Goal: Task Accomplishment & Management: Use online tool/utility

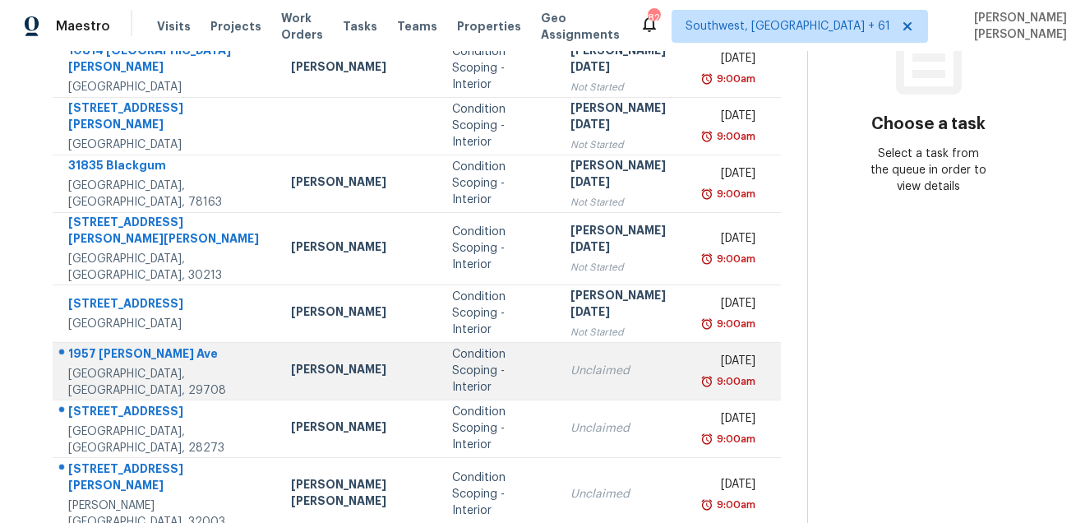
scroll to position [301, 0]
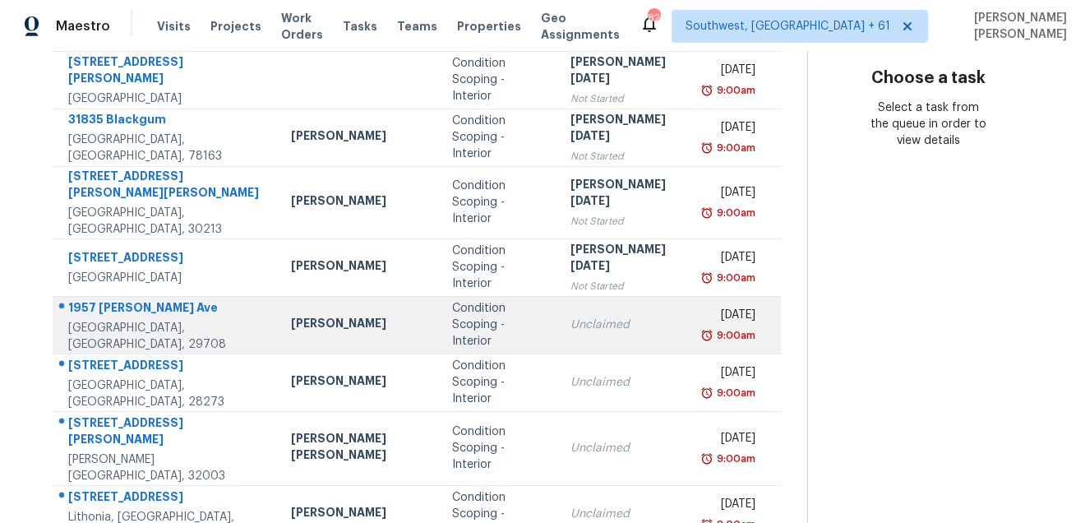
click at [136, 302] on div "1957 [PERSON_NAME] Ave" at bounding box center [166, 309] width 196 height 21
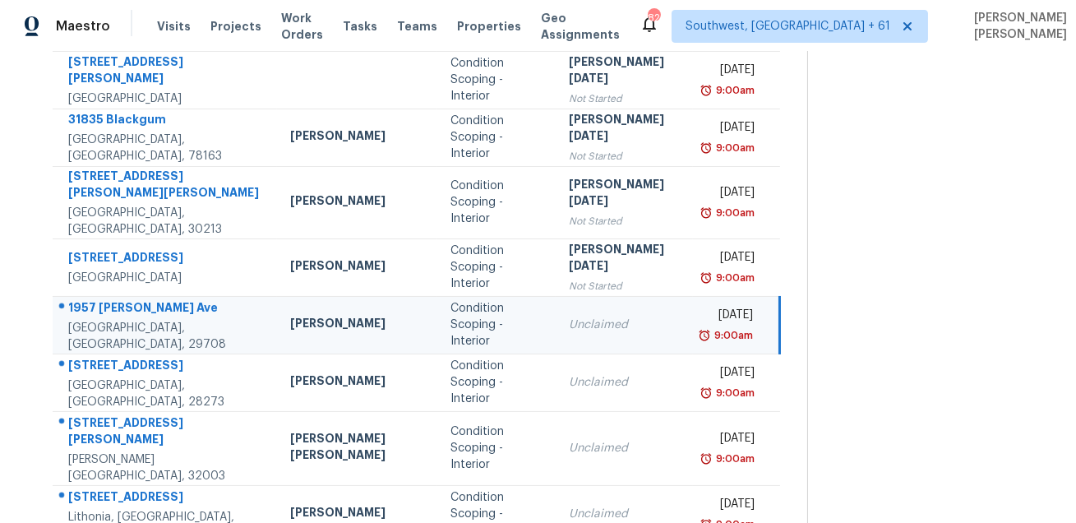
click at [136, 302] on div "1957 [PERSON_NAME] Ave" at bounding box center [166, 309] width 196 height 21
copy div "1957 [PERSON_NAME] Ave"
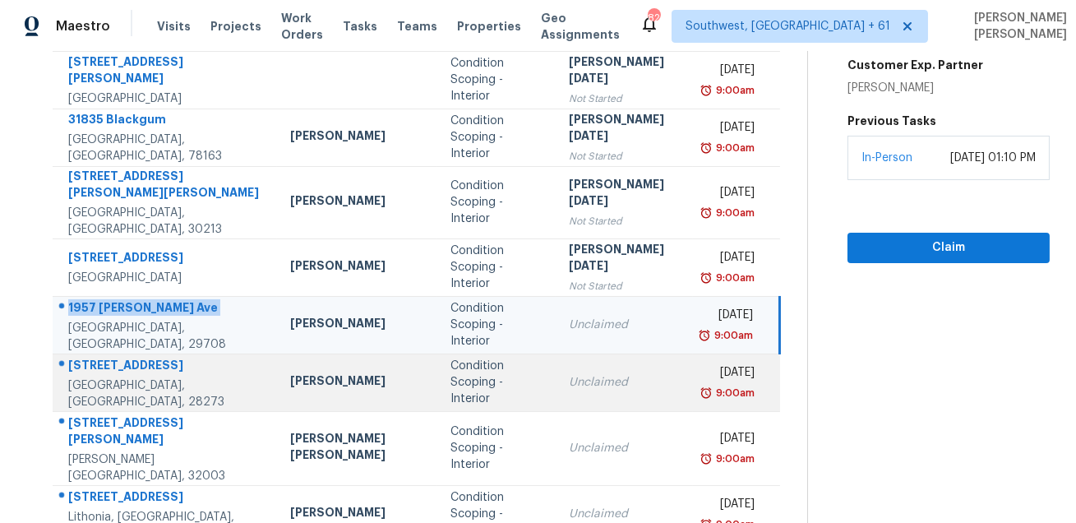
click at [118, 363] on div "[STREET_ADDRESS]" at bounding box center [166, 367] width 196 height 21
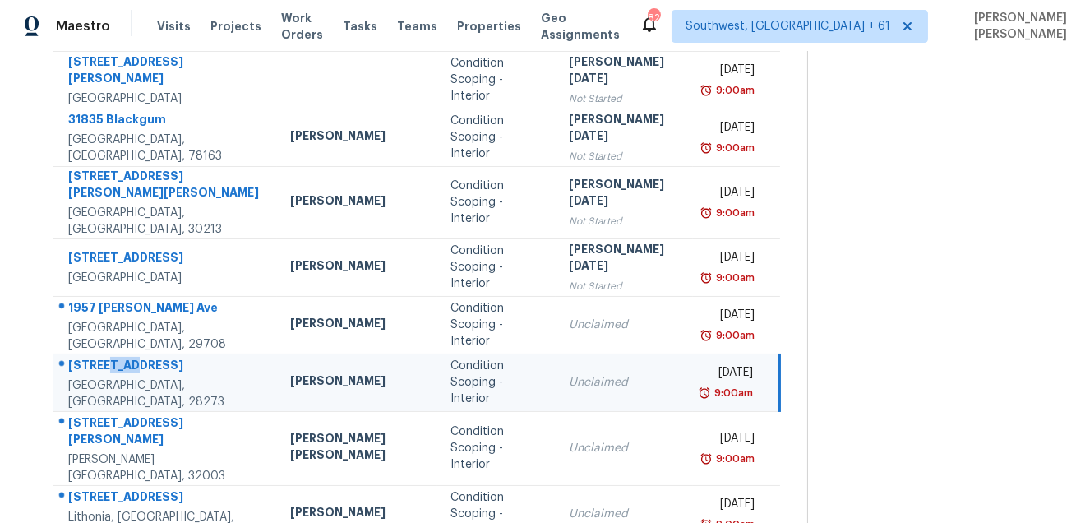
click at [118, 363] on div "[STREET_ADDRESS]" at bounding box center [166, 367] width 196 height 21
copy div "[STREET_ADDRESS]"
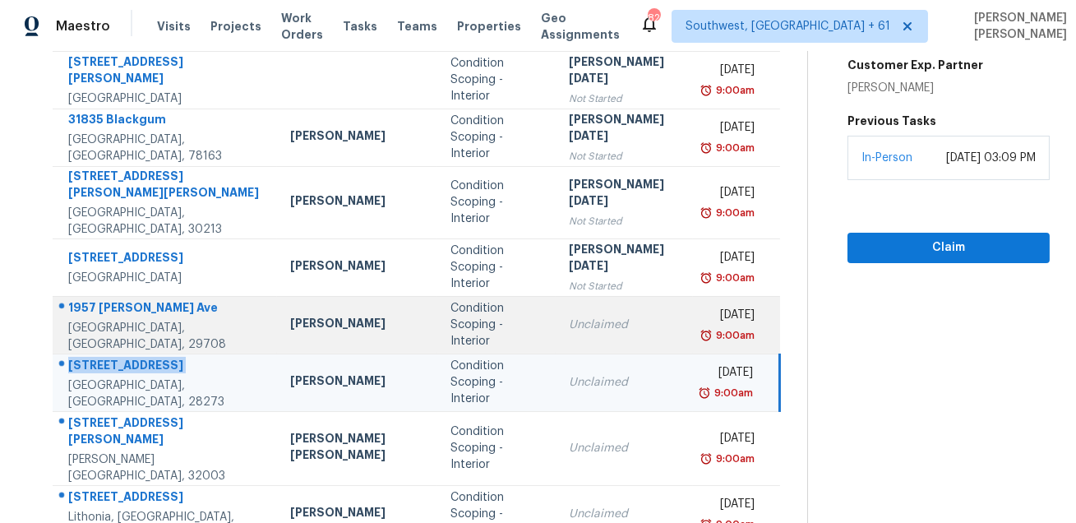
scroll to position [333, 0]
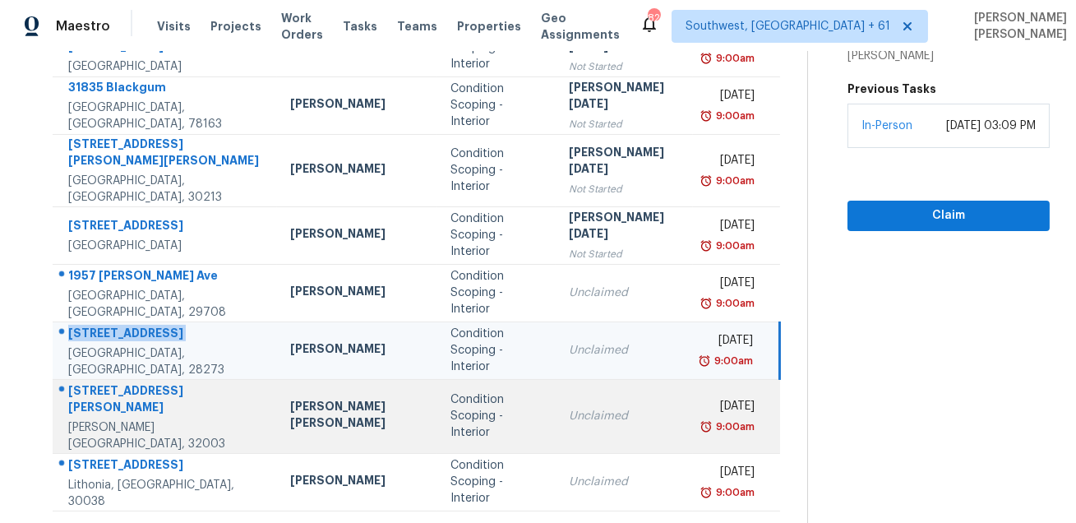
click at [141, 380] on div at bounding box center [158, 390] width 210 height 21
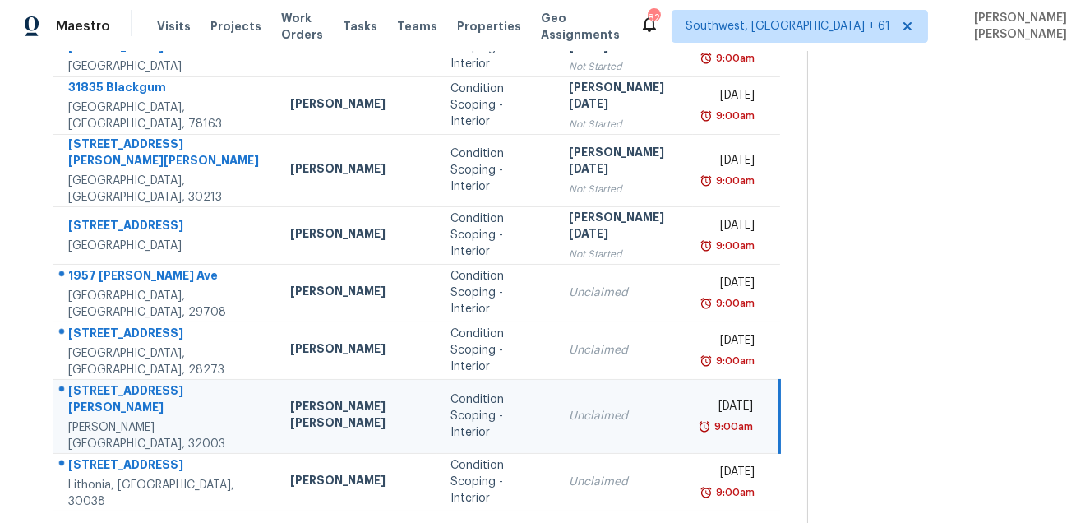
click at [141, 380] on div at bounding box center [158, 390] width 210 height 21
copy div "[STREET_ADDRESS][PERSON_NAME]"
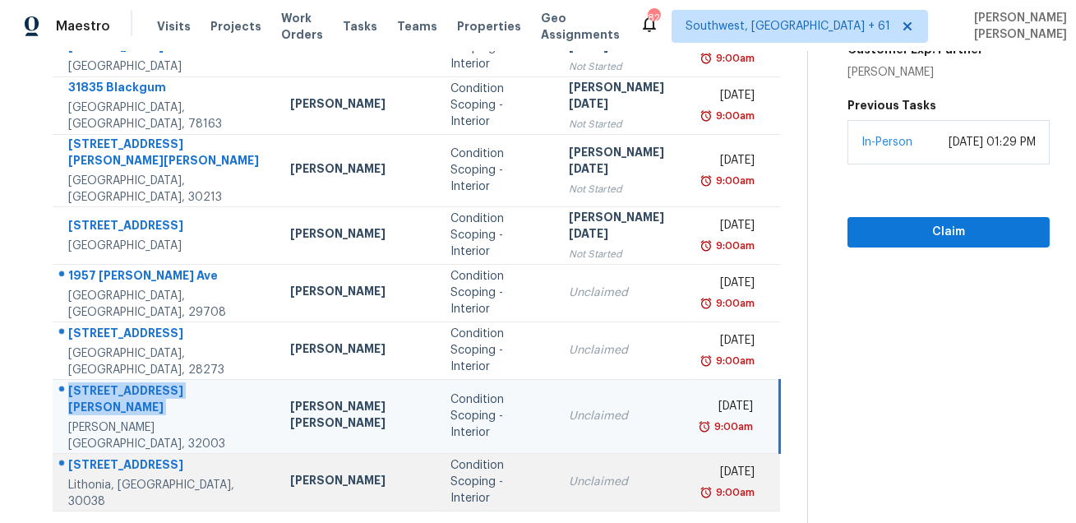
click at [150, 456] on div "5020 Panola Mill Dr" at bounding box center [166, 466] width 196 height 21
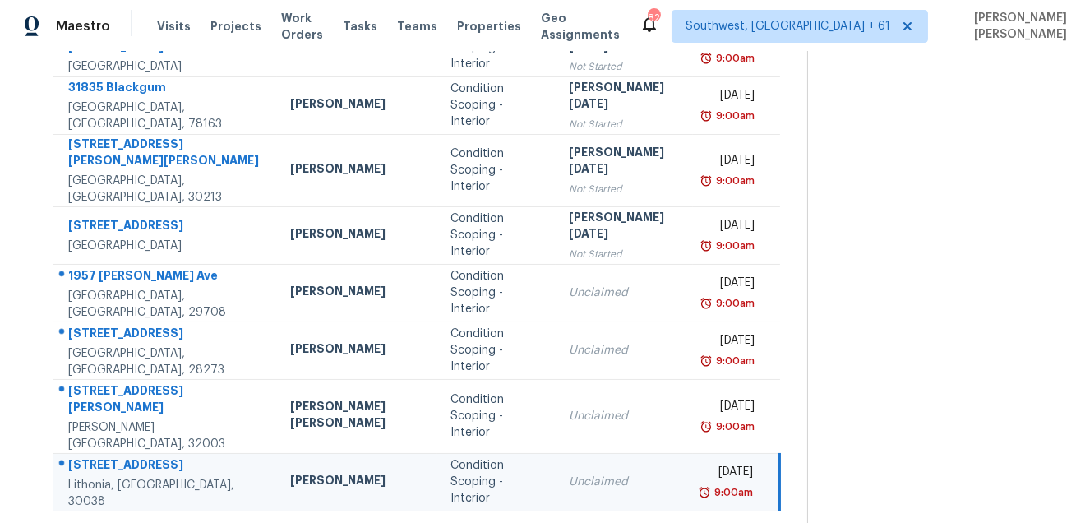
click at [150, 456] on div "5020 Panola Mill Dr" at bounding box center [166, 466] width 196 height 21
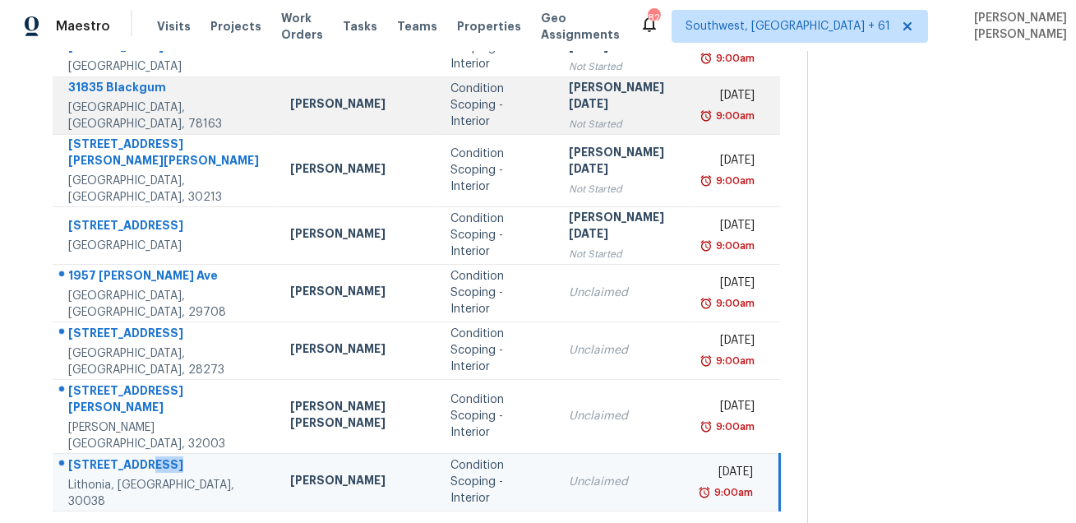
copy div "Mill"
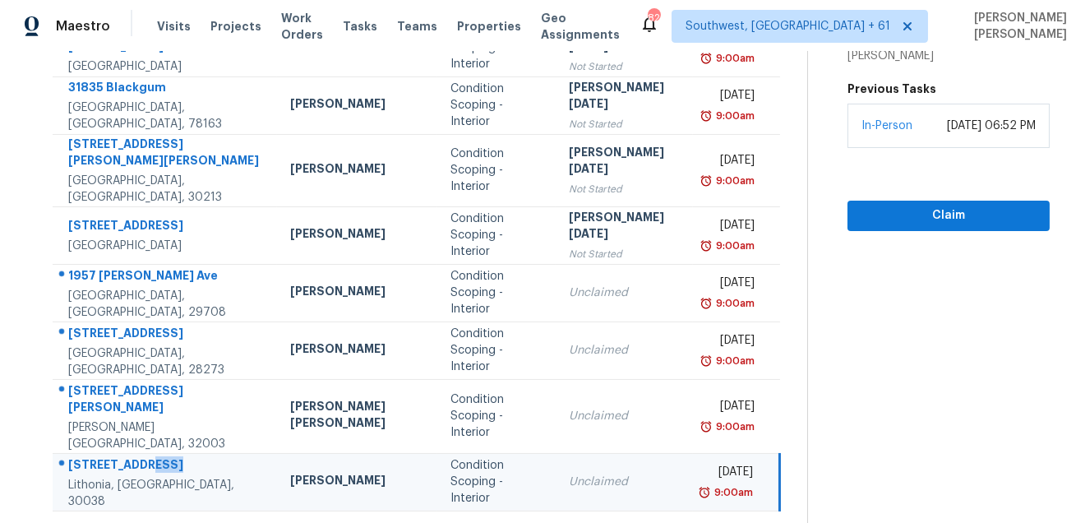
click at [148, 456] on div "5020 Panola Mill Dr" at bounding box center [166, 466] width 196 height 21
click at [458, 522] on icon at bounding box center [465, 531] width 15 height 15
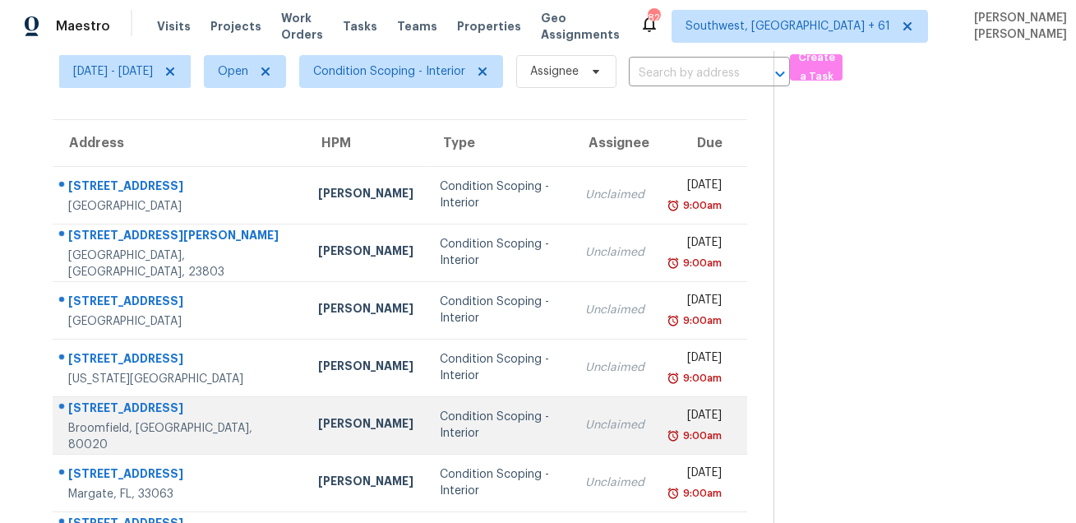
scroll to position [12, 0]
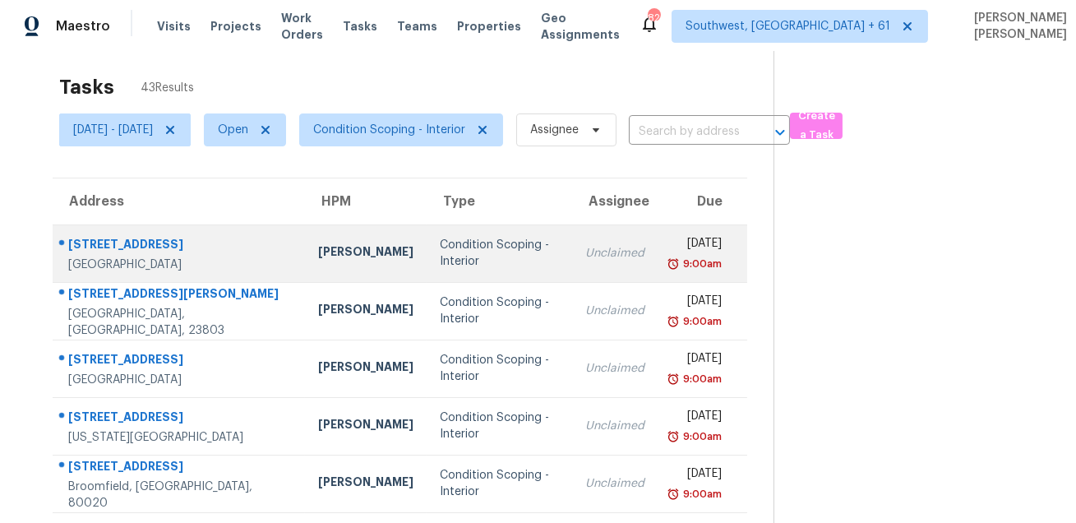
click at [124, 236] on div "[STREET_ADDRESS]" at bounding box center [179, 246] width 223 height 21
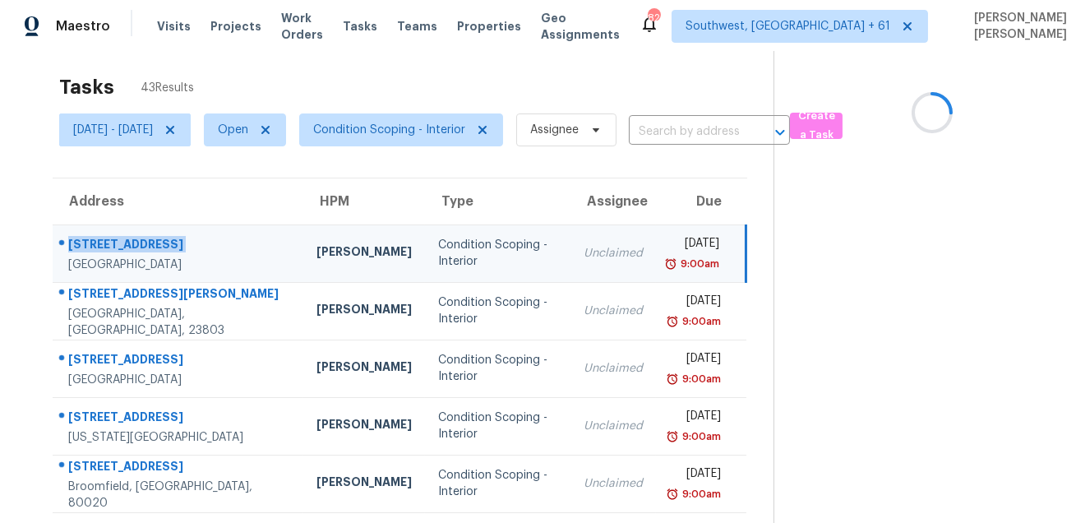
click at [124, 236] on div "[STREET_ADDRESS]" at bounding box center [179, 246] width 222 height 21
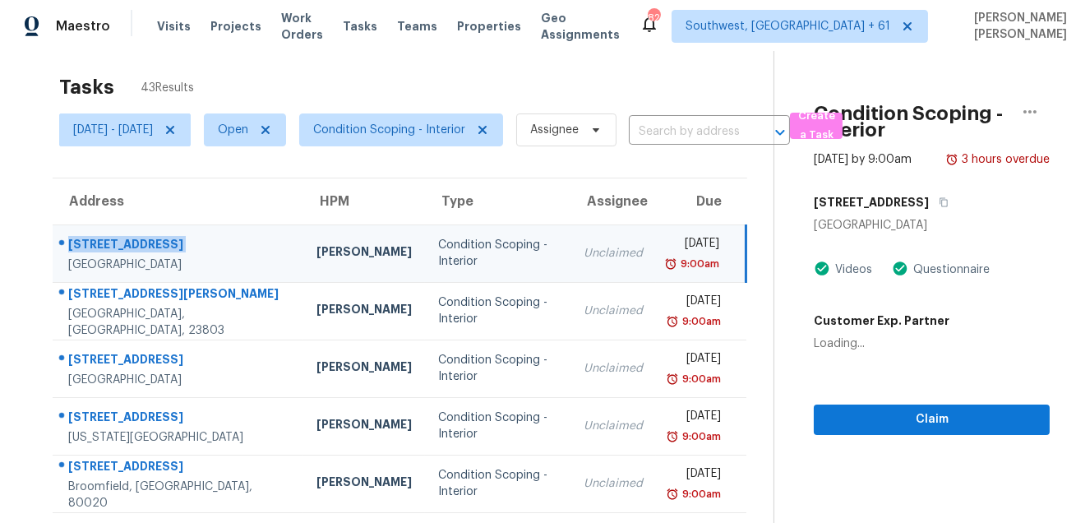
copy div "[STREET_ADDRESS]"
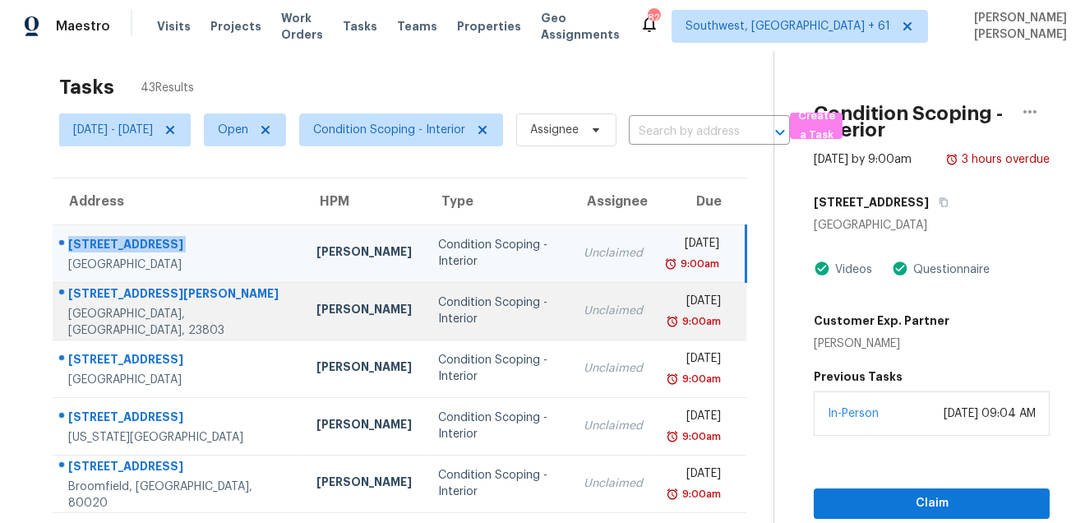
click at [101, 296] on div "1123 Hinton St" at bounding box center [179, 295] width 222 height 21
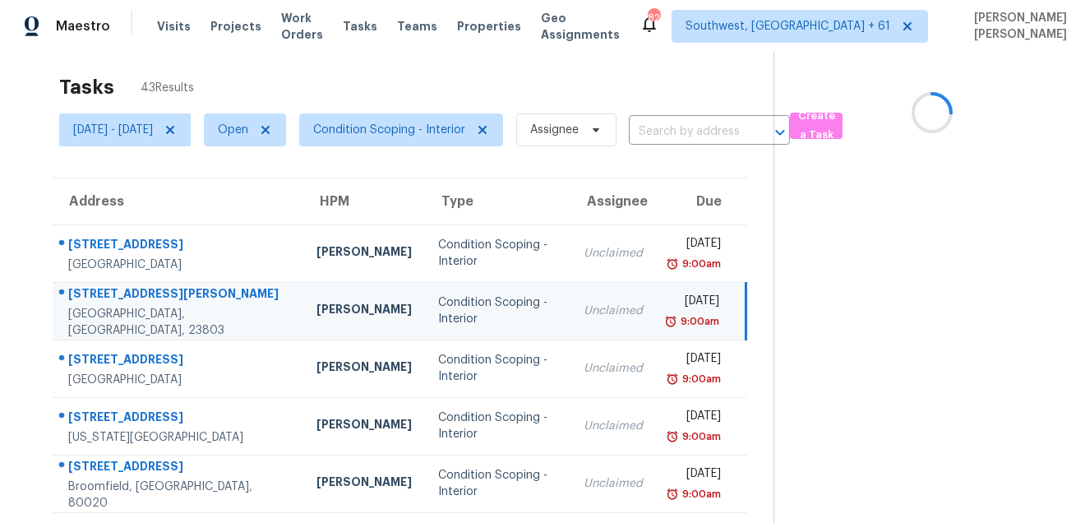
click at [101, 296] on div "1123 Hinton St" at bounding box center [179, 295] width 222 height 21
copy div "1123 Hinton St"
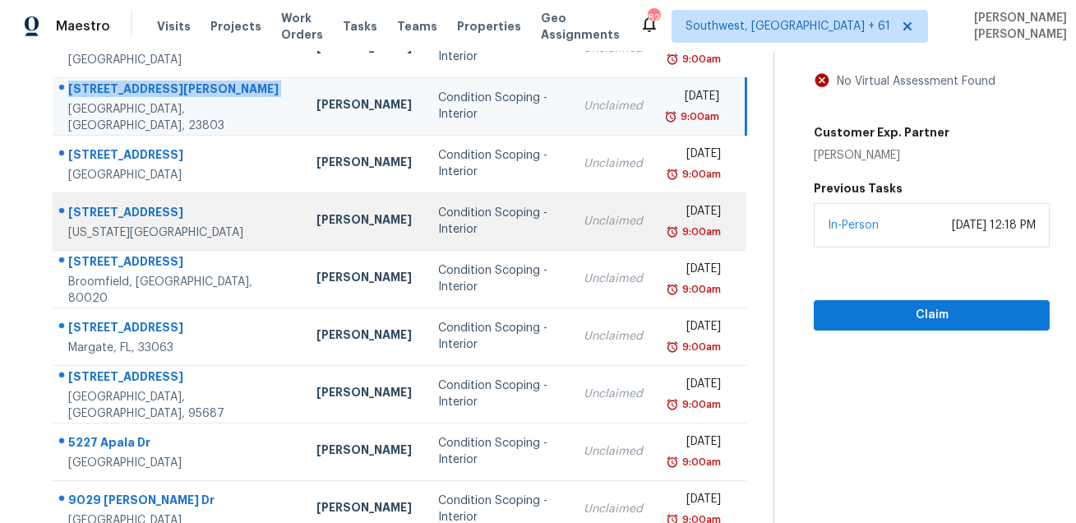
scroll to position [231, 0]
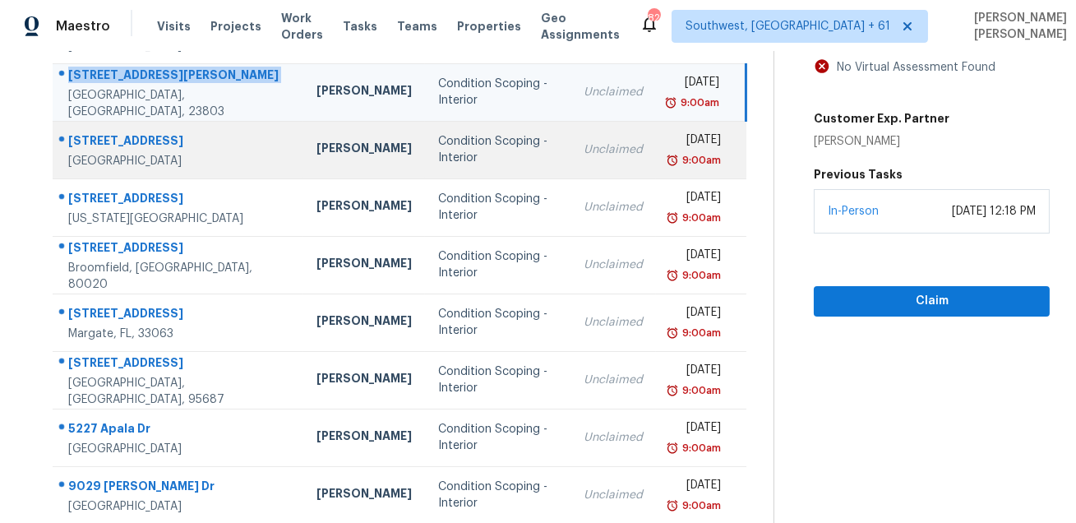
click at [122, 145] on div "4864 W Rose Ln" at bounding box center [179, 142] width 222 height 21
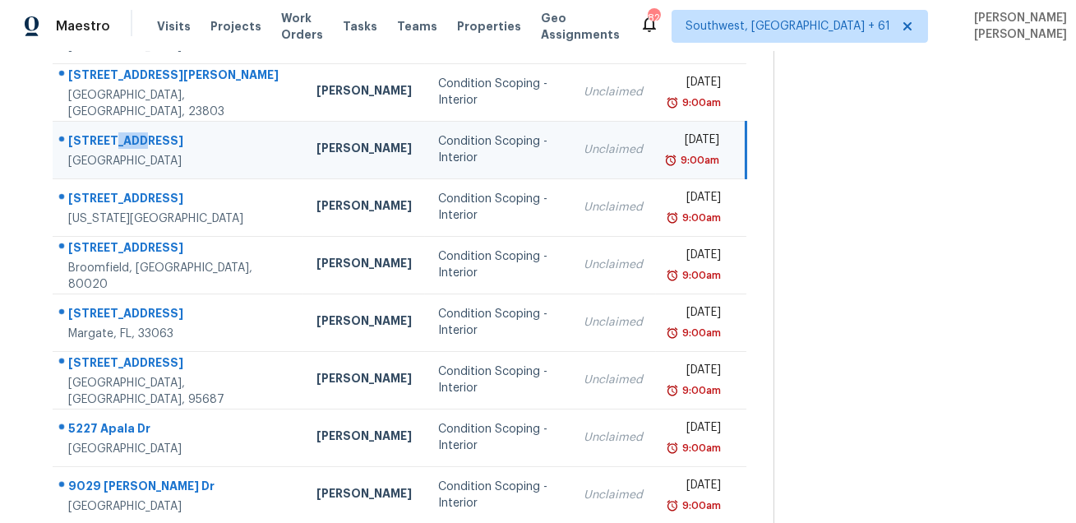
click at [122, 145] on div "4864 W Rose Ln" at bounding box center [179, 142] width 222 height 21
copy div "4864 W Rose Ln"
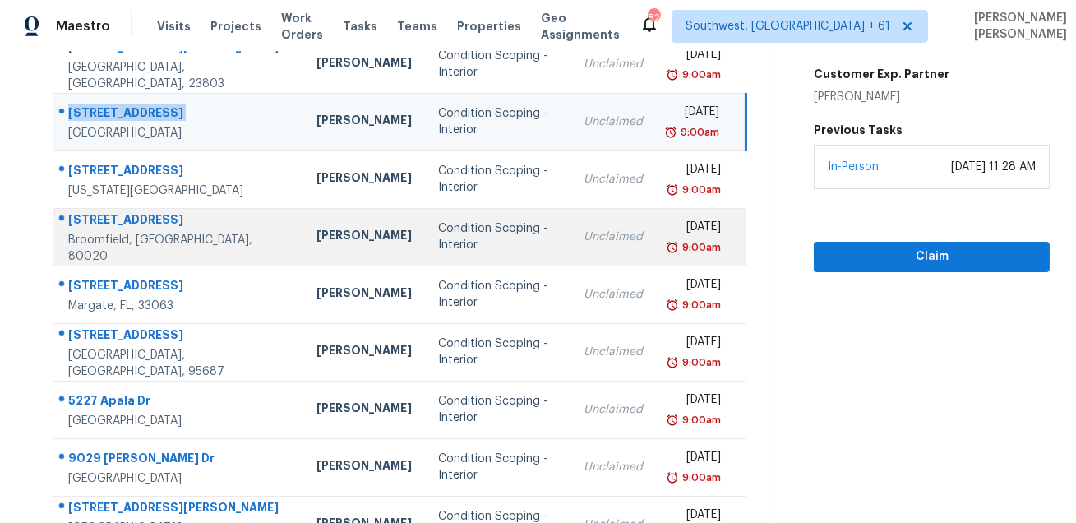
scroll to position [281, 0]
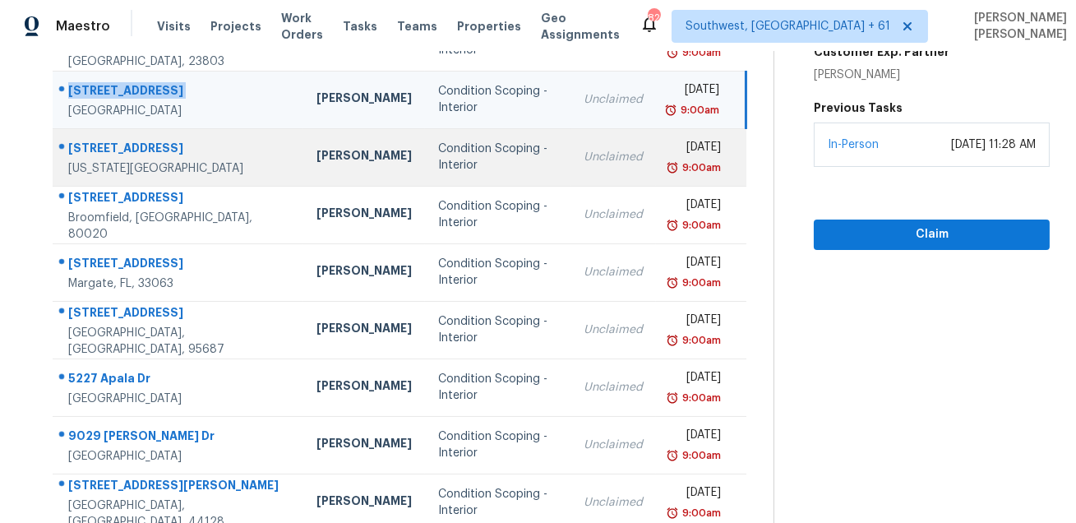
click at [127, 132] on td "4243 Moonbeam Dr Colorado Springs, CO, 80916" at bounding box center [178, 157] width 251 height 58
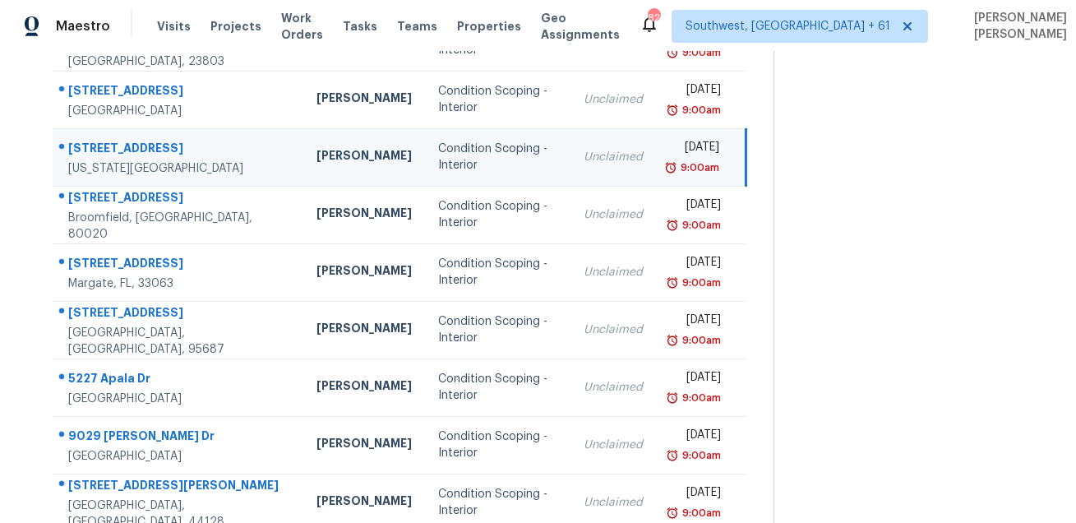
click at [127, 132] on td "4243 Moonbeam Dr Colorado Springs, CO, 80916" at bounding box center [178, 157] width 251 height 58
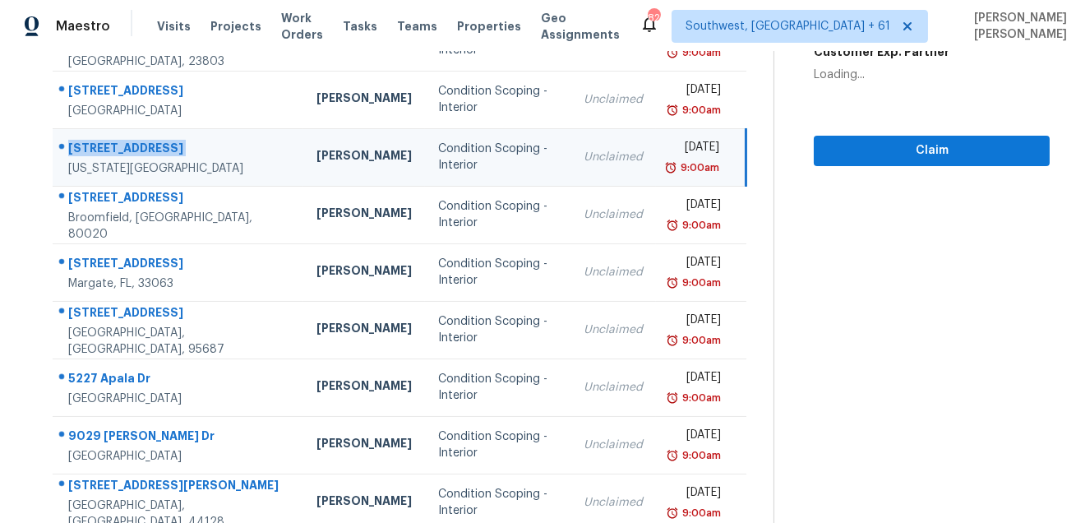
copy div "[STREET_ADDRESS]"
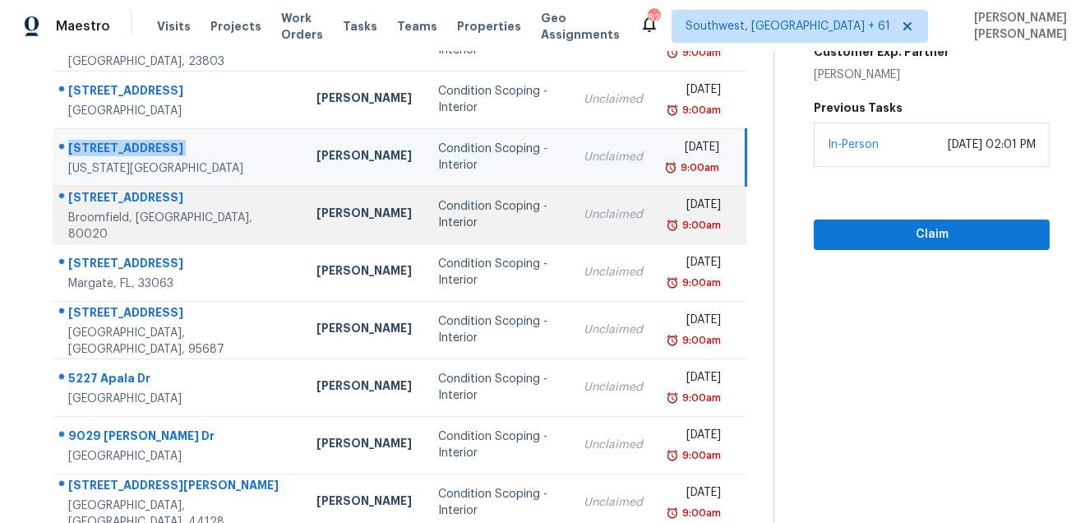
click at [173, 196] on div "[STREET_ADDRESS]" at bounding box center [179, 199] width 222 height 21
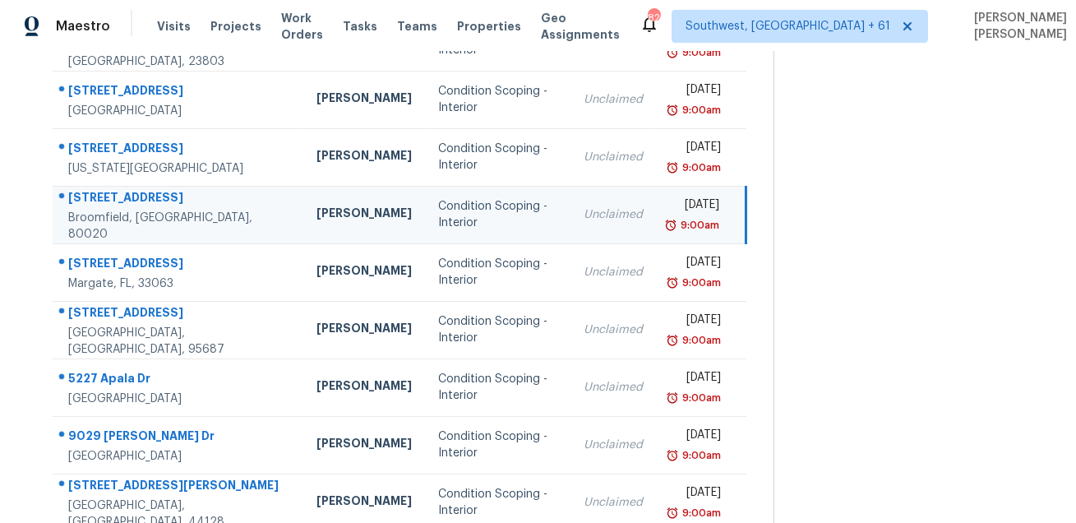
click at [173, 196] on div "[STREET_ADDRESS]" at bounding box center [179, 199] width 222 height 21
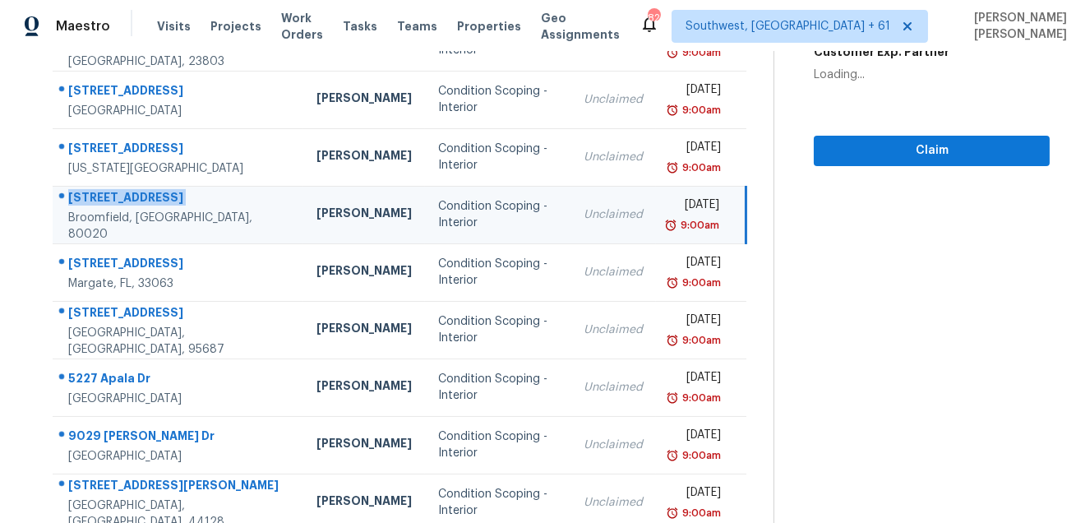
copy div "[STREET_ADDRESS]"
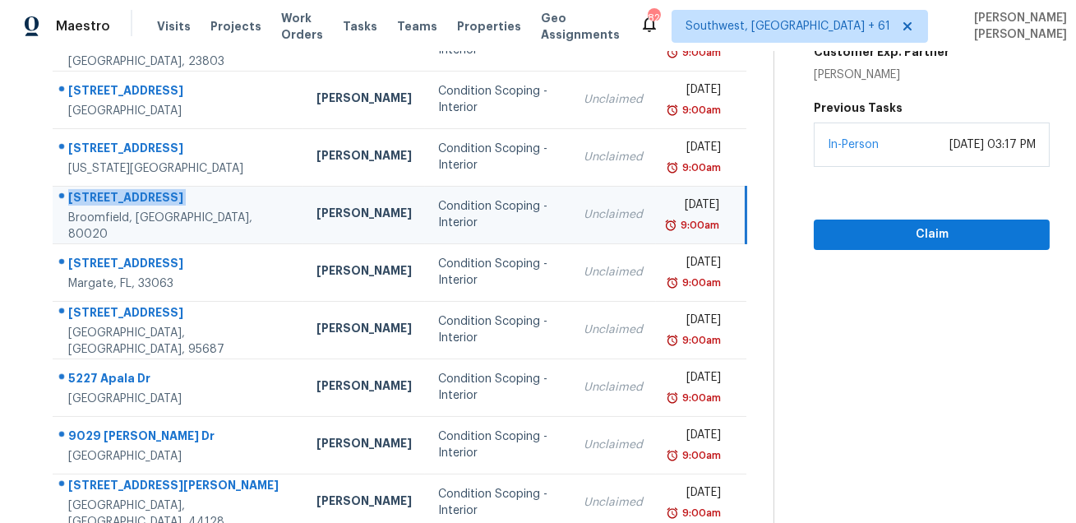
click at [168, 231] on div "Broomfield, [GEOGRAPHIC_DATA], 80020" at bounding box center [179, 226] width 222 height 33
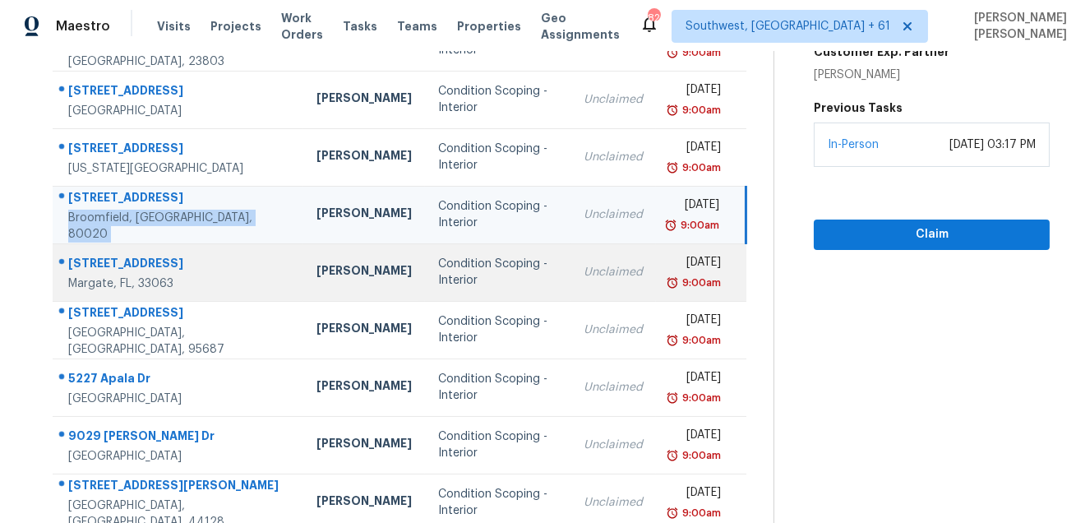
click at [162, 255] on div "[STREET_ADDRESS]" at bounding box center [179, 265] width 222 height 21
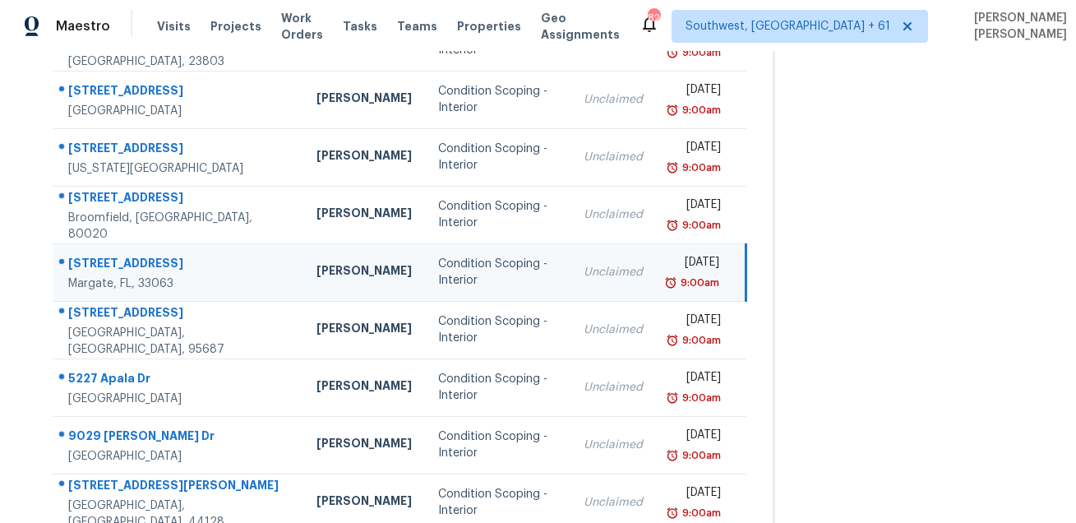
click at [162, 255] on div "[STREET_ADDRESS]" at bounding box center [179, 265] width 222 height 21
copy div "[STREET_ADDRESS]"
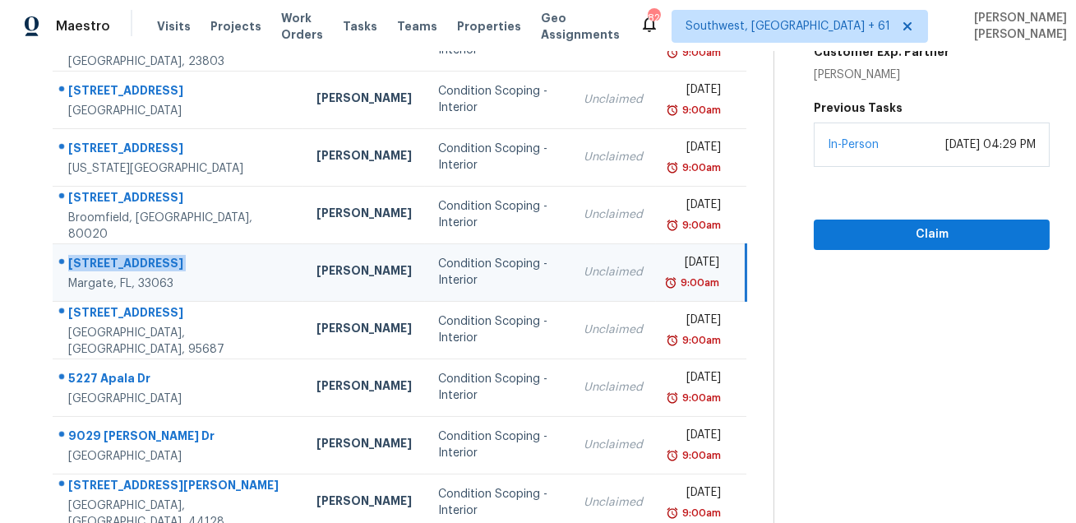
scroll to position [333, 0]
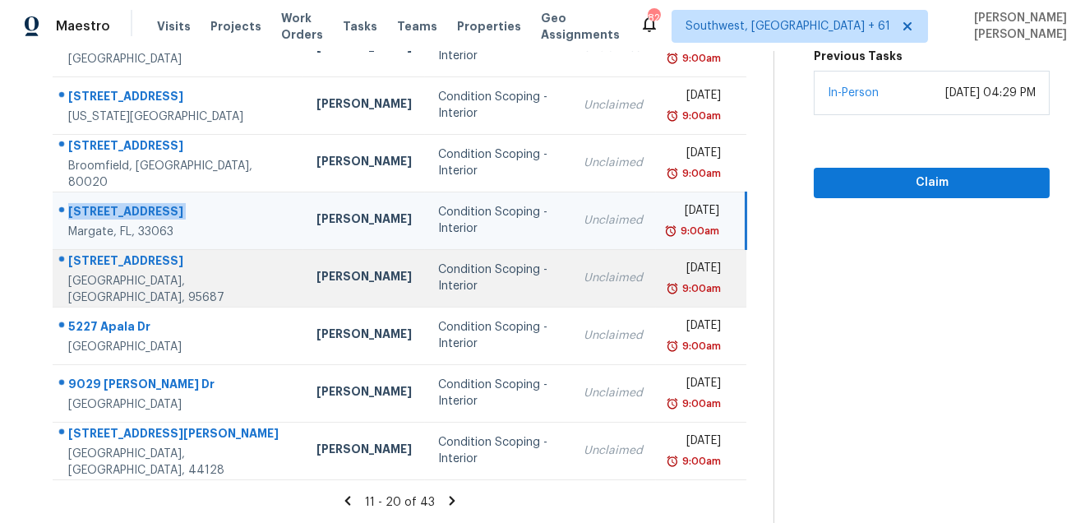
click at [102, 270] on div "[STREET_ADDRESS]" at bounding box center [179, 262] width 222 height 21
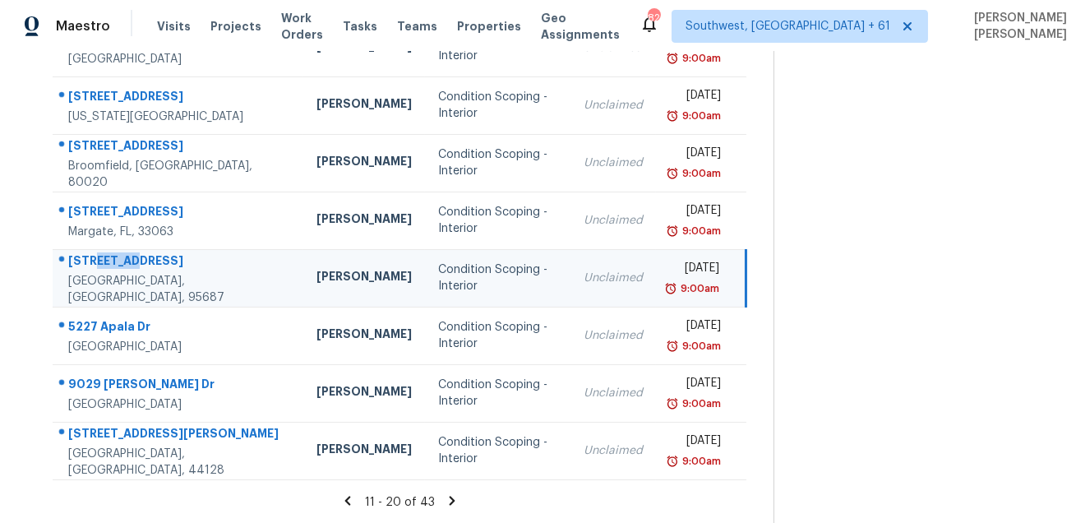
click at [102, 270] on div "[STREET_ADDRESS]" at bounding box center [179, 262] width 222 height 21
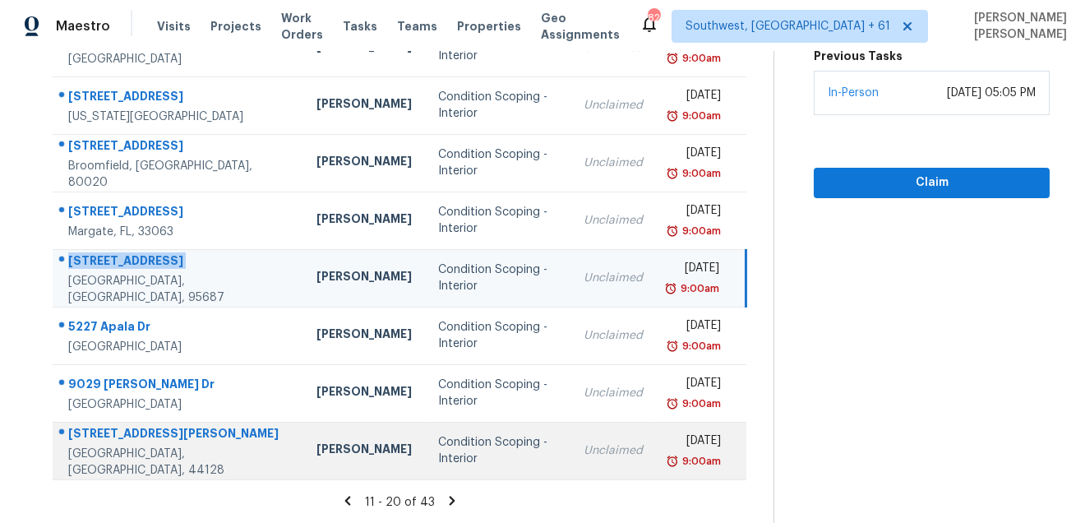
click at [116, 429] on td "11179 Dandridge Dr Cleveland, OH, 44128" at bounding box center [178, 451] width 251 height 58
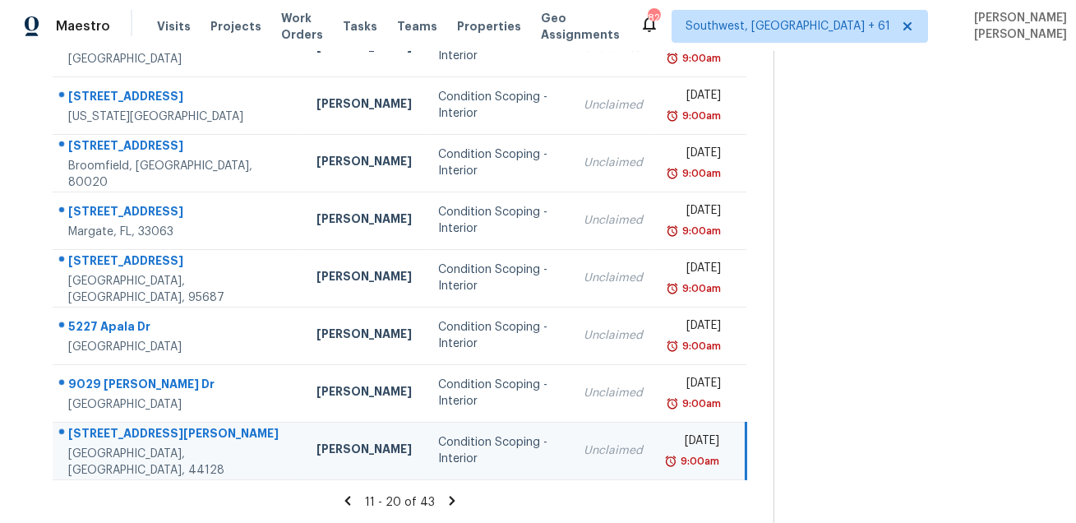
click at [116, 429] on td "11179 Dandridge Dr Cleveland, OH, 44128" at bounding box center [178, 451] width 251 height 58
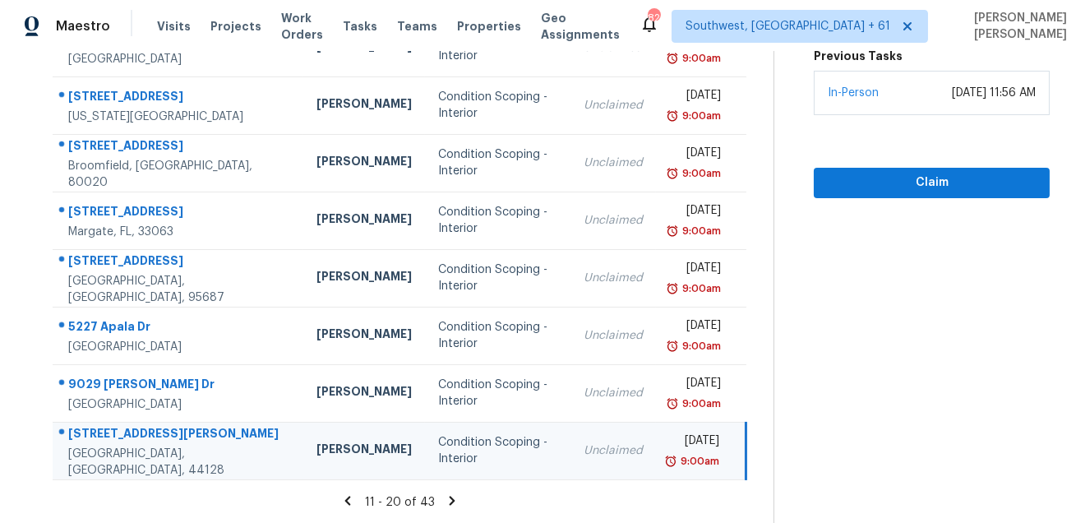
click at [454, 503] on icon at bounding box center [452, 499] width 6 height 9
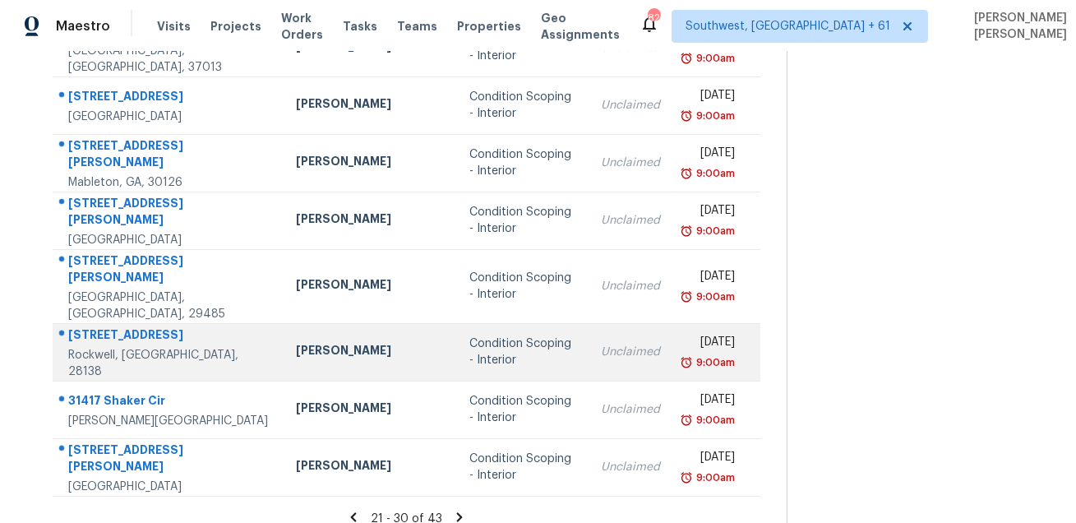
scroll to position [0, 0]
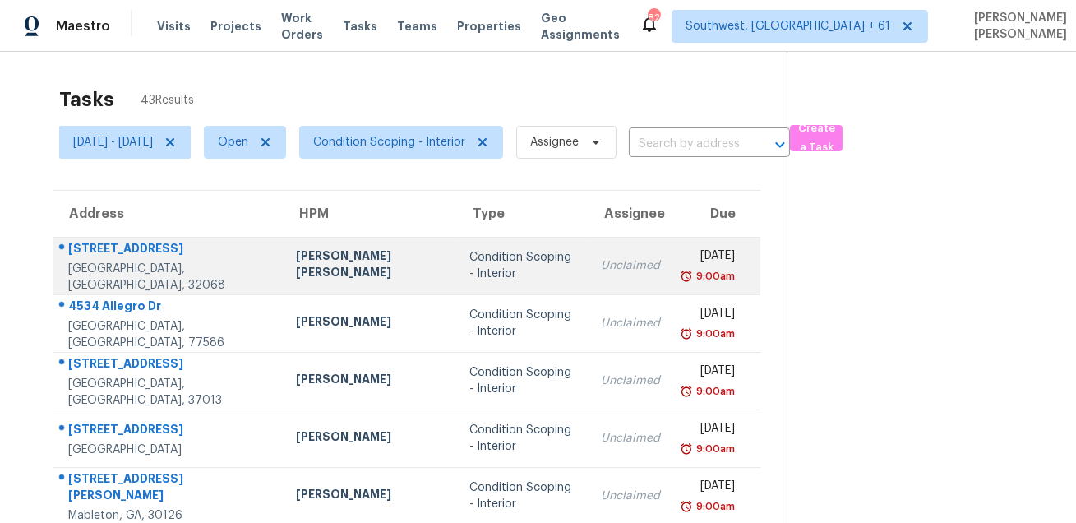
click at [114, 251] on div "2160 Windward Cay Ln" at bounding box center [168, 250] width 201 height 21
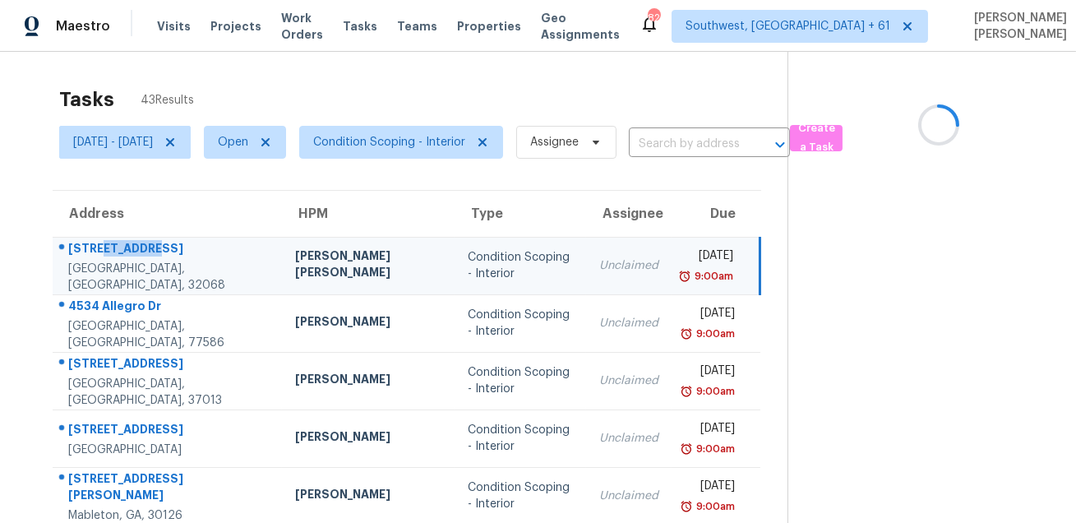
click at [114, 251] on div "2160 Windward Cay Ln" at bounding box center [168, 250] width 200 height 21
click at [114, 251] on div "[STREET_ADDRESS]" at bounding box center [168, 250] width 200 height 21
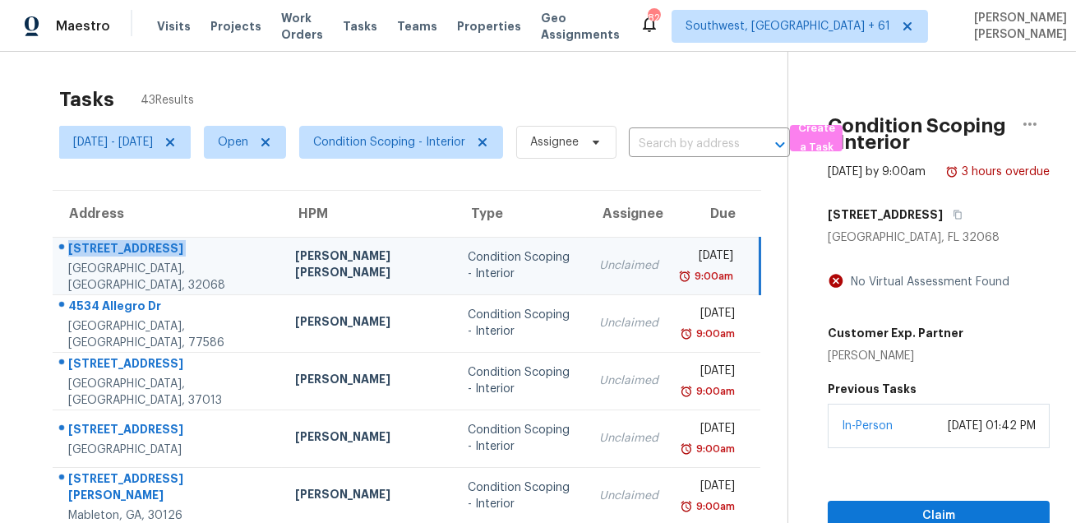
scroll to position [79, 0]
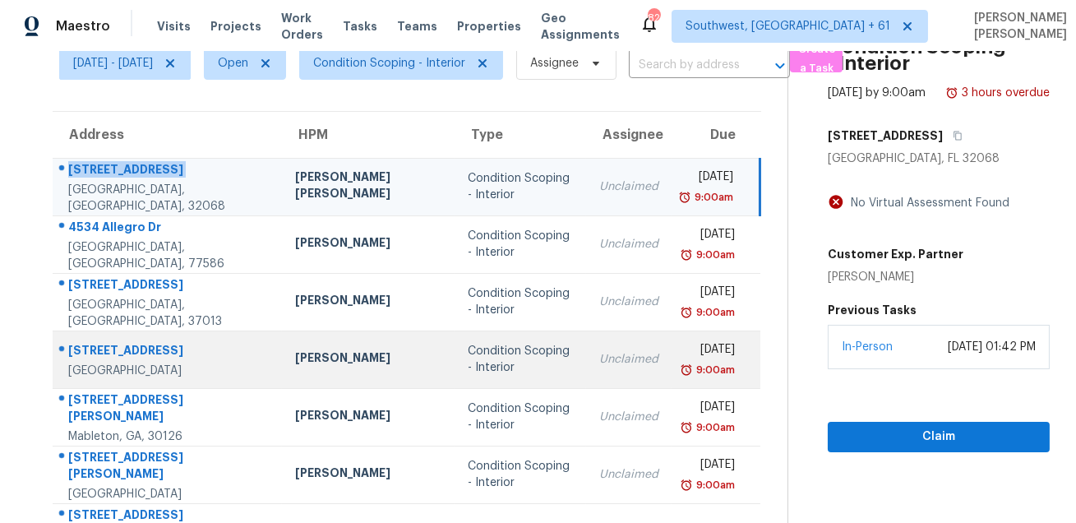
click at [134, 353] on div "1910 Notre Dame Ave" at bounding box center [168, 352] width 200 height 21
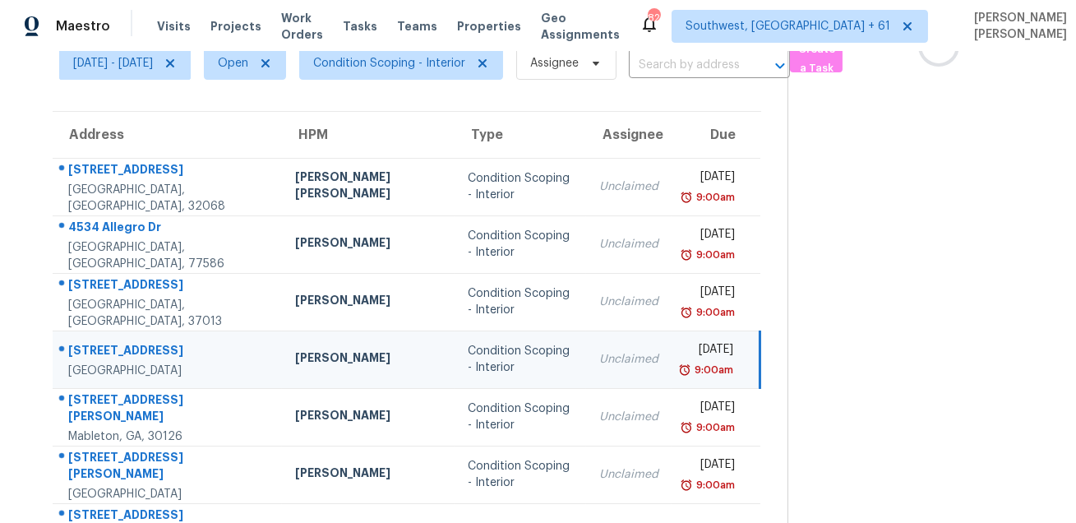
click at [134, 353] on div "1910 Notre Dame Ave" at bounding box center [168, 352] width 200 height 21
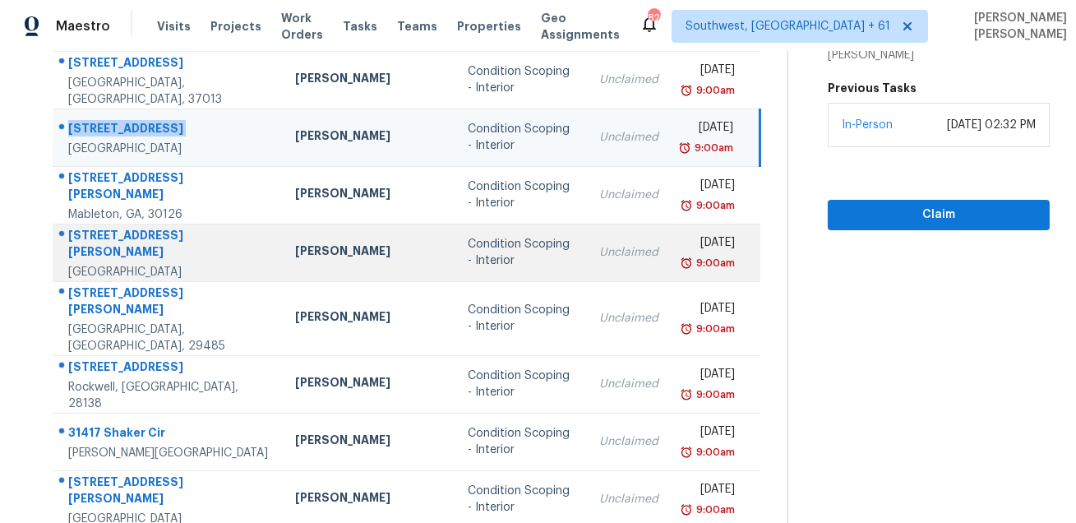
scroll to position [329, 0]
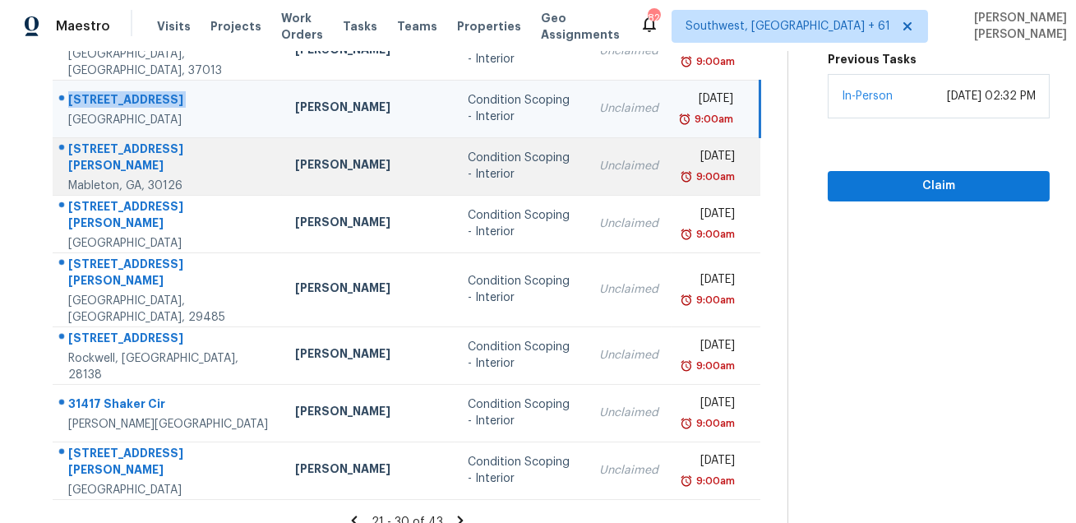
click at [142, 154] on div "6355 Sweetbriar Dr SW" at bounding box center [168, 159] width 200 height 37
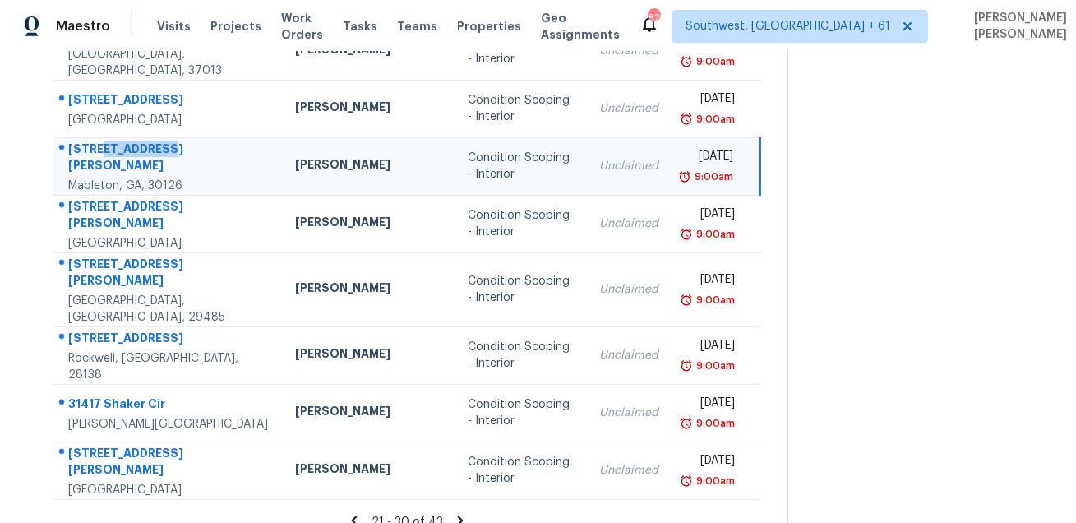
click at [142, 154] on div "6355 Sweetbriar Dr SW" at bounding box center [168, 159] width 200 height 37
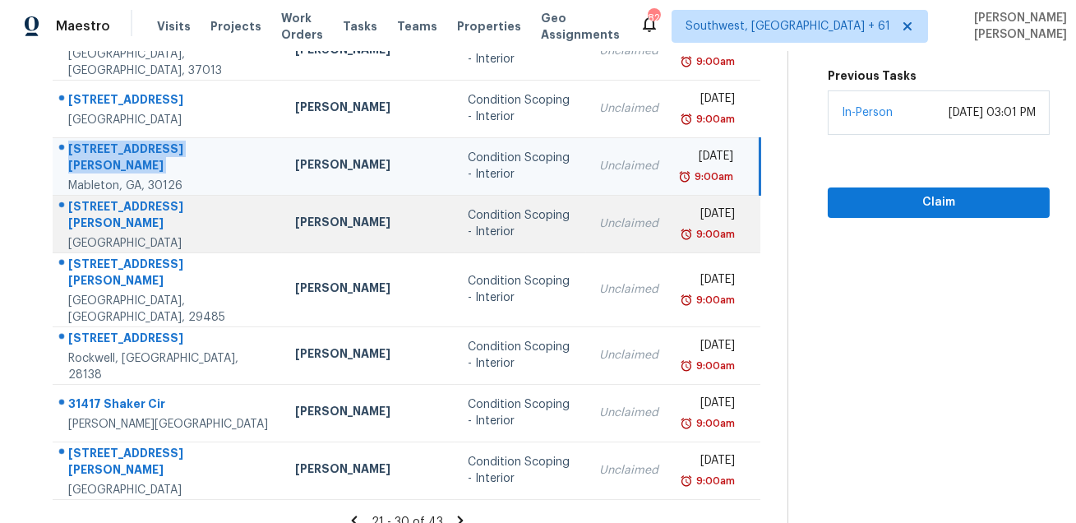
scroll to position [333, 0]
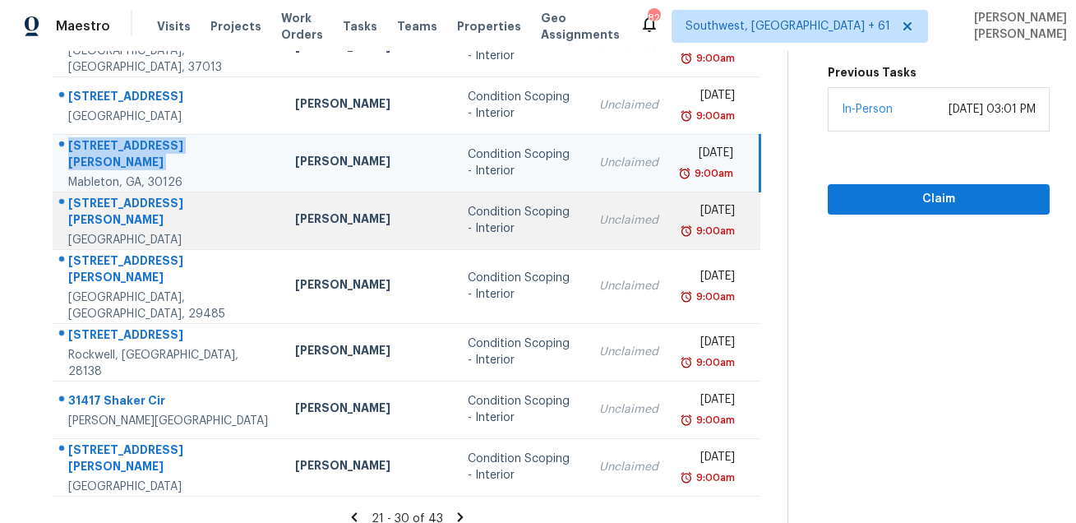
click at [145, 216] on div "21728 E Domingo Rd" at bounding box center [168, 213] width 200 height 37
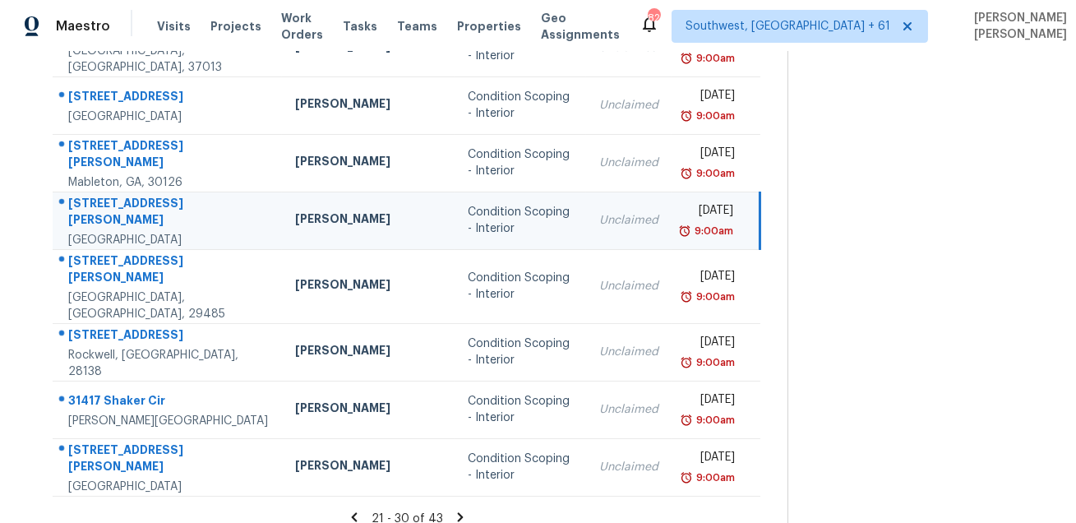
click at [145, 216] on div "21728 E Domingo Rd" at bounding box center [168, 213] width 200 height 37
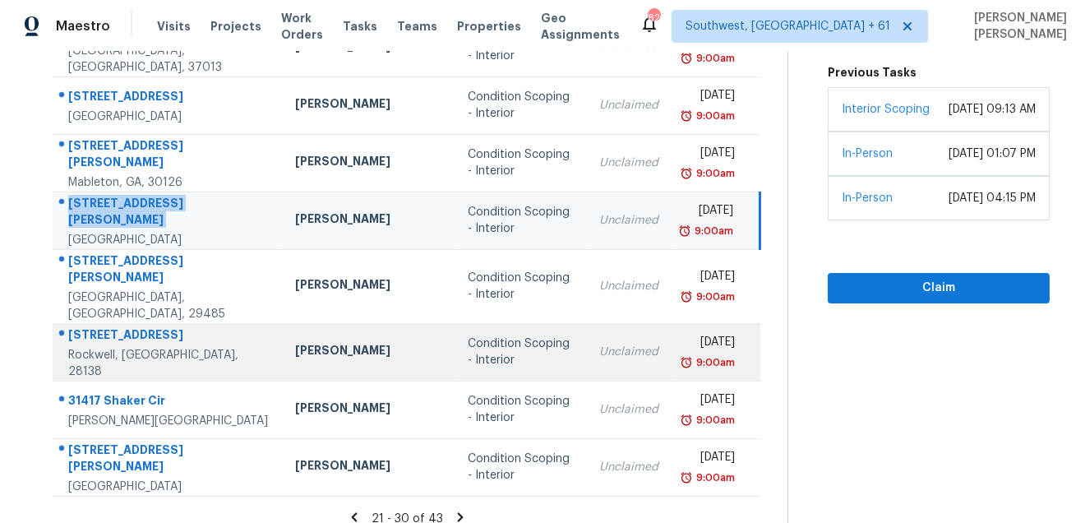
click at [117, 326] on div "410 Silver Oak Cir" at bounding box center [168, 336] width 200 height 21
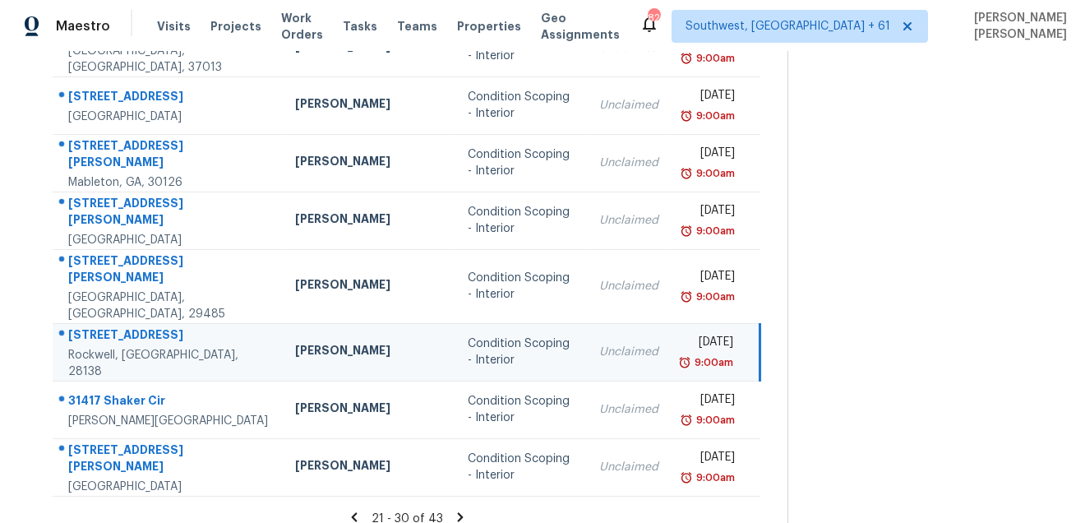
click at [117, 326] on div "410 Silver Oak Cir" at bounding box center [168, 336] width 200 height 21
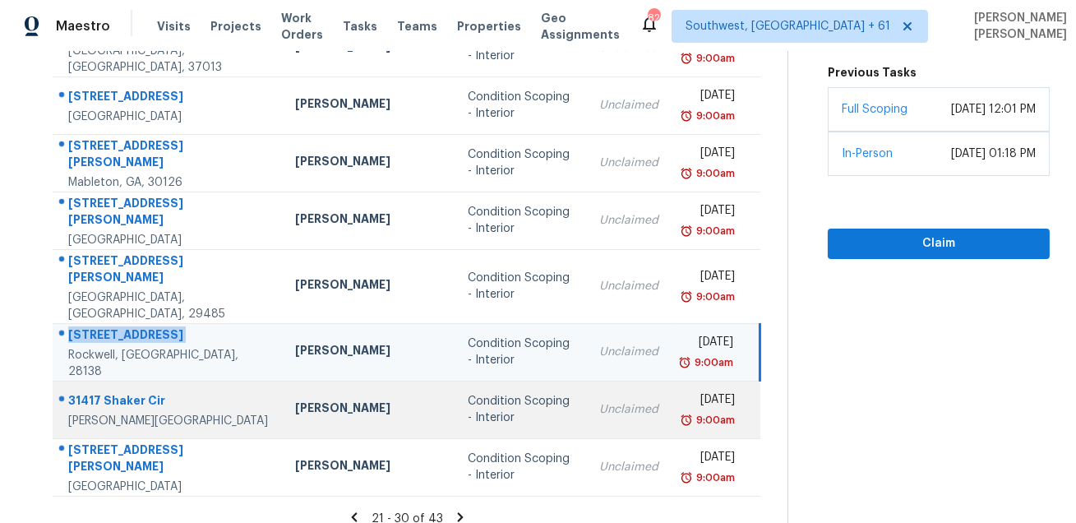
click at [104, 412] on div "Wesley Chapel, FL, 33543" at bounding box center [168, 420] width 200 height 16
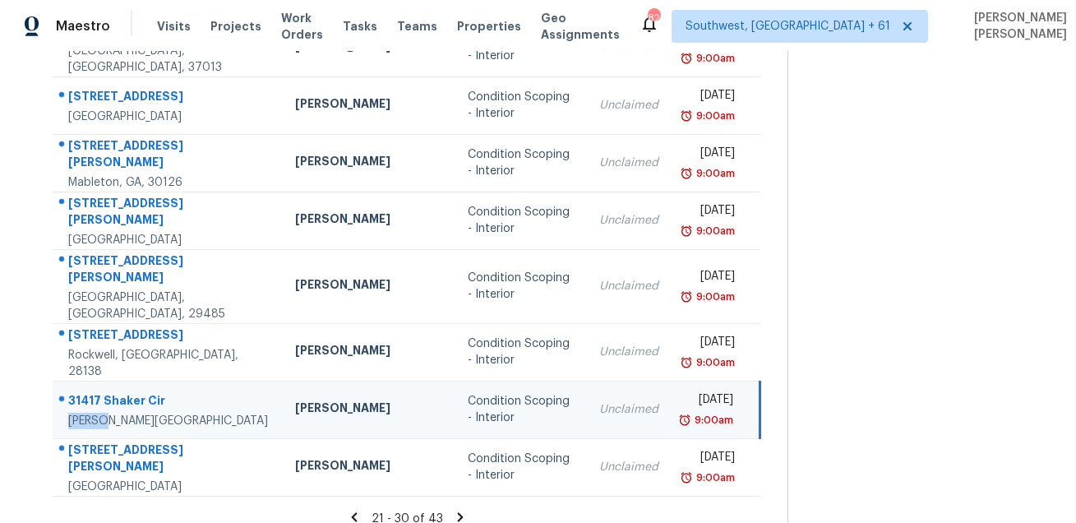
click at [104, 412] on div "Wesley Chapel, FL, 33543" at bounding box center [168, 420] width 200 height 16
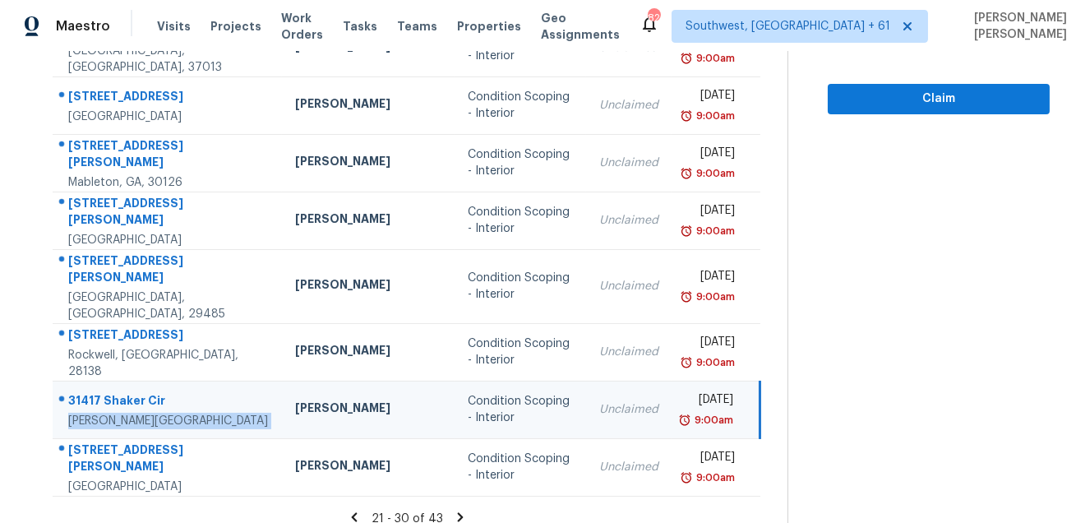
click at [129, 392] on div "31417 Shaker Cir" at bounding box center [168, 402] width 200 height 21
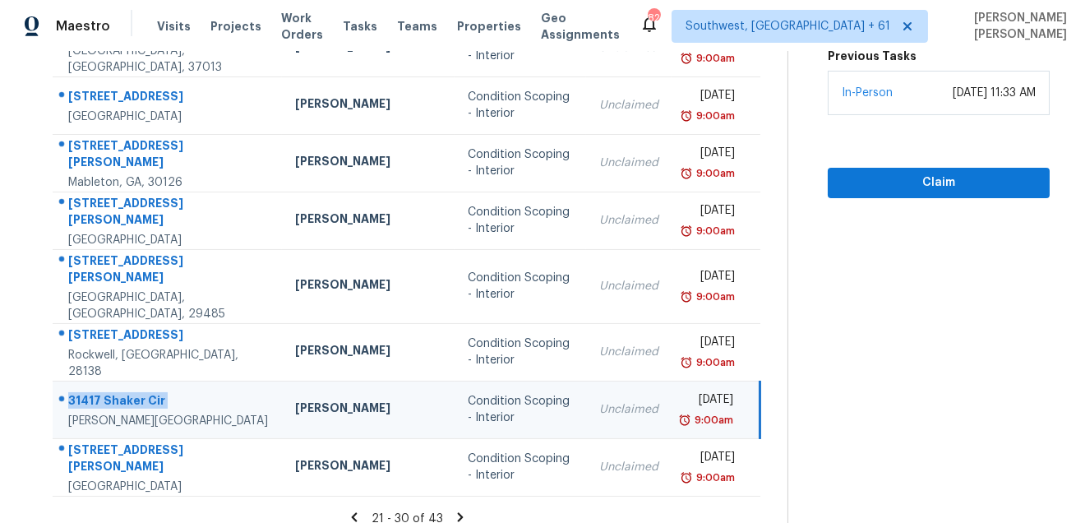
click at [173, 417] on td "31417 Shaker Cir Wesley Chapel, FL, 33543" at bounding box center [167, 409] width 229 height 58
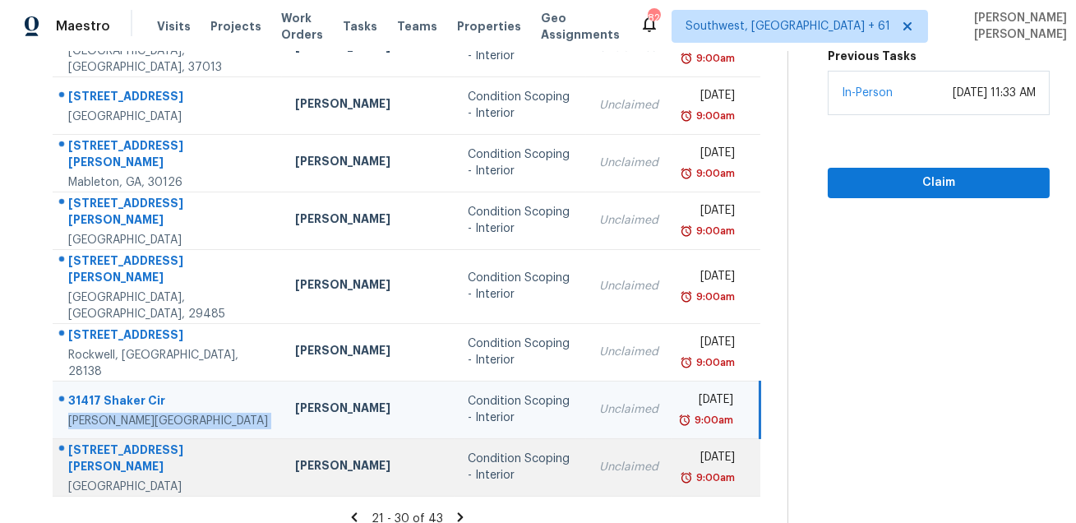
click at [159, 441] on div "5872 Mills Creek Ln" at bounding box center [168, 459] width 200 height 37
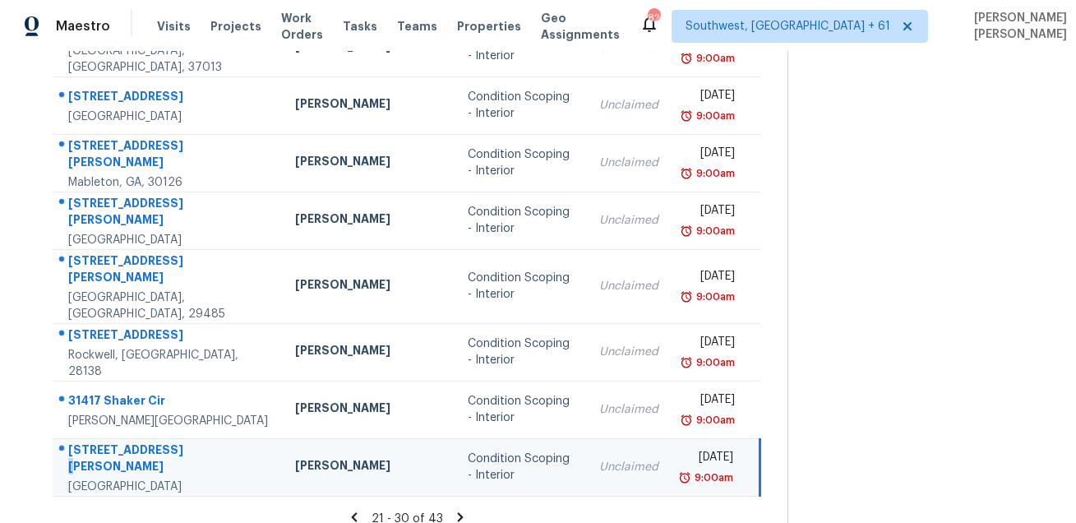
click at [159, 441] on div "5872 Mills Creek Ln" at bounding box center [168, 459] width 200 height 37
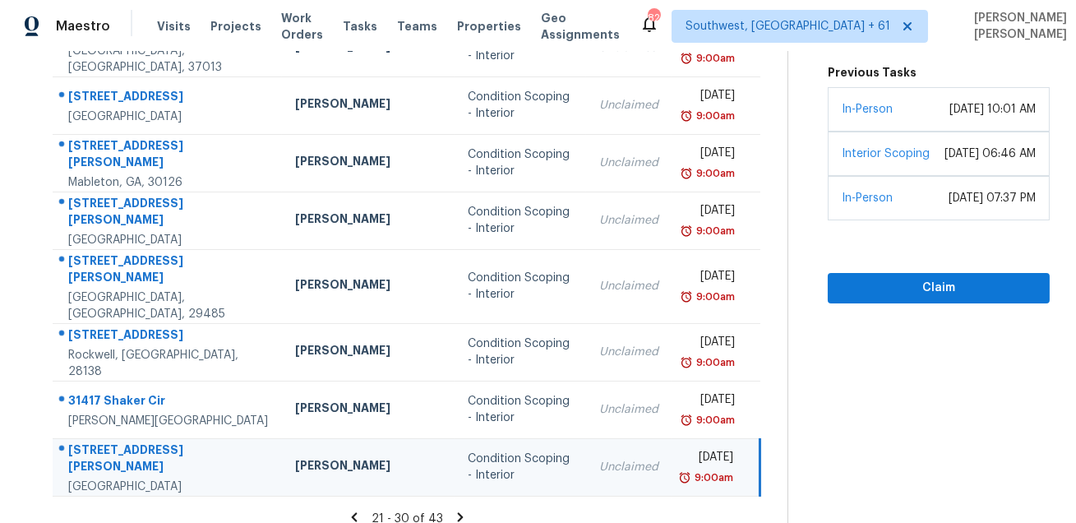
click at [459, 512] on icon at bounding box center [460, 516] width 6 height 9
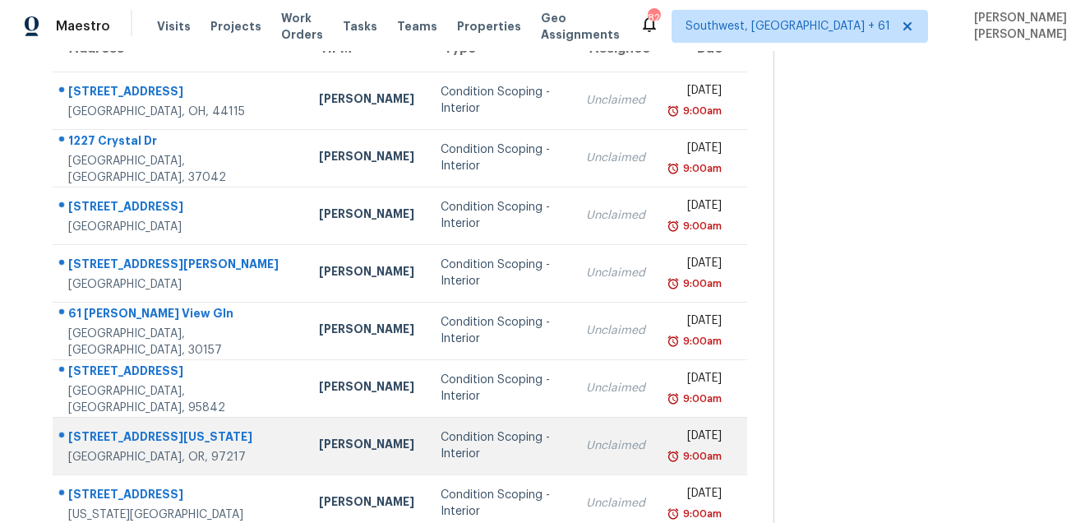
scroll to position [0, 0]
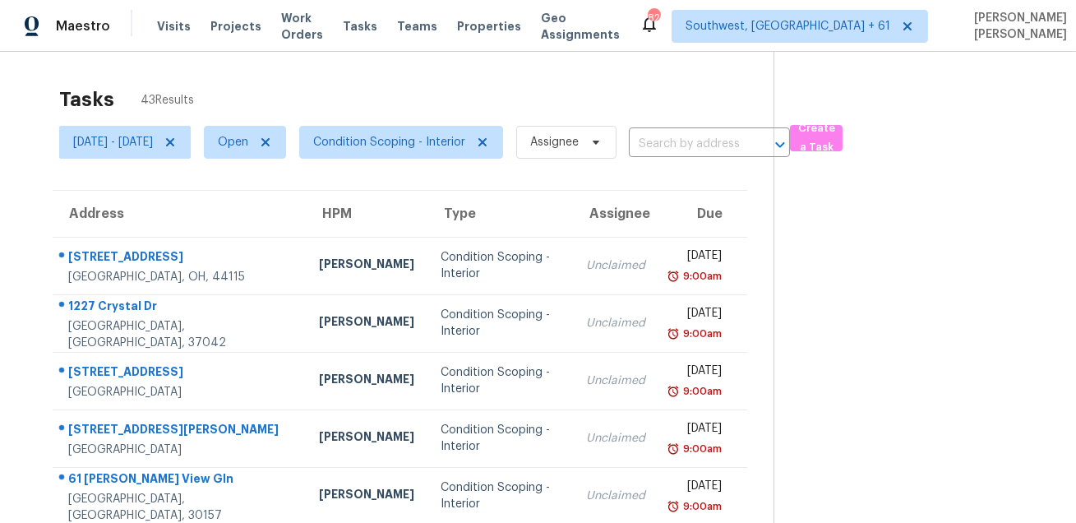
click at [165, 233] on th "Address" at bounding box center [179, 214] width 253 height 46
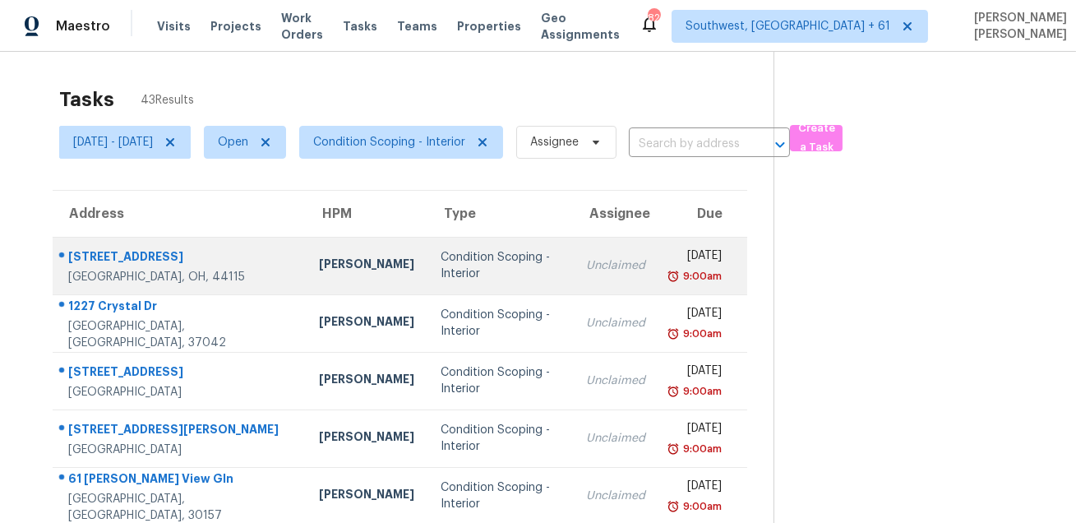
click at [147, 248] on div "2201 E 33rd St" at bounding box center [180, 258] width 224 height 21
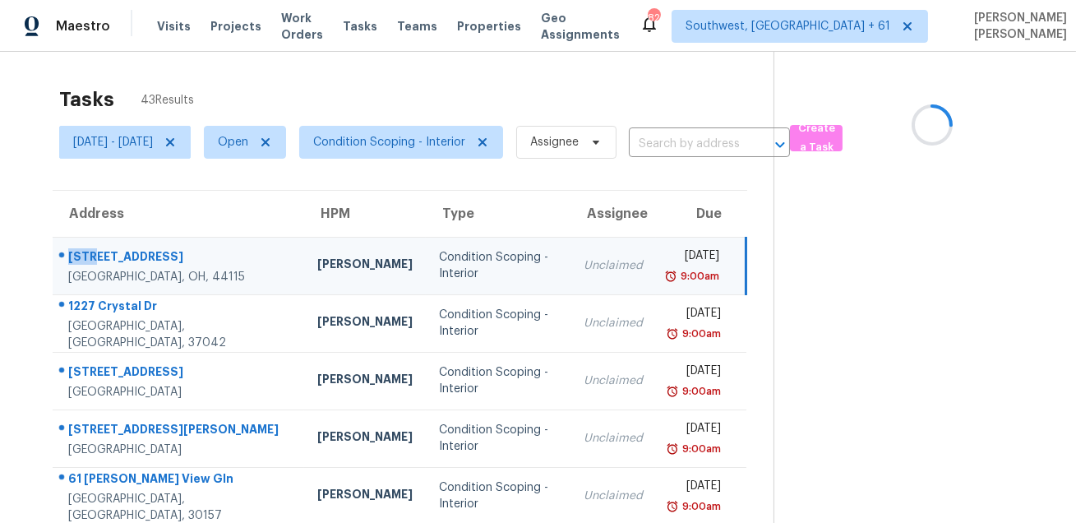
click at [147, 248] on div "2201 E 33rd St" at bounding box center [179, 258] width 223 height 21
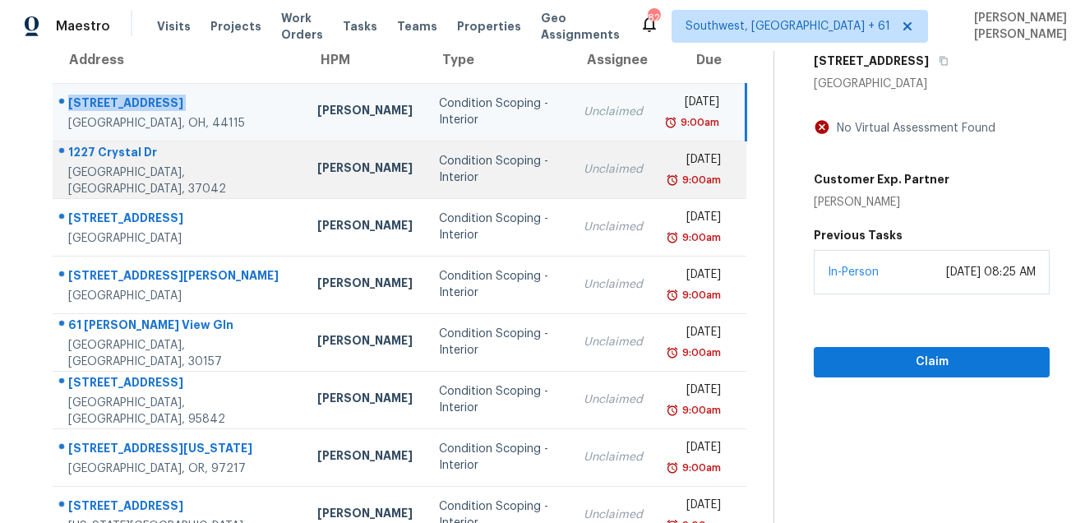
scroll to position [139, 0]
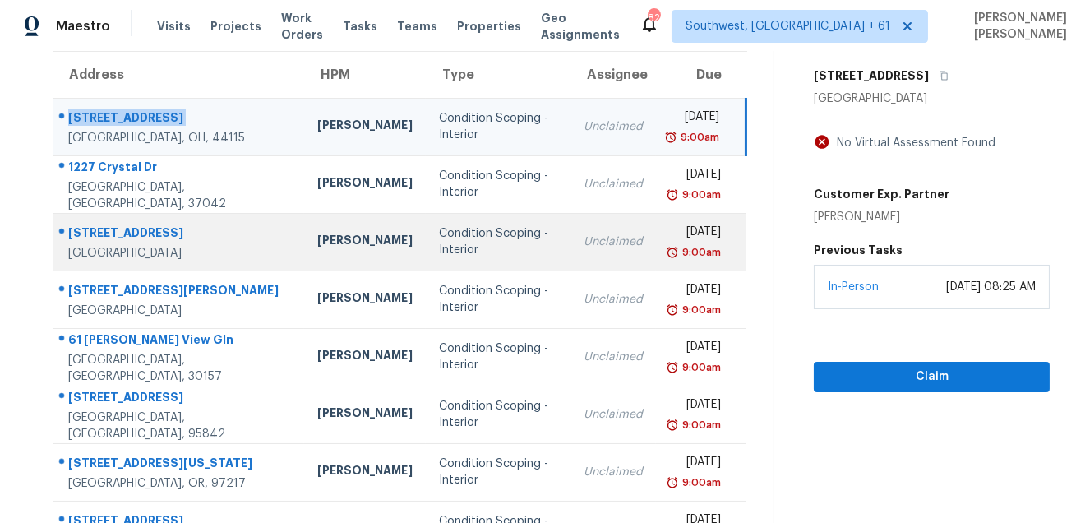
click at [121, 231] on div "11615 Big Bend Rd" at bounding box center [179, 234] width 223 height 21
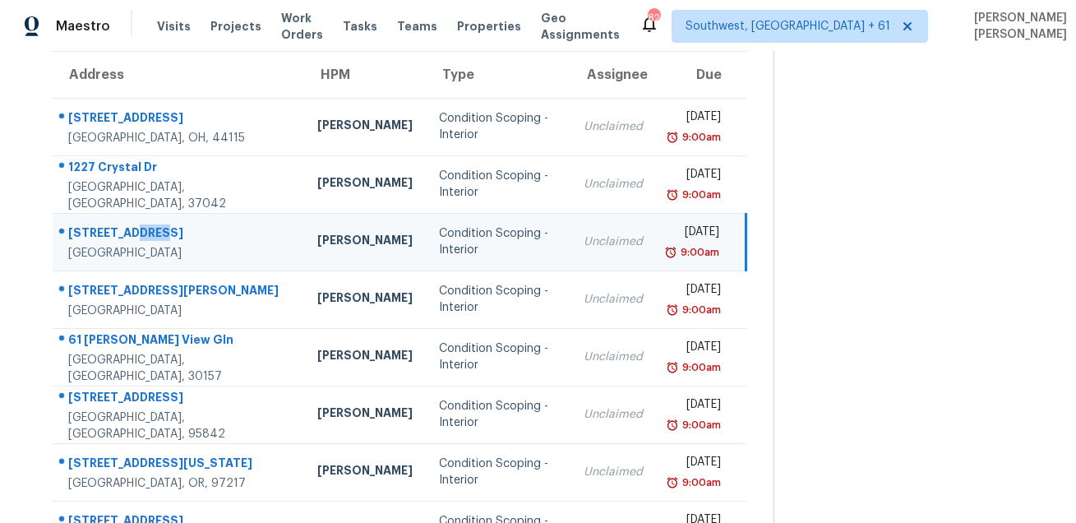
click at [121, 231] on div "11615 Big Bend Rd" at bounding box center [179, 234] width 223 height 21
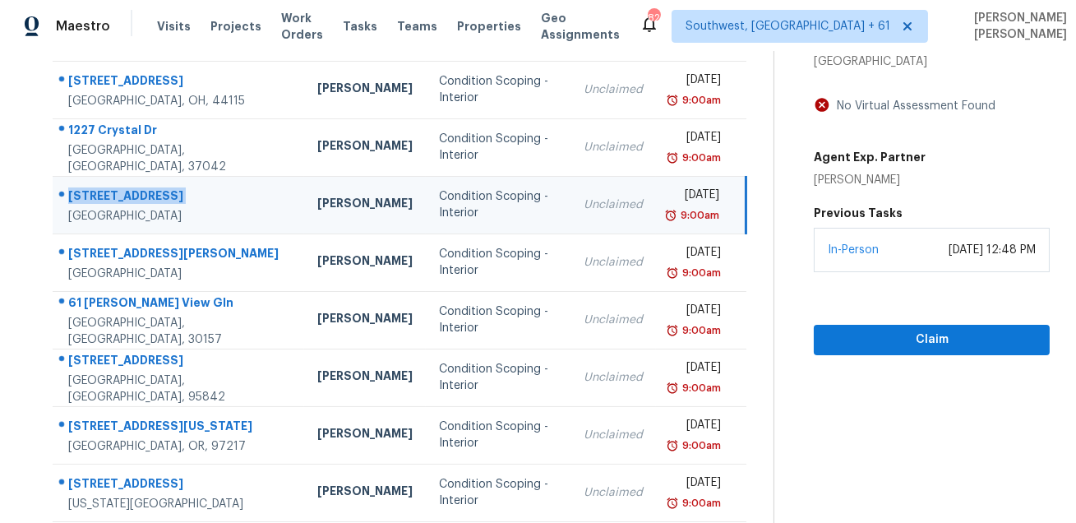
scroll to position [211, 0]
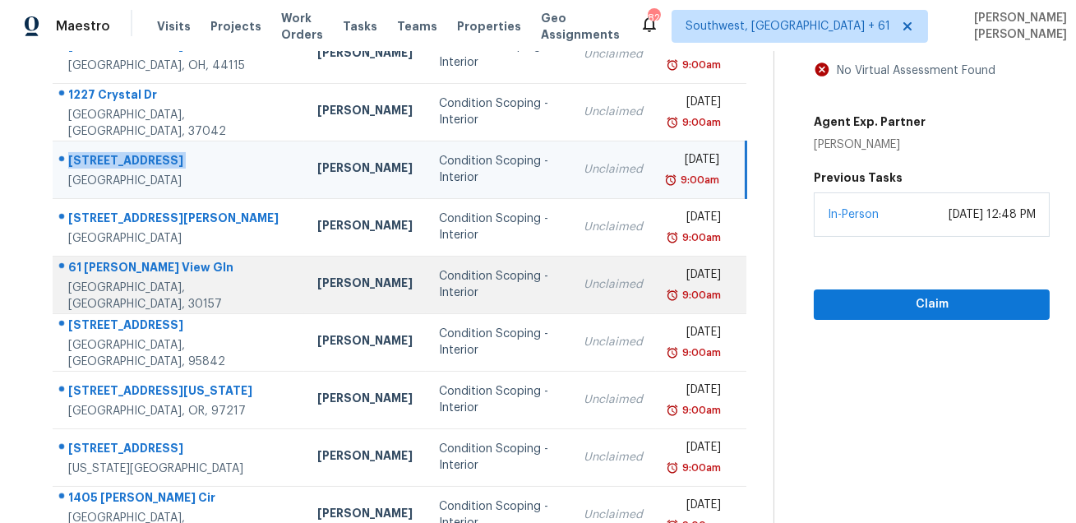
click at [146, 262] on td "61 Rushing View Gln Dallas, GA, 30157" at bounding box center [178, 285] width 251 height 58
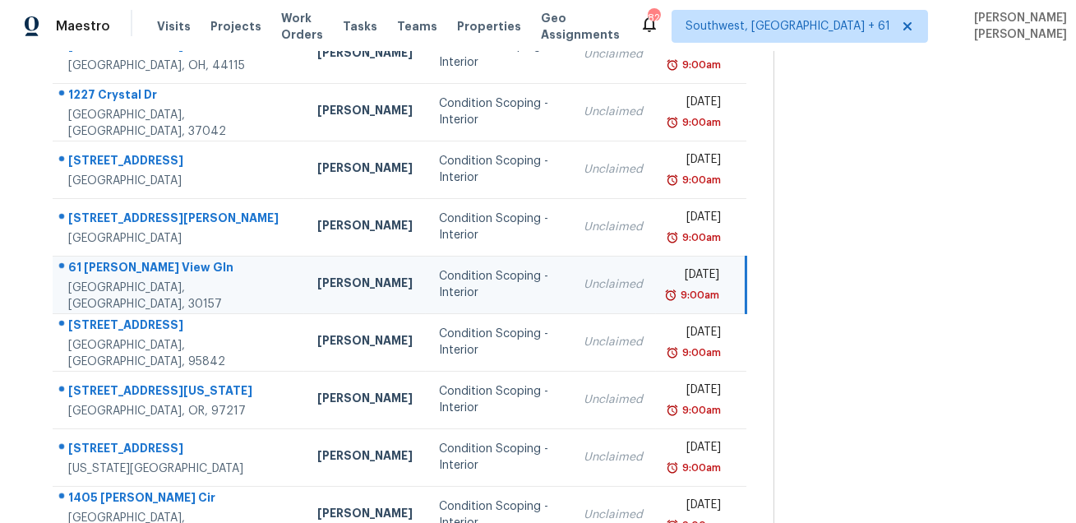
click at [146, 262] on td "61 Rushing View Gln Dallas, GA, 30157" at bounding box center [178, 285] width 251 height 58
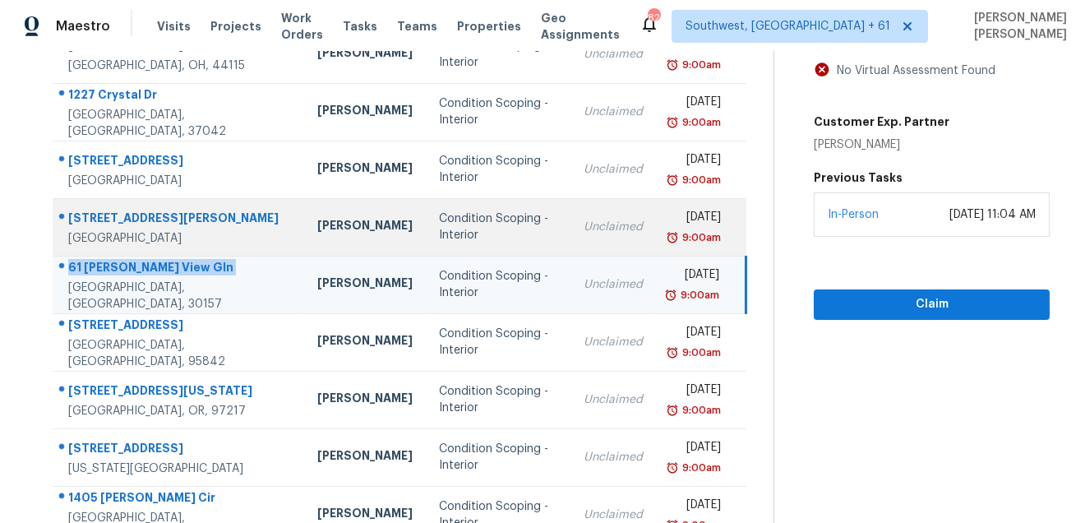
scroll to position [333, 0]
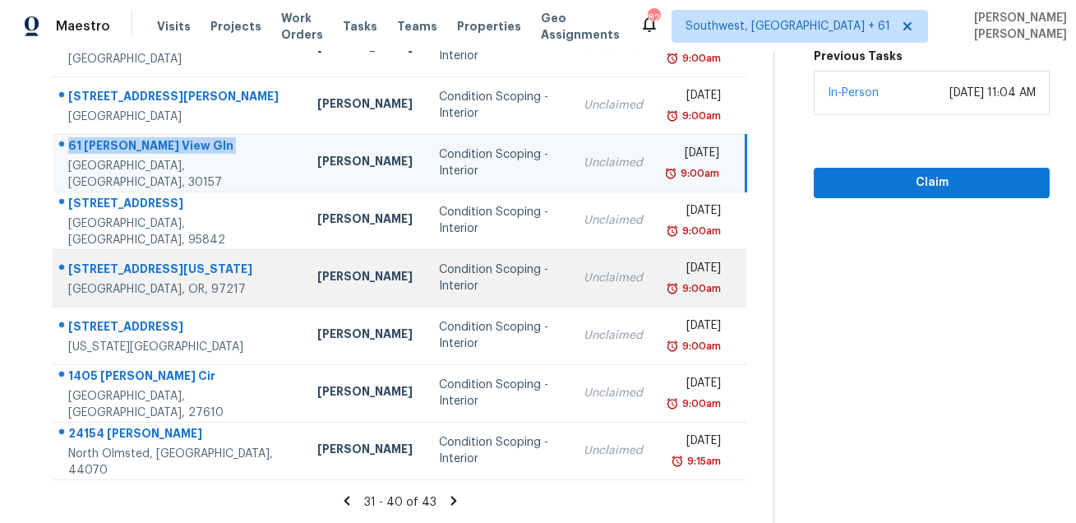
click at [164, 266] on div "6120 N Montana Ave" at bounding box center [179, 270] width 223 height 21
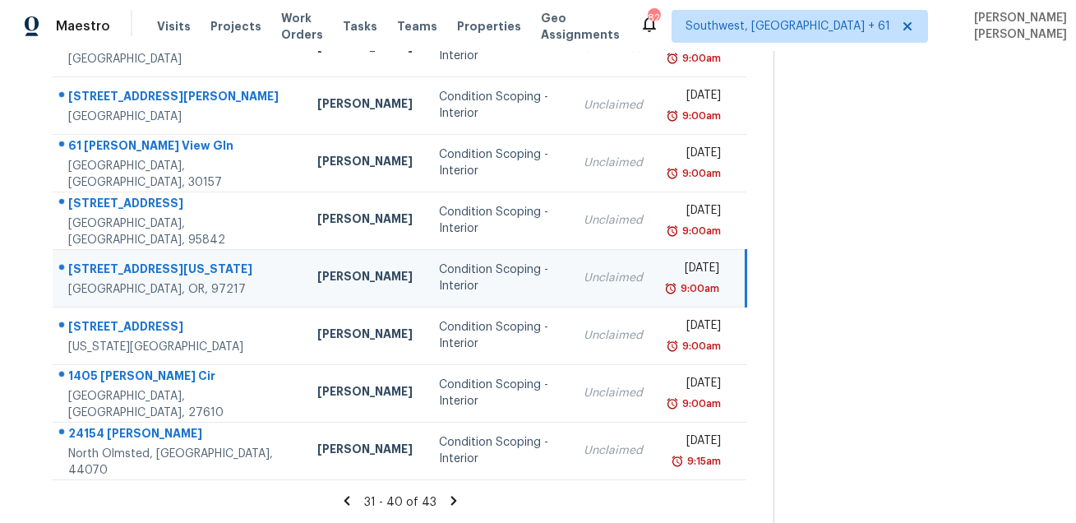
click at [164, 266] on div "6120 N Montana Ave" at bounding box center [179, 270] width 223 height 21
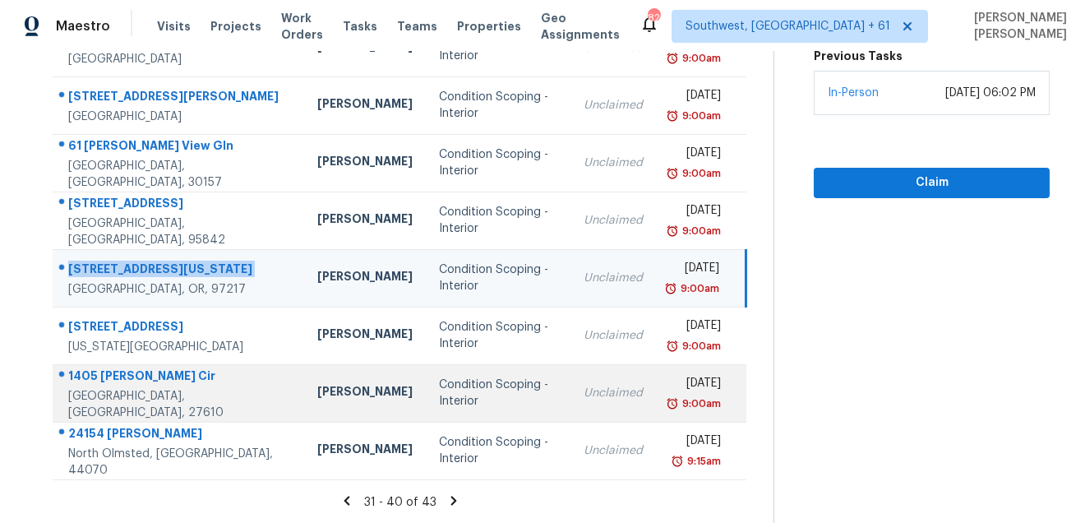
click at [113, 385] on div "1405 Griffin Cir" at bounding box center [179, 377] width 223 height 21
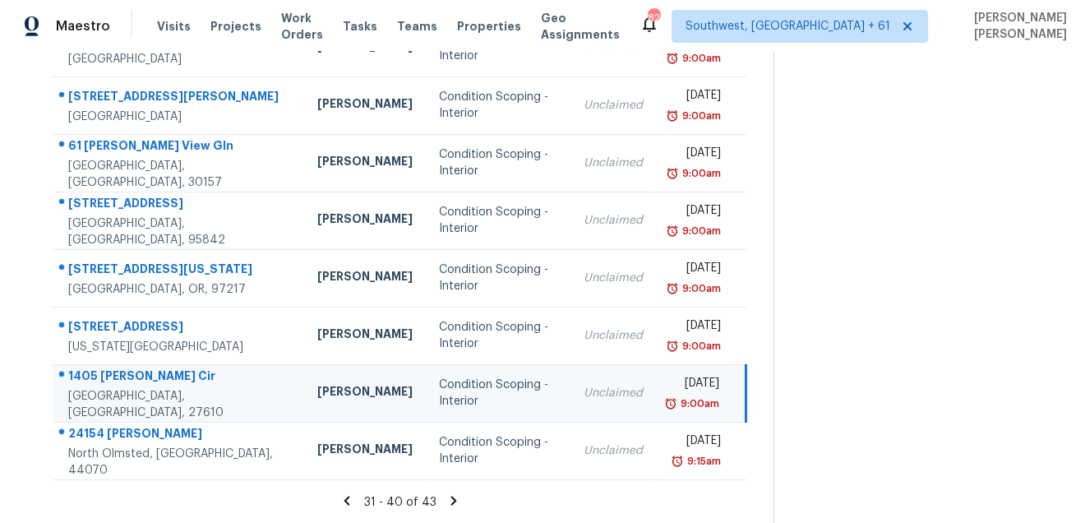
click at [113, 385] on div "1405 Griffin Cir" at bounding box center [179, 377] width 223 height 21
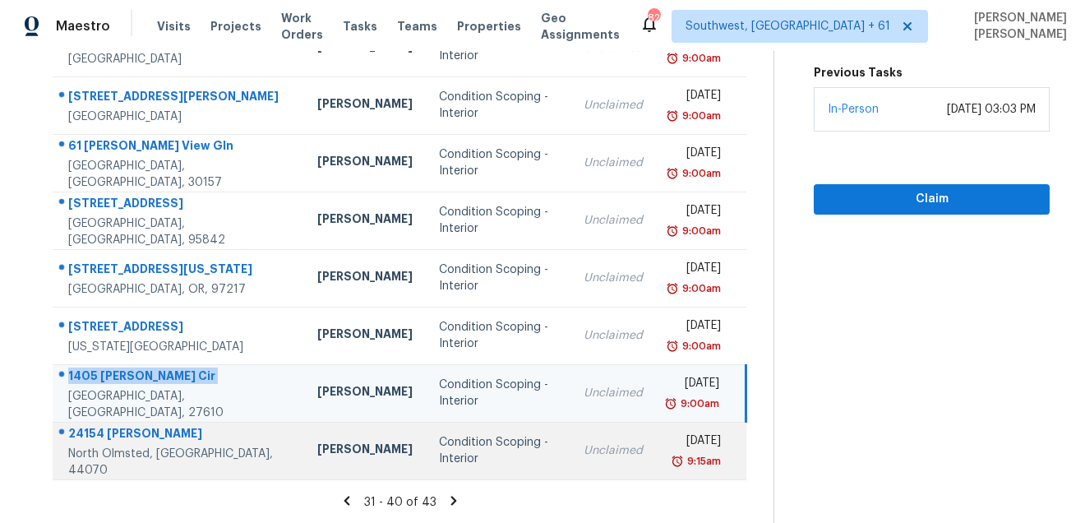
click at [106, 438] on div "24154 Maria Ln" at bounding box center [179, 435] width 223 height 21
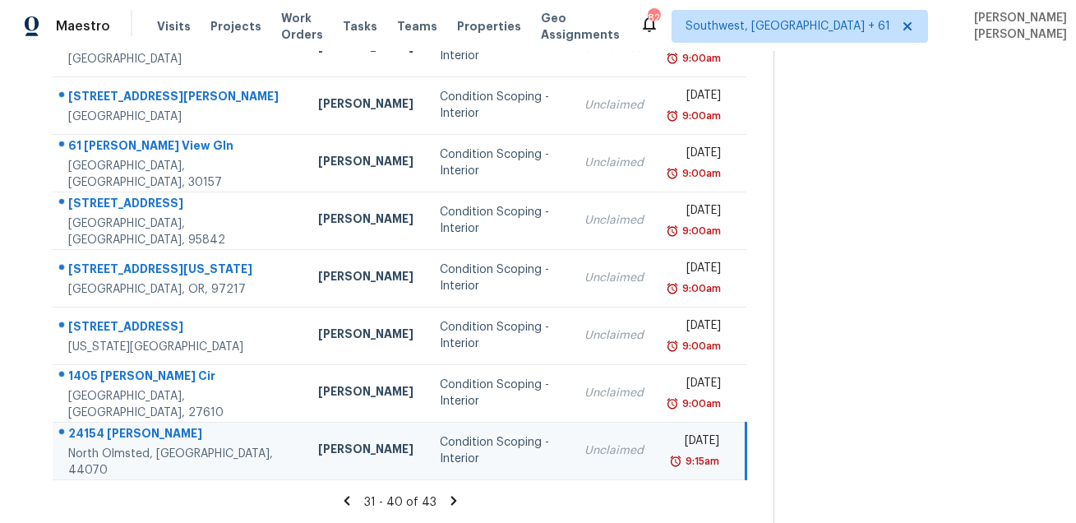
click at [106, 438] on div "24154 Maria Ln" at bounding box center [179, 435] width 223 height 21
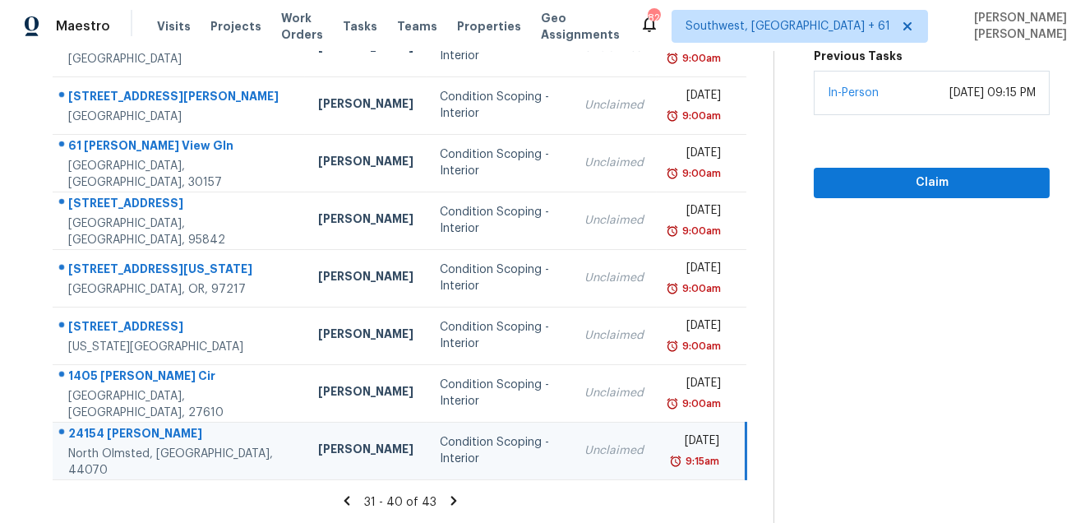
click at [456, 500] on icon at bounding box center [453, 499] width 6 height 9
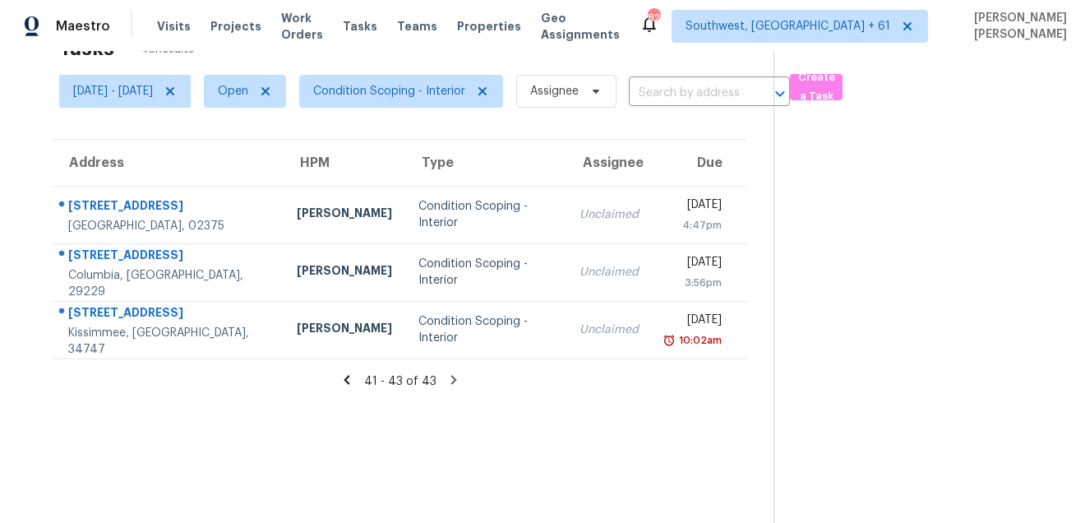
scroll to position [16, 0]
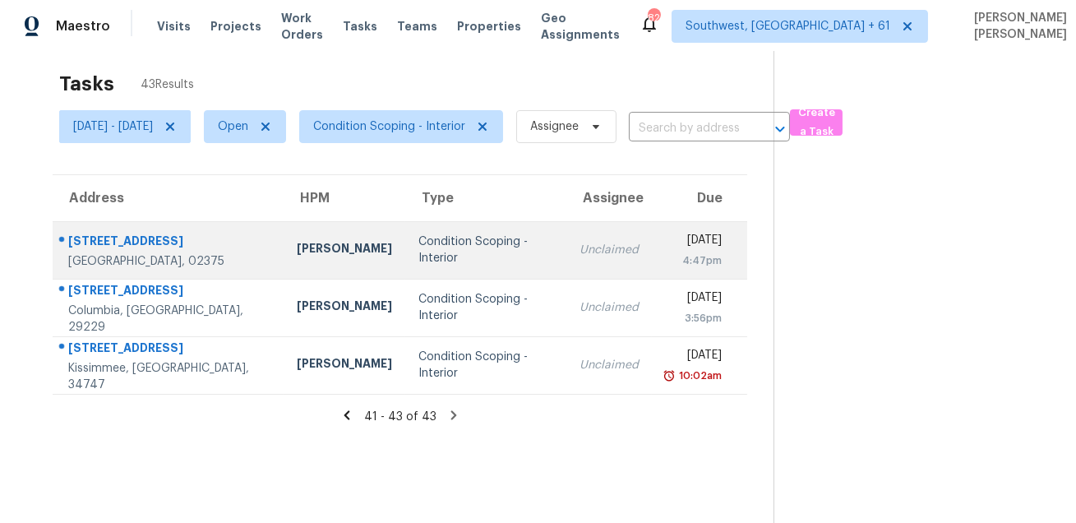
click at [161, 242] on div "10 Scotch Dam Rd" at bounding box center [169, 243] width 202 height 21
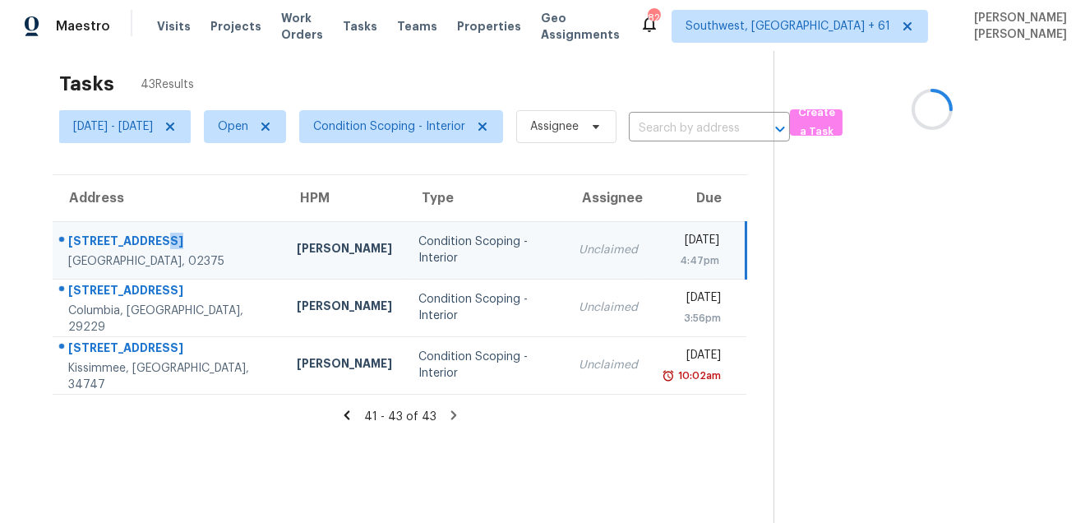
click at [161, 242] on div "10 Scotch Dam Rd" at bounding box center [169, 243] width 202 height 21
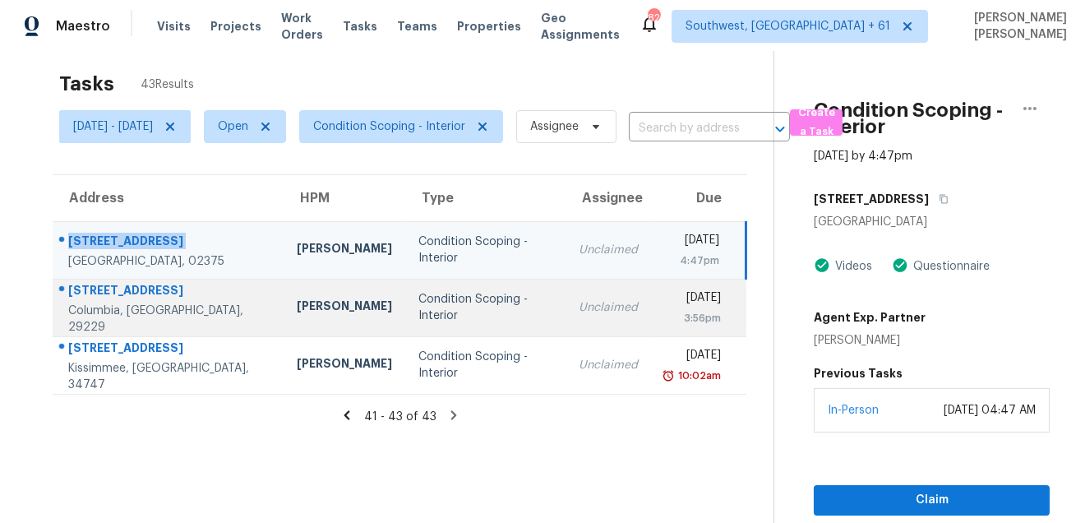
click at [154, 288] on div at bounding box center [161, 290] width 217 height 21
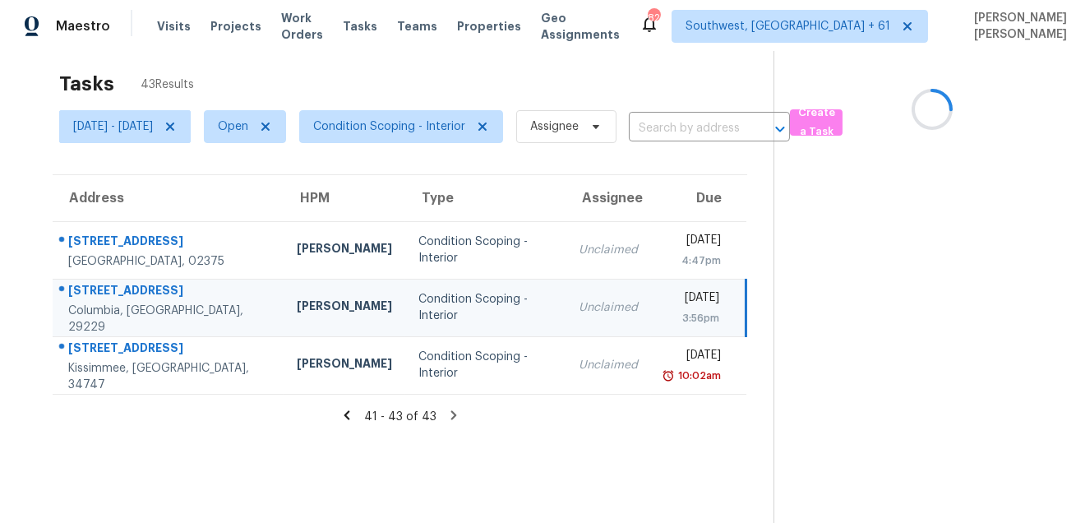
click at [154, 288] on div at bounding box center [161, 290] width 217 height 21
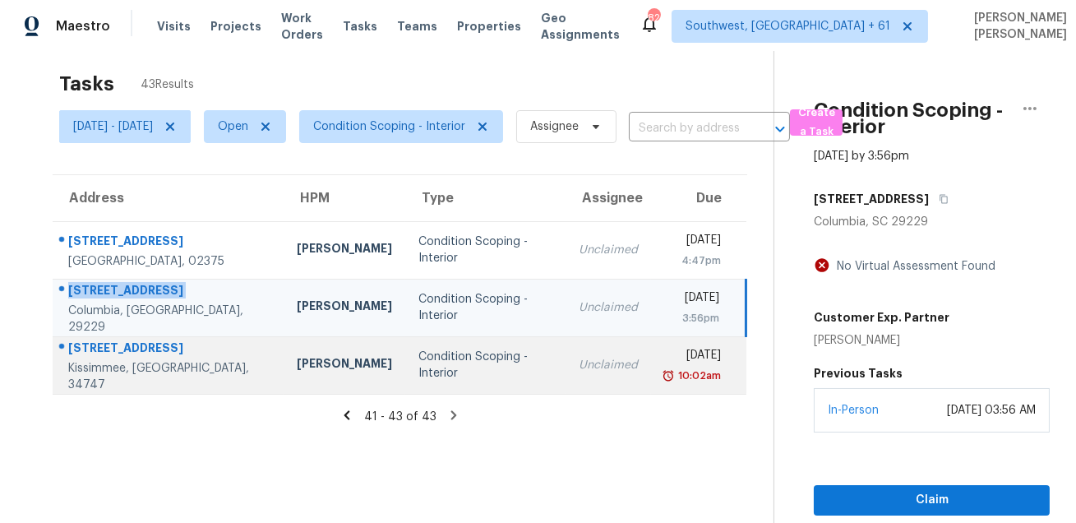
click at [131, 360] on div "7813 Myrtle Oak Ln" at bounding box center [169, 349] width 202 height 21
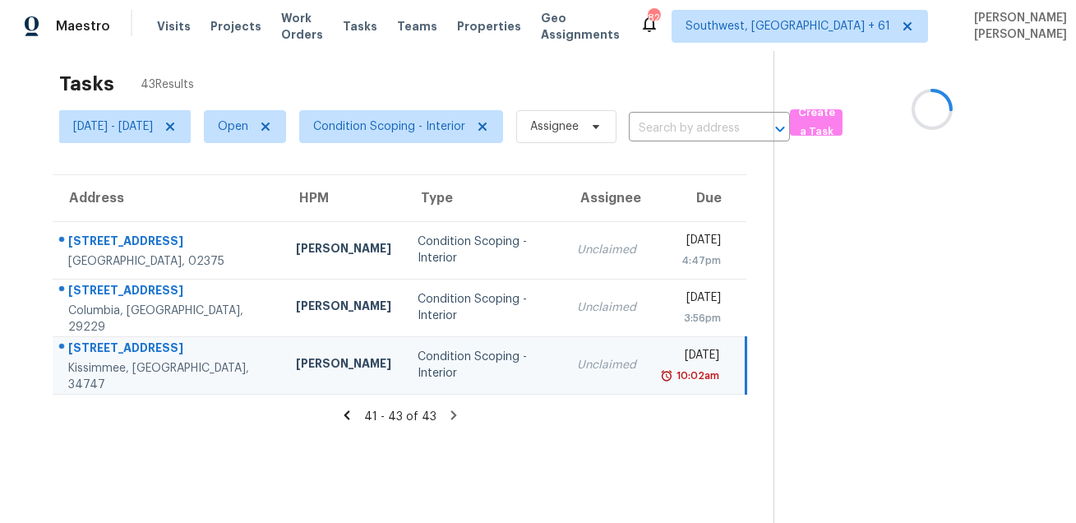
click at [131, 360] on div "7813 Myrtle Oak Ln" at bounding box center [168, 349] width 201 height 21
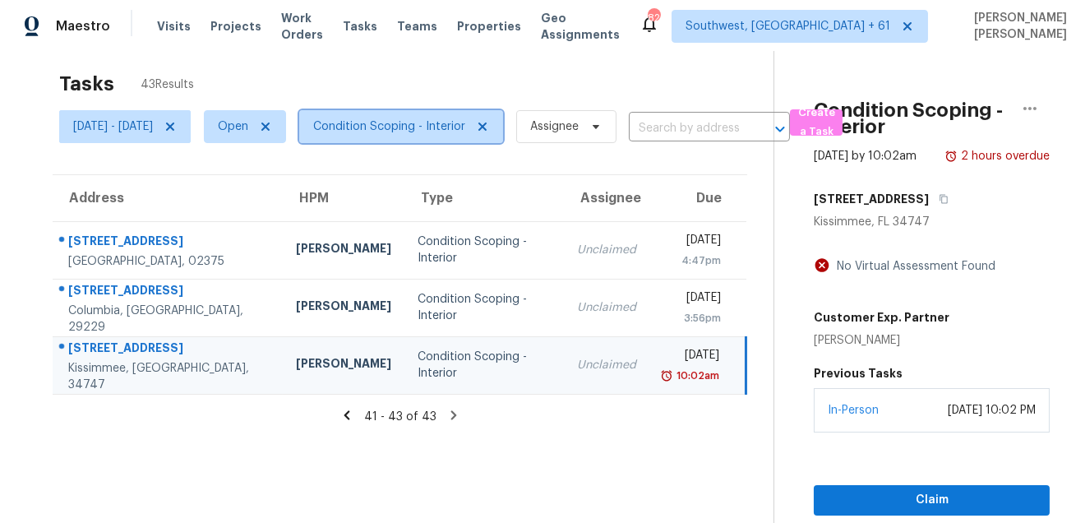
click at [449, 135] on span "Condition Scoping - Interior" at bounding box center [401, 126] width 204 height 33
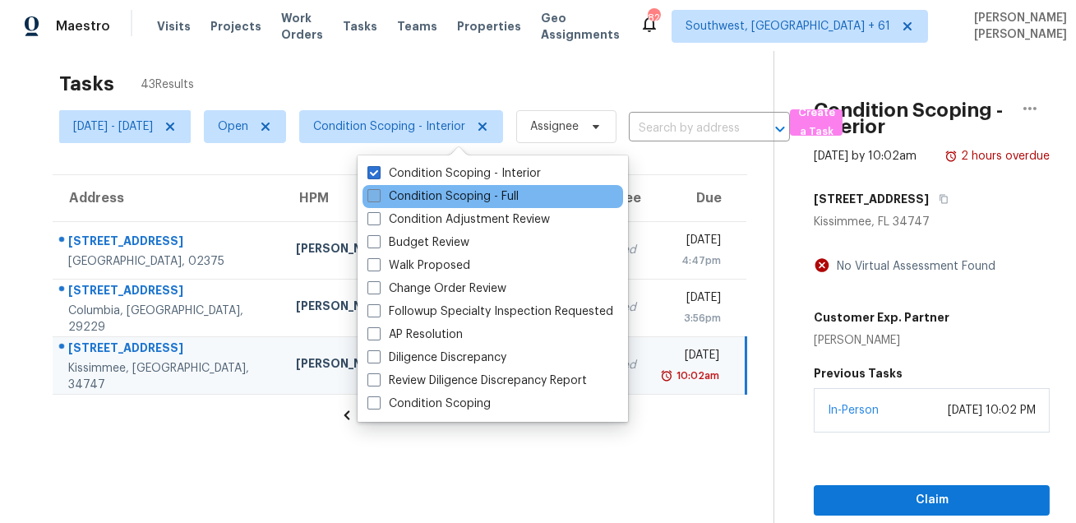
click at [421, 191] on label "Condition Scoping - Full" at bounding box center [442, 196] width 151 height 16
click at [378, 191] on input "Condition Scoping - Full" at bounding box center [372, 193] width 11 height 11
checkbox input "true"
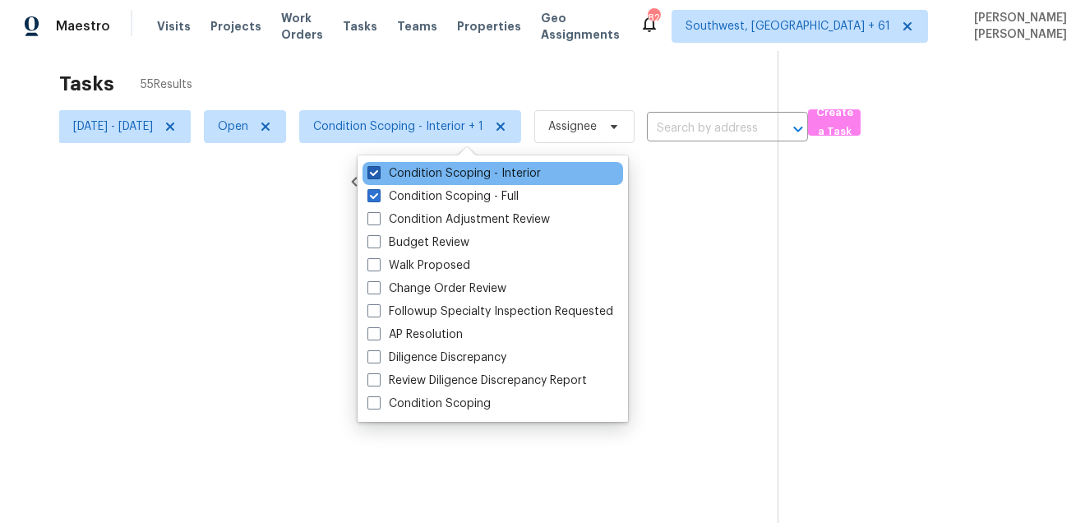
click at [426, 173] on label "Condition Scoping - Interior" at bounding box center [453, 173] width 173 height 16
click at [378, 173] on input "Condition Scoping - Interior" at bounding box center [372, 170] width 11 height 11
checkbox input "false"
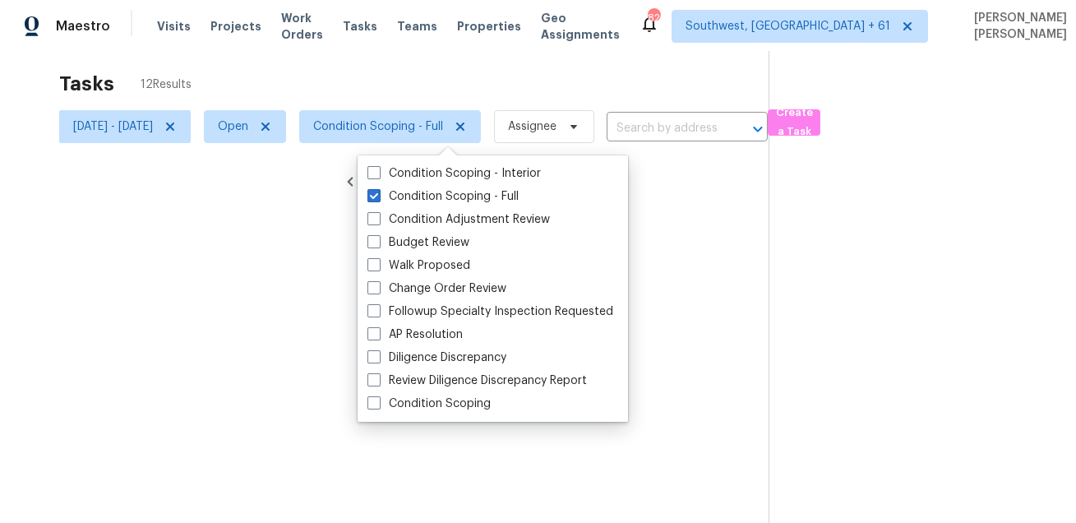
click at [387, 80] on div at bounding box center [538, 261] width 1076 height 523
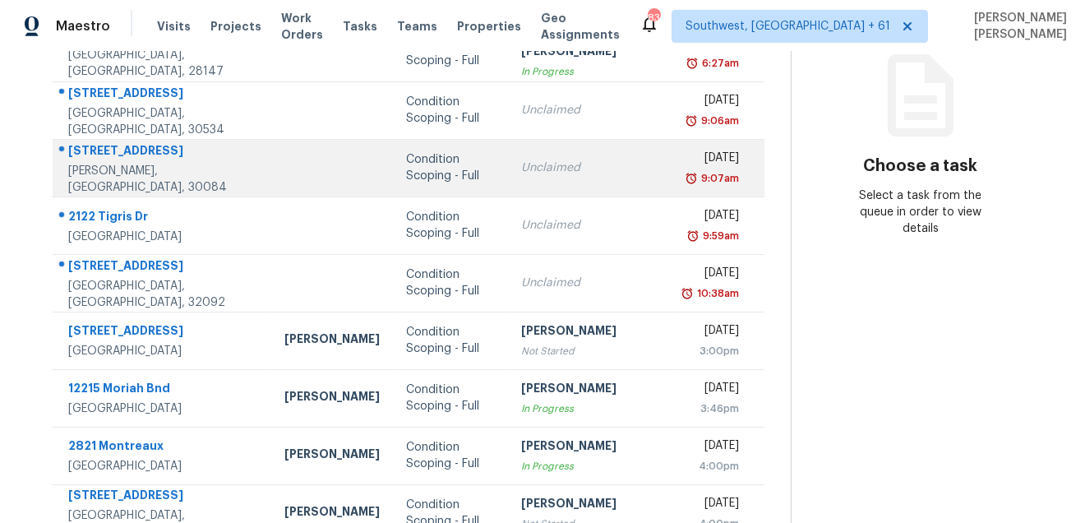
scroll to position [167, 0]
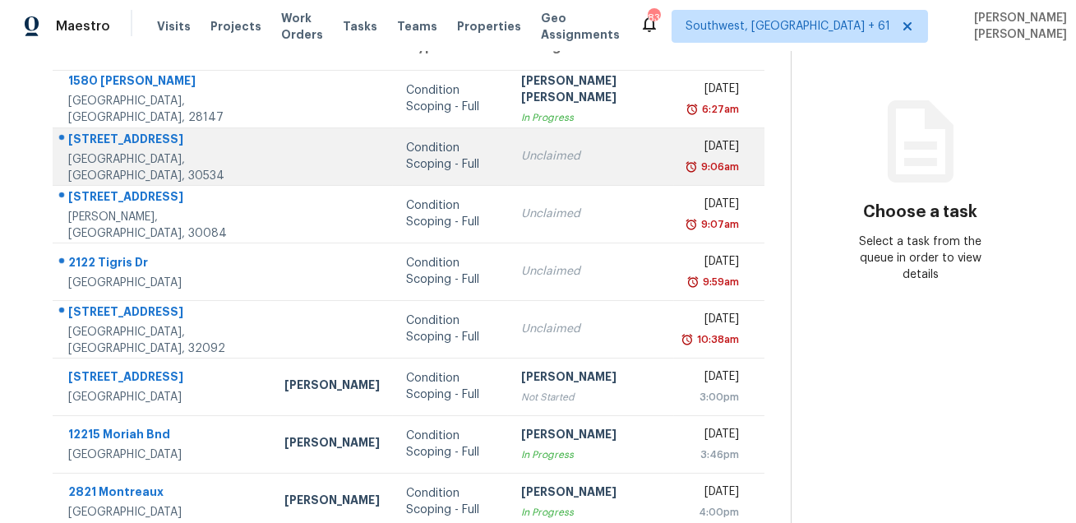
click at [145, 145] on div "[STREET_ADDRESS]" at bounding box center [163, 141] width 190 height 21
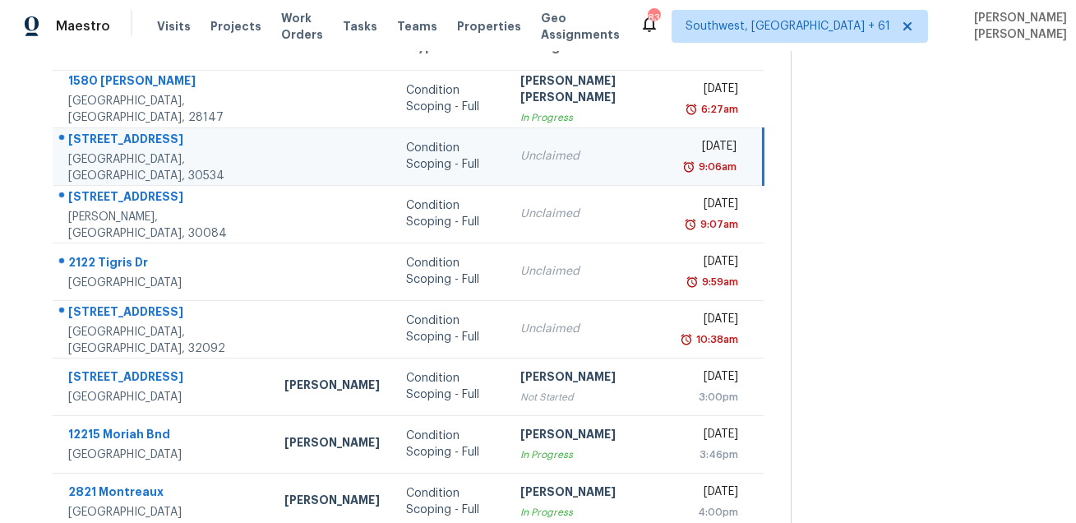
click at [145, 145] on div "[STREET_ADDRESS]" at bounding box center [163, 141] width 190 height 21
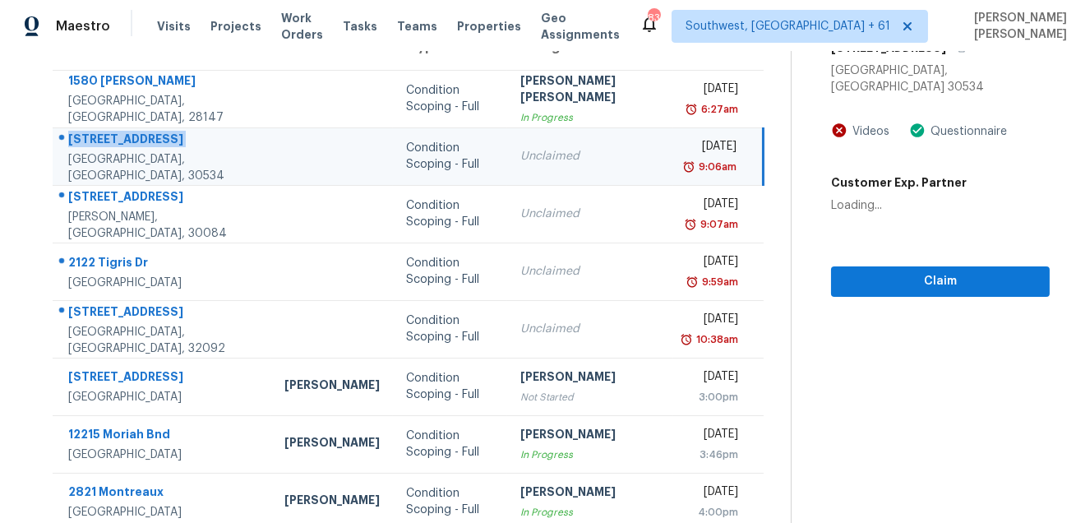
copy div "[STREET_ADDRESS]"
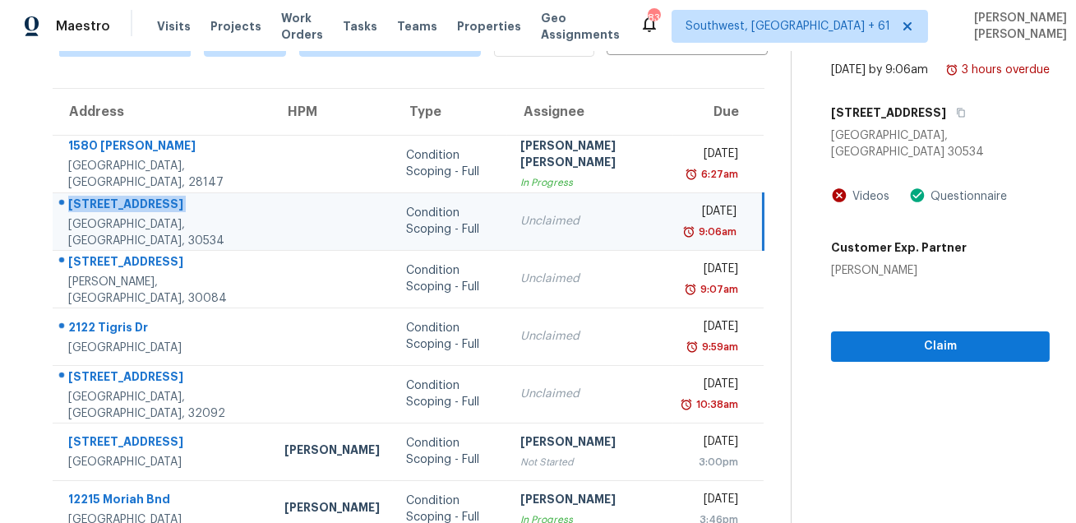
scroll to position [46, 0]
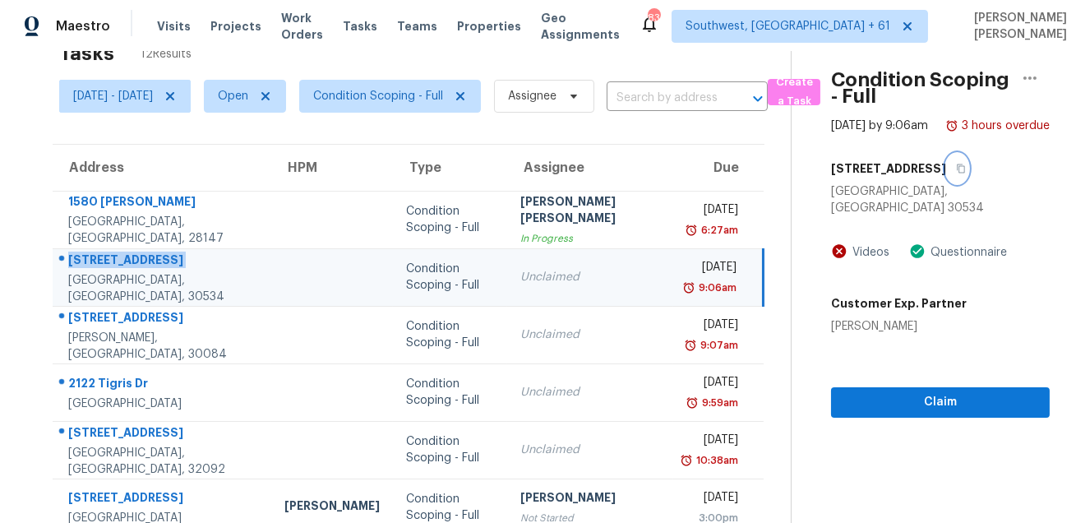
click at [958, 173] on icon "button" at bounding box center [961, 169] width 10 height 10
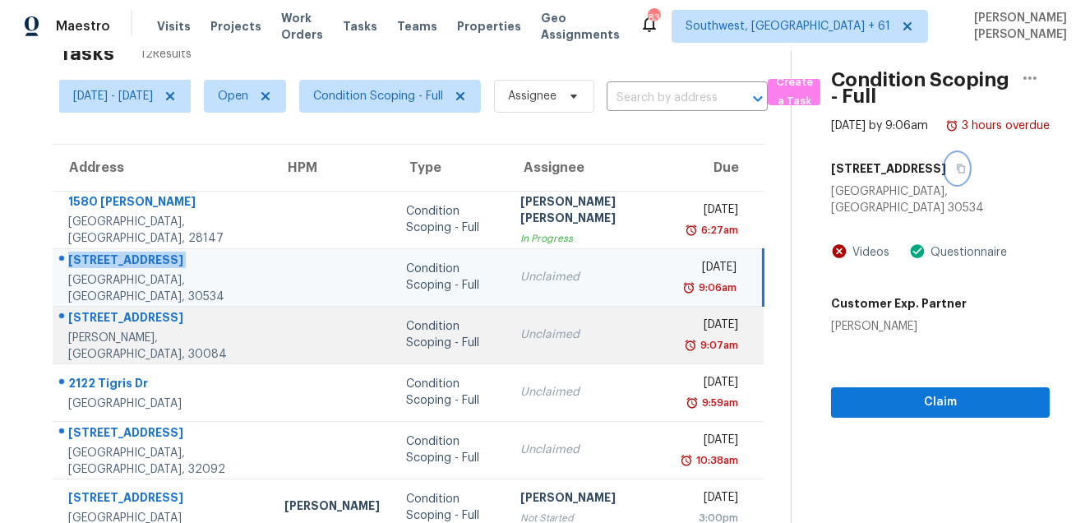
scroll to position [143, 0]
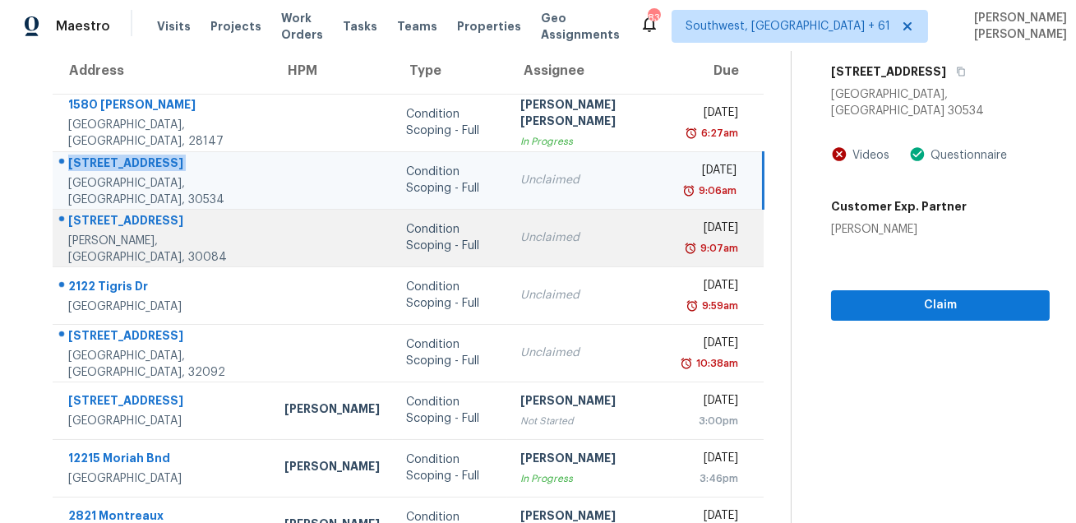
click at [108, 222] on div "[STREET_ADDRESS]" at bounding box center [163, 222] width 190 height 21
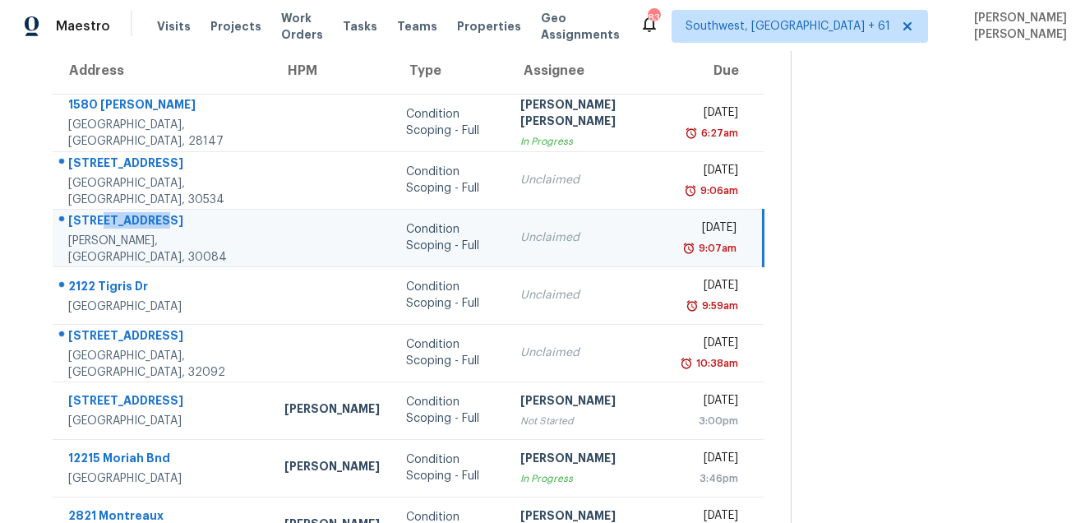
click at [108, 222] on div "1646 Brantford Dr" at bounding box center [163, 222] width 190 height 21
copy div "1646 Brantford Dr"
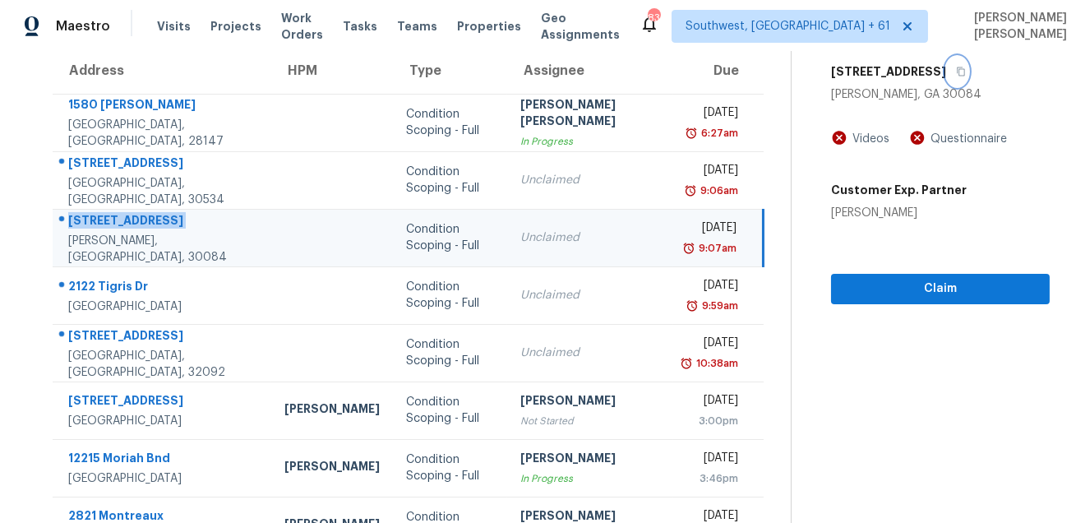
click at [946, 86] on button "button" at bounding box center [957, 72] width 22 height 30
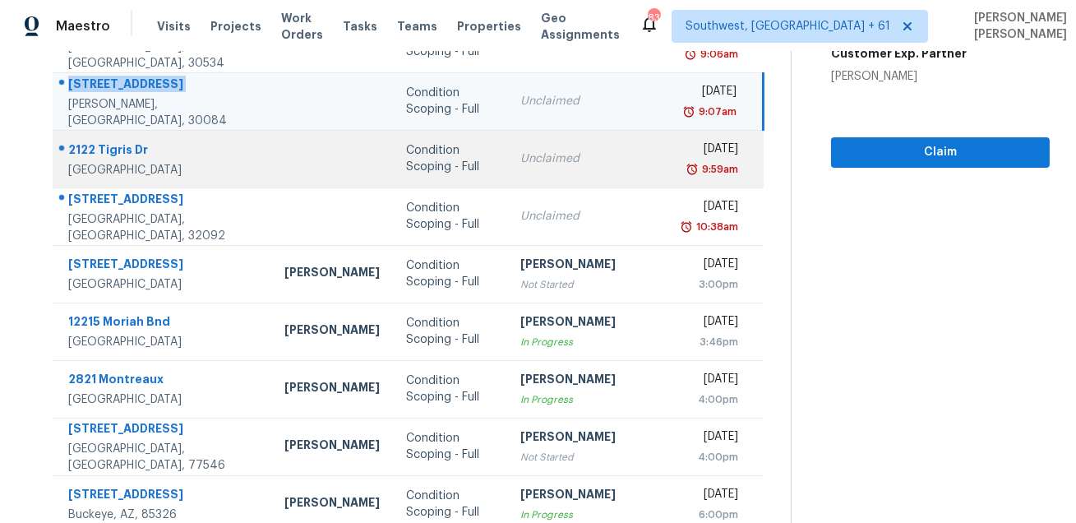
scroll to position [221, 0]
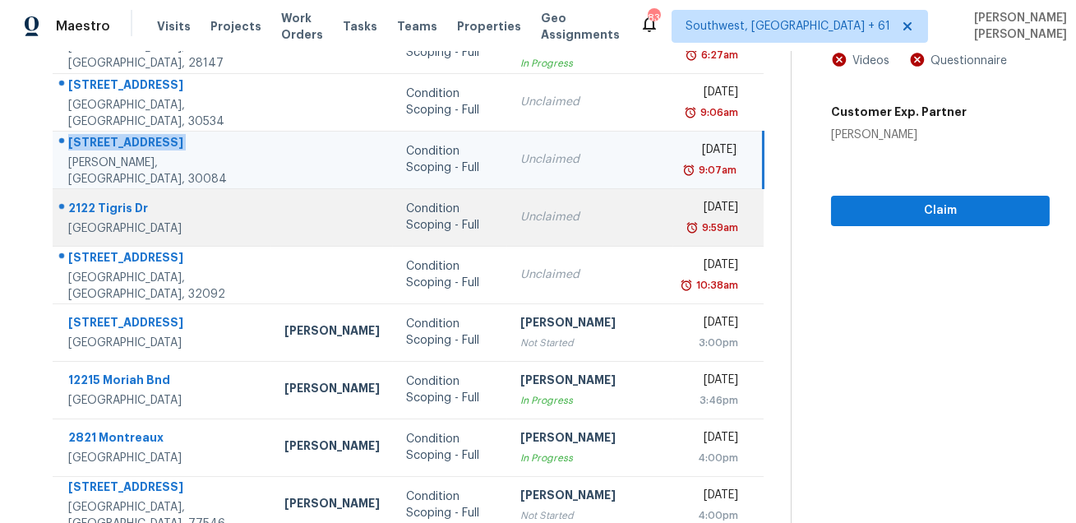
click at [110, 200] on div "2122 Tigris Dr" at bounding box center [163, 210] width 190 height 21
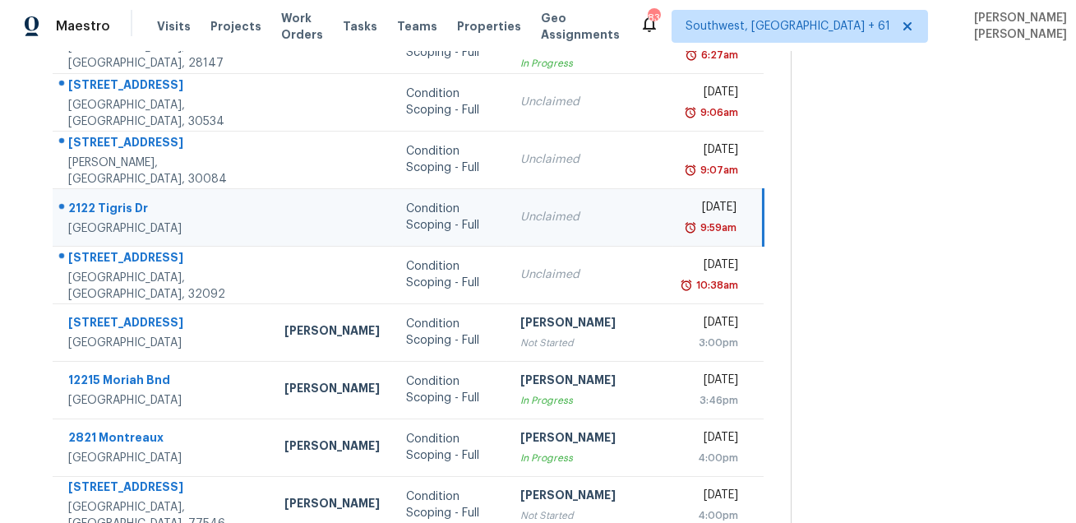
click at [110, 200] on div "2122 Tigris Dr" at bounding box center [163, 210] width 190 height 21
copy div "2122 Tigris Dr"
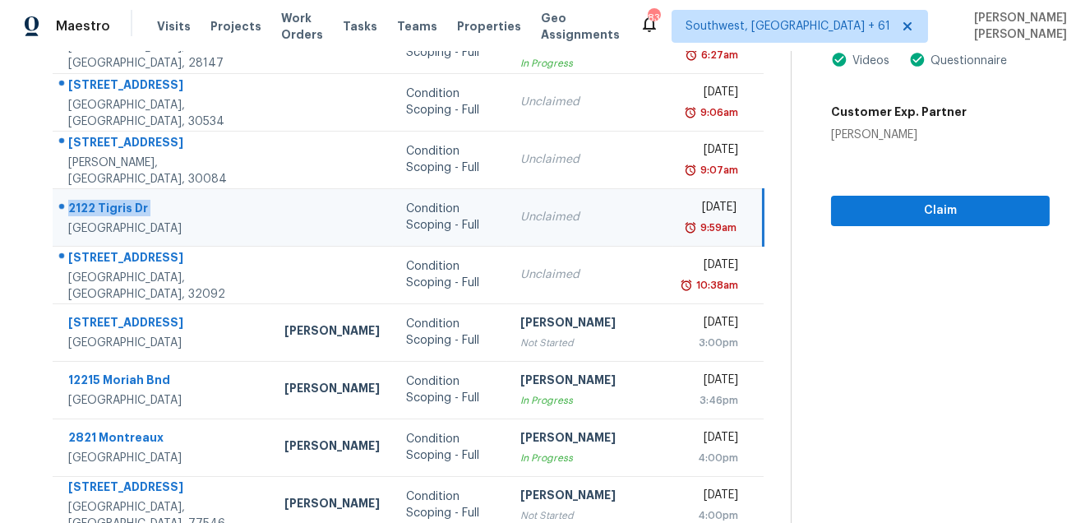
scroll to position [1, 0]
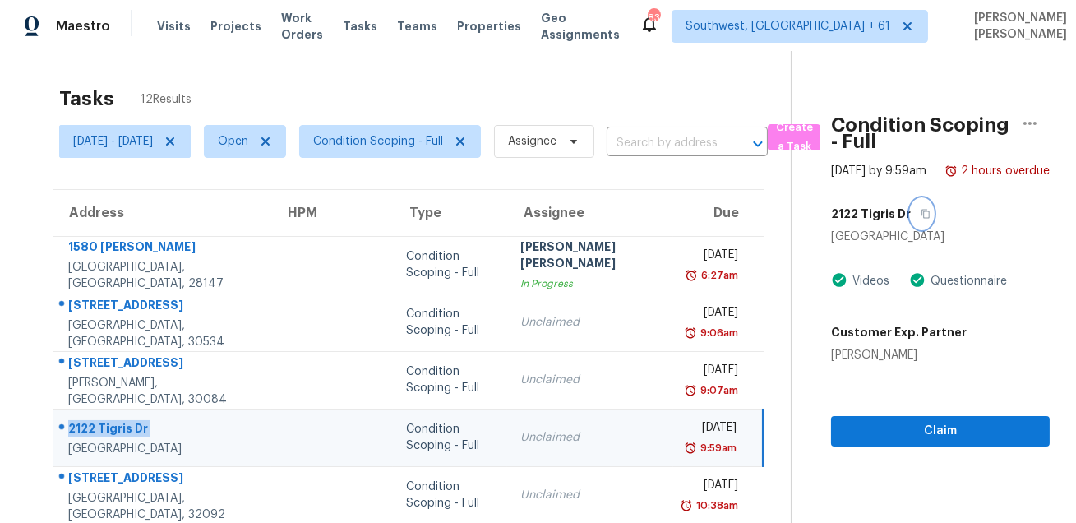
click at [920, 219] on icon "button" at bounding box center [925, 214] width 10 height 10
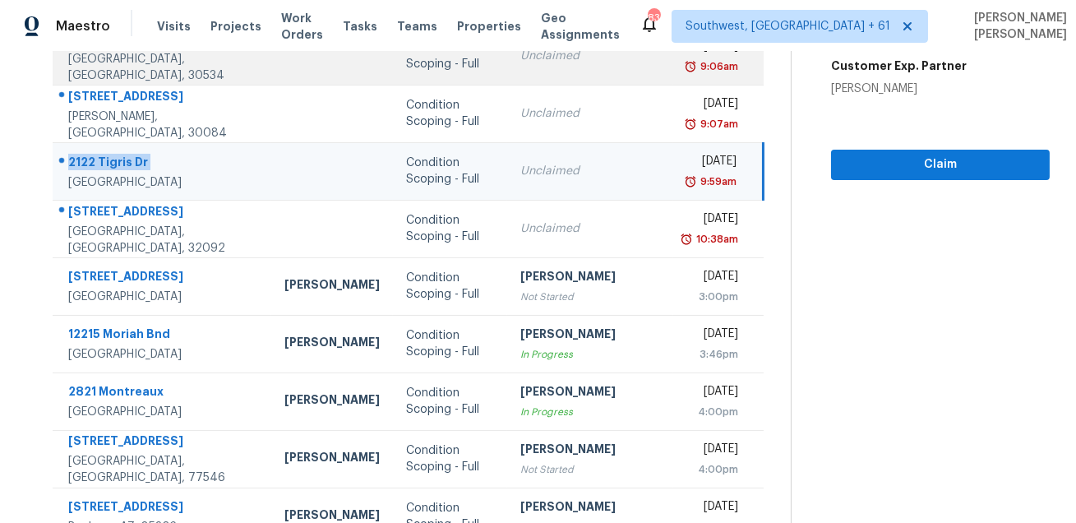
scroll to position [333, 0]
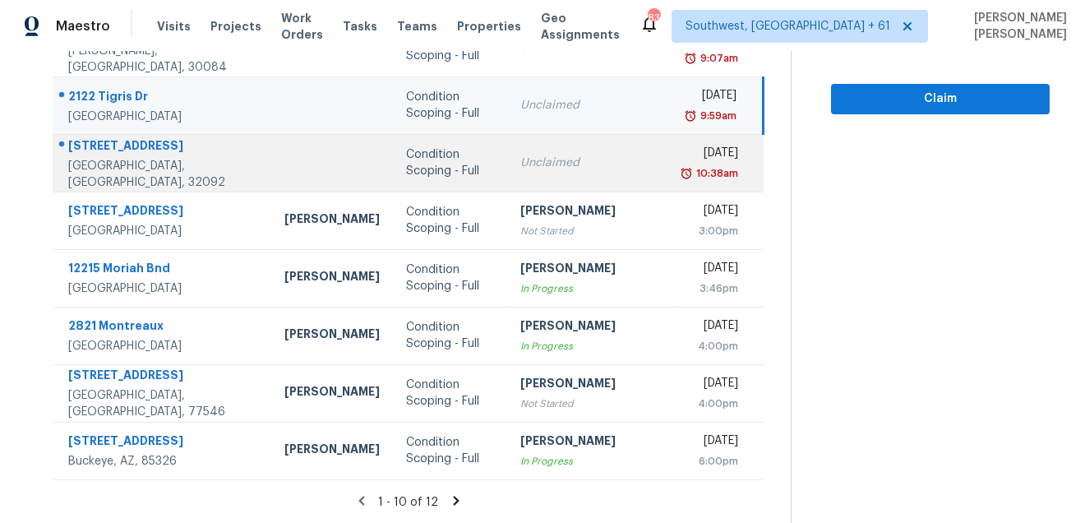
click at [136, 136] on div at bounding box center [155, 146] width 205 height 21
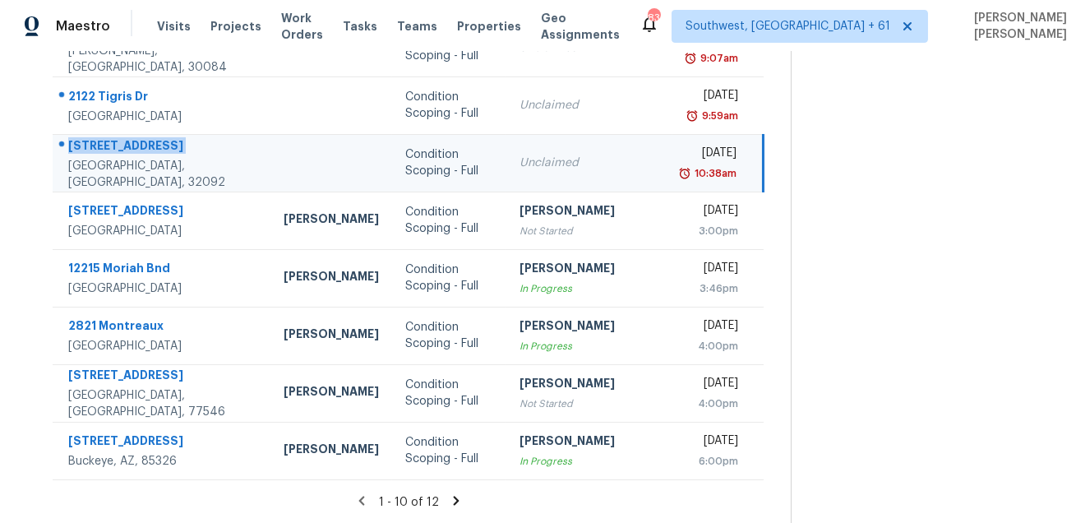
click at [136, 136] on div at bounding box center [155, 146] width 204 height 21
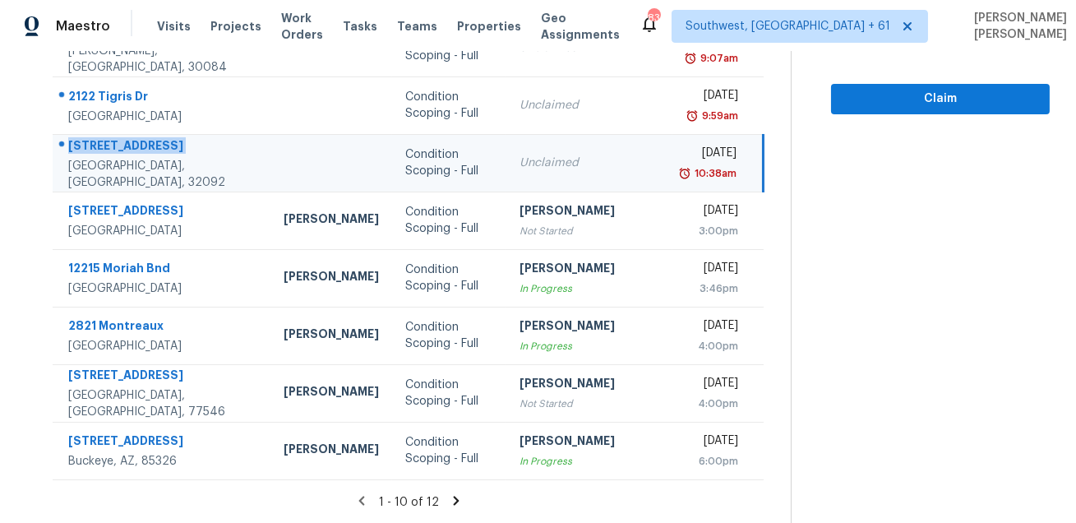
copy div "251 Buck Run Way"
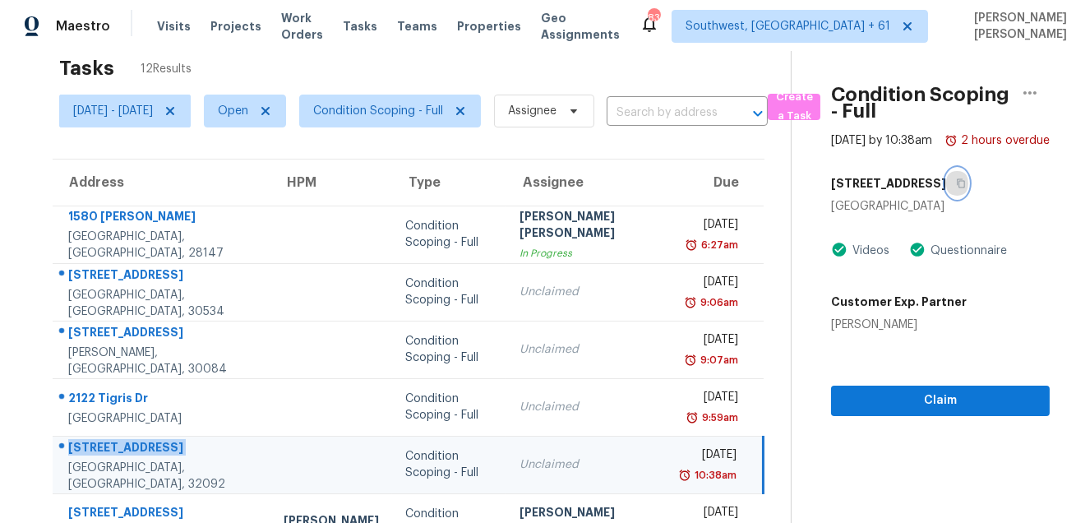
click at [956, 188] on icon "button" at bounding box center [961, 183] width 10 height 10
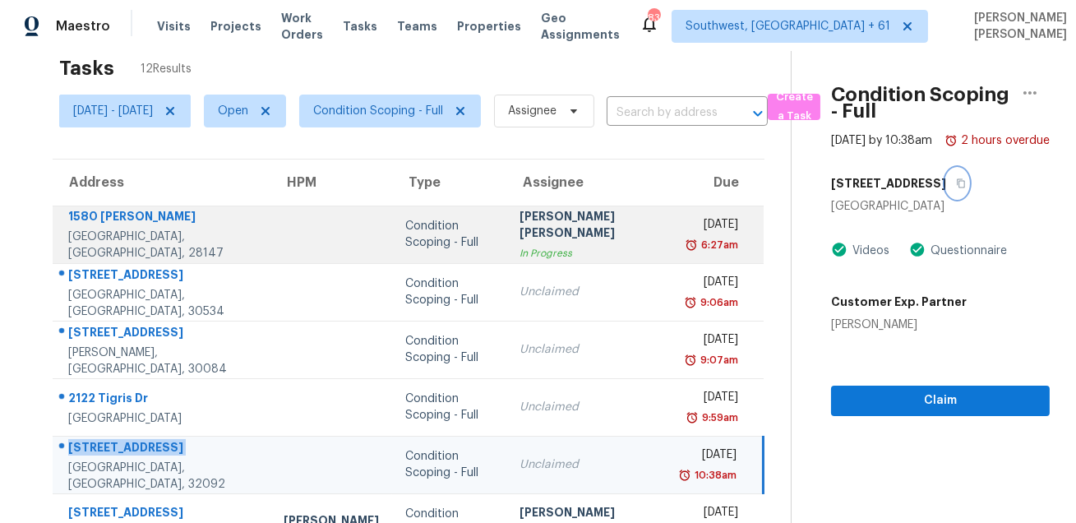
scroll to position [333, 0]
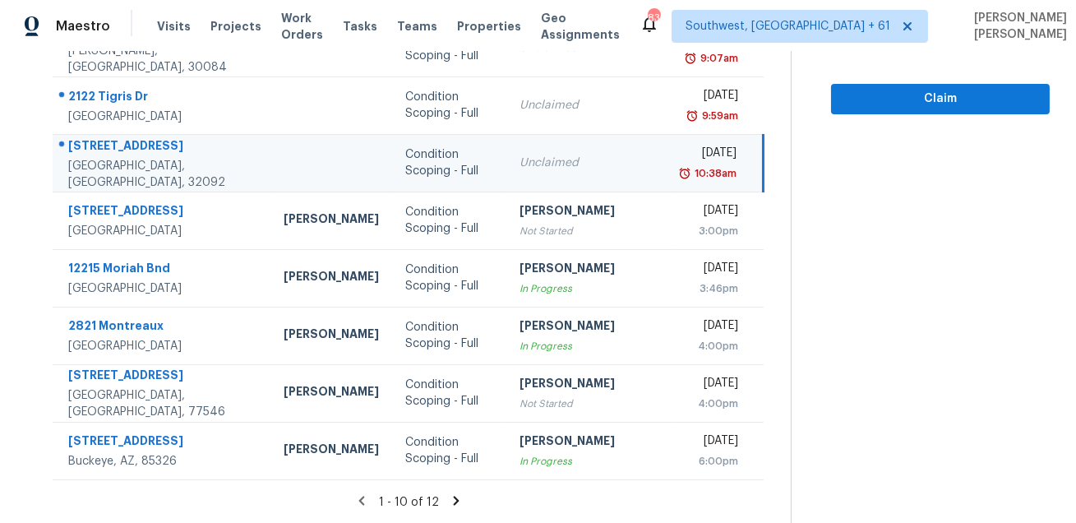
click at [453, 500] on icon at bounding box center [456, 499] width 6 height 9
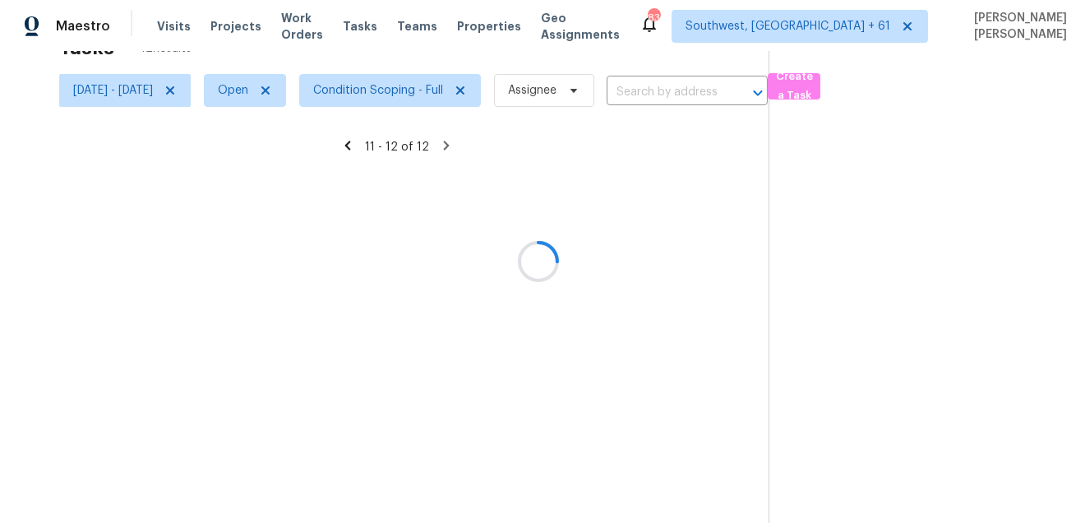
scroll to position [51, 0]
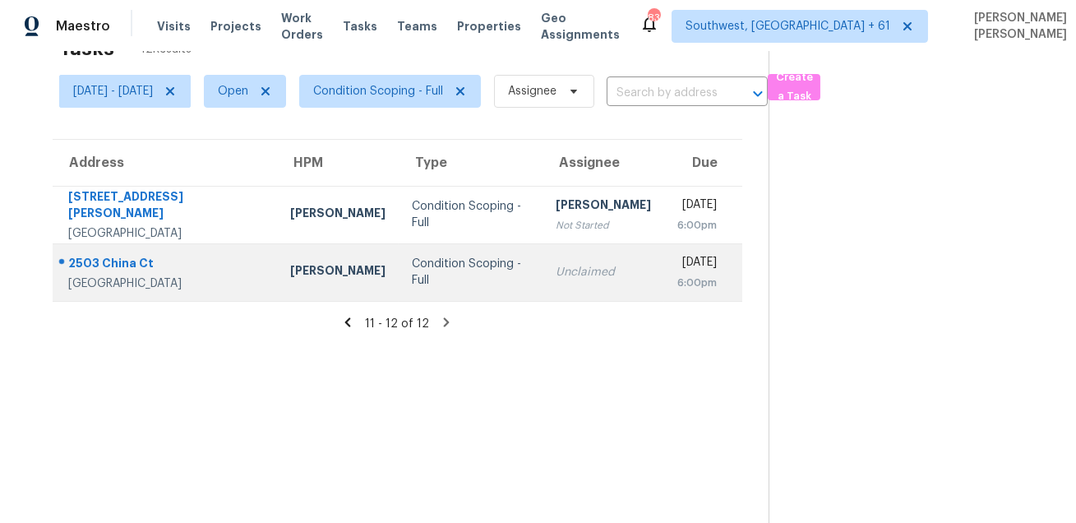
click at [111, 257] on div "2503 China Ct" at bounding box center [166, 265] width 196 height 21
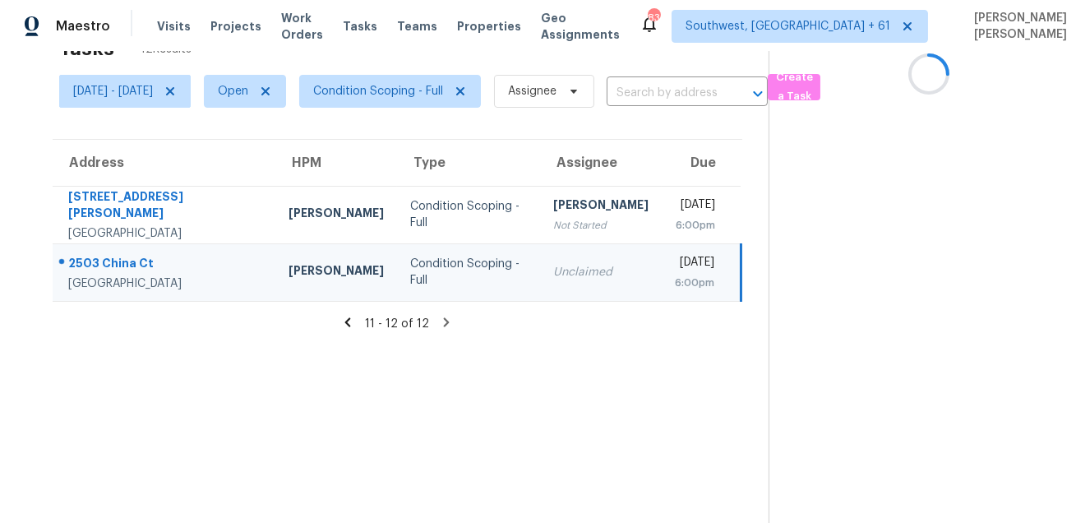
click at [111, 257] on div "2503 China Ct" at bounding box center [165, 265] width 194 height 21
copy div "2503 China Ct"
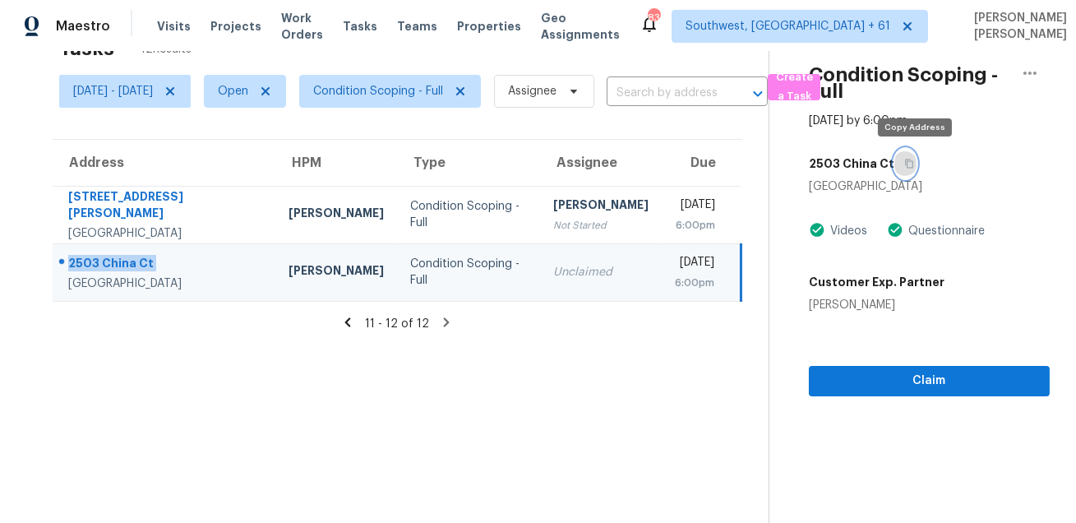
click at [910, 163] on button "button" at bounding box center [905, 164] width 22 height 30
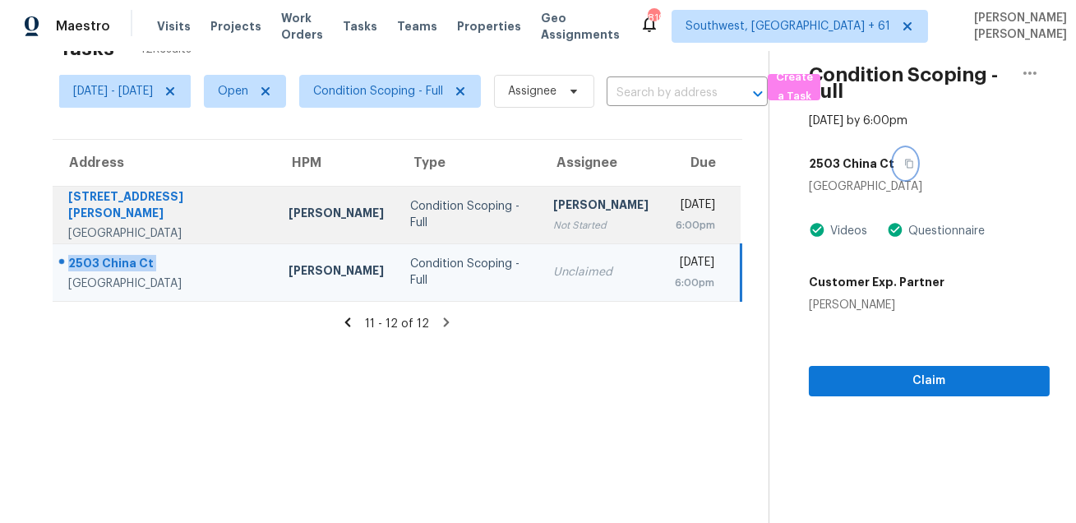
scroll to position [0, 0]
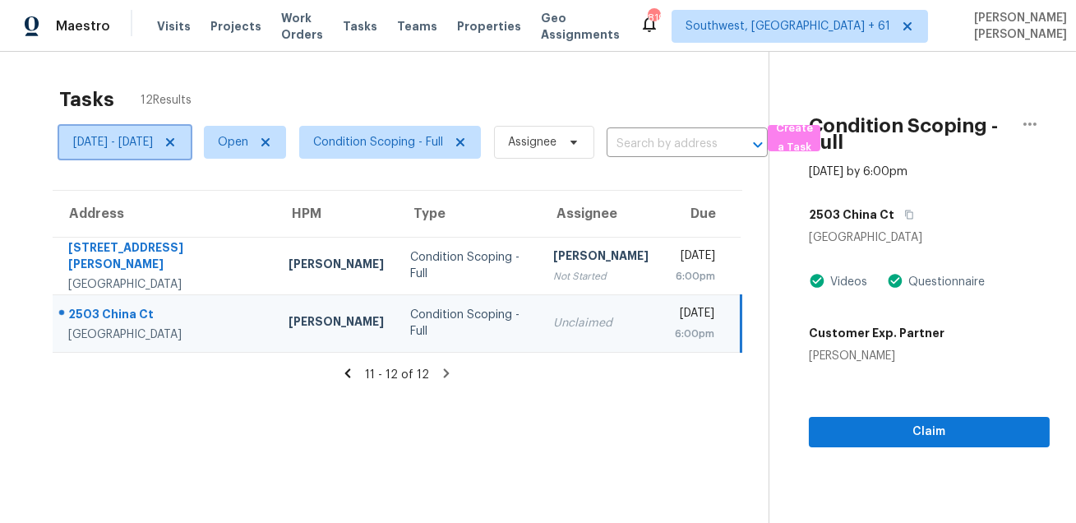
click at [153, 142] on span "[DATE] - [DATE]" at bounding box center [113, 142] width 80 height 16
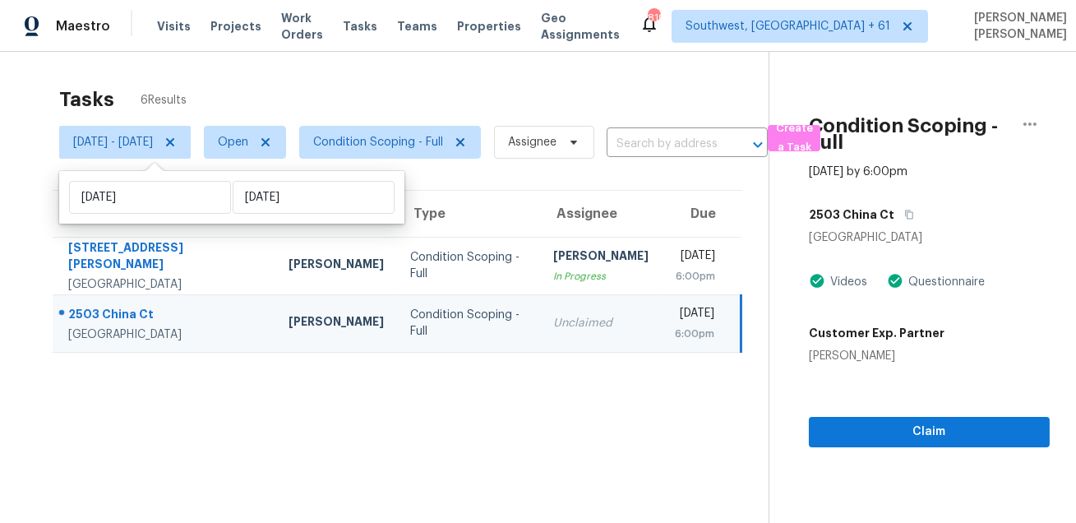
click at [370, 61] on div "Tasks 6 Results Thu, Aug 28 - Thu, Aug 28 Open Condition Scoping - Full Assigne…" at bounding box center [538, 313] width 1076 height 523
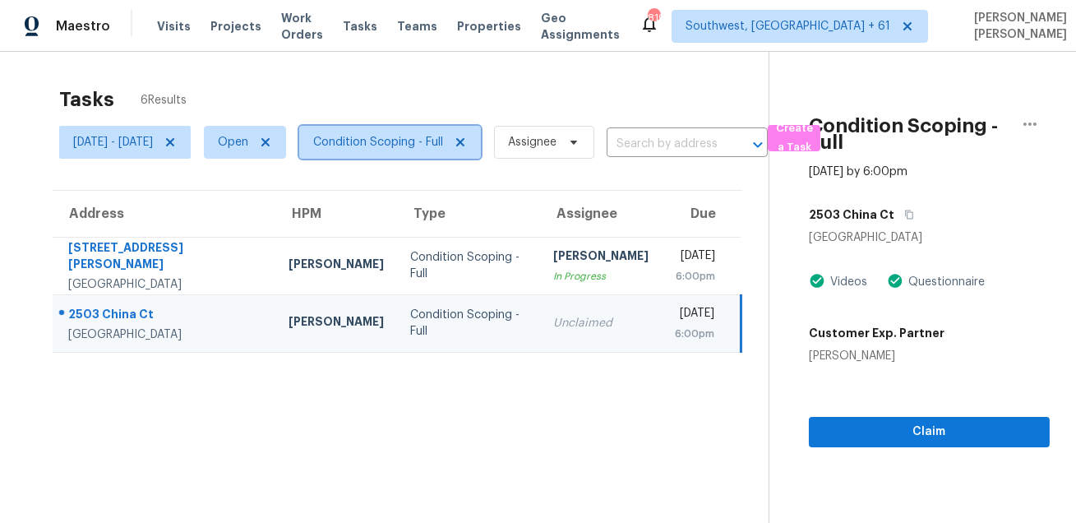
click at [389, 139] on span "Condition Scoping - Full" at bounding box center [378, 142] width 130 height 16
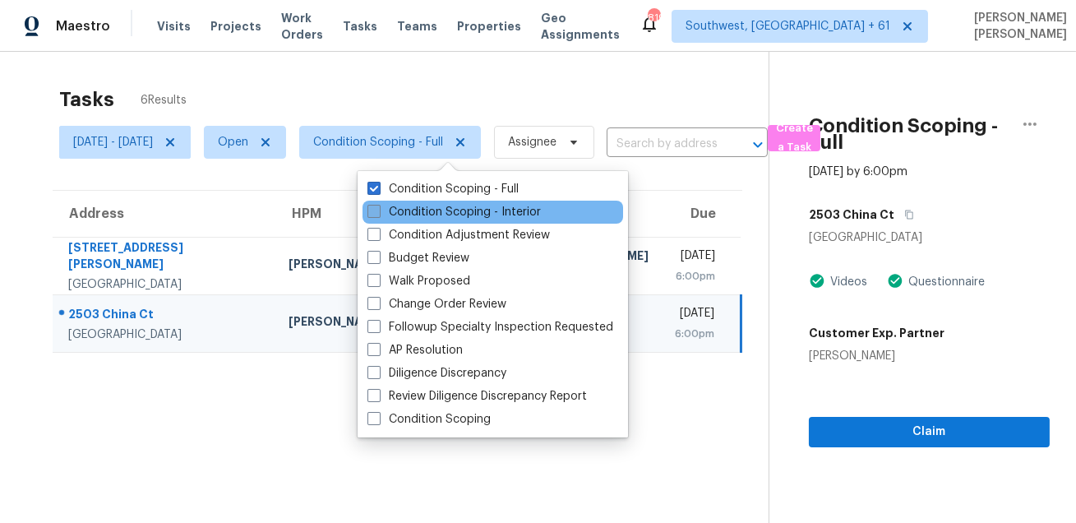
click at [387, 210] on label "Condition Scoping - Interior" at bounding box center [453, 212] width 173 height 16
click at [378, 210] on input "Condition Scoping - Interior" at bounding box center [372, 209] width 11 height 11
checkbox input "true"
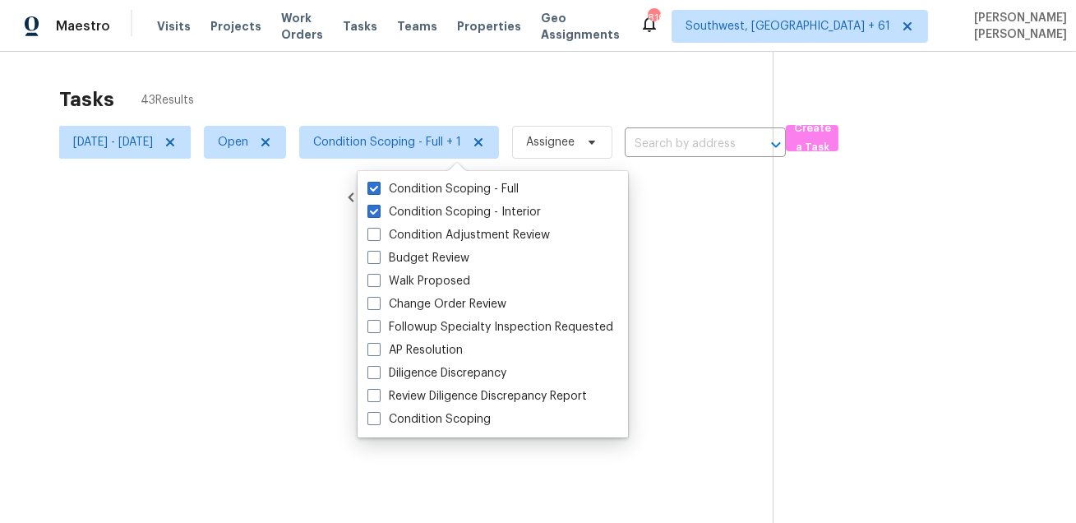
click at [399, 105] on div at bounding box center [538, 261] width 1076 height 523
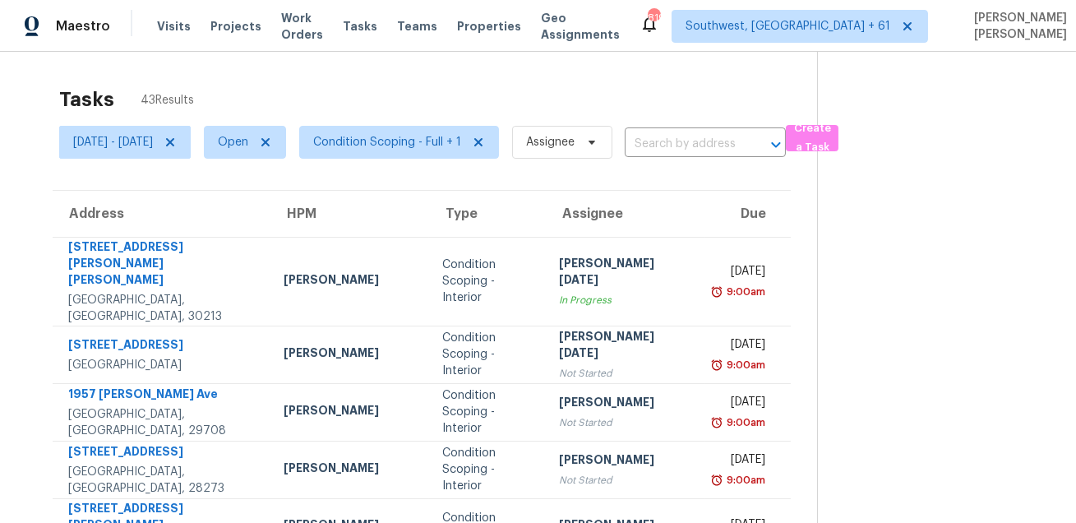
drag, startPoint x: 137, startPoint y: 99, endPoint x: 196, endPoint y: 98, distance: 58.3
click at [196, 98] on div "Tasks 43 Results" at bounding box center [438, 99] width 758 height 43
click at [457, 90] on div "Tasks 43 Results" at bounding box center [438, 99] width 758 height 43
click at [608, 101] on div "Tasks 43 Results" at bounding box center [438, 99] width 758 height 43
click at [548, 109] on div "Tasks 43 Results" at bounding box center [438, 99] width 758 height 43
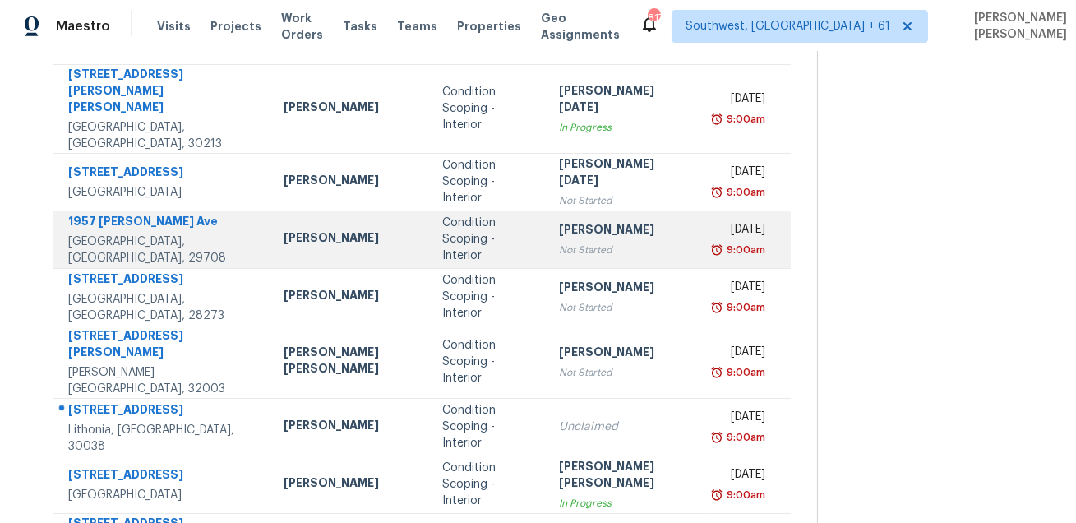
scroll to position [333, 0]
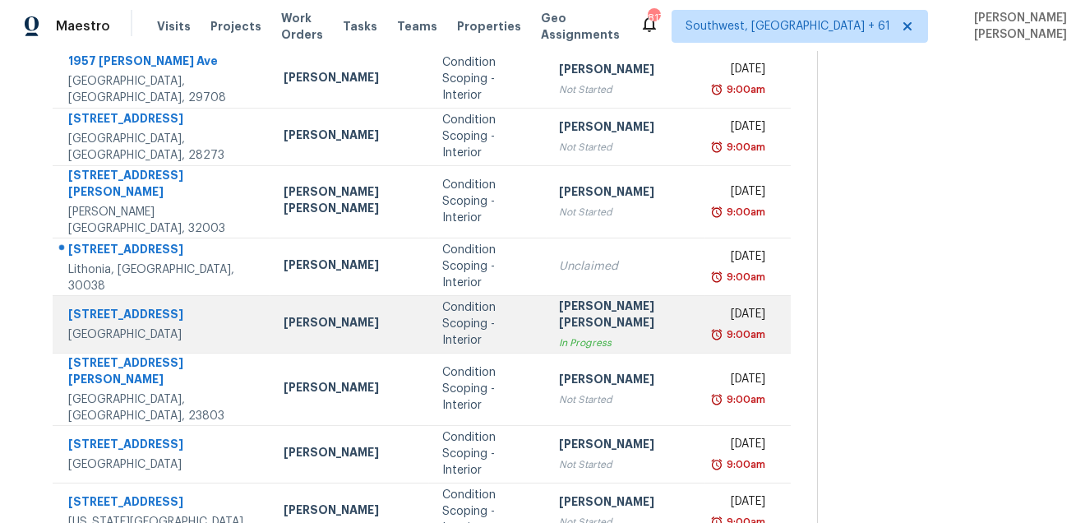
click at [621, 295] on td "Mohammed Moshin Ali In Progress" at bounding box center [625, 324] width 159 height 58
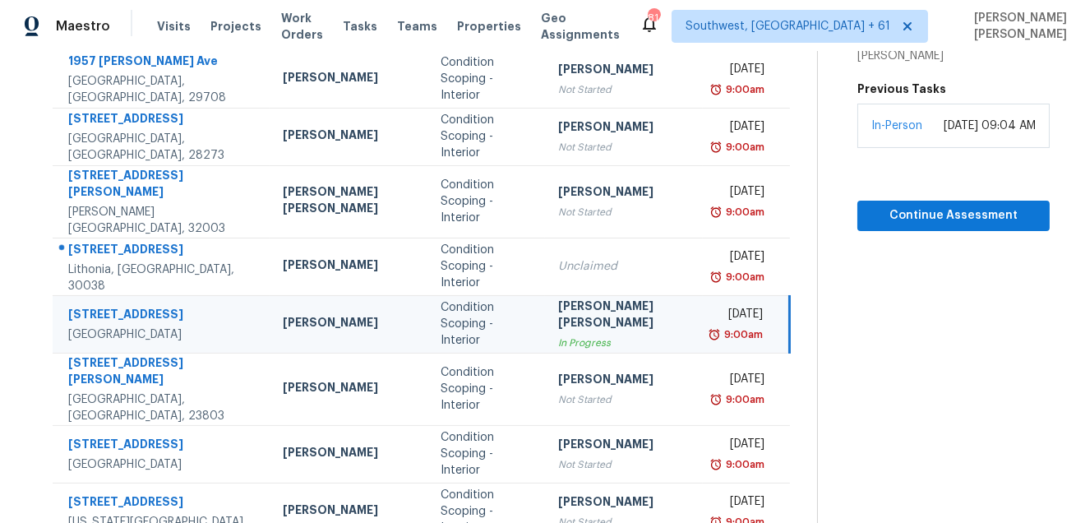
scroll to position [0, 0]
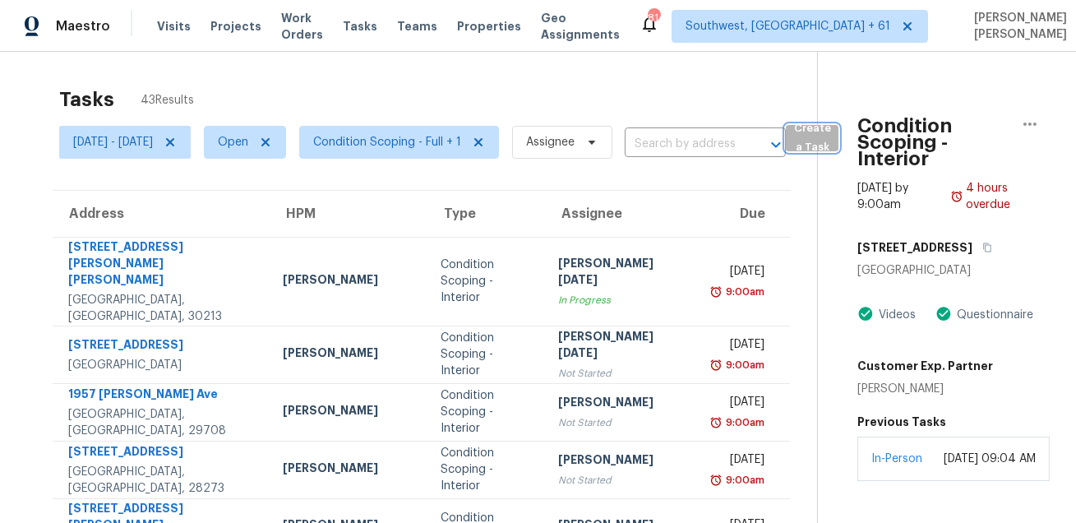
click at [830, 149] on span "Create a Task" at bounding box center [812, 138] width 36 height 38
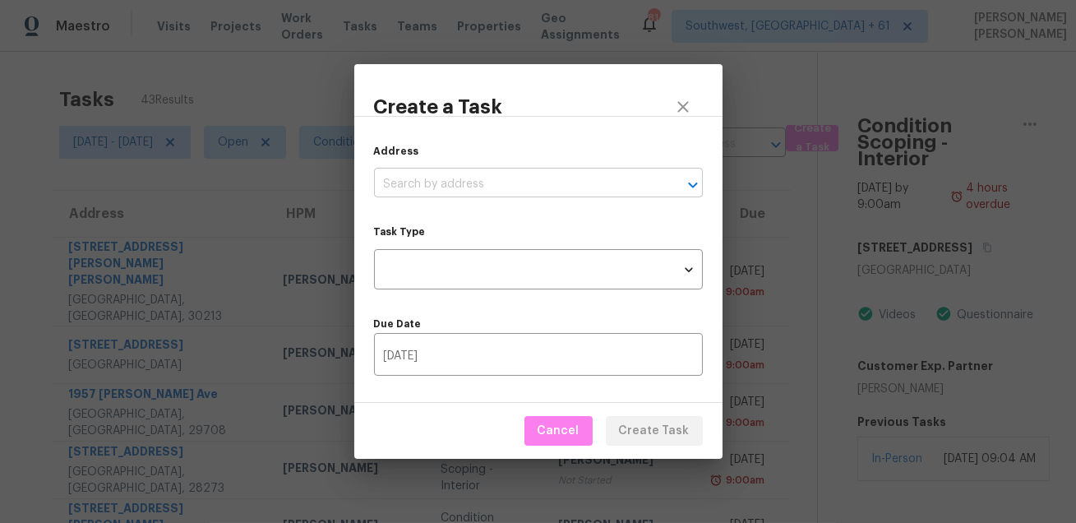
click at [551, 173] on input "text" at bounding box center [515, 184] width 283 height 25
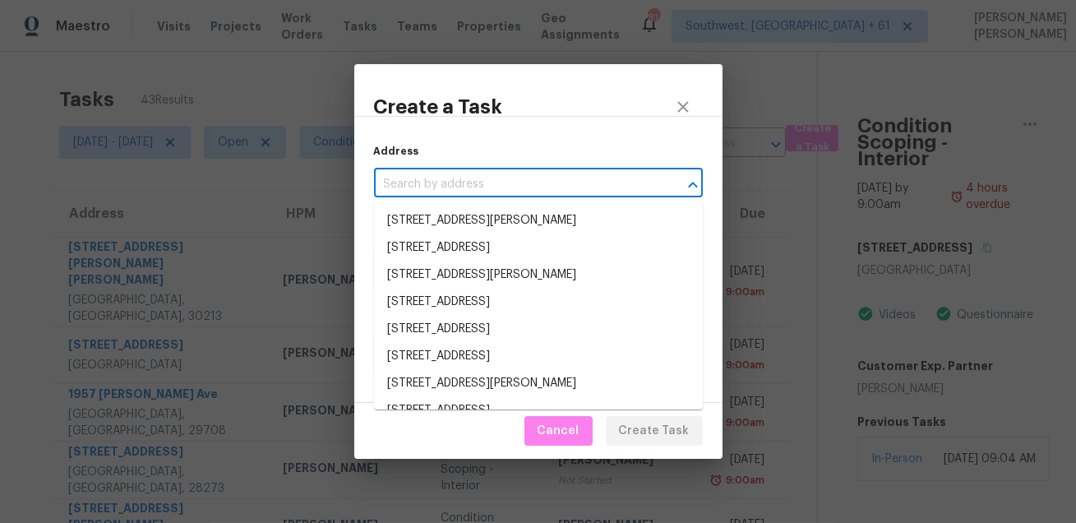
paste input "1040 E Crimm Rd, San Tan Valley, AZ 85143"
type input "1040 E Crimm Rd, San Tan Valley, AZ 85143"
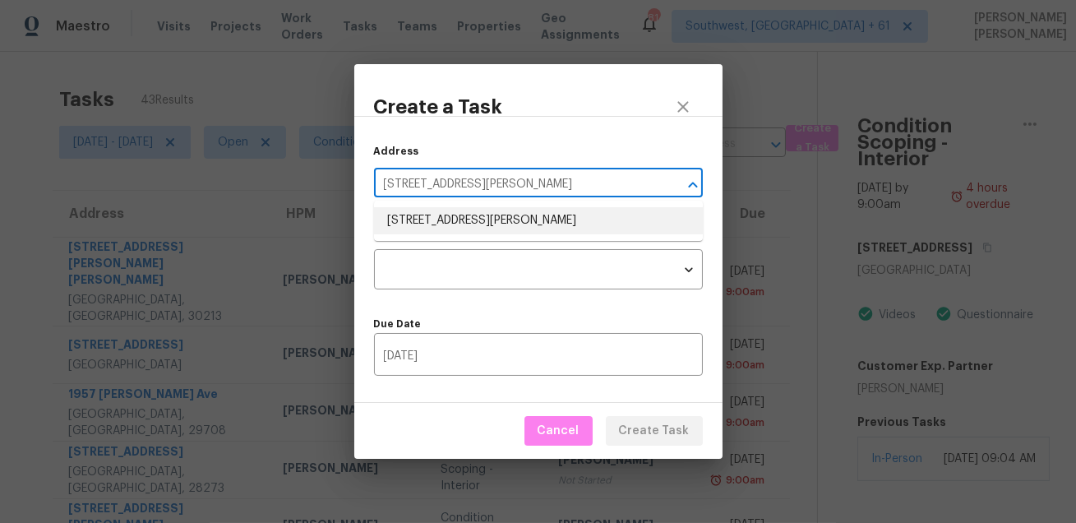
click at [500, 214] on li "1040 E Crimm Rd, San Tan Valley, AZ 85143" at bounding box center [538, 220] width 329 height 27
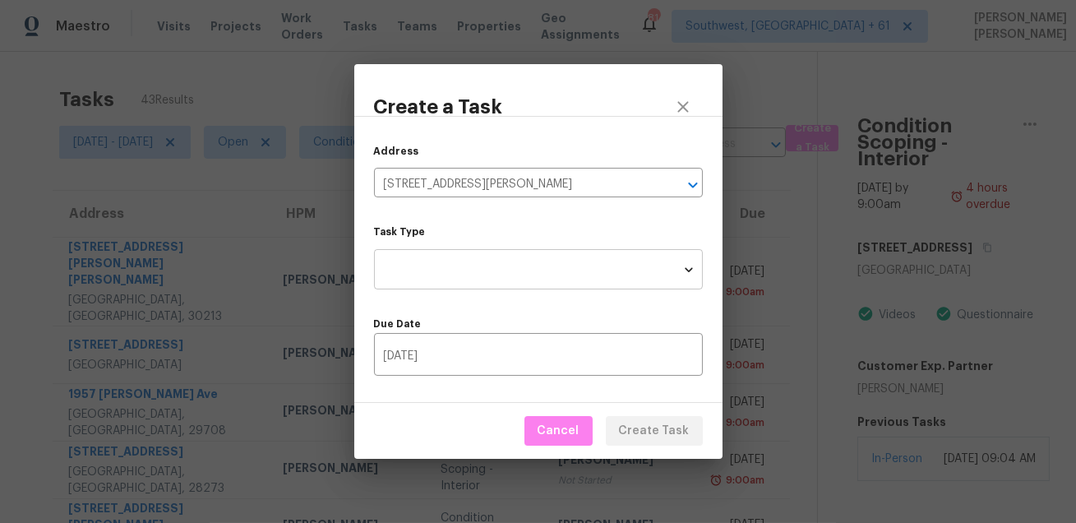
click at [496, 270] on body "Maestro Visits Projects Work Orders Tasks Teams Properties Geo Assignments 814 …" at bounding box center [538, 261] width 1076 height 523
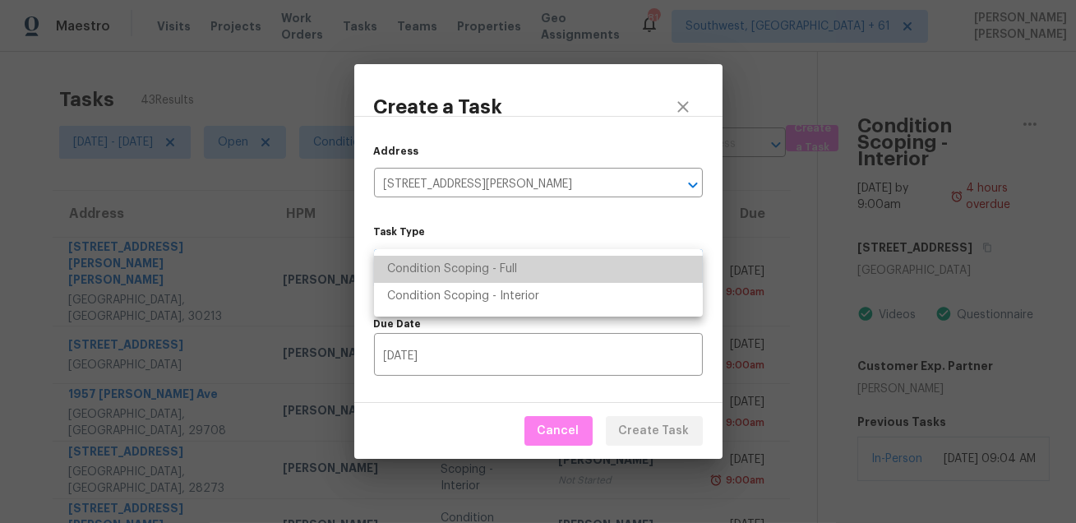
click at [508, 269] on li "Condition Scoping - Full" at bounding box center [538, 269] width 329 height 27
type input "virtual_full_assessment"
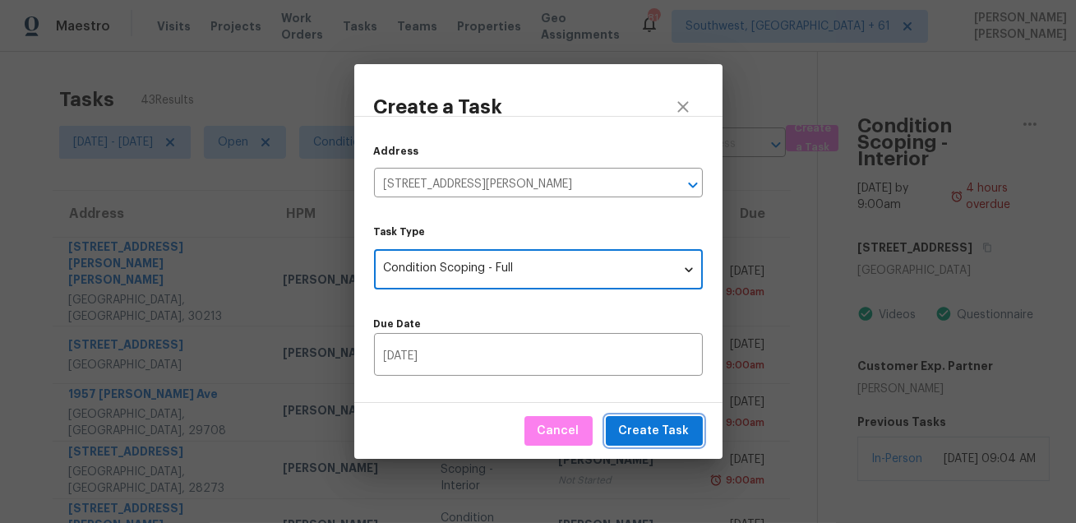
click at [669, 432] on span "Create Task" at bounding box center [654, 431] width 71 height 21
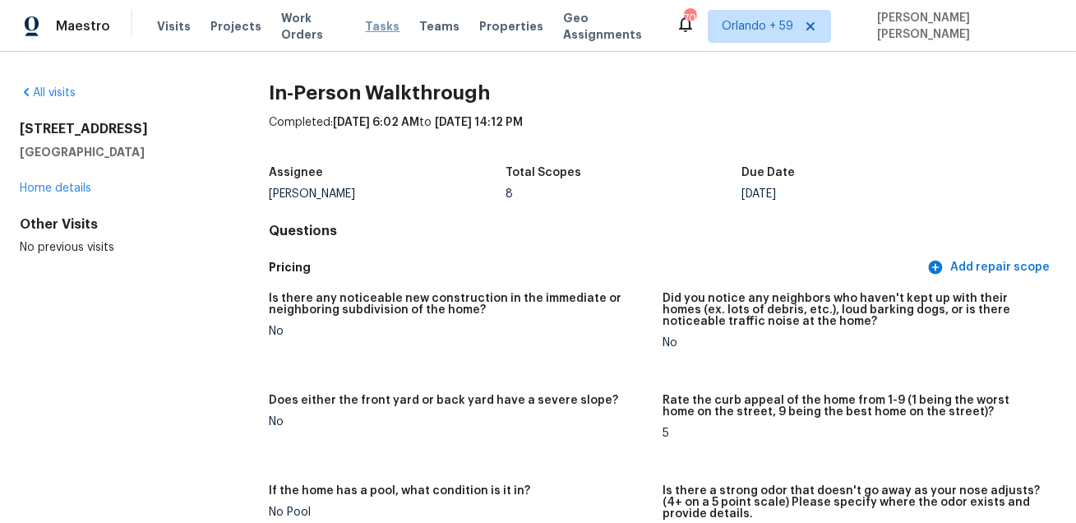
click at [369, 26] on span "Tasks" at bounding box center [383, 27] width 35 height 12
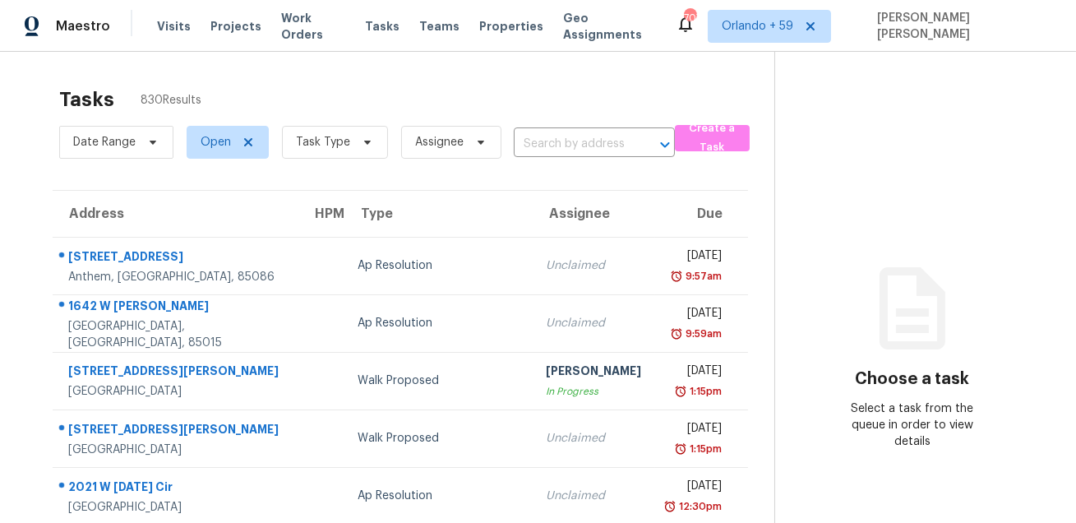
click at [468, 82] on div "Tasks 830 Results" at bounding box center [416, 99] width 715 height 43
click at [535, 110] on div "Tasks 830 Results" at bounding box center [416, 99] width 715 height 43
click at [632, 110] on div "Tasks 830 Results" at bounding box center [416, 99] width 715 height 43
click at [344, 67] on div "Tasks 830 Results Date Range Open Task Type Assignee ​ Create a Task Address HP…" at bounding box center [538, 454] width 1076 height 804
click at [127, 87] on div "Tasks 830 Results" at bounding box center [416, 99] width 715 height 43
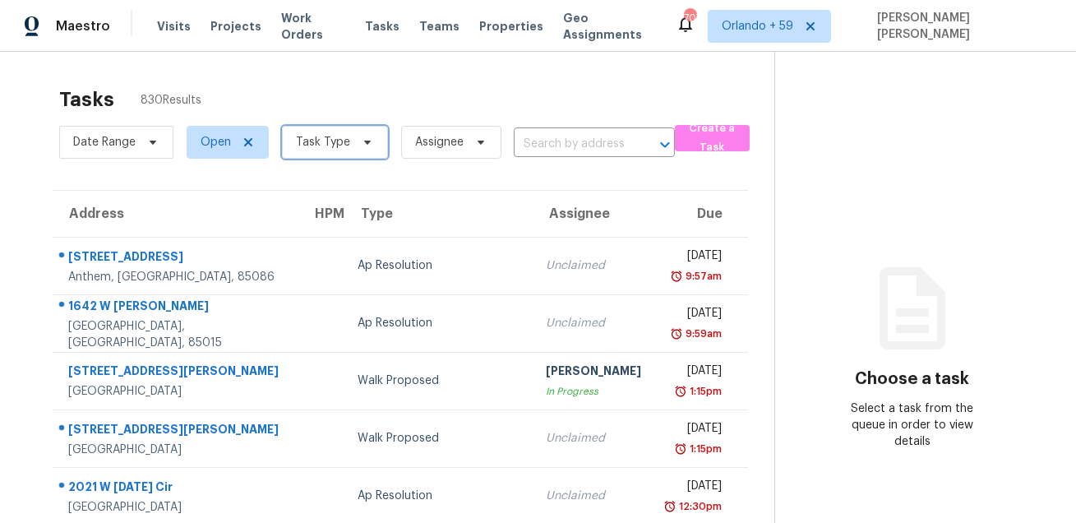
click at [310, 150] on span "Task Type" at bounding box center [323, 142] width 54 height 16
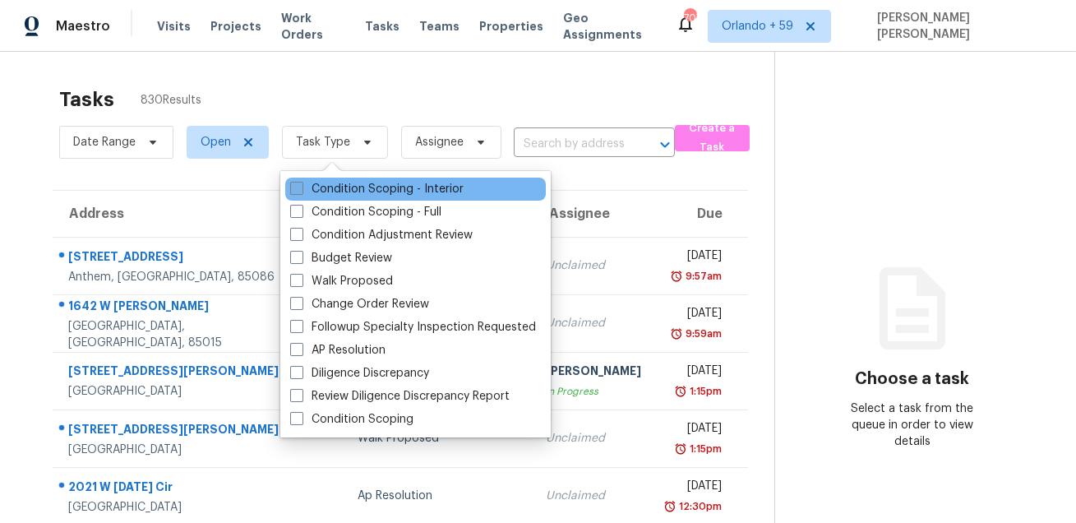
click at [339, 191] on label "Condition Scoping - Interior" at bounding box center [376, 189] width 173 height 16
click at [301, 191] on input "Condition Scoping - Interior" at bounding box center [295, 186] width 11 height 11
checkbox input "true"
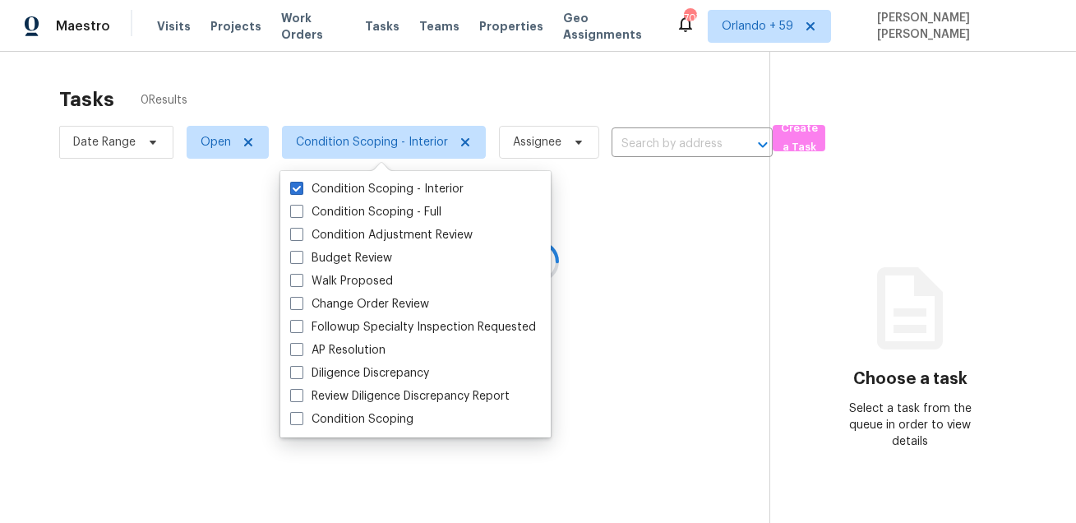
click at [387, 103] on div at bounding box center [538, 261] width 1076 height 523
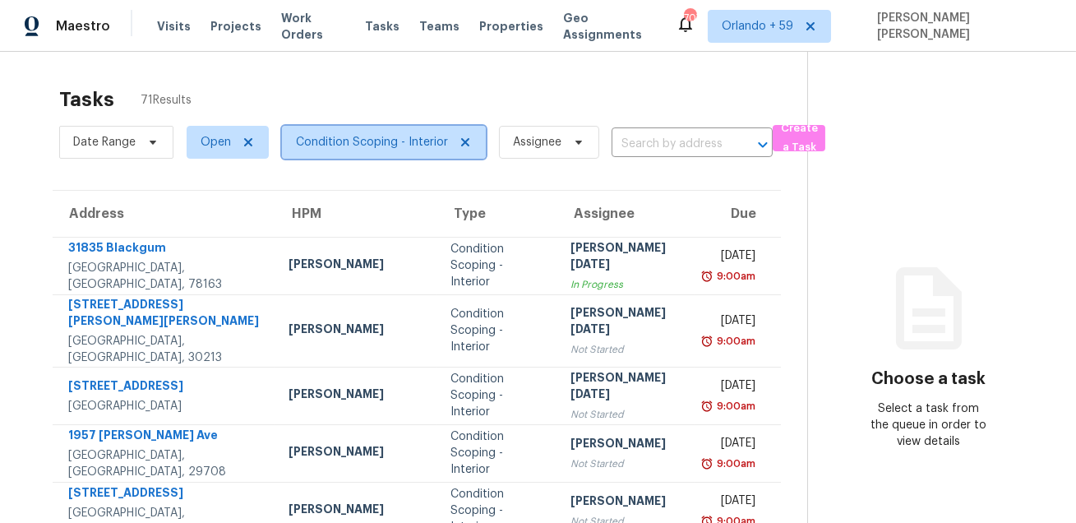
click at [316, 142] on span "Condition Scoping - Interior" at bounding box center [372, 142] width 152 height 16
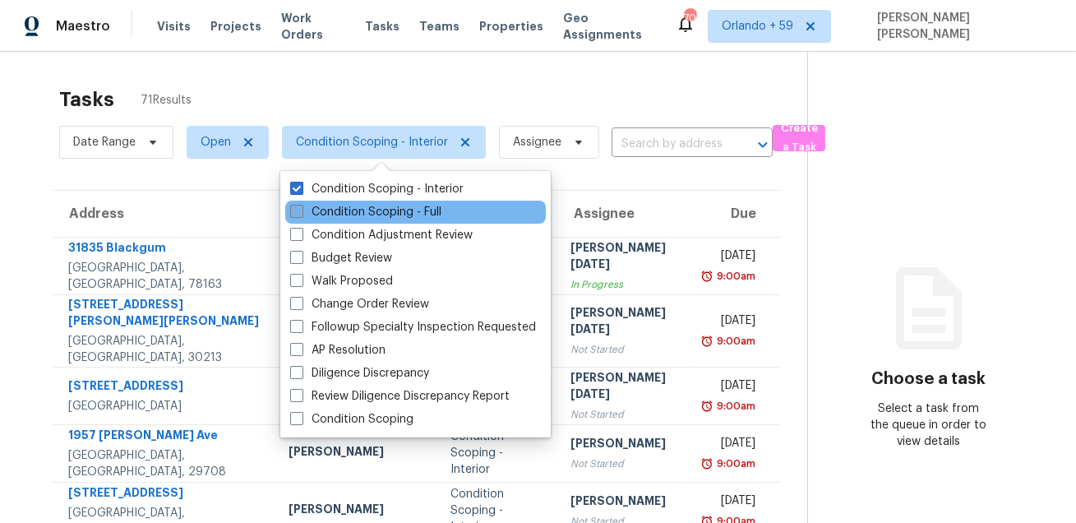
click at [317, 213] on label "Condition Scoping - Full" at bounding box center [365, 212] width 151 height 16
click at [301, 213] on input "Condition Scoping - Full" at bounding box center [295, 209] width 11 height 11
checkbox input "true"
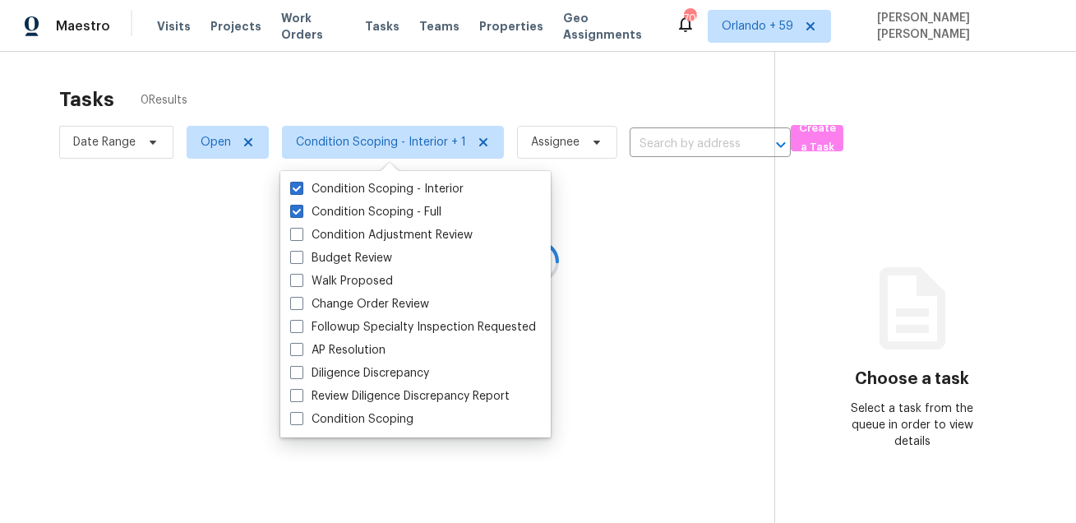
click at [283, 78] on div at bounding box center [538, 261] width 1076 height 523
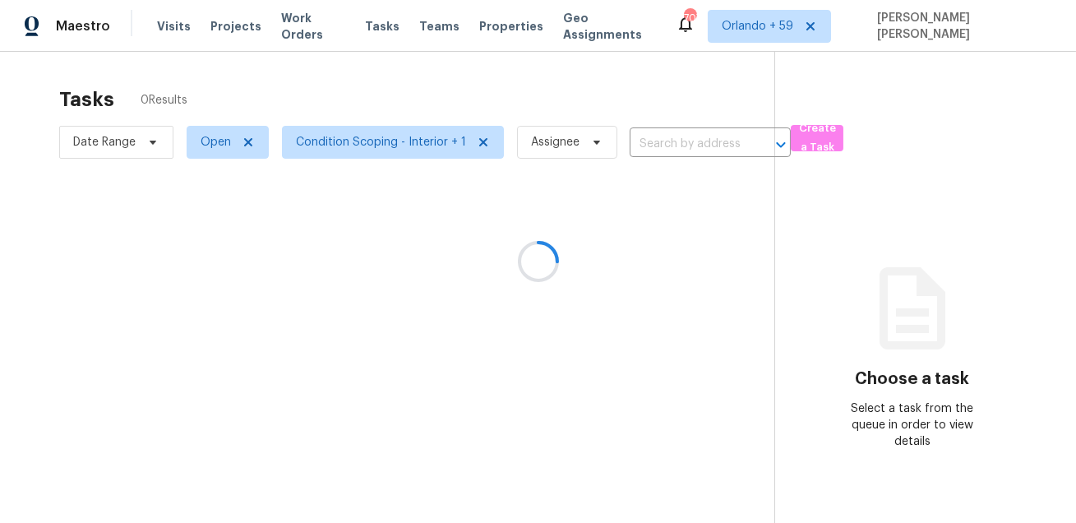
click at [123, 159] on div at bounding box center [538, 261] width 1076 height 523
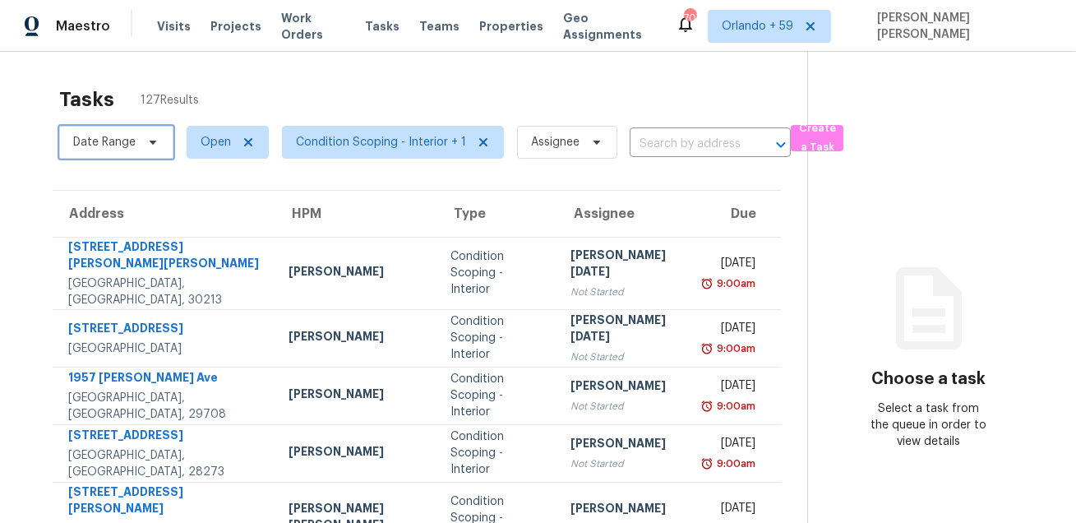
click at [130, 151] on span "Date Range" at bounding box center [116, 142] width 114 height 33
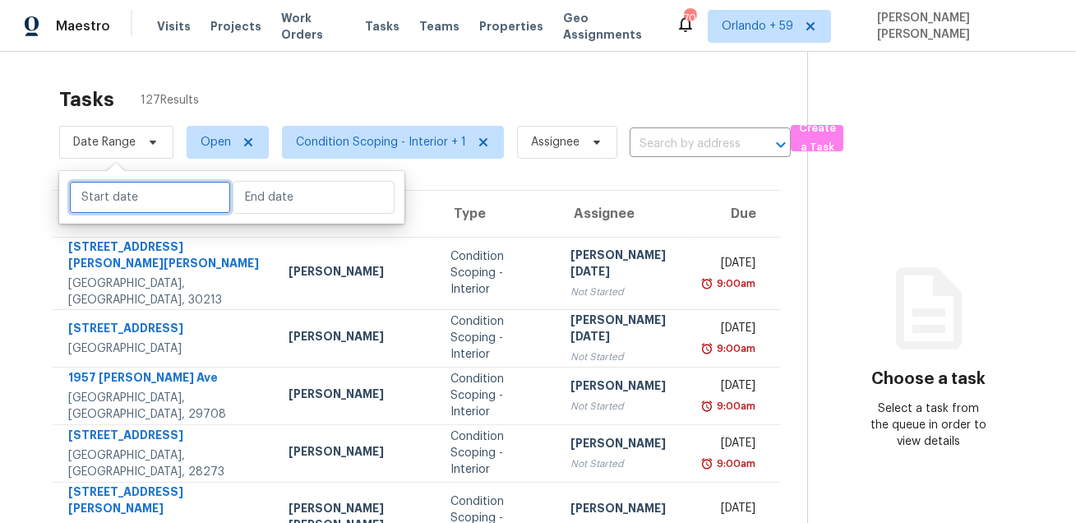
click at [129, 201] on input "text" at bounding box center [150, 197] width 162 height 33
select select "7"
select select "2025"
select select "8"
select select "2025"
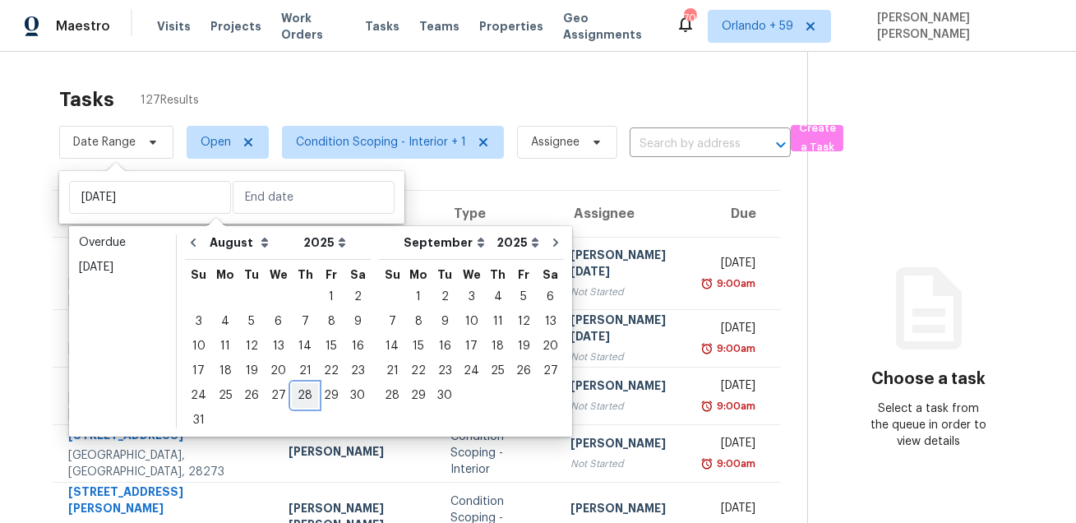
click at [294, 388] on div "28" at bounding box center [305, 395] width 26 height 23
type input "Thu, Aug 28"
click at [294, 388] on div "28" at bounding box center [305, 395] width 26 height 23
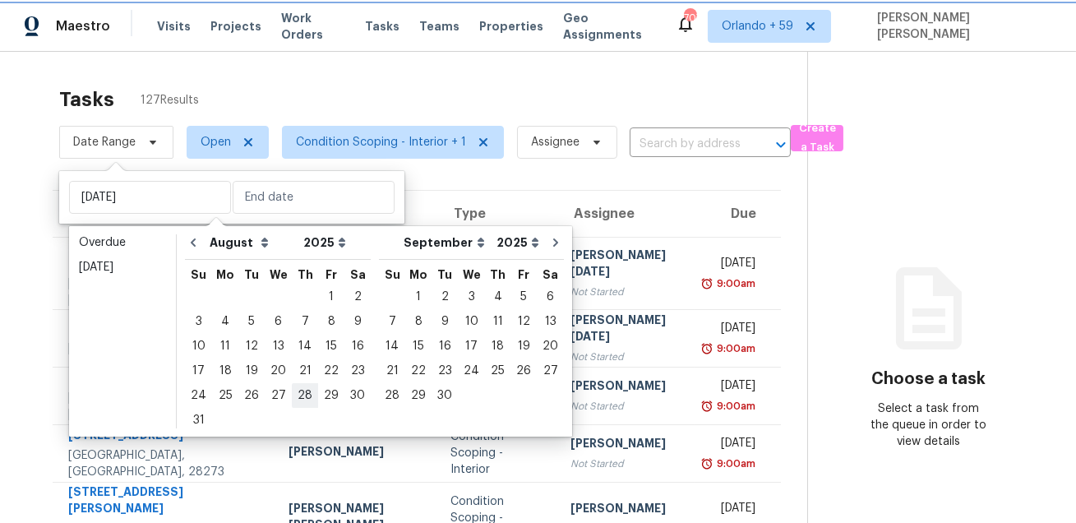
type input "Thu, Aug 28"
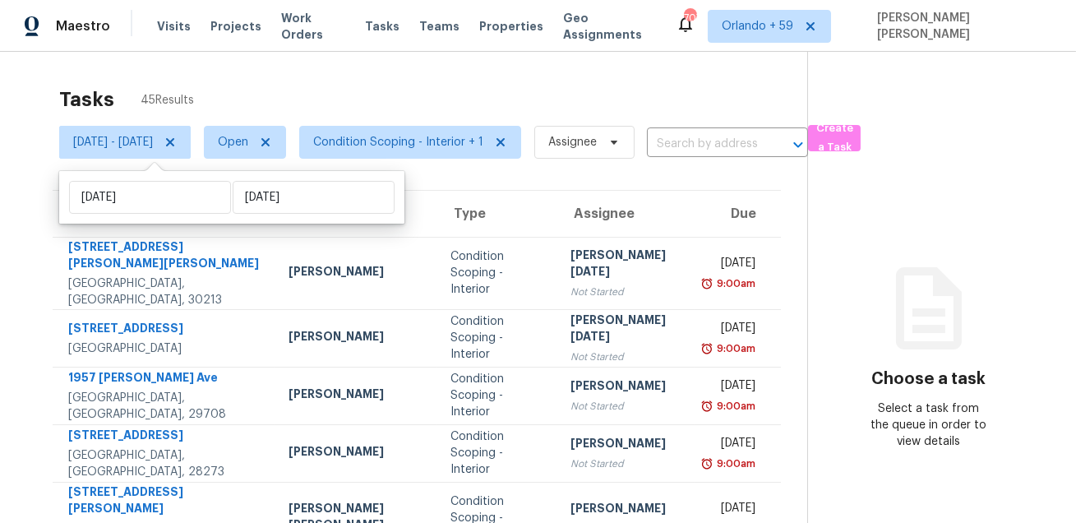
click at [469, 93] on div "Tasks 45 Results" at bounding box center [433, 99] width 748 height 43
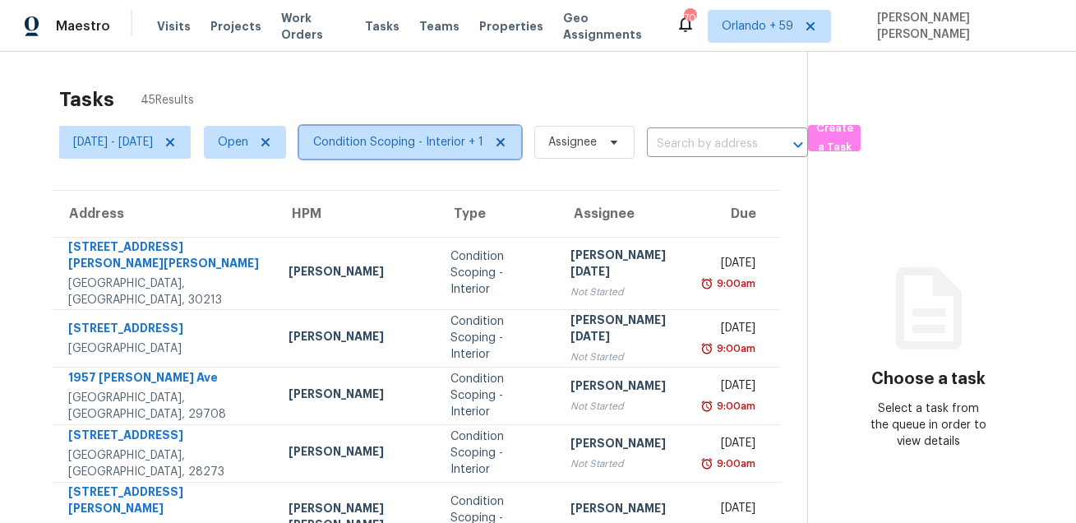
click at [402, 149] on span "Condition Scoping - Interior + 1" at bounding box center [398, 142] width 170 height 16
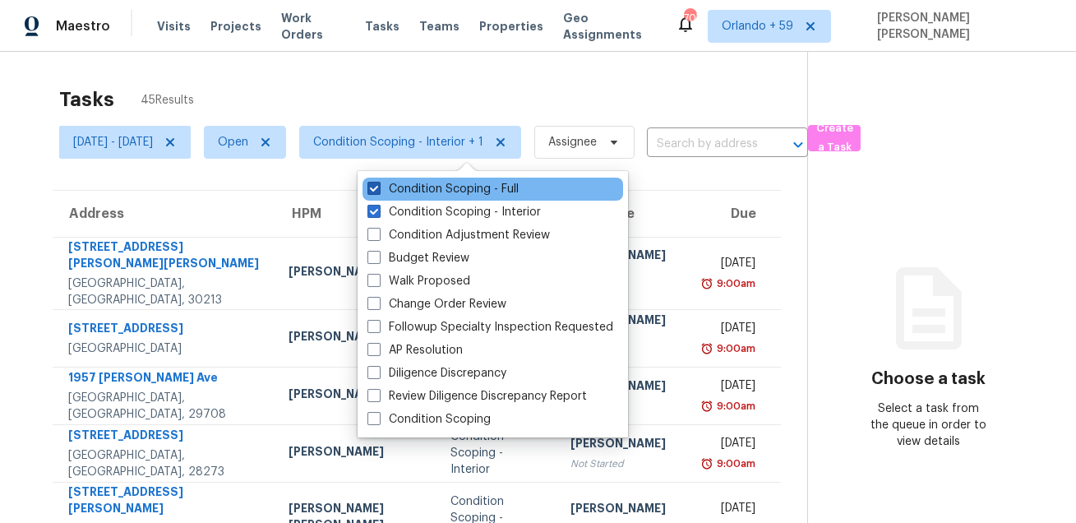
click at [408, 191] on label "Condition Scoping - Full" at bounding box center [442, 189] width 151 height 16
click at [378, 191] on input "Condition Scoping - Full" at bounding box center [372, 186] width 11 height 11
checkbox input "false"
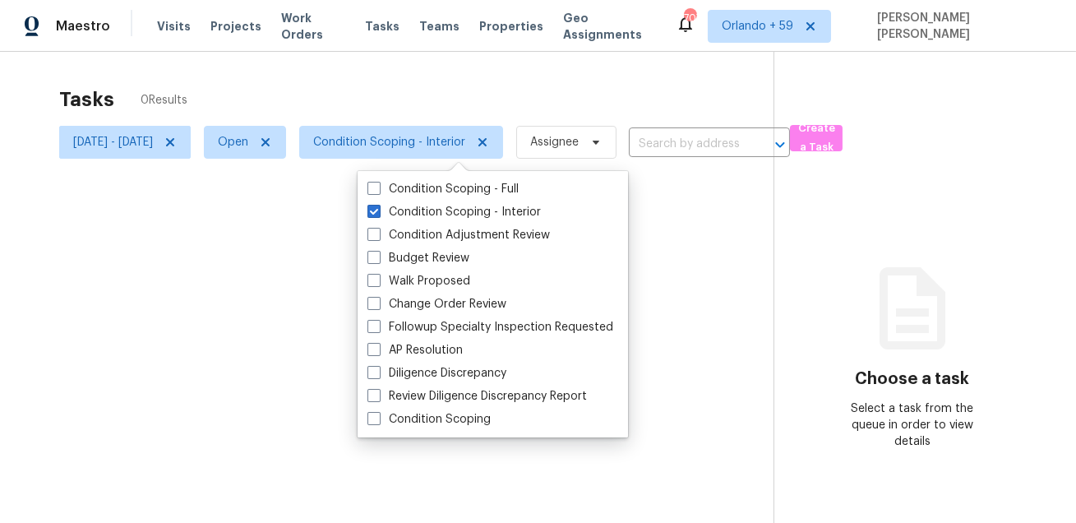
click at [440, 46] on div "Maestro Visits Projects Work Orders Tasks Teams Properties Geo Assignments 707 …" at bounding box center [538, 26] width 1076 height 52
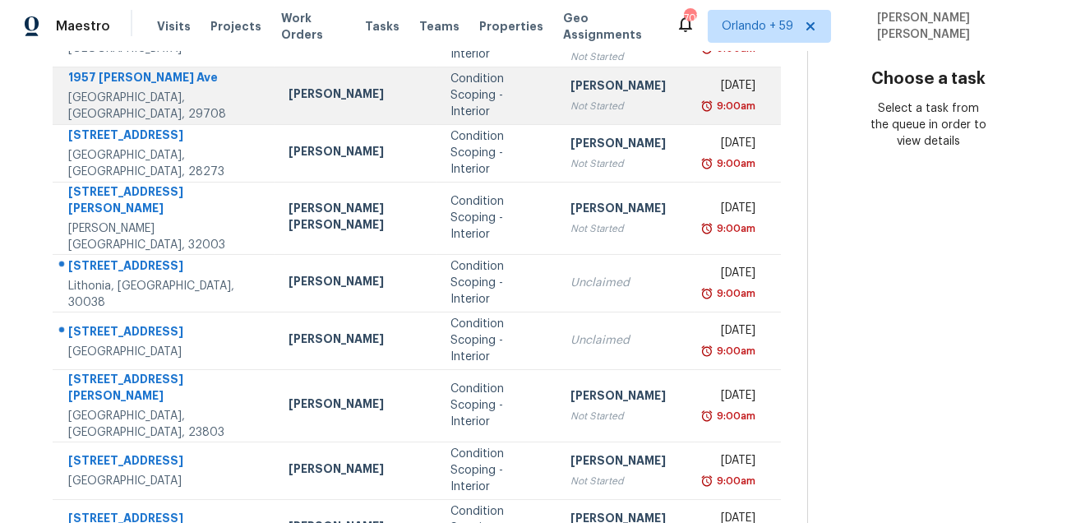
scroll to position [256, 0]
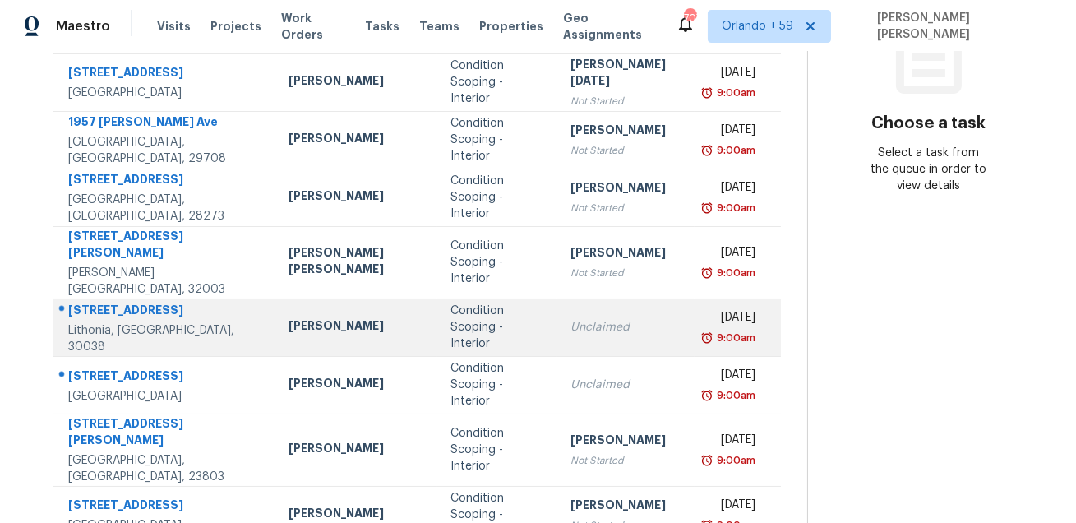
click at [132, 302] on div "5020 Panola Mill Dr" at bounding box center [165, 312] width 194 height 21
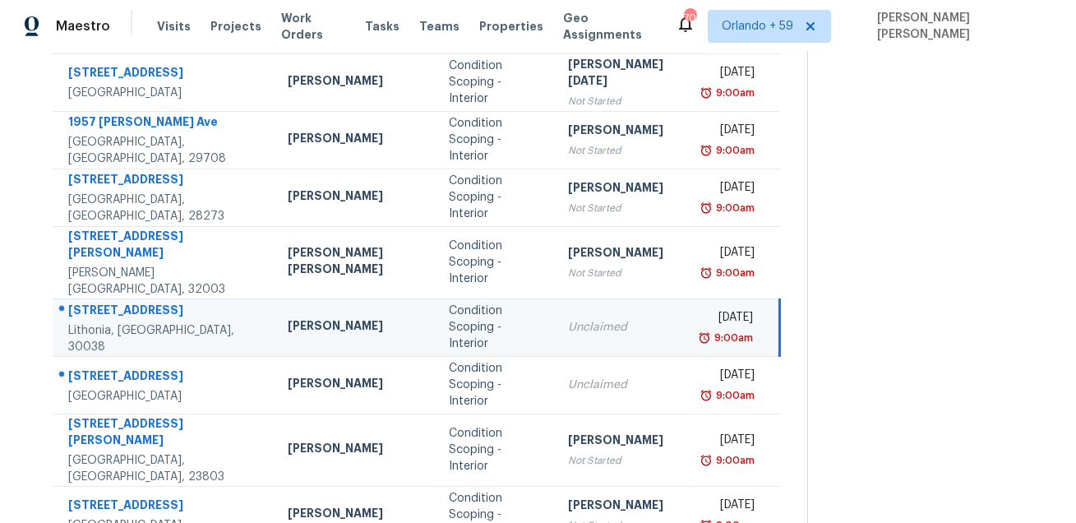
click at [132, 302] on div "5020 Panola Mill Dr" at bounding box center [164, 312] width 193 height 21
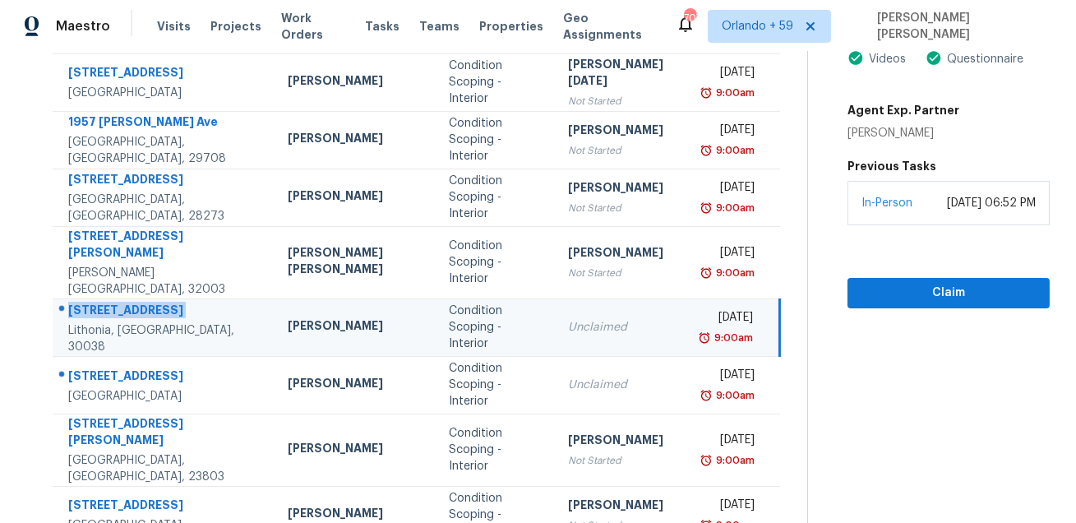
copy div "5020 Panola Mill Dr"
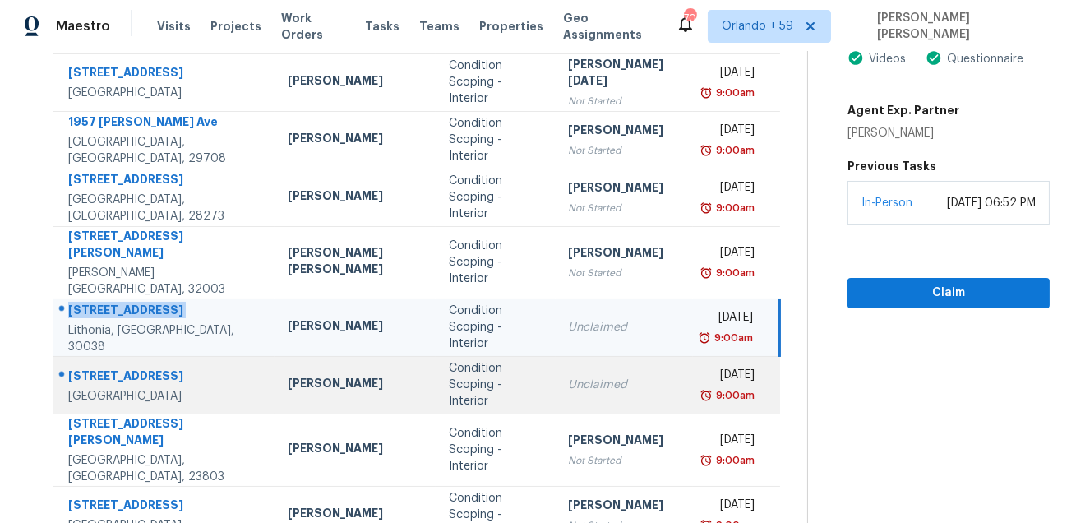
click at [119, 367] on div "1911 Galveston Ave" at bounding box center [164, 377] width 193 height 21
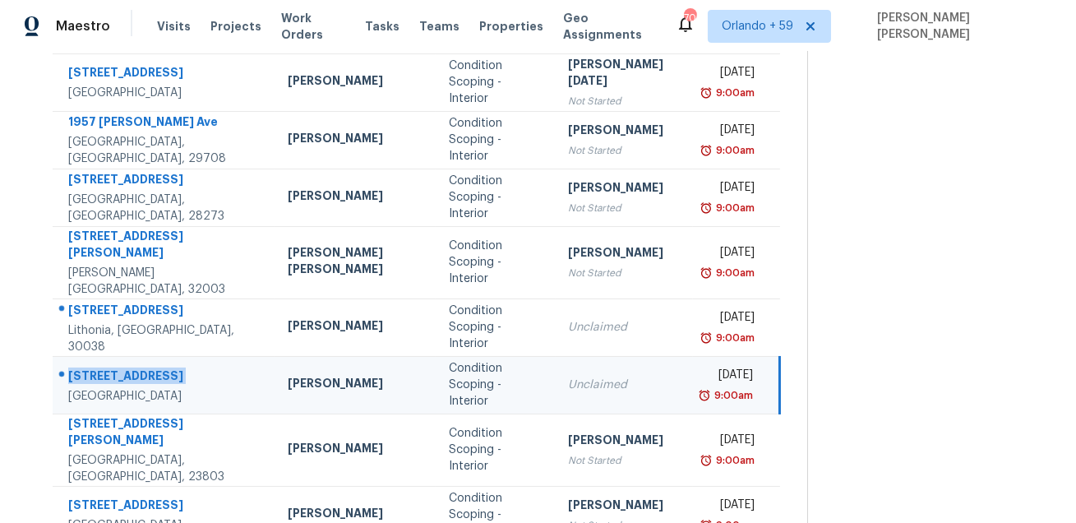
click at [119, 367] on div "1911 Galveston Ave" at bounding box center [164, 377] width 193 height 21
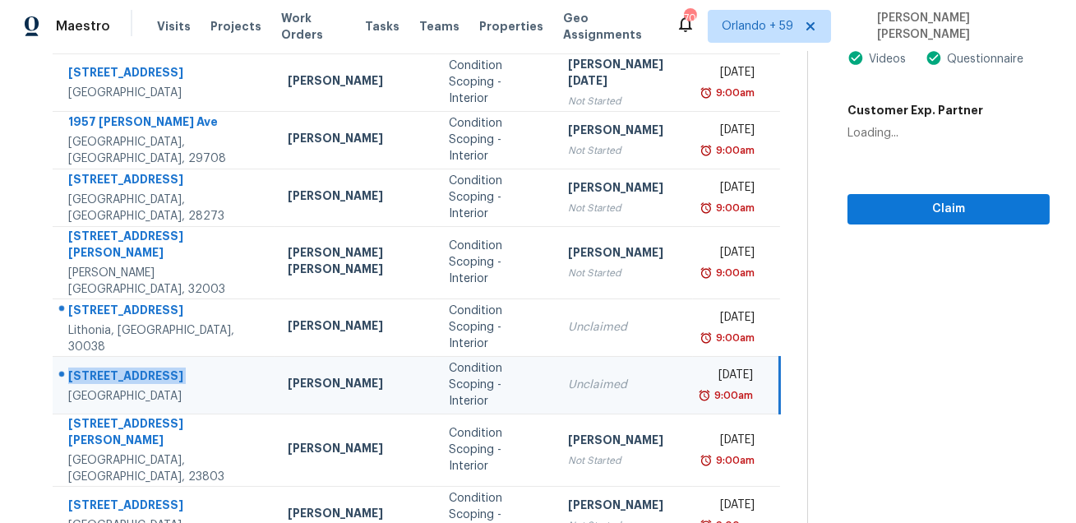
copy div "[STREET_ADDRESS]"
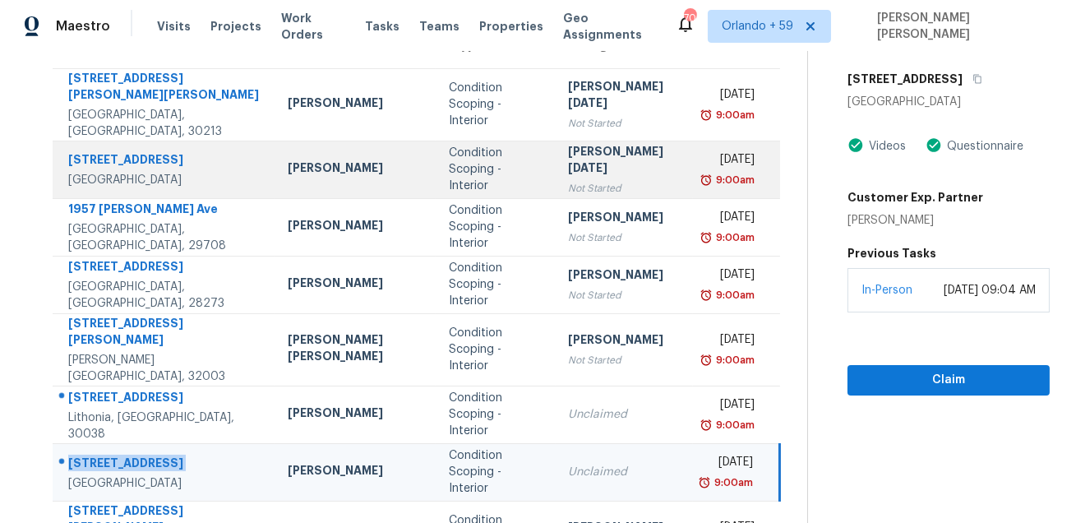
scroll to position [333, 0]
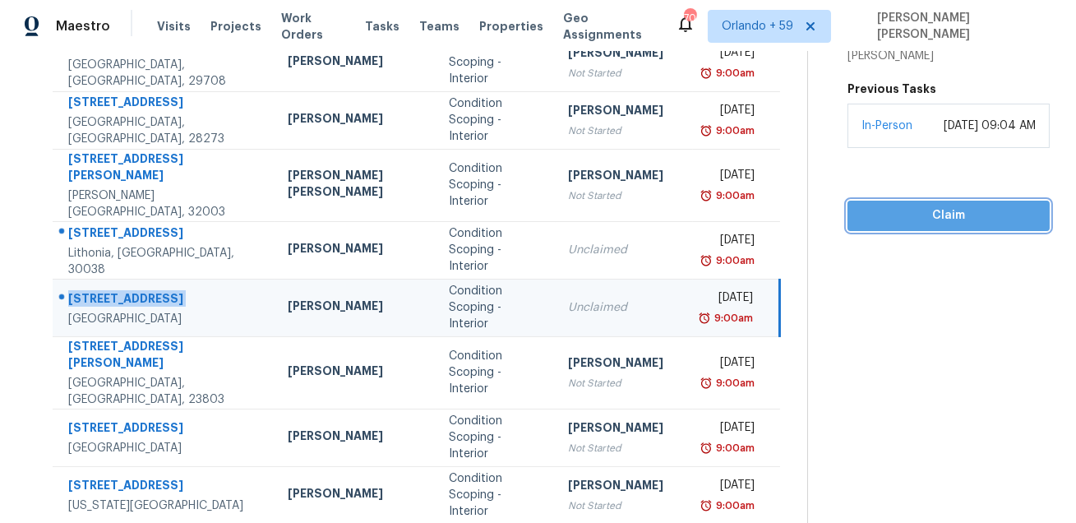
click at [960, 219] on span "Claim" at bounding box center [948, 215] width 176 height 21
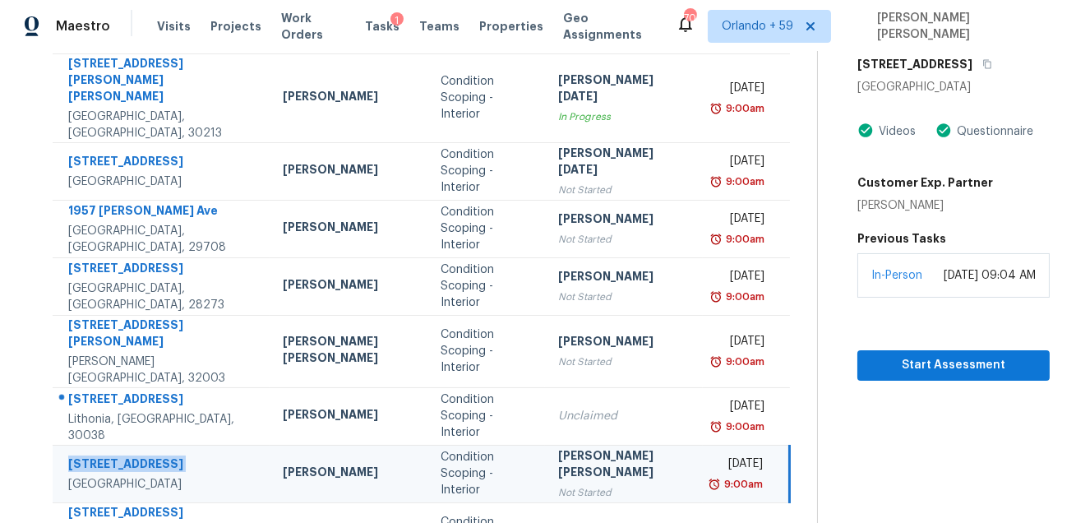
scroll to position [0, 0]
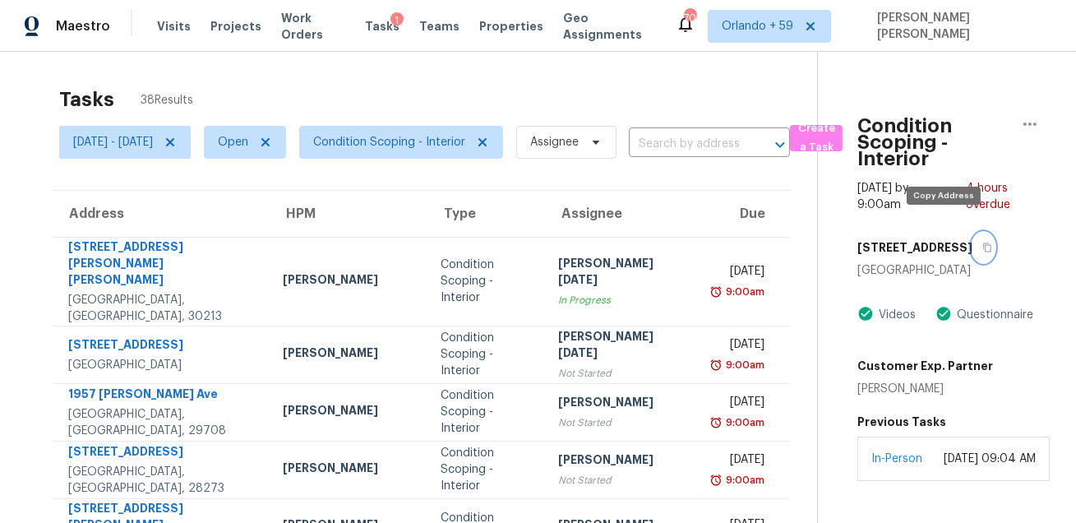
click at [982, 242] on icon "button" at bounding box center [987, 247] width 10 height 10
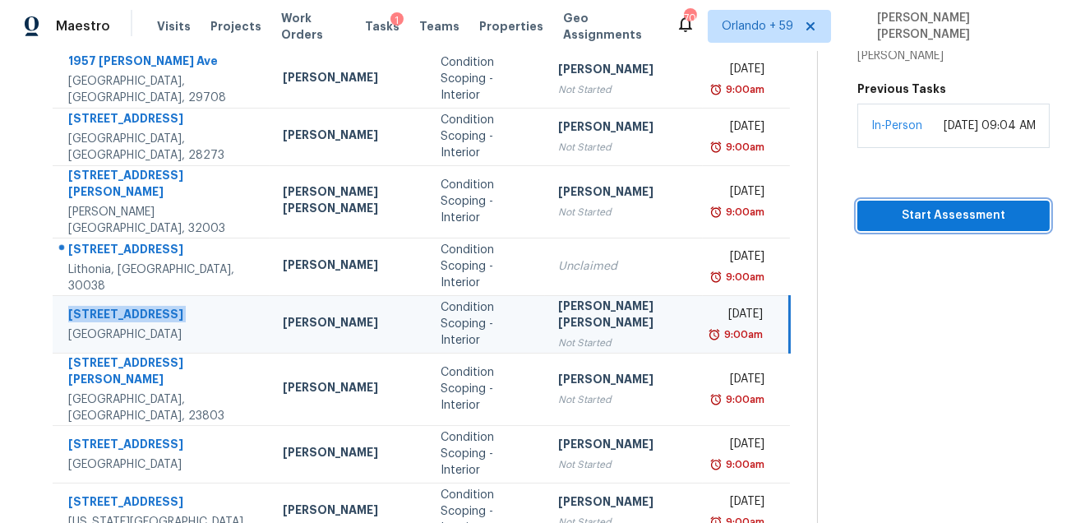
click at [894, 220] on span "Start Assessment" at bounding box center [953, 215] width 166 height 21
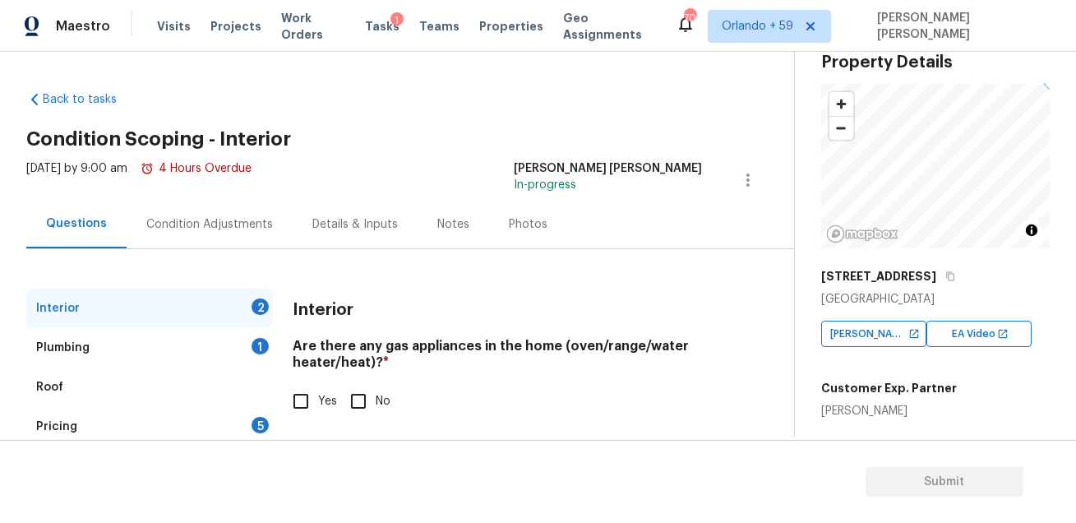
scroll to position [121, 0]
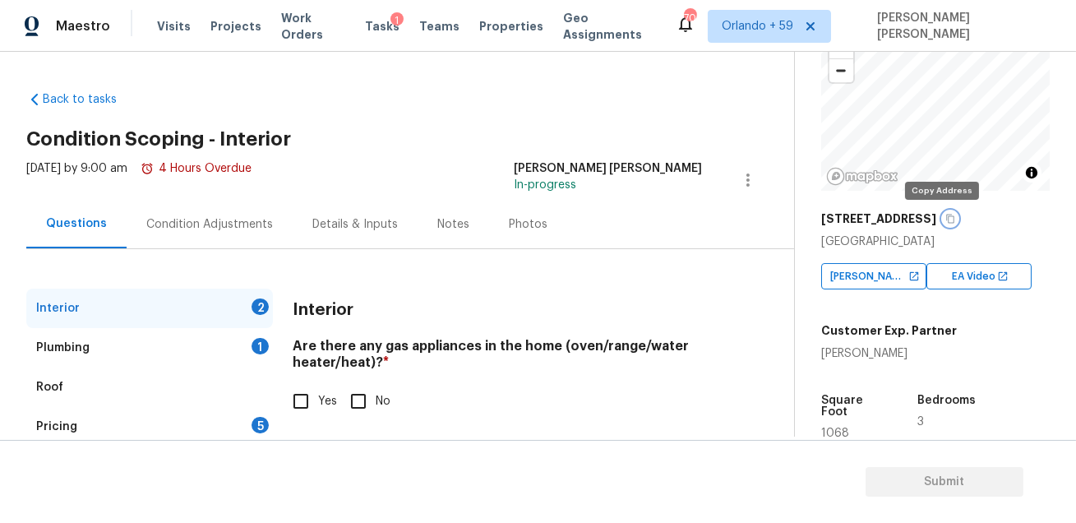
click at [945, 220] on icon "button" at bounding box center [950, 219] width 10 height 10
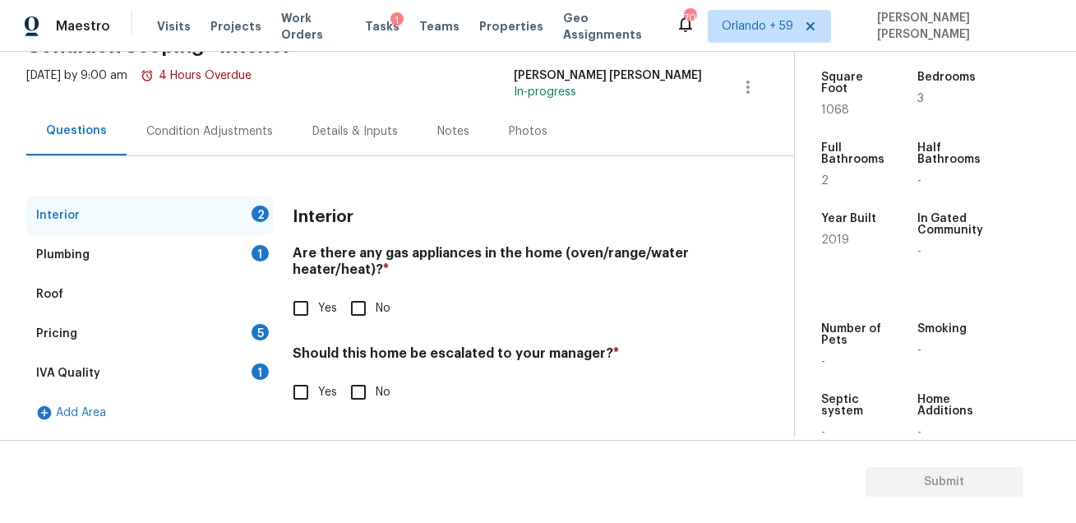
scroll to position [286, 0]
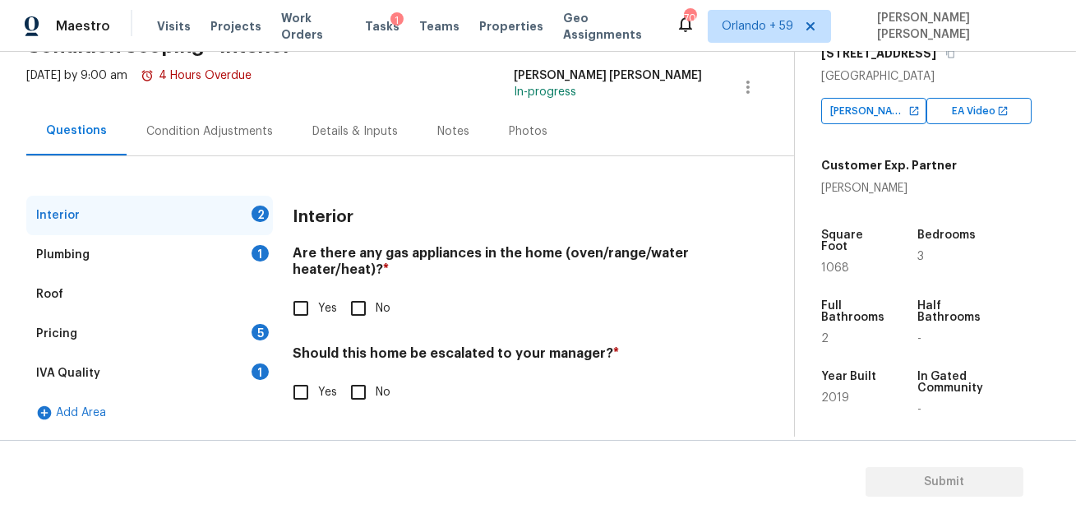
click at [207, 131] on div "Condition Adjustments" at bounding box center [209, 131] width 127 height 16
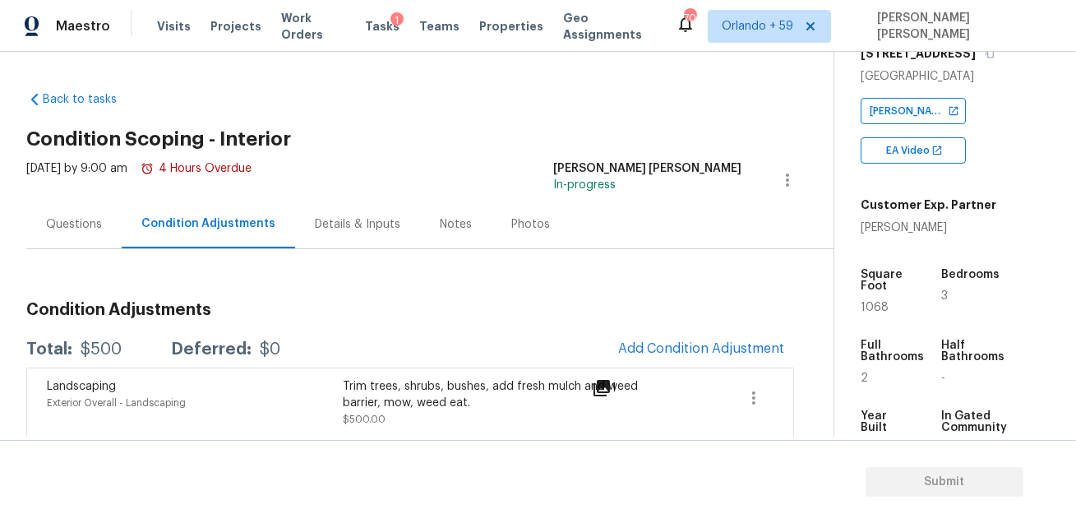
scroll to position [6, 0]
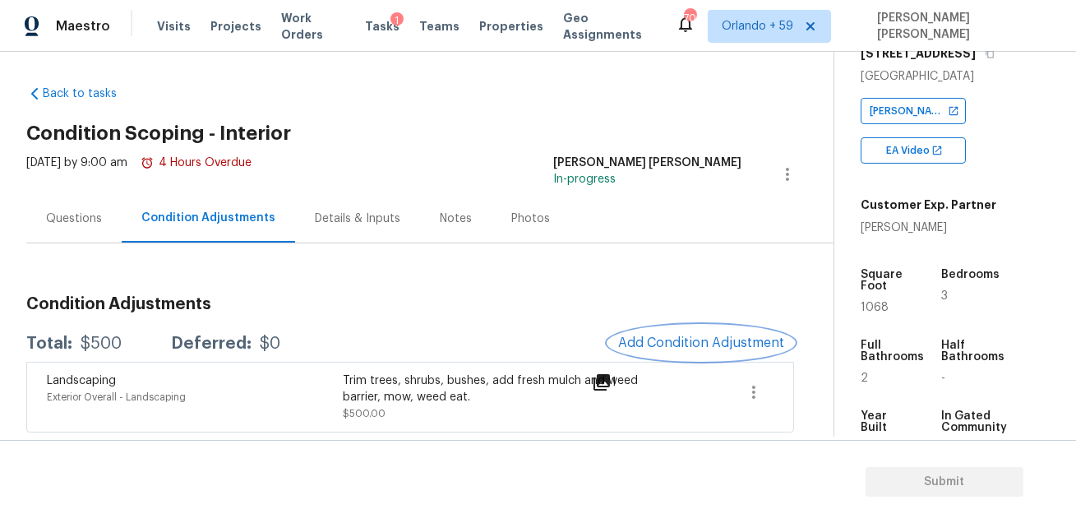
click at [642, 341] on span "Add Condition Adjustment" at bounding box center [701, 342] width 166 height 15
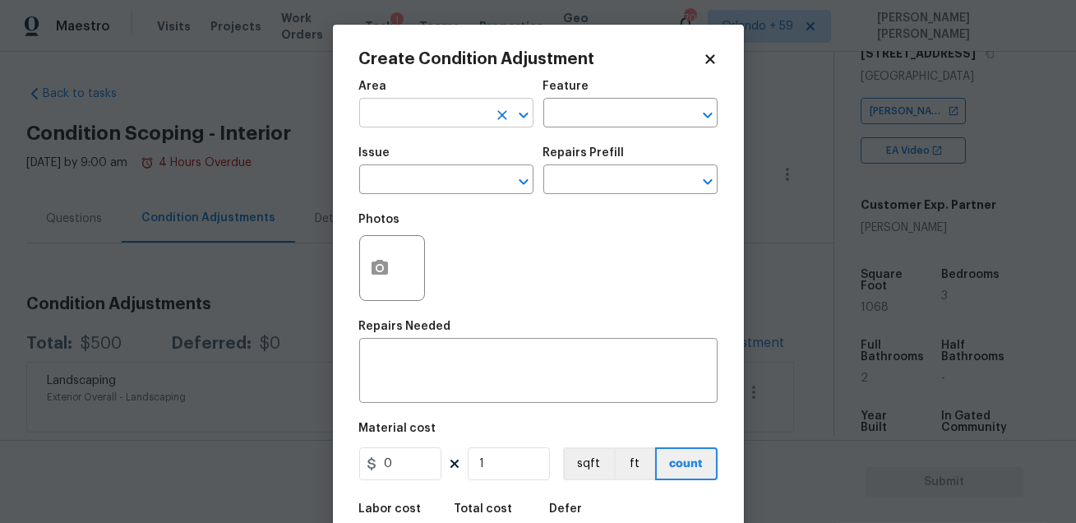
click at [416, 104] on input "text" at bounding box center [423, 114] width 128 height 25
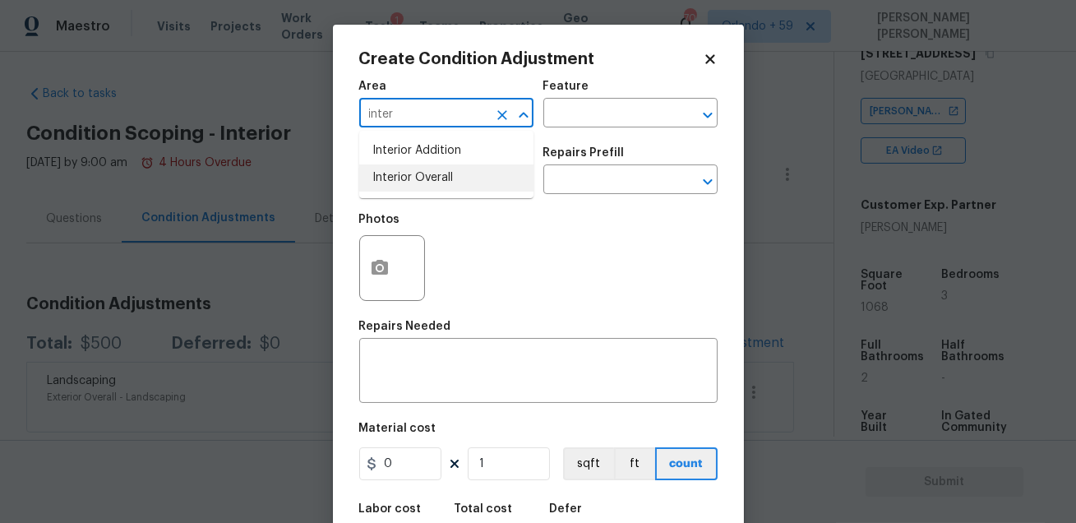
click at [422, 177] on li "Interior Overall" at bounding box center [446, 177] width 174 height 27
type input "Interior Overall"
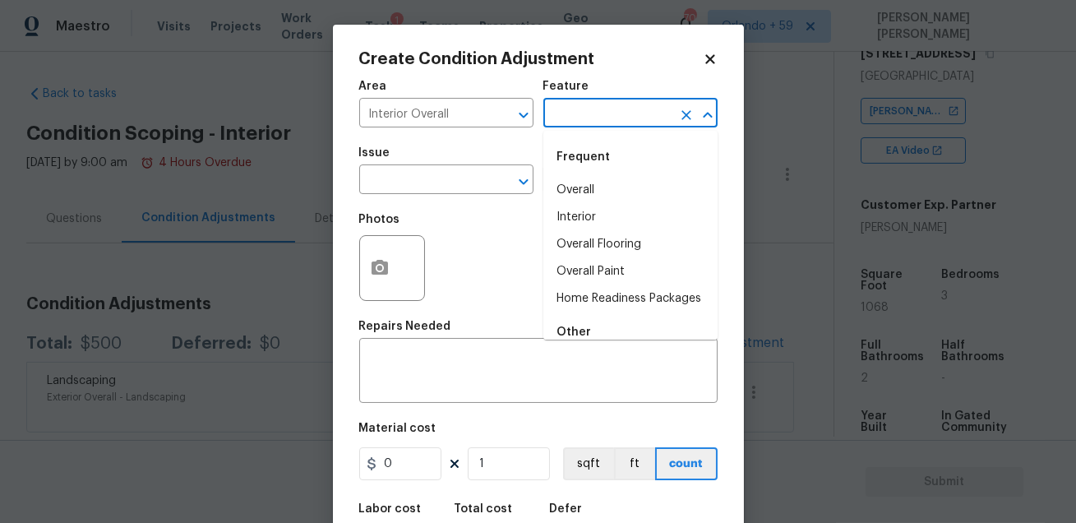
click at [574, 118] on input "text" at bounding box center [607, 114] width 128 height 25
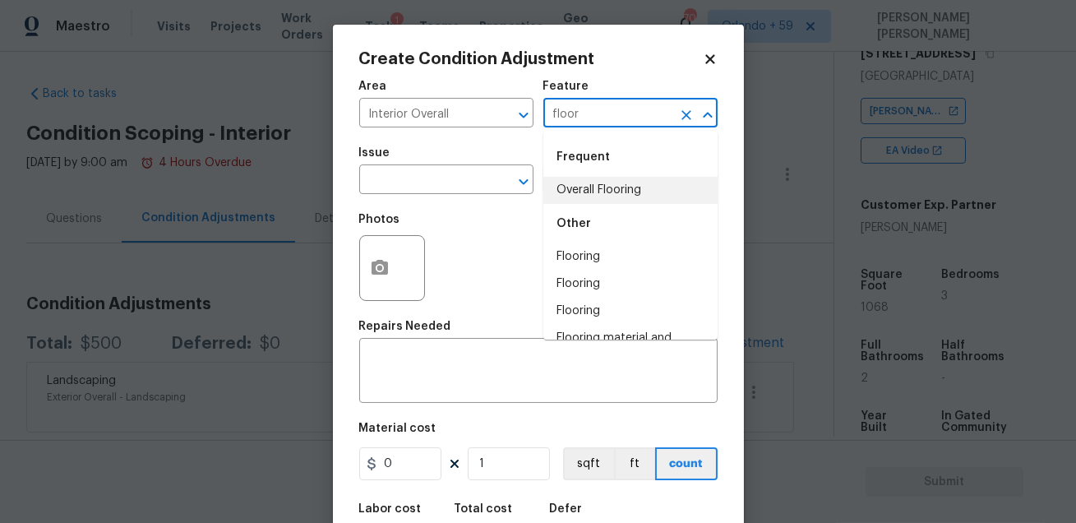
click at [583, 187] on li "Overall Flooring" at bounding box center [630, 190] width 174 height 27
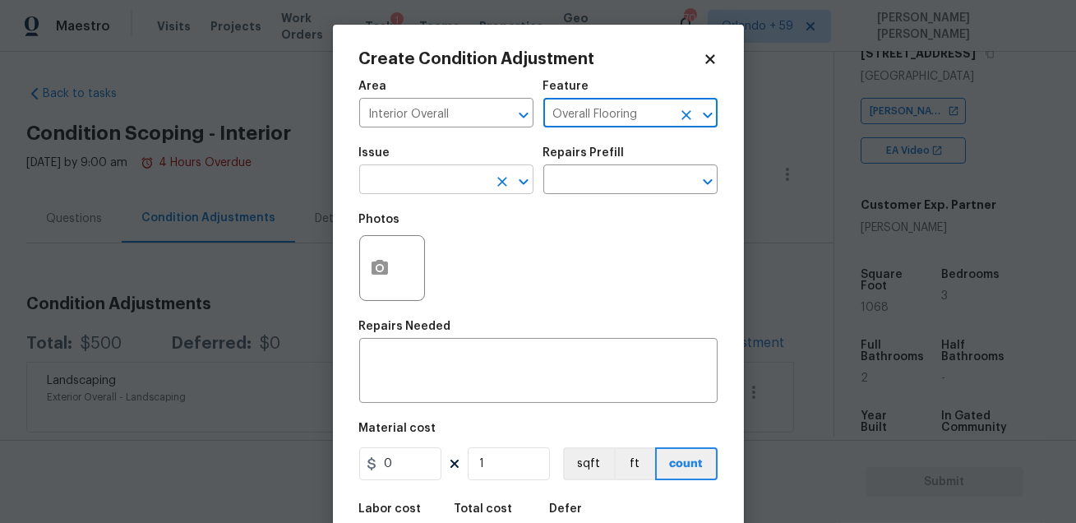
type input "Overall Flooring"
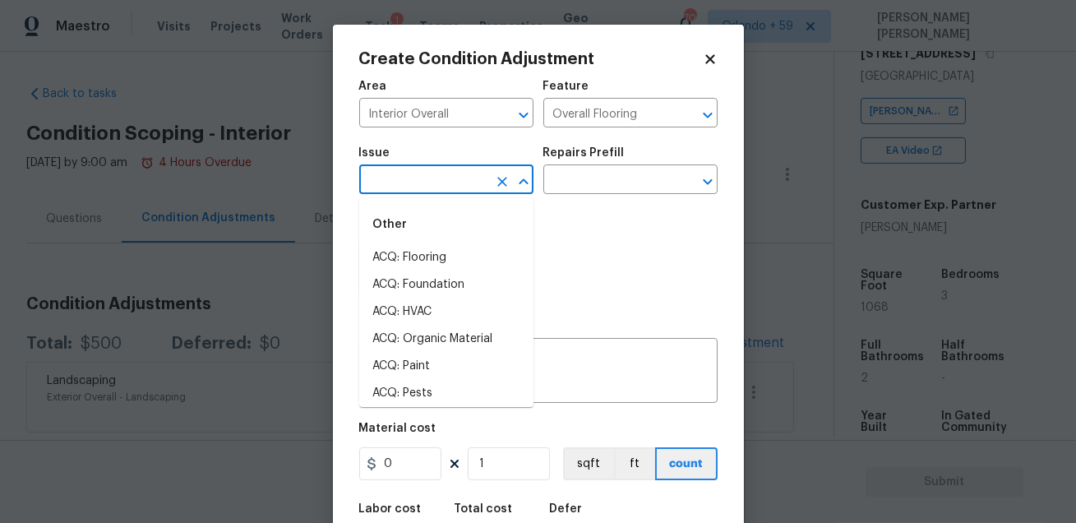
click at [422, 176] on input "text" at bounding box center [423, 180] width 128 height 25
click at [399, 258] on li "ACQ: Flooring" at bounding box center [446, 257] width 174 height 27
type input "ACQ: Flooring"
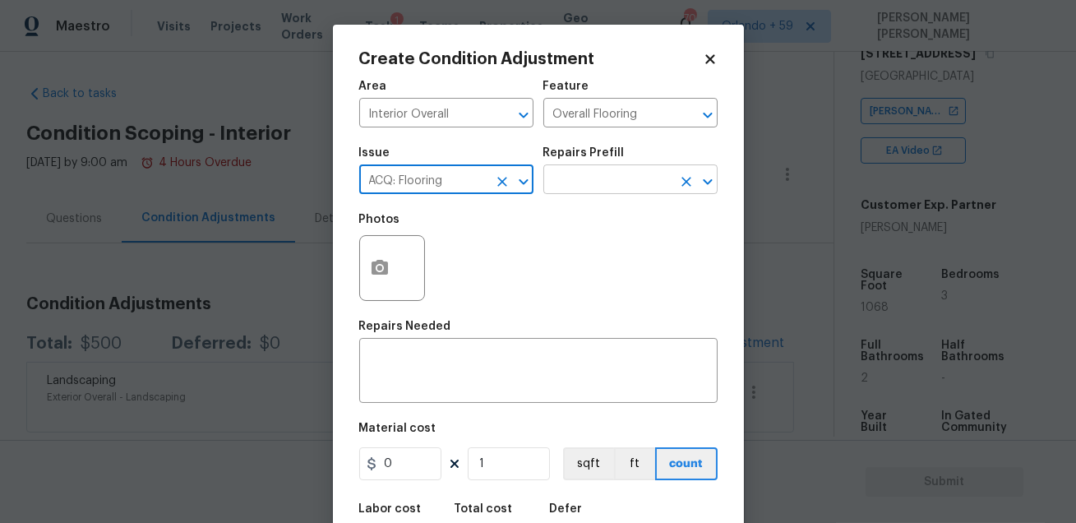
click at [587, 188] on input "text" at bounding box center [607, 180] width 128 height 25
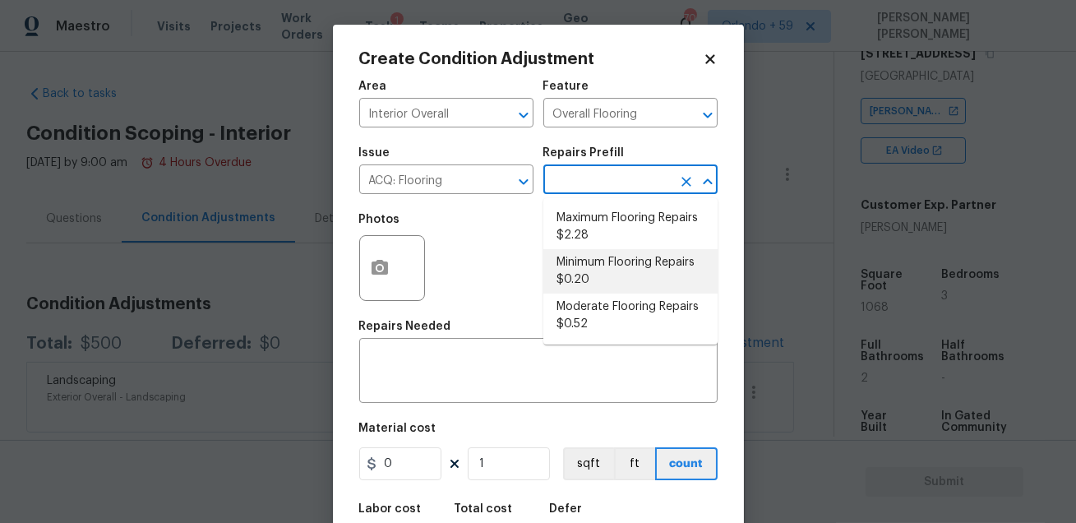
click at [601, 283] on li "Minimum Flooring Repairs $0.20" at bounding box center [630, 271] width 174 height 44
type input "Acquisition"
type textarea "Acquisition Scope: Minimum flooring repairs"
type input "0.2"
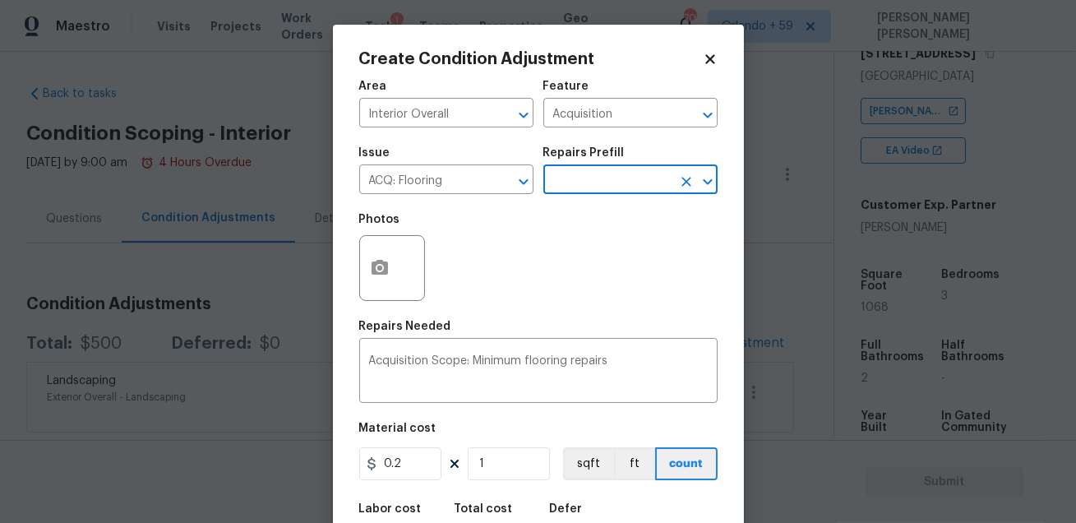
scroll to position [90, 0]
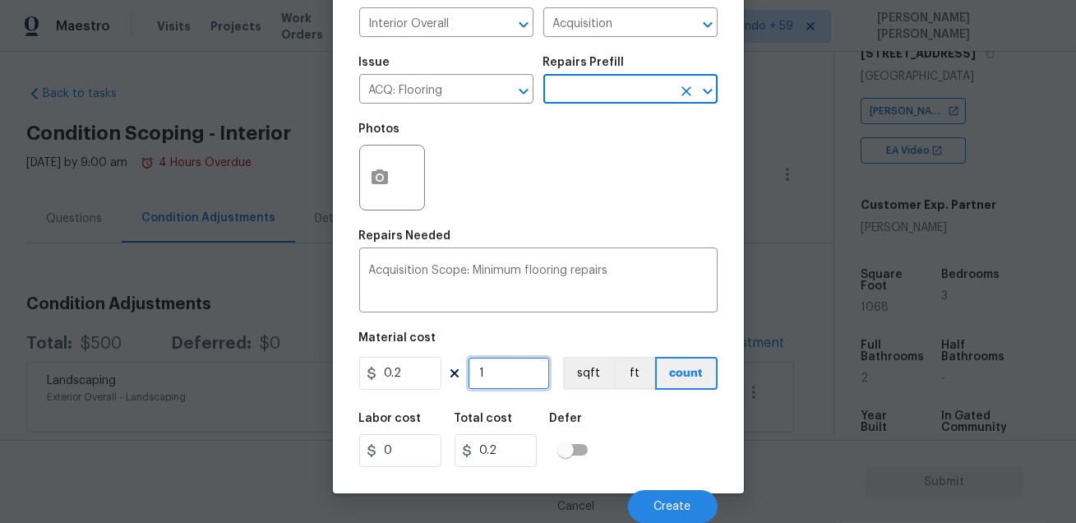
click at [514, 379] on input "1" at bounding box center [509, 373] width 82 height 33
type input "10"
type input "2"
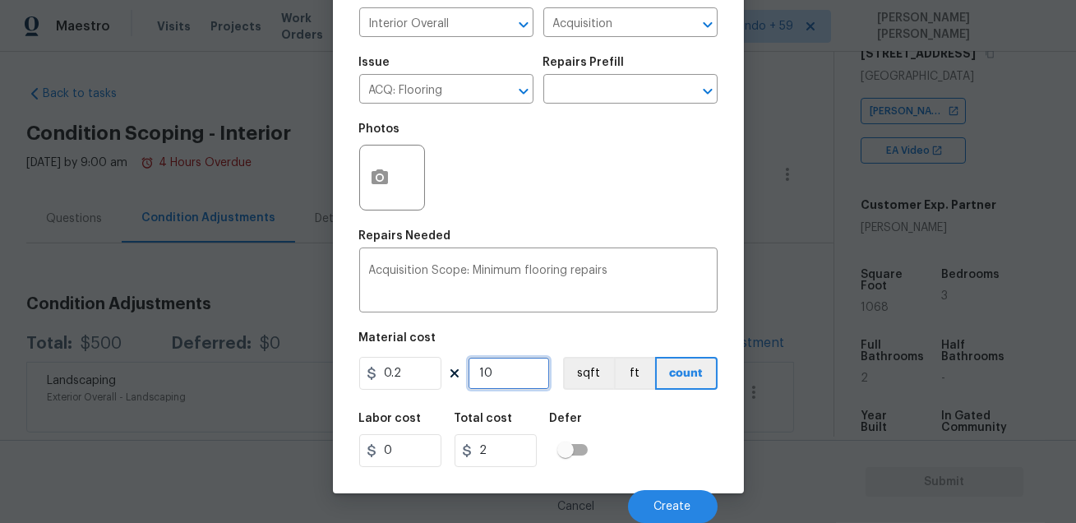
type input "106"
type input "21.2"
type input "1068"
type input "213.6"
type input "1068"
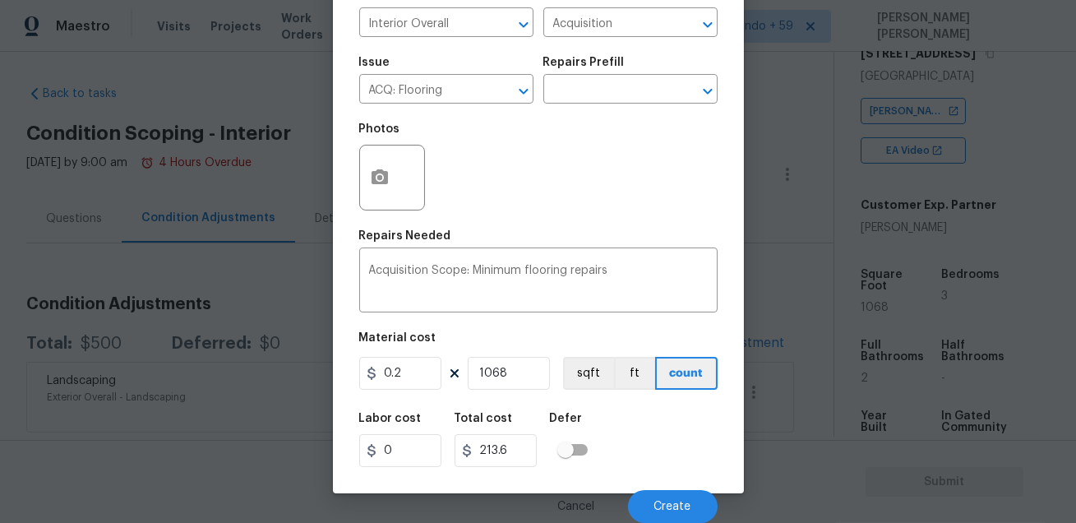
click at [672, 430] on div "Labor cost 0 Total cost 213.6 Defer" at bounding box center [538, 440] width 358 height 74
click at [660, 508] on span "Create" at bounding box center [672, 506] width 37 height 12
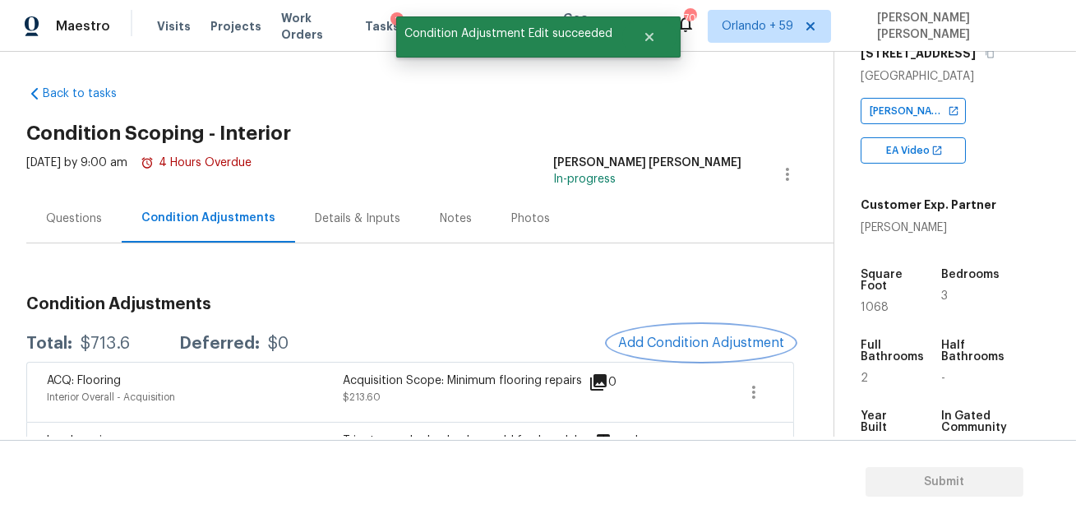
scroll to position [66, 0]
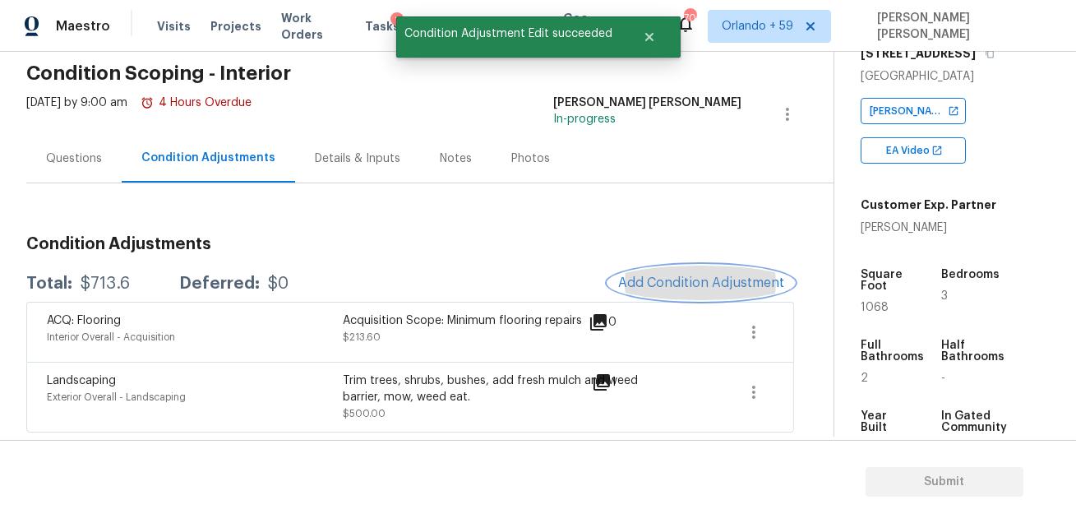
click at [673, 285] on span "Add Condition Adjustment" at bounding box center [701, 282] width 166 height 15
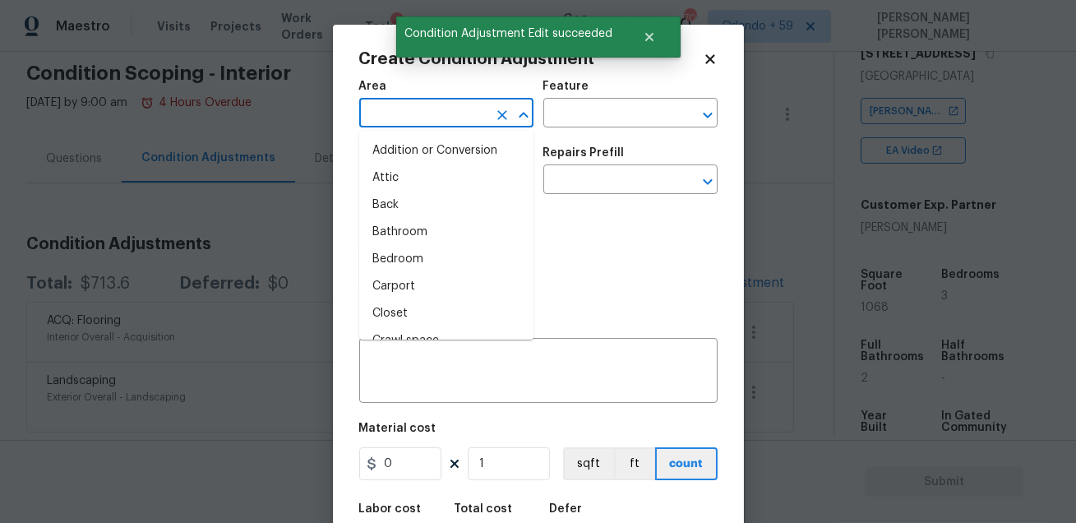
click at [420, 118] on input "text" at bounding box center [423, 114] width 128 height 25
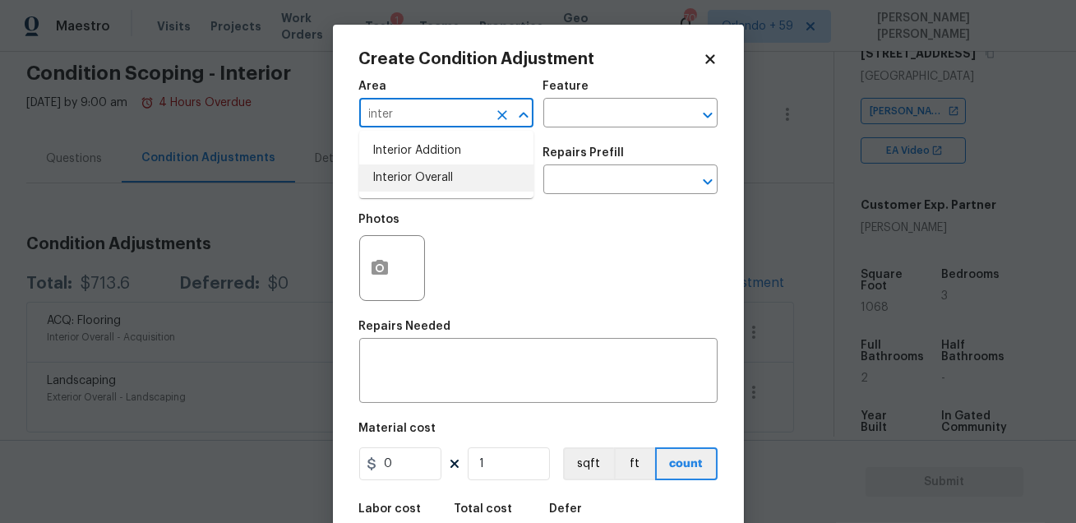
click at [442, 181] on li "Interior Overall" at bounding box center [446, 177] width 174 height 27
type input "Interior Overall"
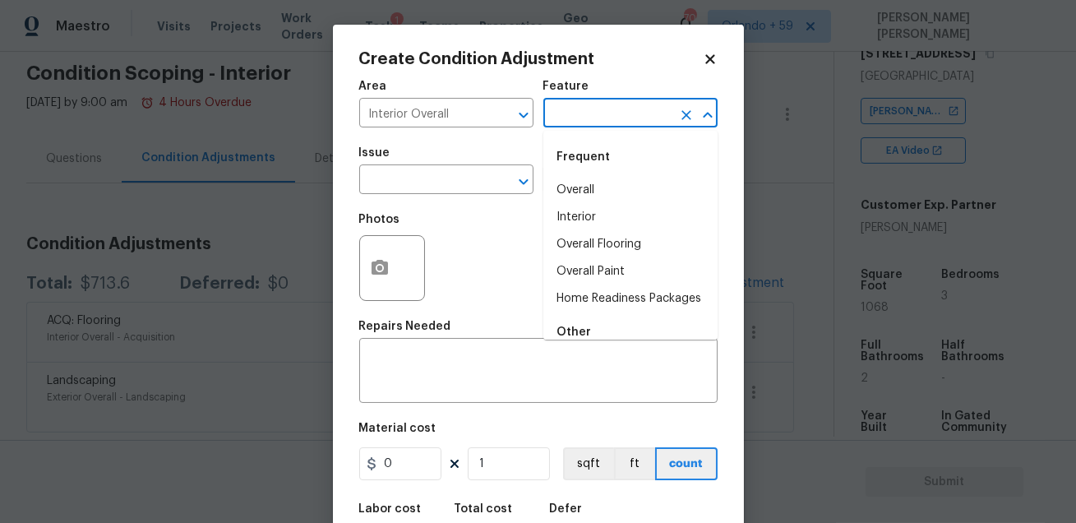
click at [570, 106] on input "text" at bounding box center [607, 114] width 128 height 25
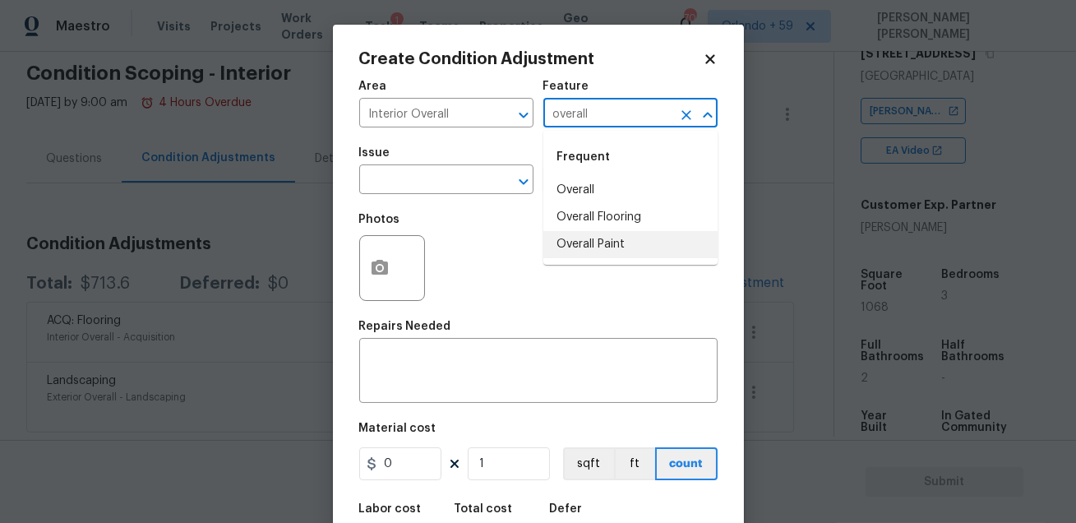
click at [607, 247] on li "Overall Paint" at bounding box center [630, 244] width 174 height 27
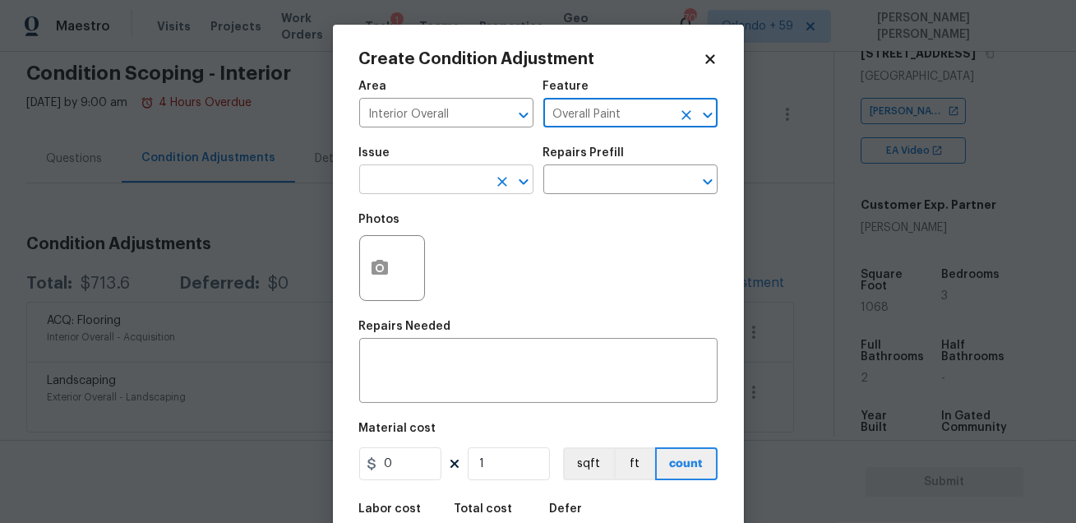
type input "Overall Paint"
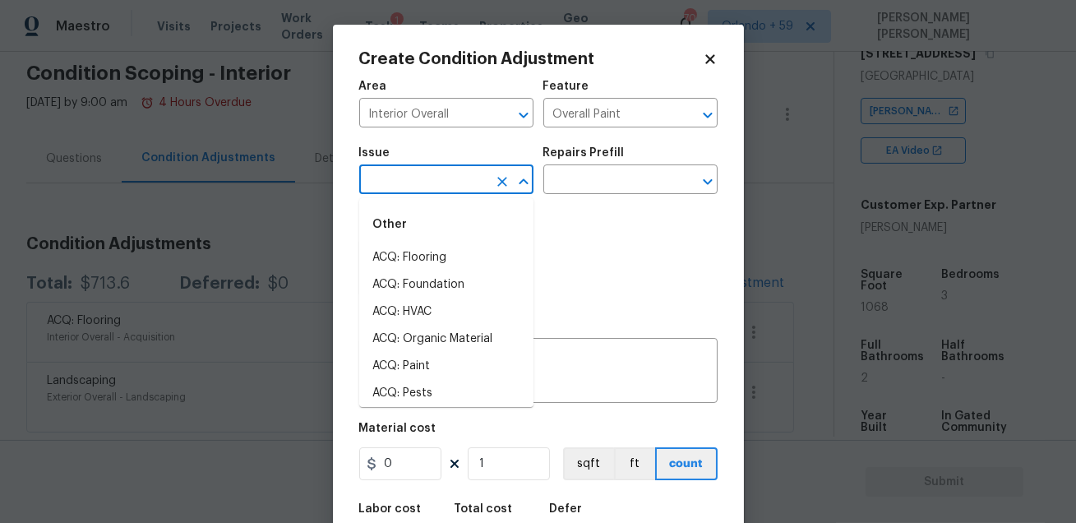
click at [421, 177] on input "text" at bounding box center [423, 180] width 128 height 25
click at [419, 375] on li "ACQ: Paint" at bounding box center [446, 365] width 174 height 27
type input "ACQ: Paint"
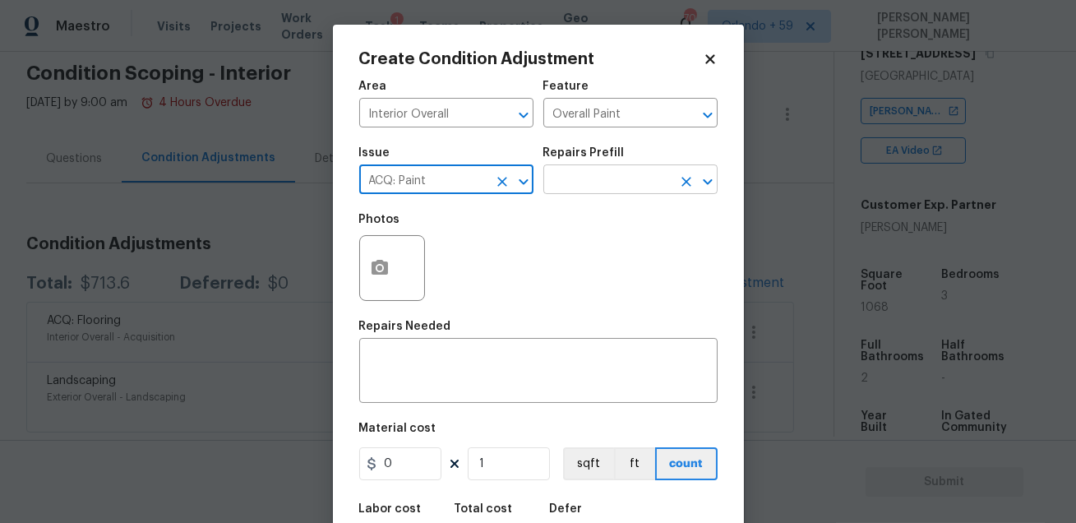
click at [569, 187] on input "text" at bounding box center [607, 180] width 128 height 25
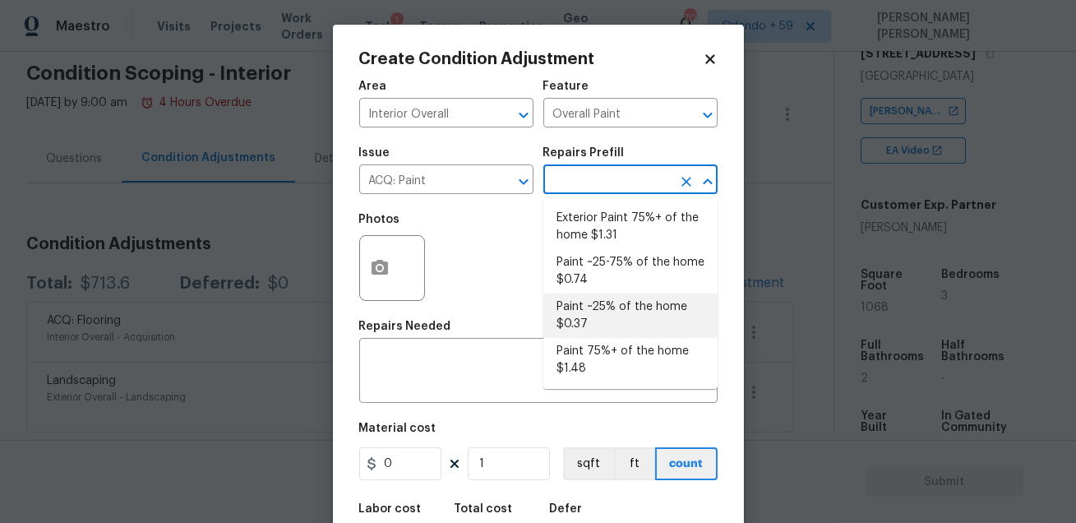
click at [622, 329] on li "Paint ~25% of the home $0.37" at bounding box center [630, 315] width 174 height 44
type input "Acquisition"
type textarea "Acquisition Scope: ~25% of the home needs interior paint"
type input "0.37"
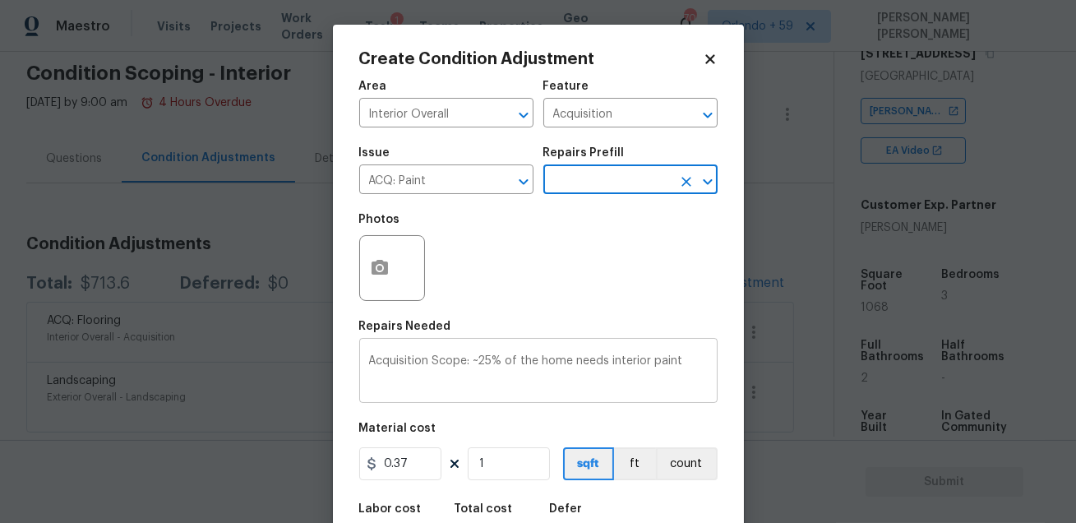
scroll to position [90, 0]
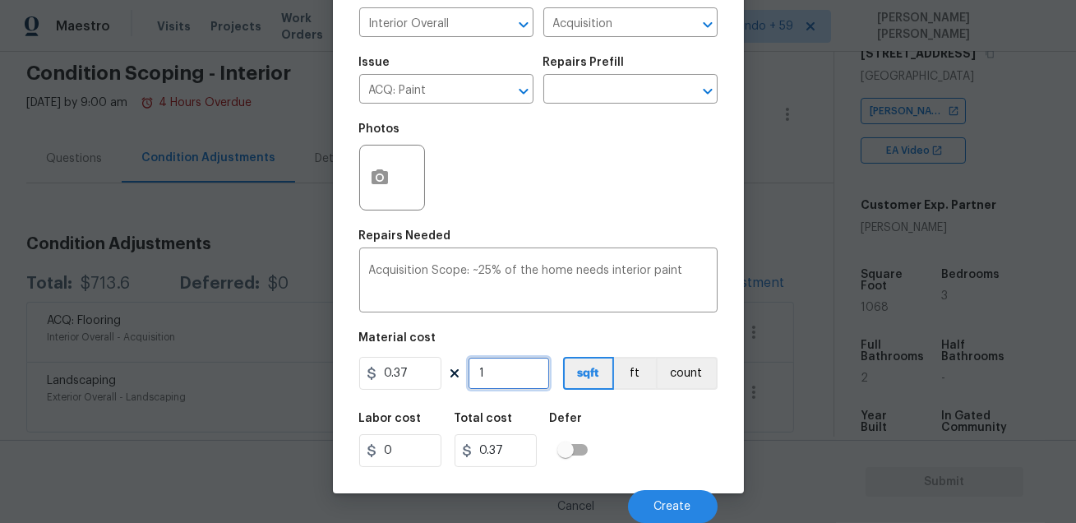
click at [514, 369] on input "1" at bounding box center [509, 373] width 82 height 33
type input "10"
type input "3.7"
type input "106"
type input "39.22"
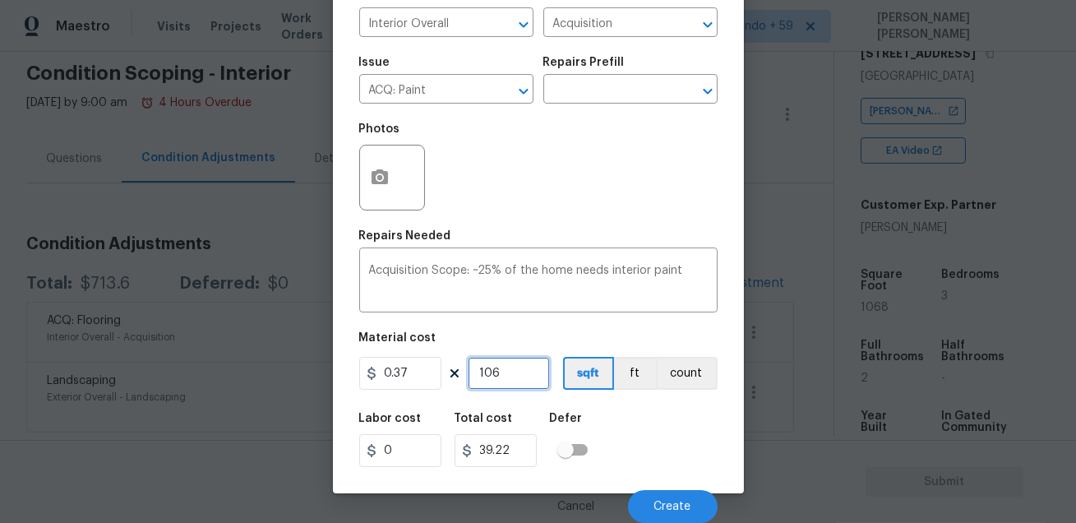
type input "1068"
type input "395.16"
type input "1068"
click at [663, 432] on div "Labor cost 0 Total cost 395.16 Defer" at bounding box center [538, 440] width 358 height 74
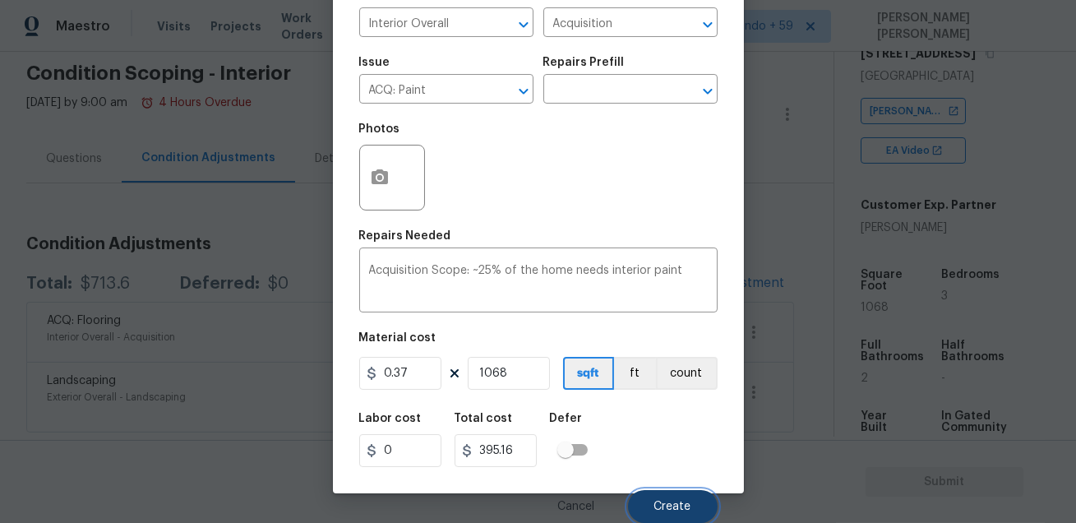
click at [669, 505] on span "Create" at bounding box center [672, 506] width 37 height 12
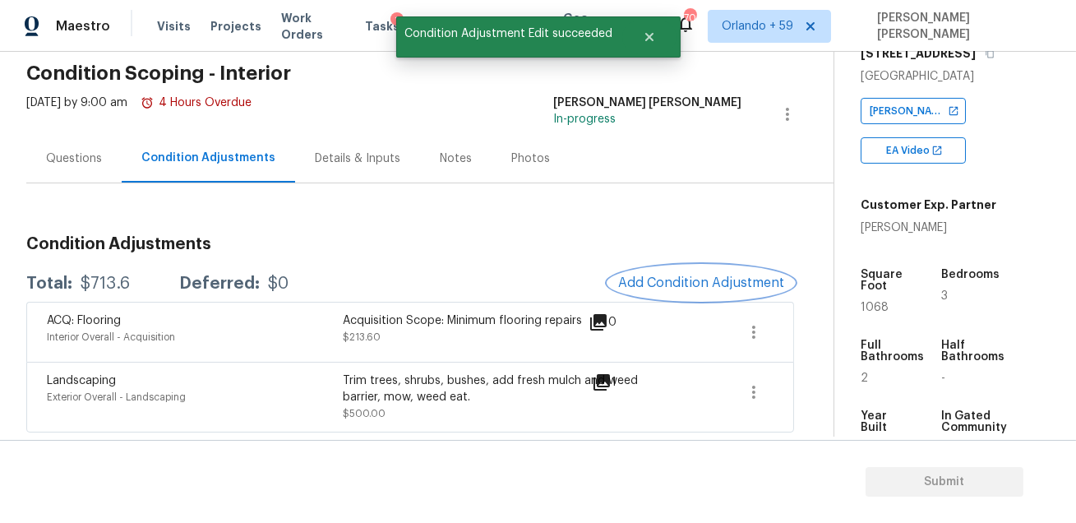
scroll to position [0, 0]
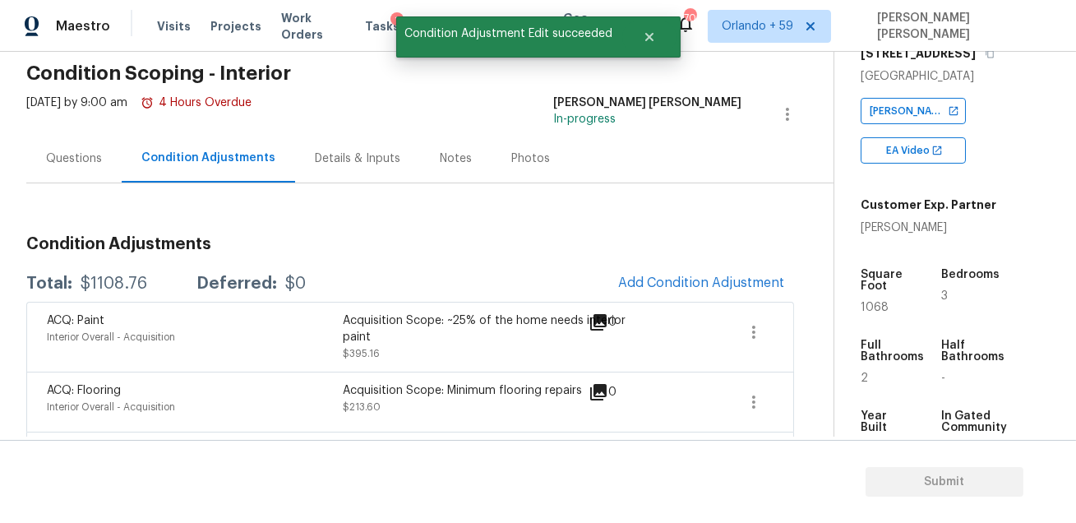
click at [495, 264] on div "Condition Adjustments Total: $1108.76 Deferred: $0 Add Condition Adjustment ACQ…" at bounding box center [409, 362] width 767 height 279
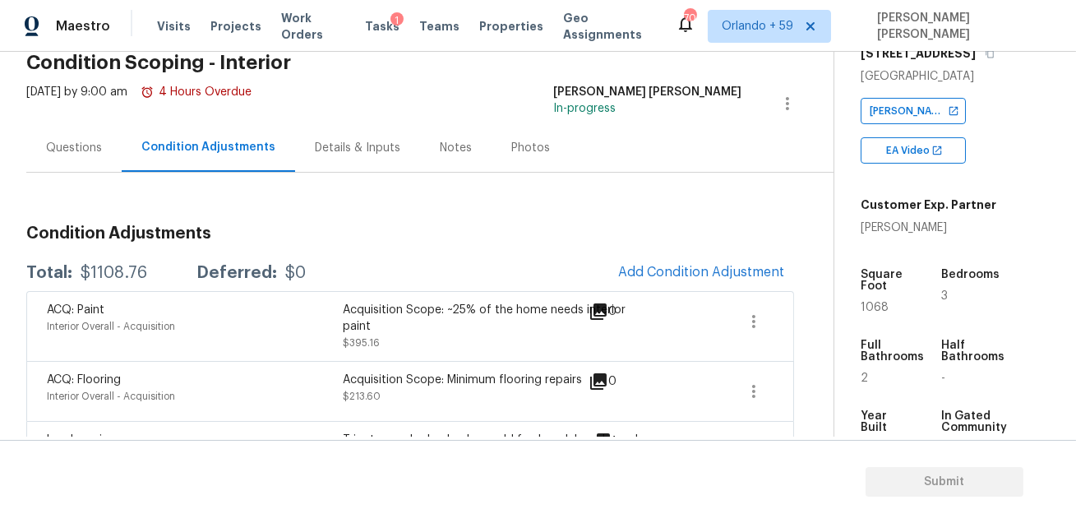
scroll to position [5, 0]
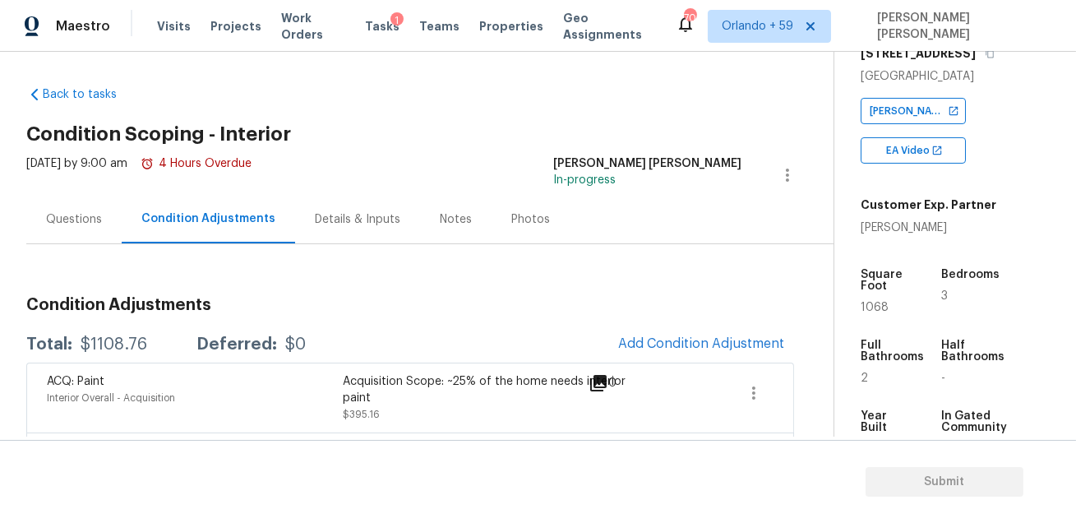
click at [74, 228] on div "Questions" at bounding box center [73, 219] width 95 height 48
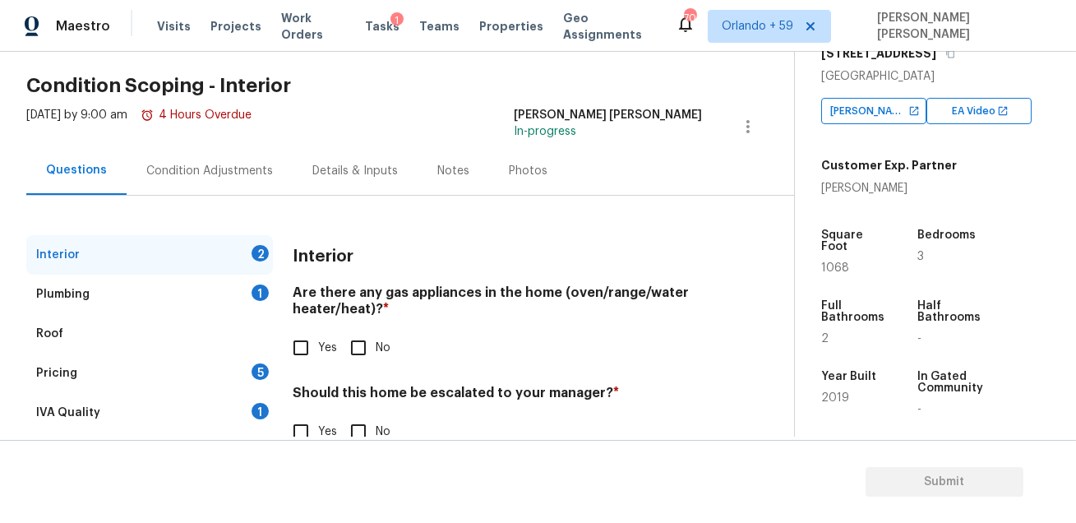
scroll to position [93, 0]
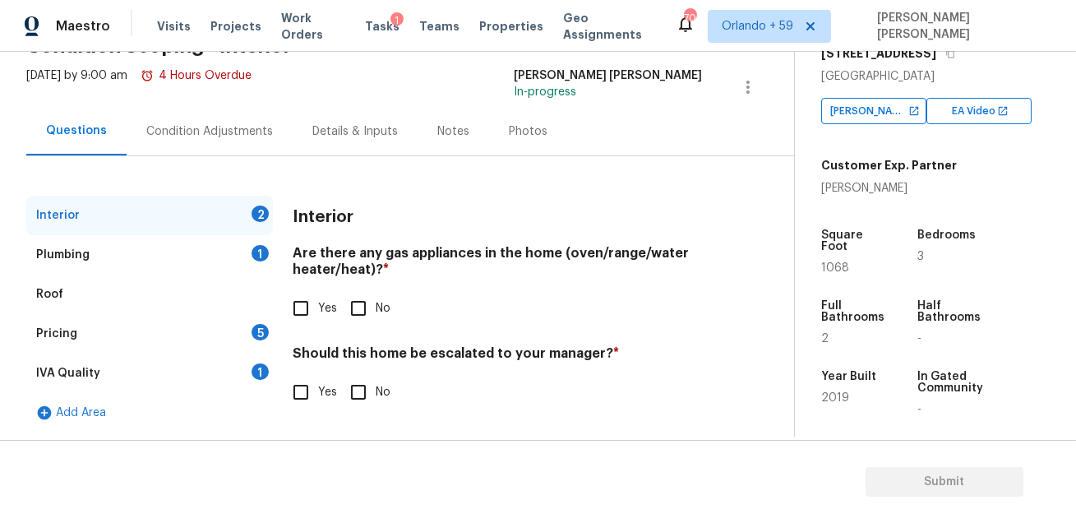
click at [355, 298] on input "No" at bounding box center [358, 308] width 35 height 35
checkbox input "true"
click at [357, 391] on input "No" at bounding box center [358, 392] width 35 height 35
checkbox input "true"
click at [190, 373] on div "IVA Quality 1" at bounding box center [149, 372] width 246 height 39
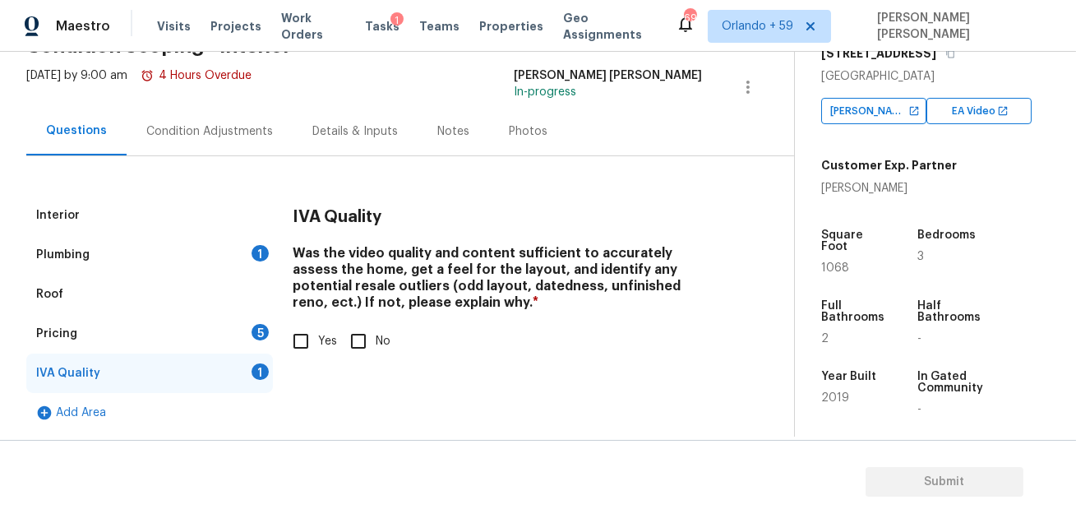
click at [303, 344] on input "Yes" at bounding box center [300, 341] width 35 height 35
checkbox input "true"
click at [164, 251] on div "Plumbing 1" at bounding box center [149, 254] width 246 height 39
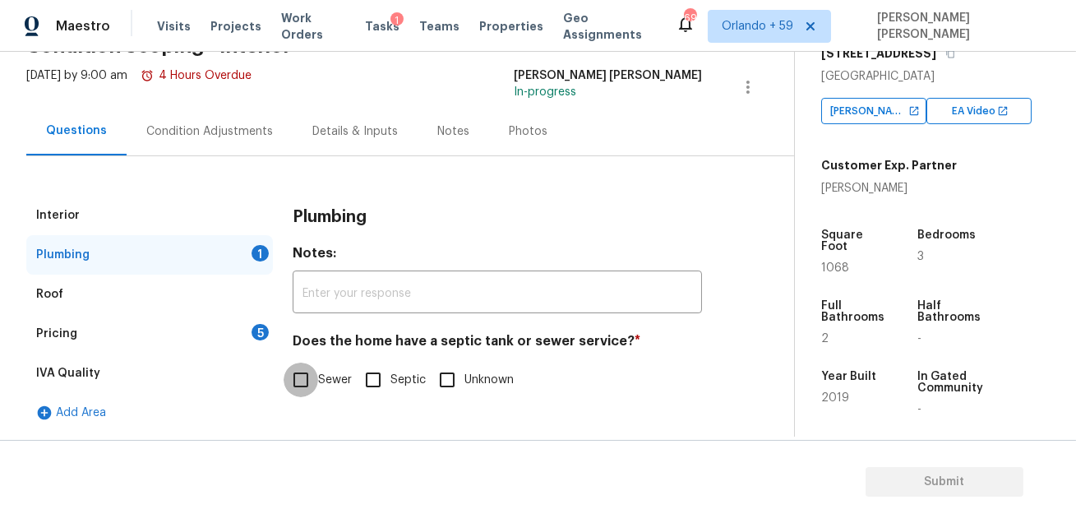
click at [296, 380] on input "Sewer" at bounding box center [300, 379] width 35 height 35
checkbox input "true"
click at [217, 338] on div "Pricing 5" at bounding box center [149, 333] width 246 height 39
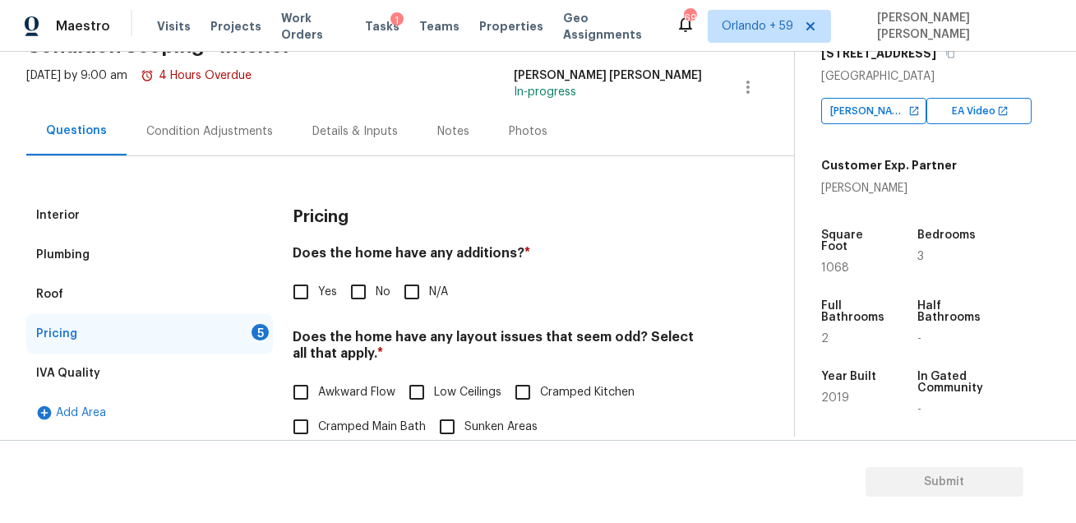
scroll to position [210, 0]
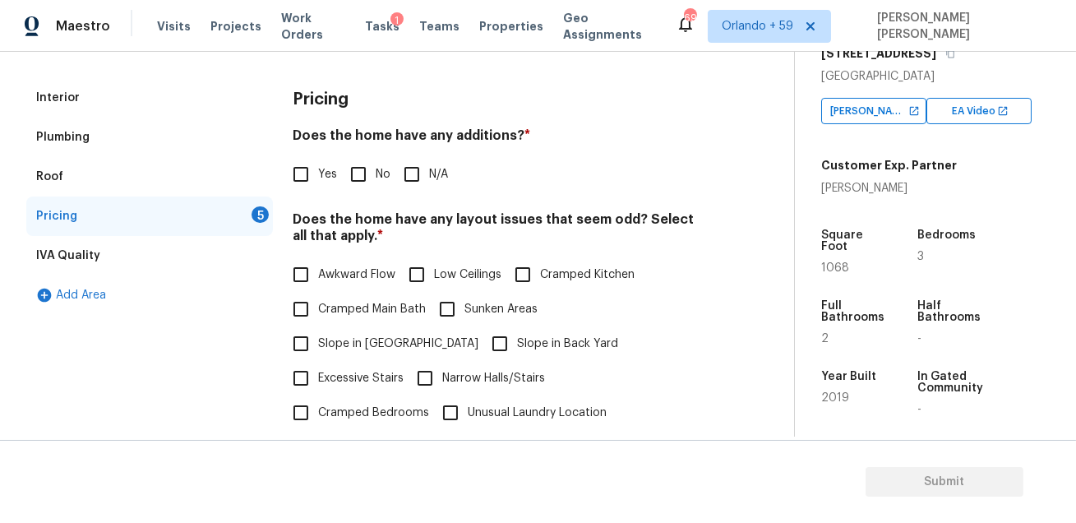
click at [353, 169] on input "No" at bounding box center [358, 174] width 35 height 35
checkbox input "true"
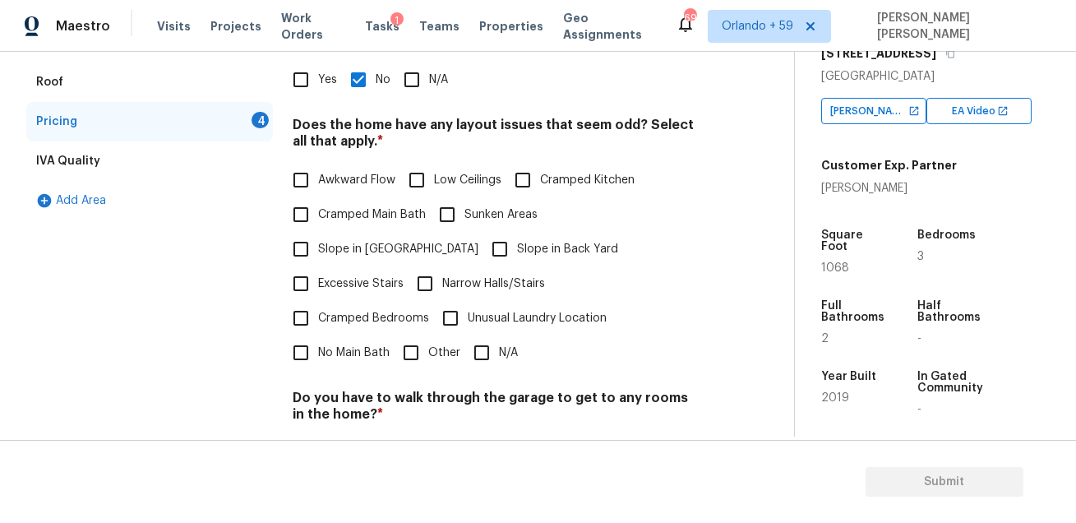
click at [480, 335] on input "N/A" at bounding box center [481, 352] width 35 height 35
checkbox input "true"
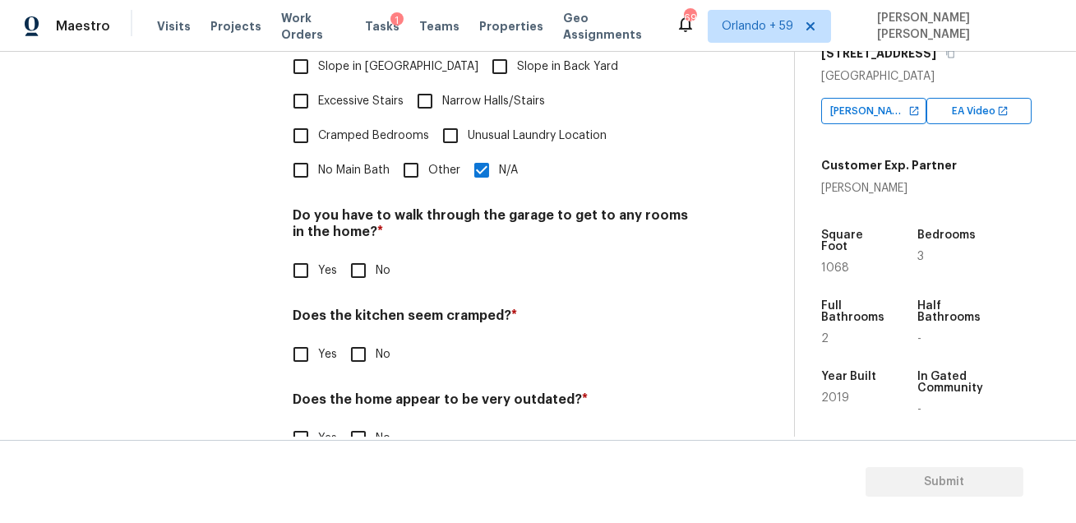
scroll to position [495, 0]
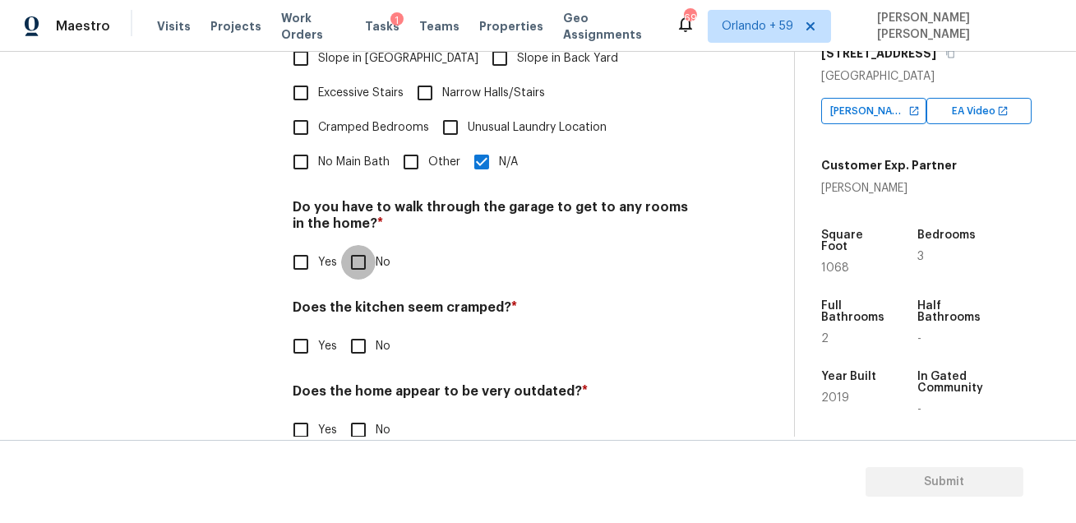
click at [362, 245] on input "No" at bounding box center [358, 262] width 35 height 35
checkbox input "true"
click at [362, 329] on input "No" at bounding box center [358, 346] width 35 height 35
checkbox input "true"
click at [364, 412] on input "No" at bounding box center [358, 429] width 35 height 35
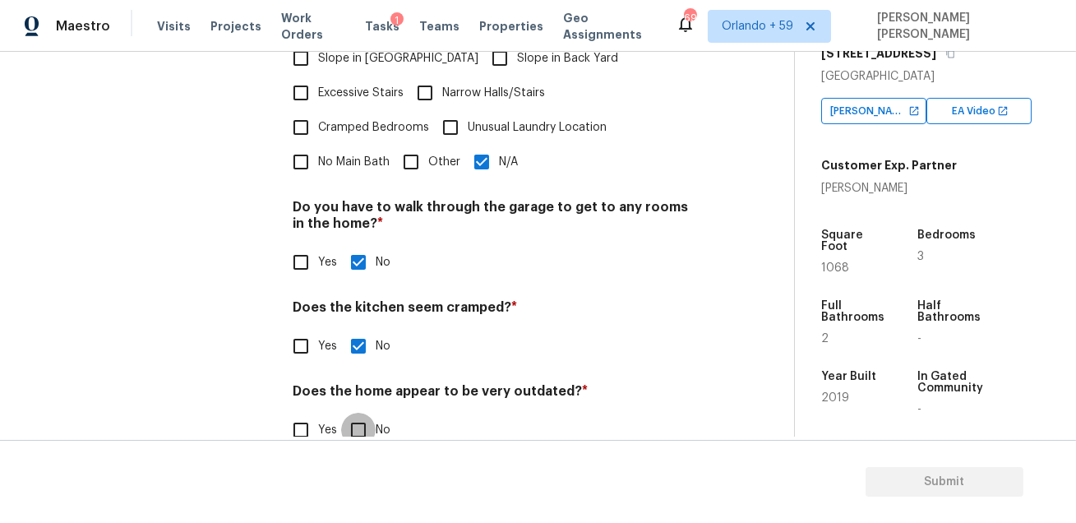
checkbox input "true"
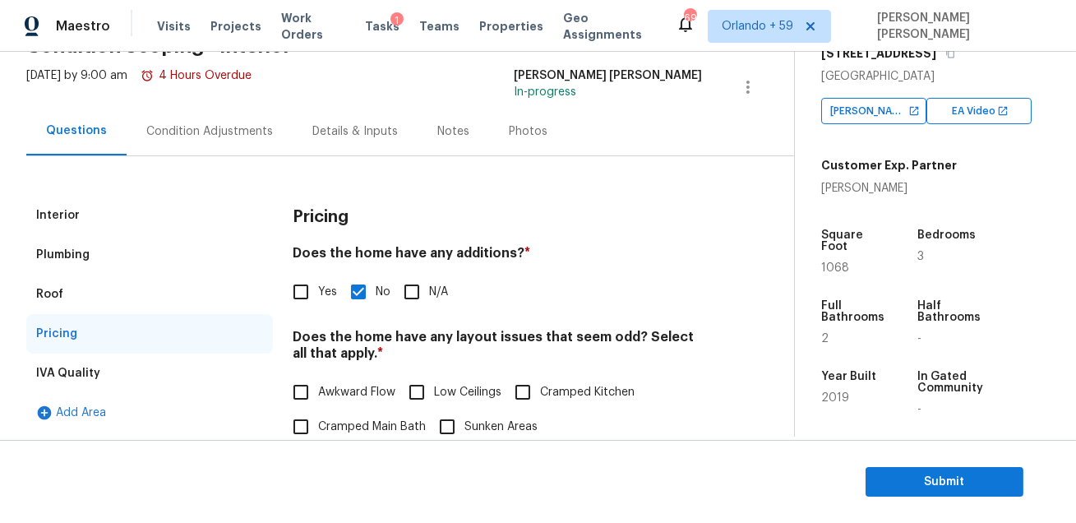
scroll to position [53, 0]
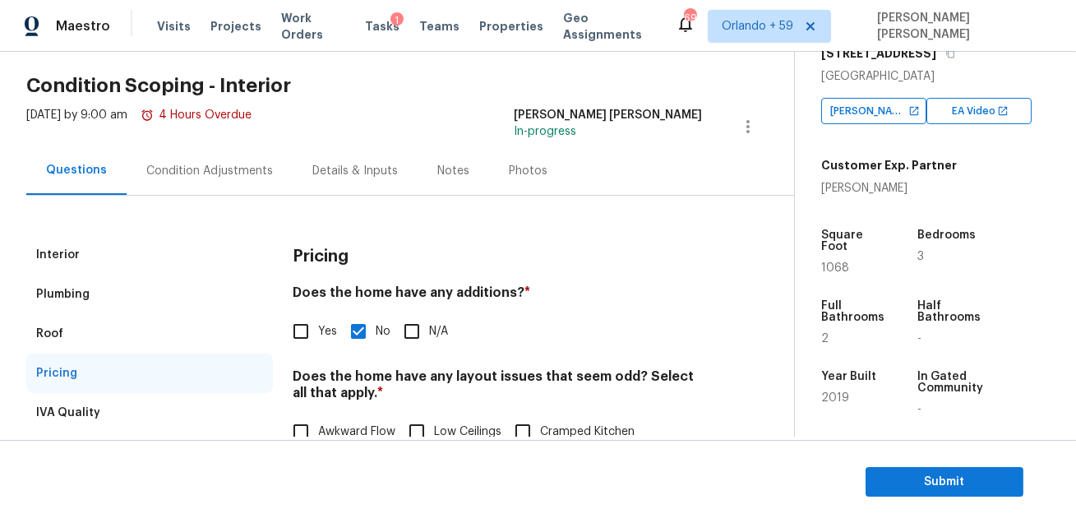
click at [212, 168] on div "Condition Adjustments" at bounding box center [209, 171] width 127 height 16
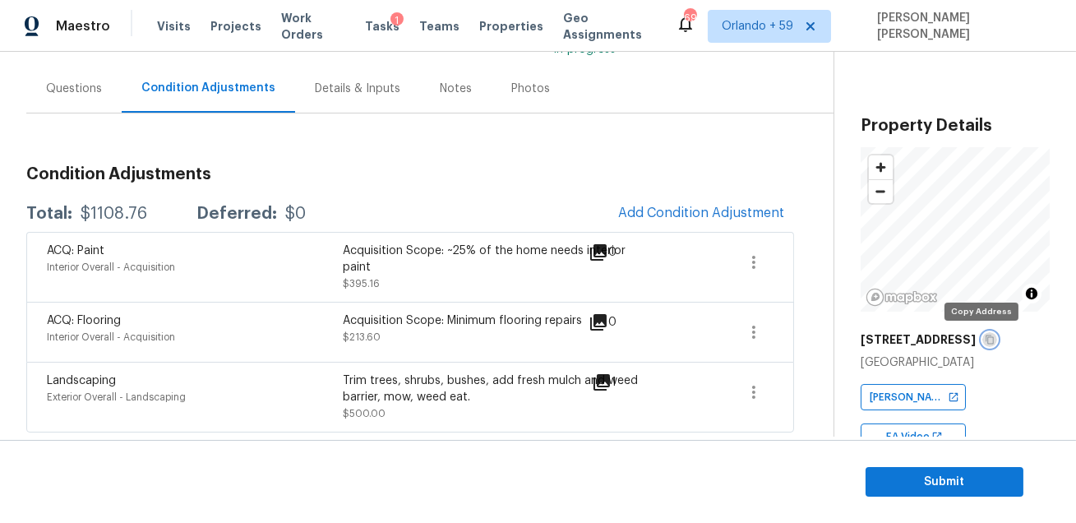
click at [982, 345] on button "button" at bounding box center [989, 339] width 15 height 15
click at [122, 213] on div "$1108.76" at bounding box center [114, 213] width 67 height 16
copy div "$1108.76"
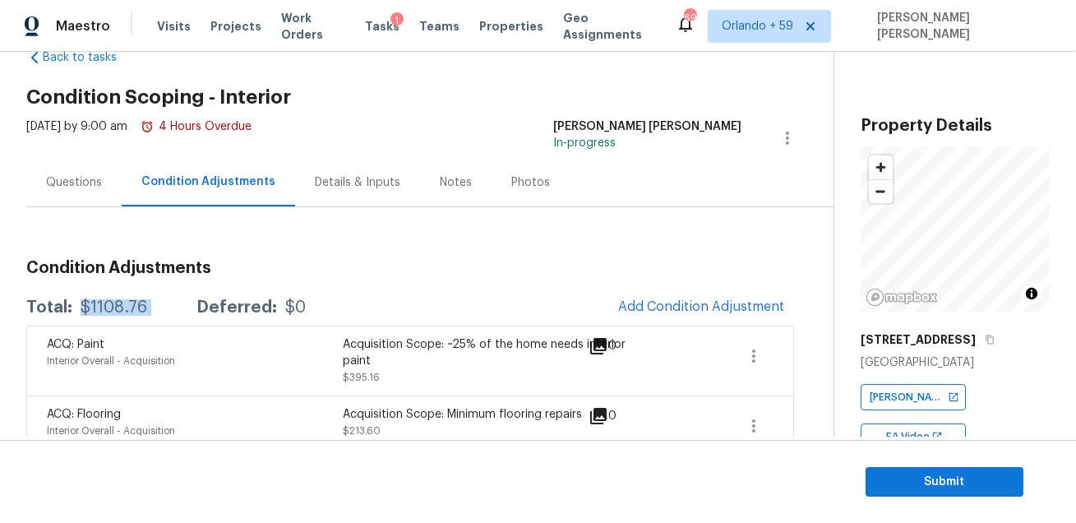
scroll to position [136, 0]
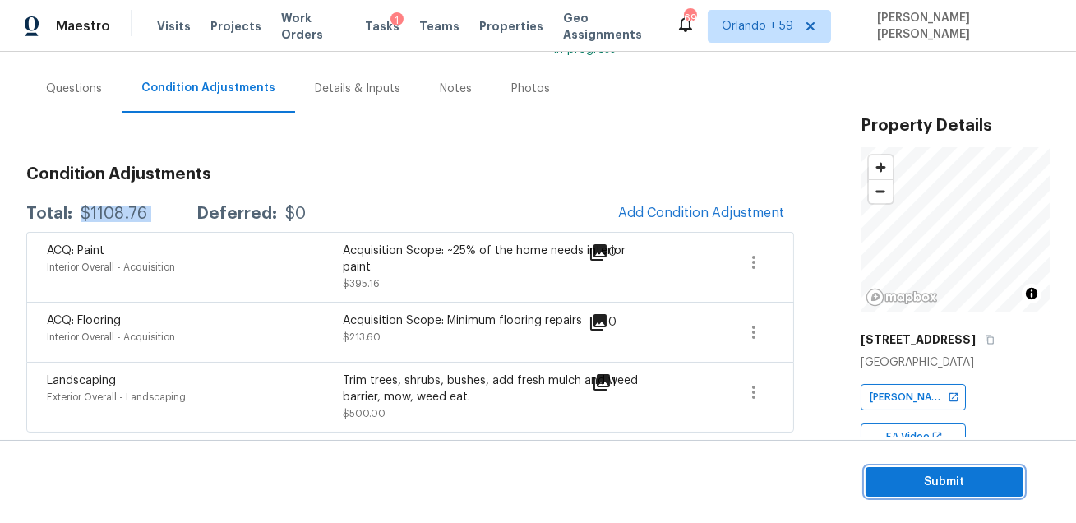
click at [911, 486] on span "Submit" at bounding box center [943, 482] width 131 height 21
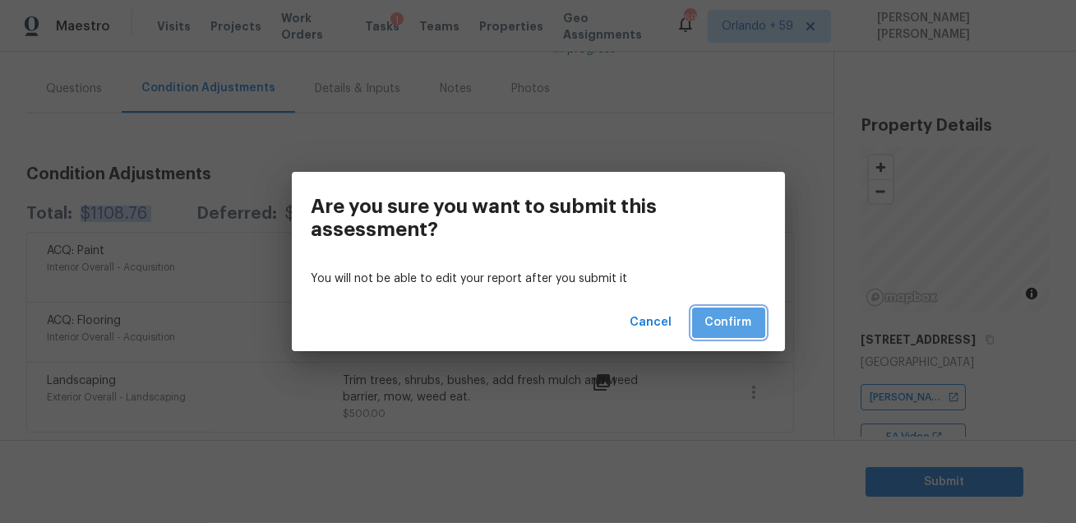
click at [726, 325] on span "Confirm" at bounding box center [728, 322] width 47 height 21
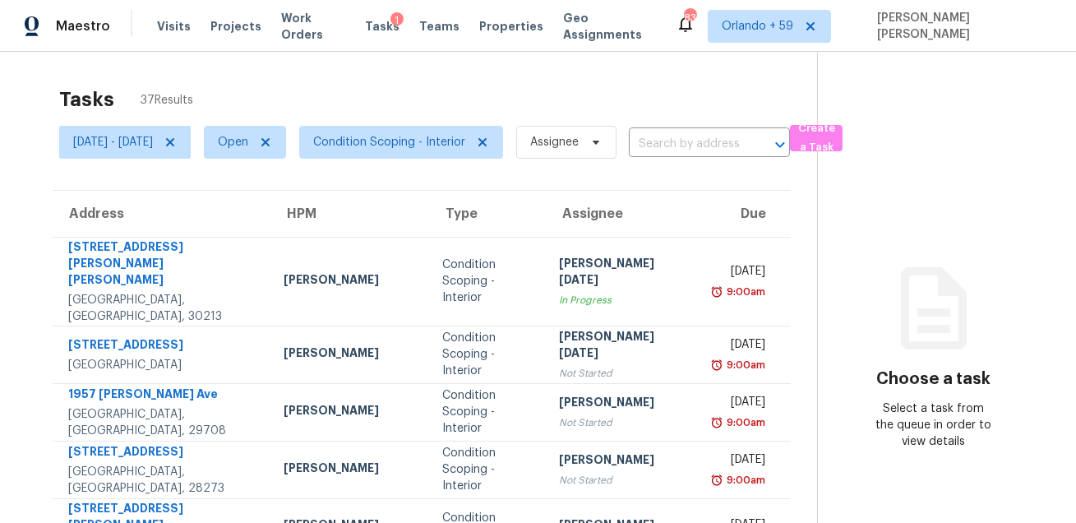
click at [360, 106] on div "Tasks 37 Results" at bounding box center [438, 99] width 758 height 43
click at [697, 93] on div "Tasks 37 Results" at bounding box center [438, 99] width 758 height 43
click at [162, 29] on span "Visits" at bounding box center [174, 26] width 34 height 16
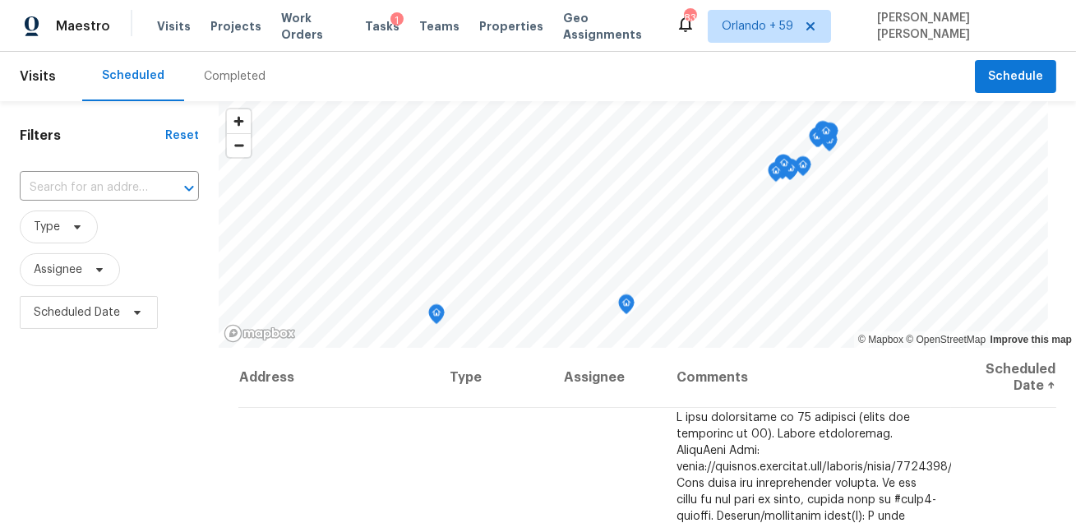
click at [238, 72] on div "Completed" at bounding box center [235, 76] width 62 height 16
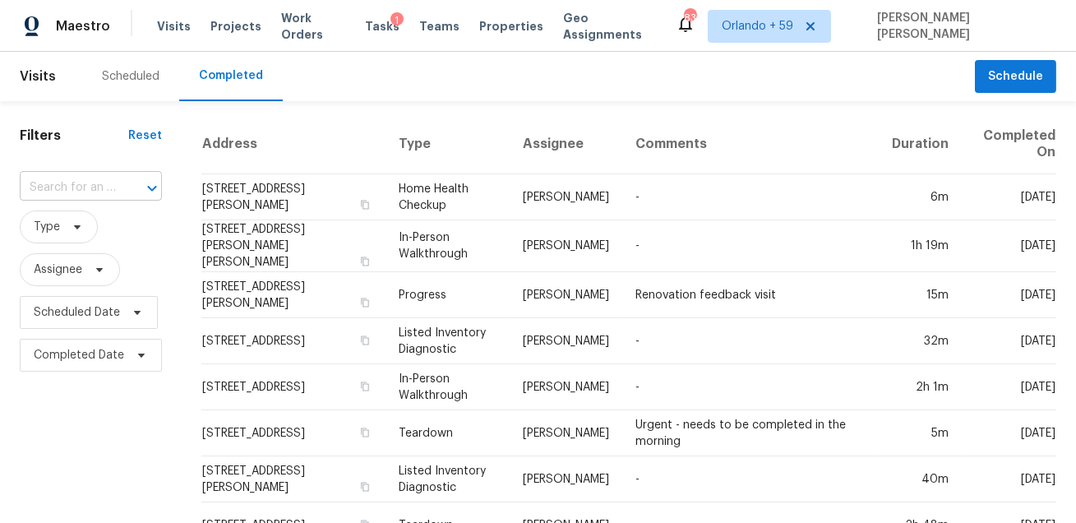
click at [51, 192] on input "text" at bounding box center [68, 187] width 96 height 25
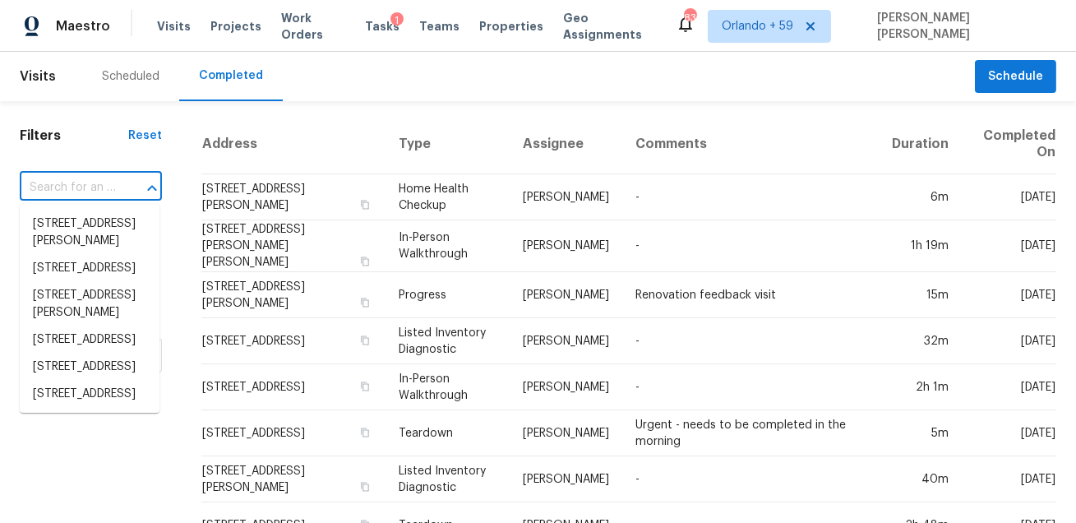
paste input "1911 Galveston Ave, Fort Worth, TX 76110"
type input "1911 Galveston Ave, Fort Worth, TX 76110"
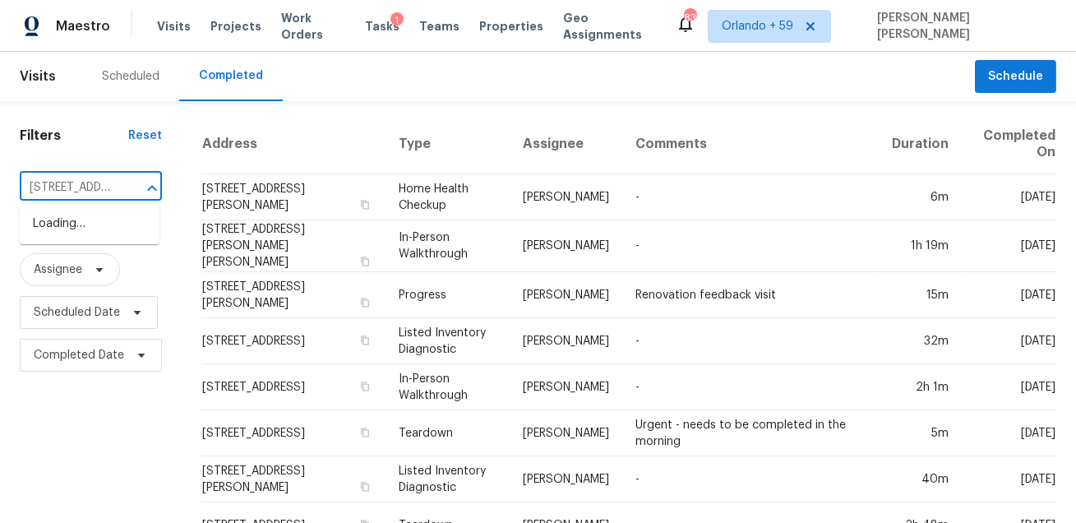
scroll to position [0, 132]
click at [60, 220] on li "1911 Galveston Ave, Fort Worth, TX 76110" at bounding box center [90, 223] width 140 height 27
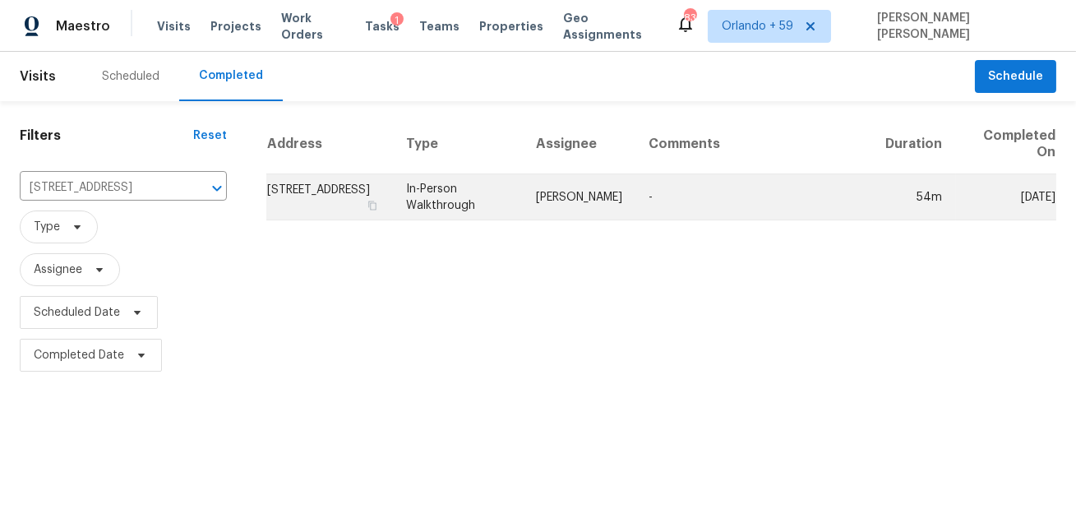
click at [457, 203] on td "In-Person Walkthrough" at bounding box center [458, 197] width 131 height 46
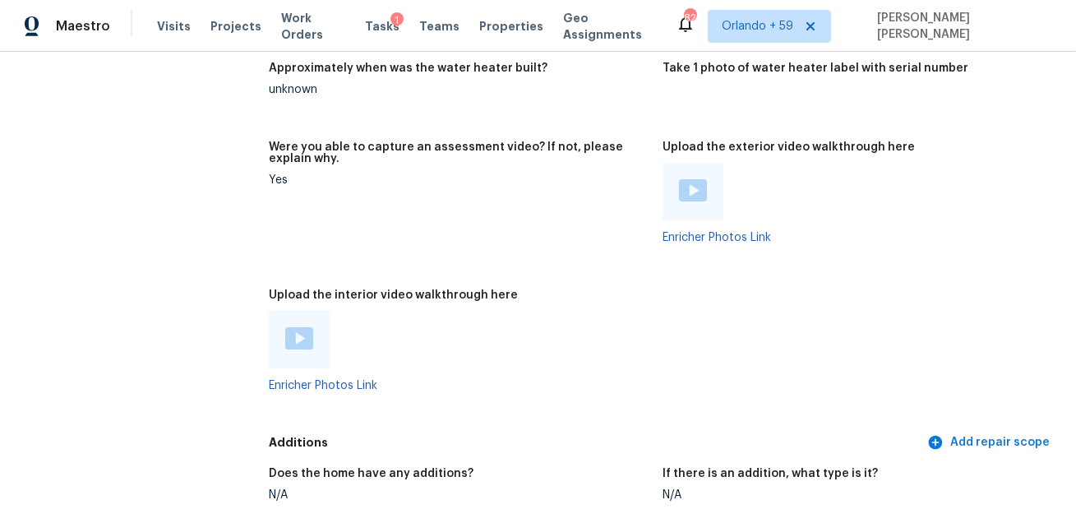
scroll to position [3297, 0]
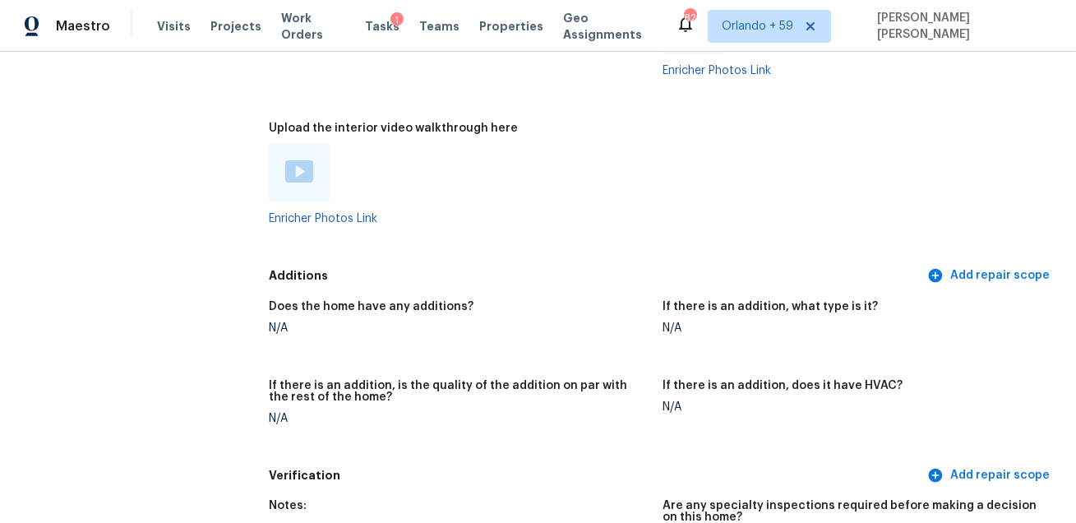
click at [299, 164] on img at bounding box center [299, 171] width 28 height 22
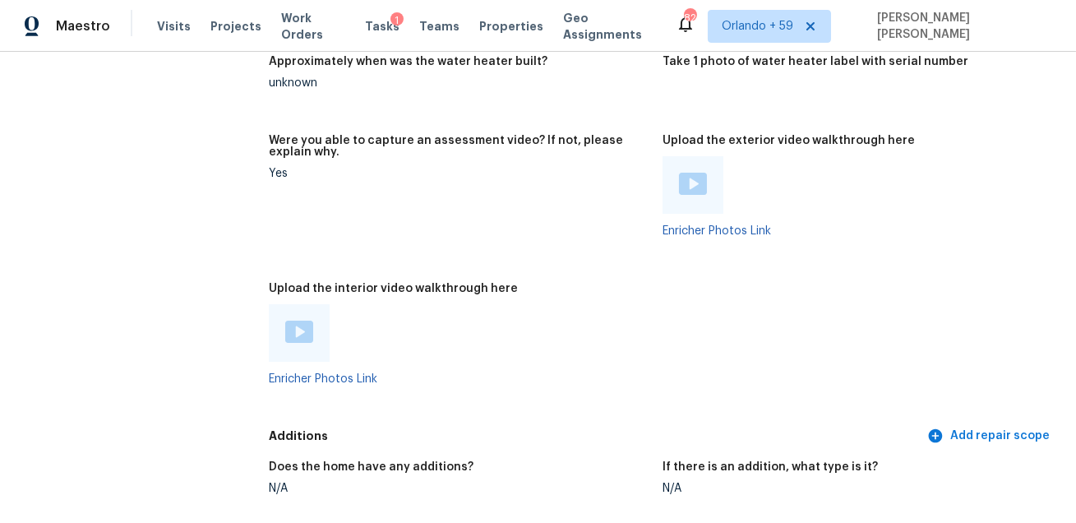
scroll to position [3811, 0]
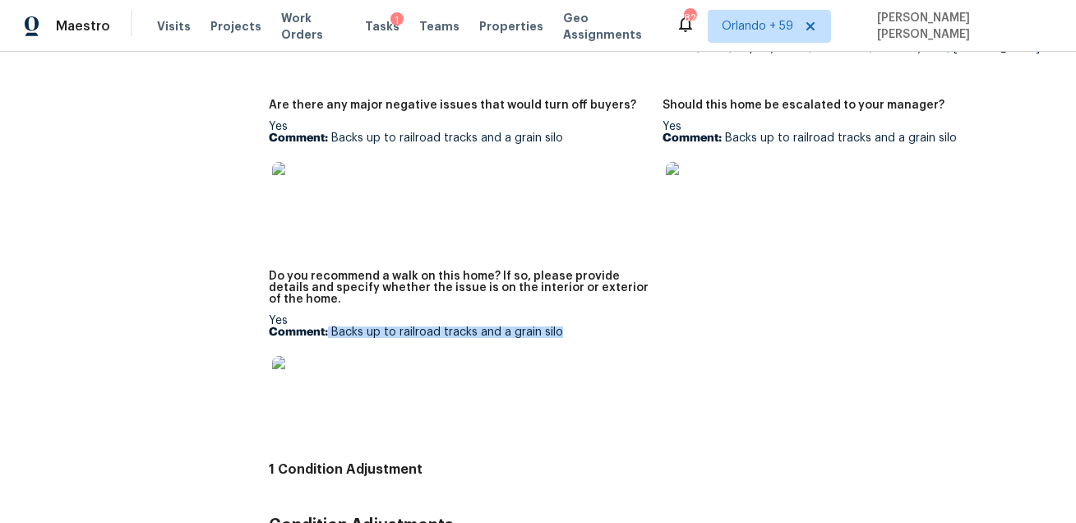
drag, startPoint x: 329, startPoint y: 334, endPoint x: 564, endPoint y: 332, distance: 235.0
click at [564, 332] on p "Comment: Backs up to railroad tracks and a grain silo" at bounding box center [459, 332] width 380 height 12
click at [453, 346] on div at bounding box center [459, 382] width 380 height 72
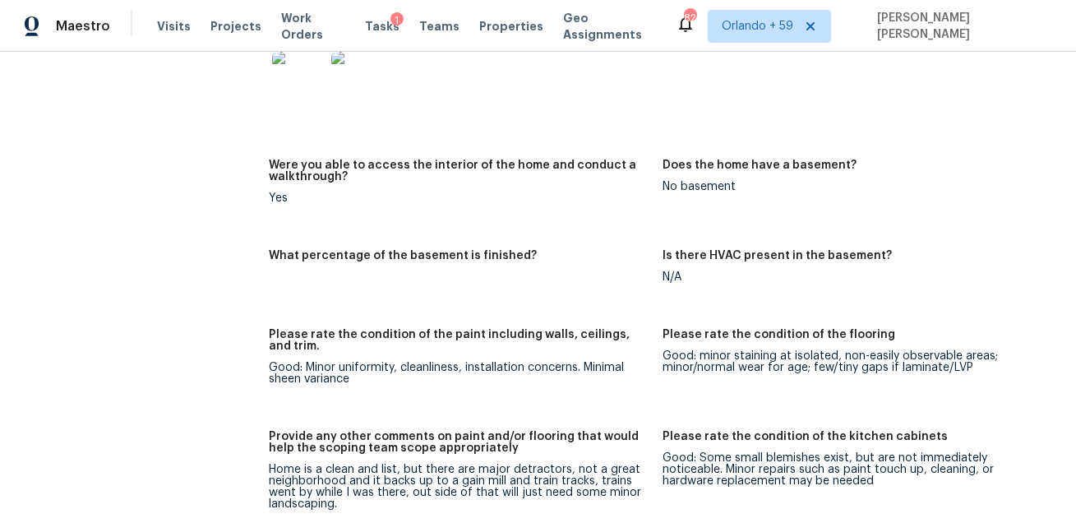
scroll to position [2301, 0]
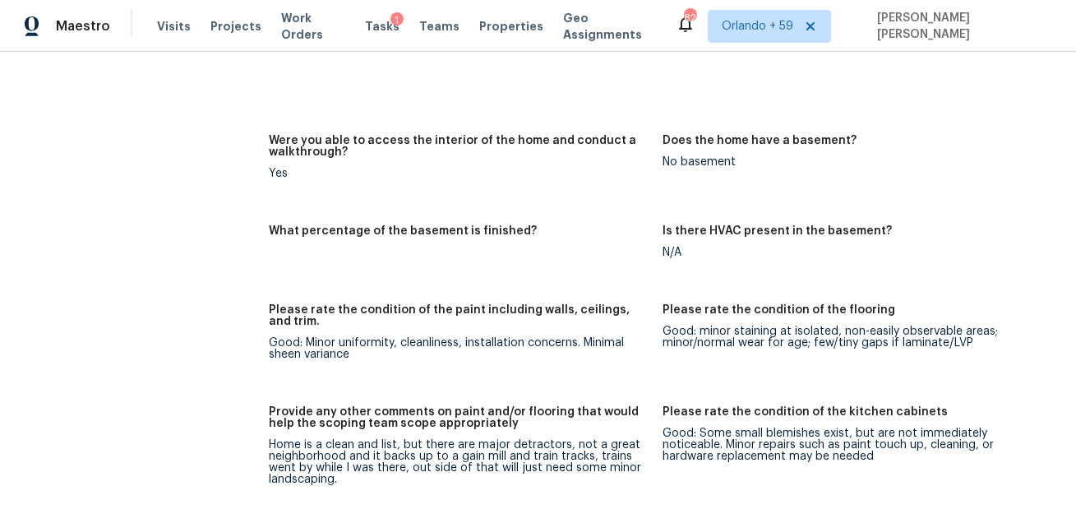
click at [663, 311] on h5 "Please rate the condition of the flooring" at bounding box center [778, 310] width 233 height 12
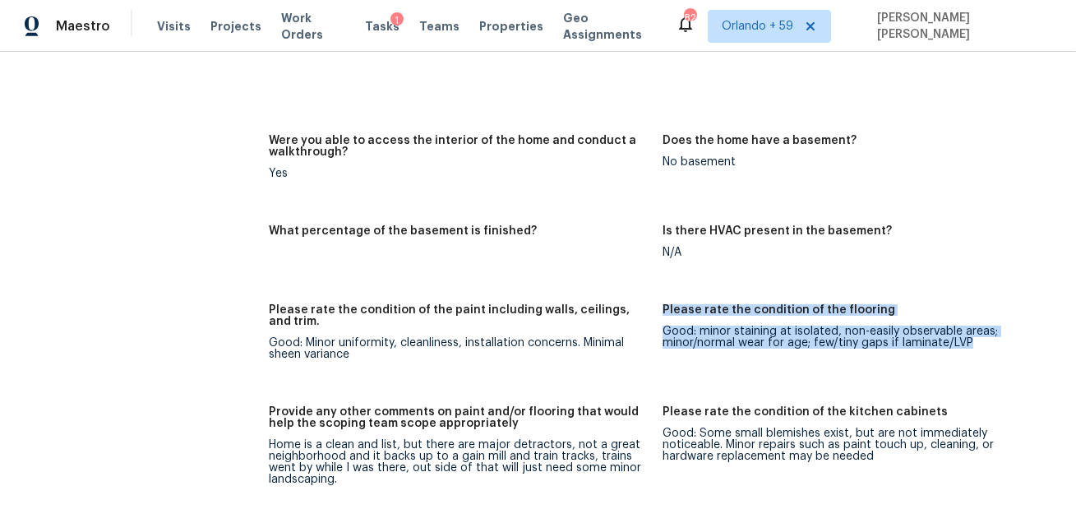
drag, startPoint x: 663, startPoint y: 307, endPoint x: 858, endPoint y: 370, distance: 204.5
click at [858, 370] on figure "Please rate the condition of the flooring Good: minor staining at isolated, non…" at bounding box center [859, 345] width 394 height 82
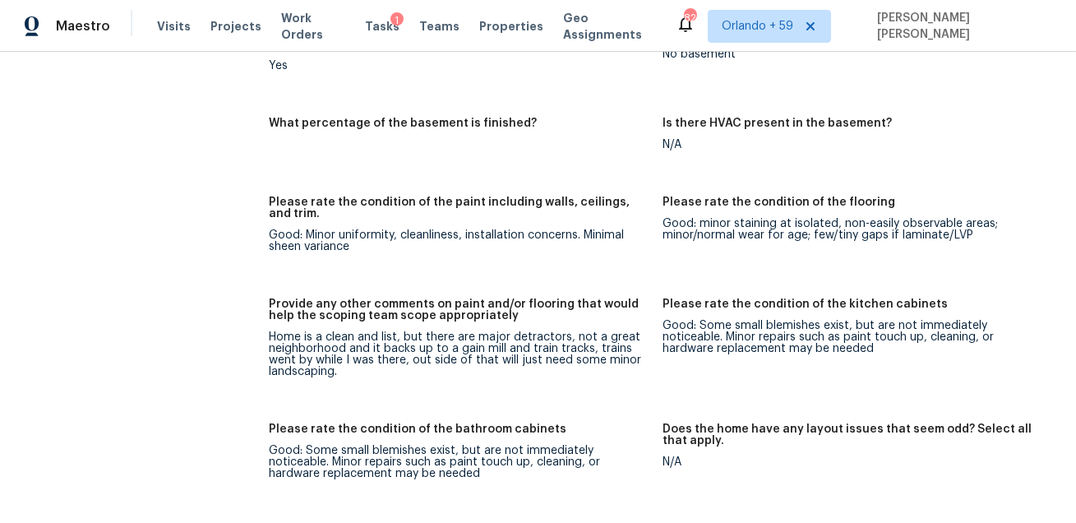
scroll to position [2462, 0]
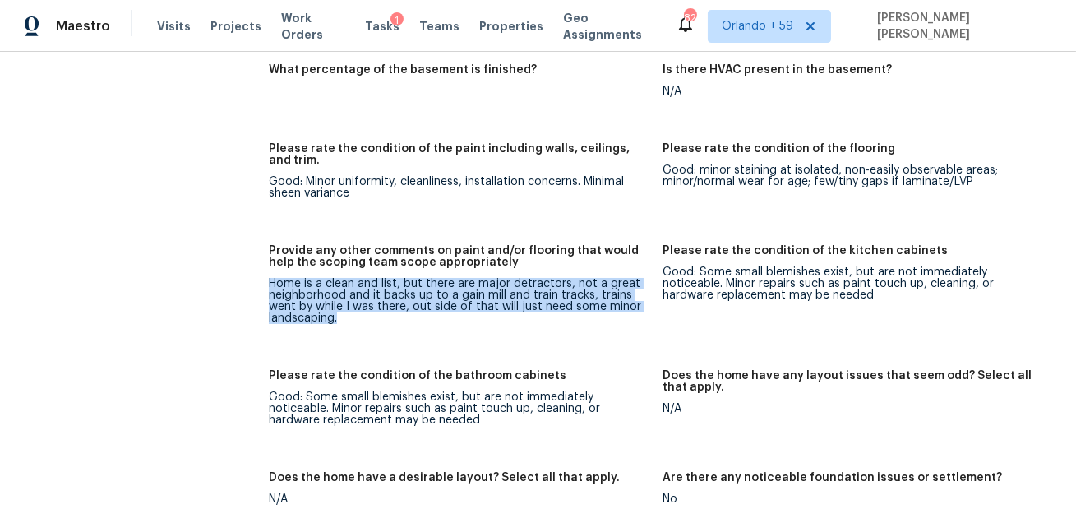
drag, startPoint x: 269, startPoint y: 278, endPoint x: 359, endPoint y: 343, distance: 111.3
click at [359, 343] on figure "Provide any other comments on paint and/or flooring that would help the scoping…" at bounding box center [466, 297] width 394 height 105
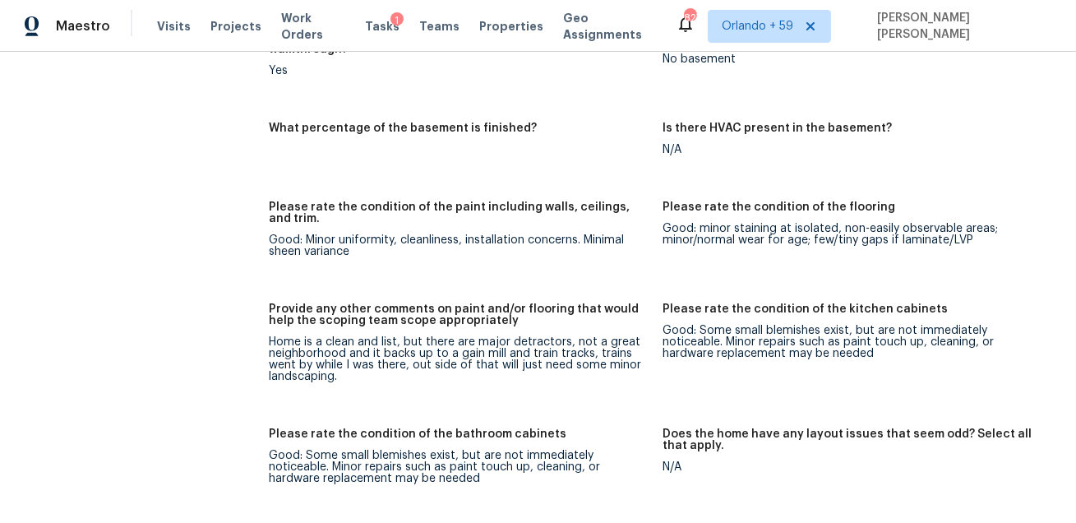
scroll to position [3570, 0]
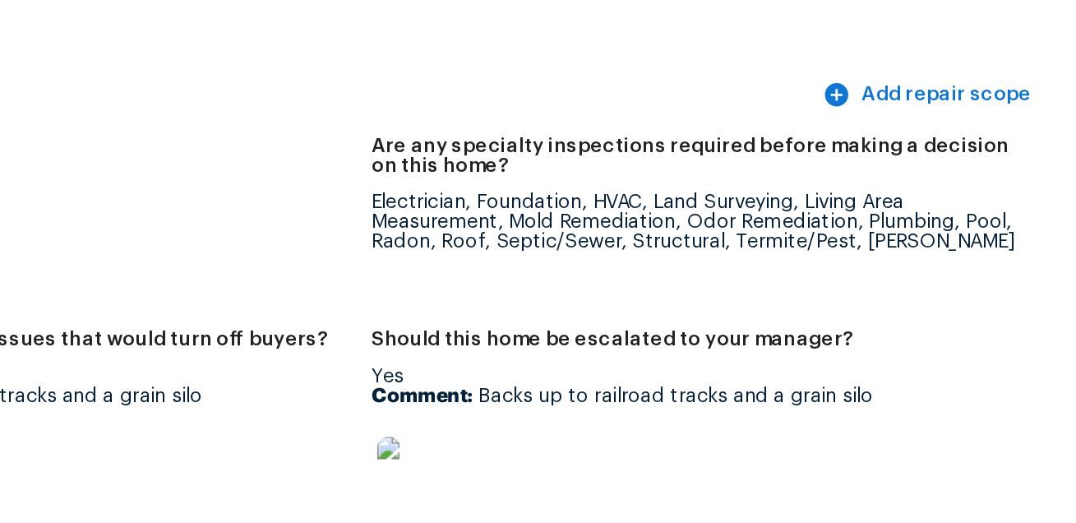
click at [776, 275] on div "Electrician, Foundation, HVAC, Land Surveying, Living Area Measurement, Mold Re…" at bounding box center [852, 277] width 380 height 35
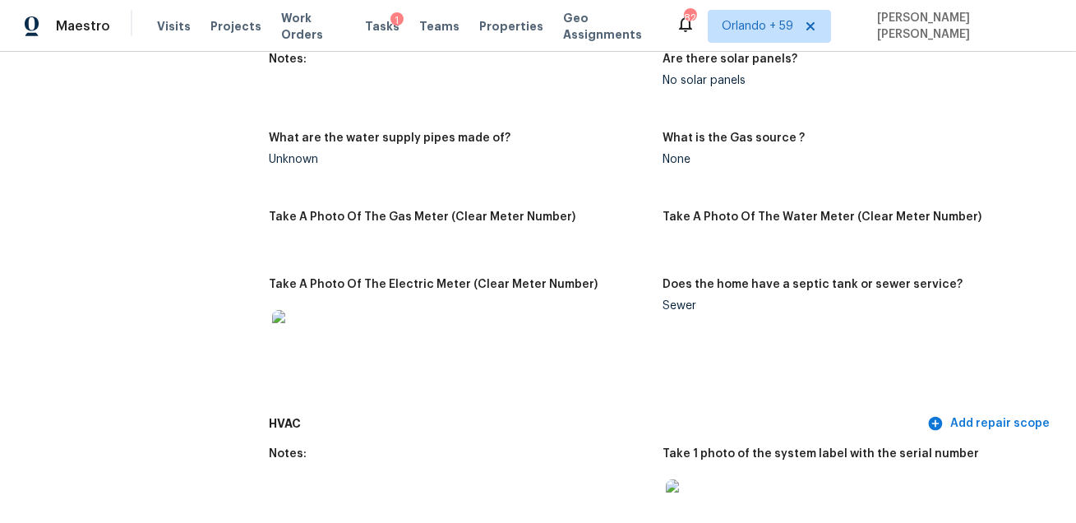
scroll to position [2424, 0]
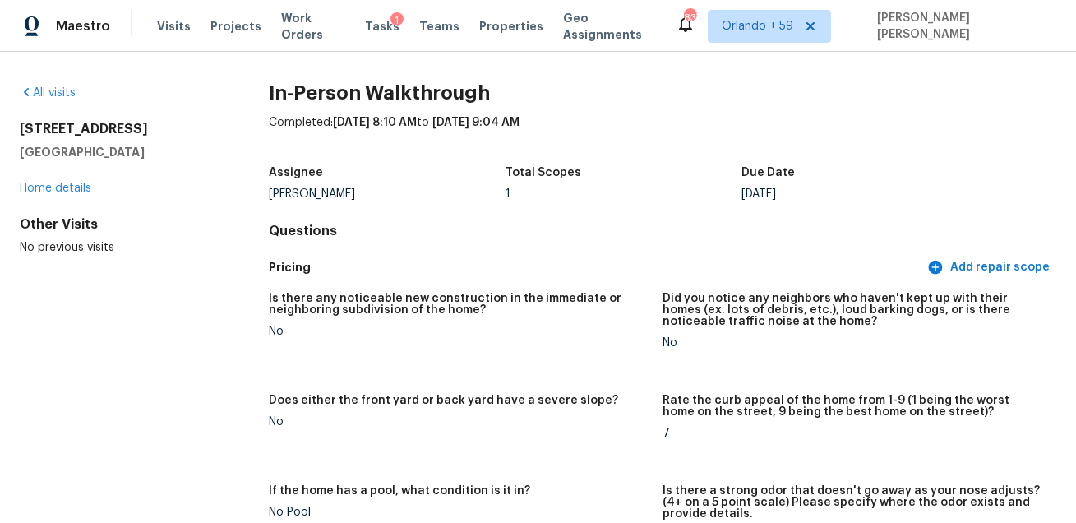
click at [540, 204] on div "Assignee [PERSON_NAME] Total Scopes 1 Due Date [DATE]" at bounding box center [662, 183] width 787 height 53
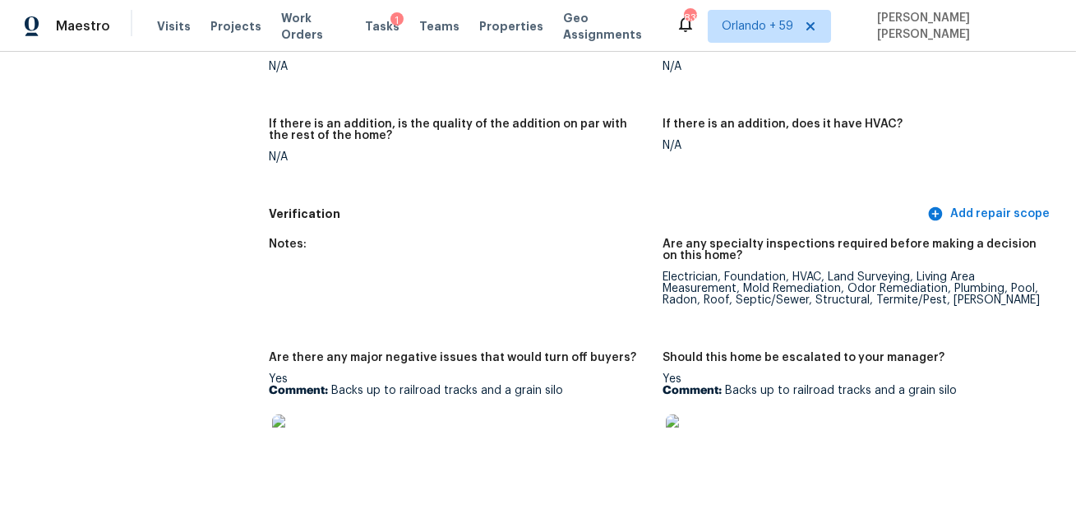
scroll to position [202, 0]
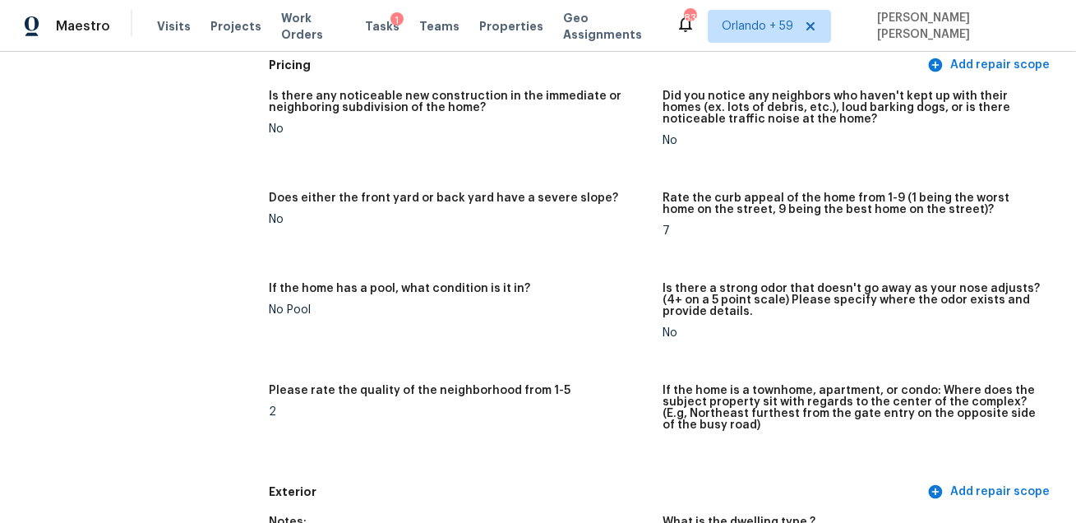
drag, startPoint x: 664, startPoint y: 281, endPoint x: 681, endPoint y: 343, distance: 64.0
click at [681, 343] on figure "Is there a strong odor that doesn't go away as your nose adjusts? (4+ on a 5 po…" at bounding box center [859, 324] width 394 height 82
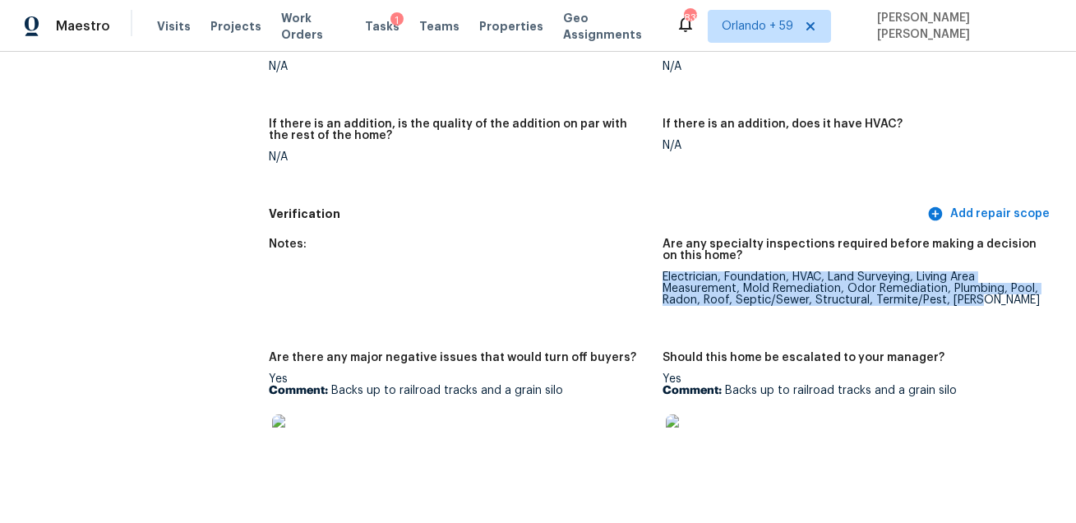
drag, startPoint x: 663, startPoint y: 274, endPoint x: 957, endPoint y: 310, distance: 296.4
click at [957, 310] on figure "Are any specialty inspections required before making a decision on this home? E…" at bounding box center [859, 285] width 394 height 94
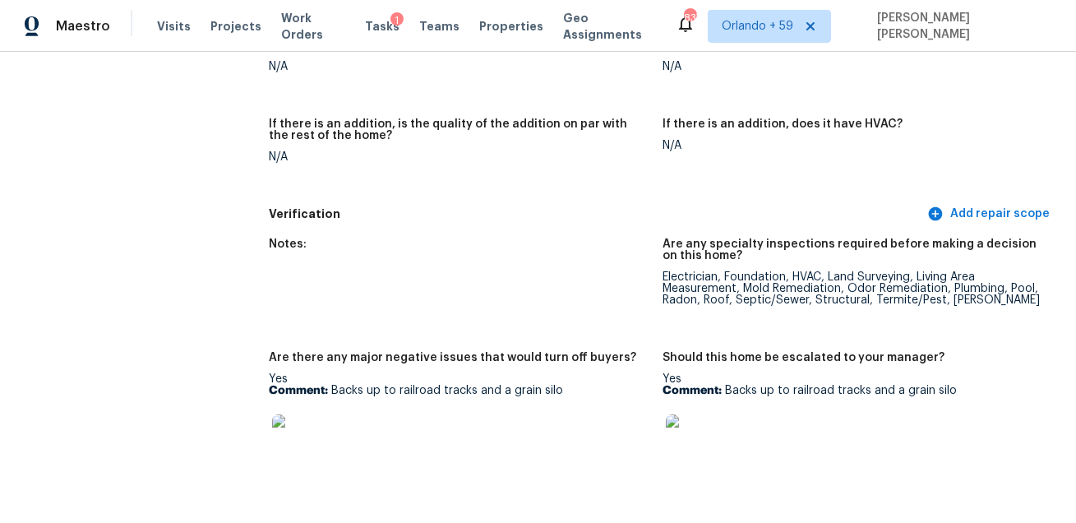
click at [721, 208] on h5 "Verification" at bounding box center [596, 213] width 655 height 17
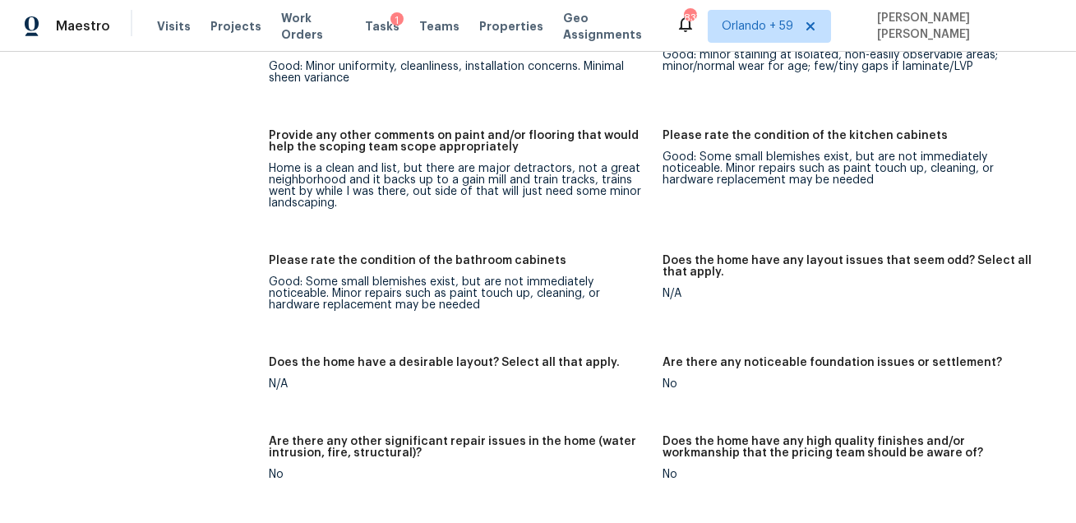
scroll to position [2153, 0]
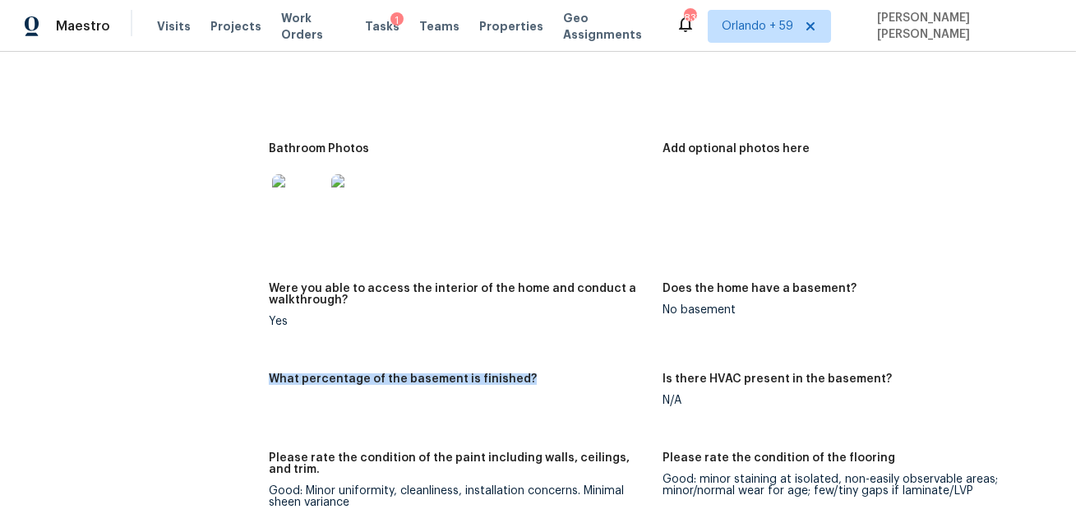
drag, startPoint x: 270, startPoint y: 378, endPoint x: 524, endPoint y: 379, distance: 253.9
click at [524, 379] on div "What percentage of the basement is finished?" at bounding box center [459, 383] width 380 height 21
click at [276, 395] on figure "What percentage of the basement is finished?" at bounding box center [466, 402] width 394 height 59
click at [277, 406] on figure "What percentage of the basement is finished?" at bounding box center [466, 402] width 394 height 59
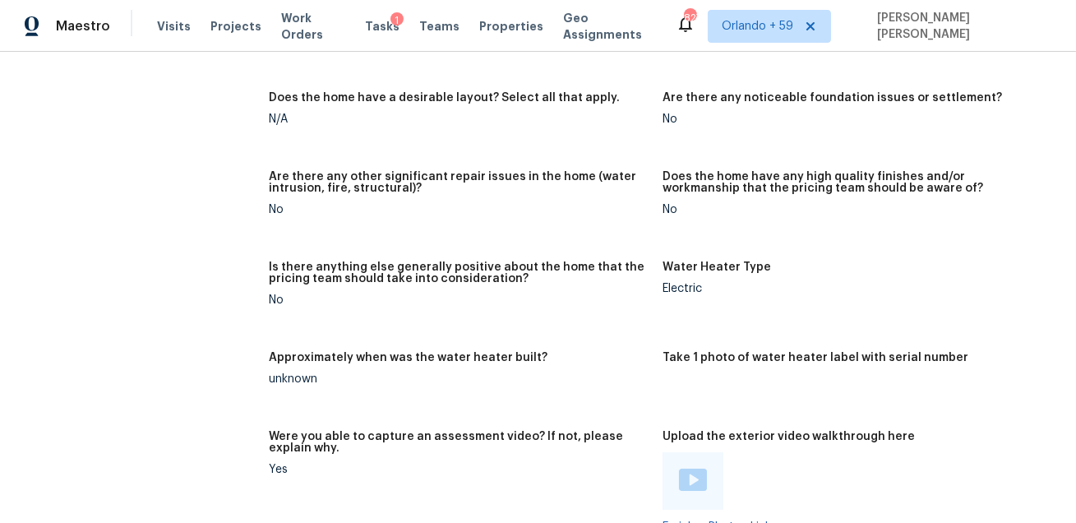
scroll to position [2549, 0]
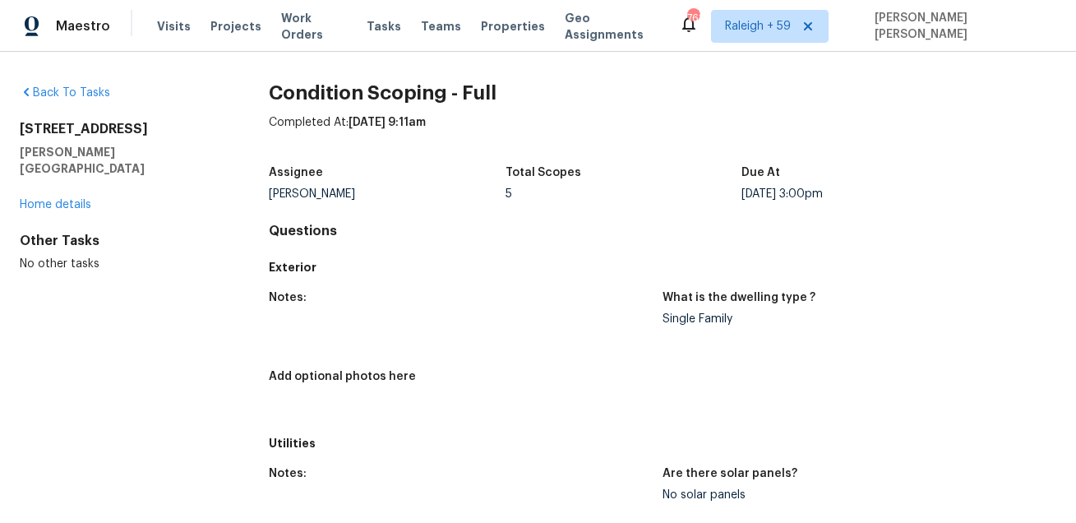
scroll to position [60, 0]
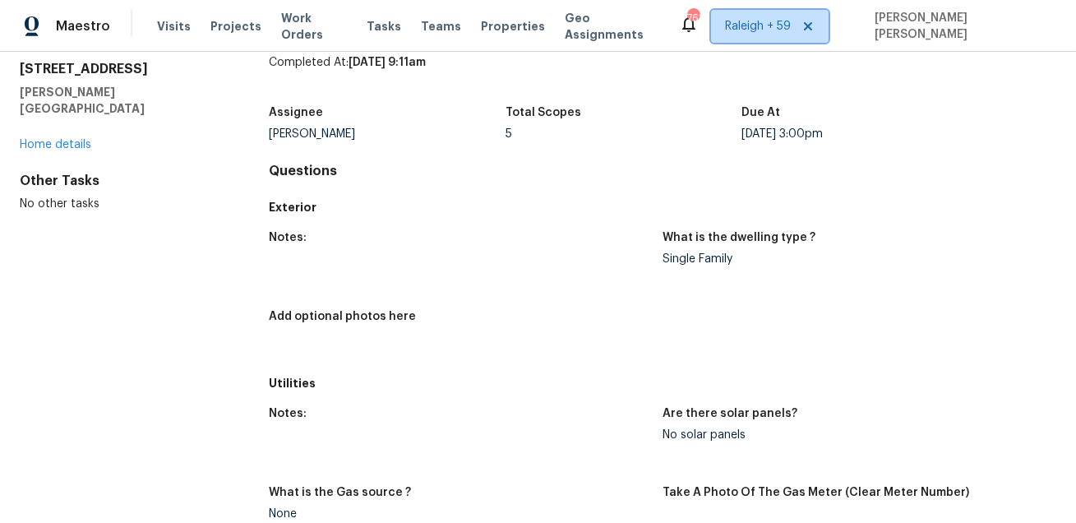
click at [785, 20] on span "Raleigh + 59" at bounding box center [758, 26] width 66 height 16
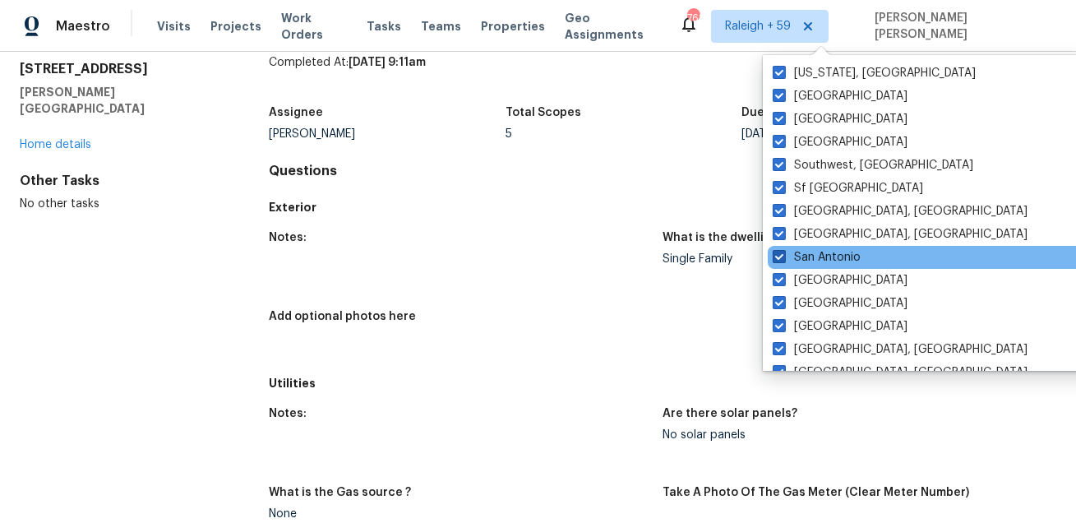
scroll to position [1100, 0]
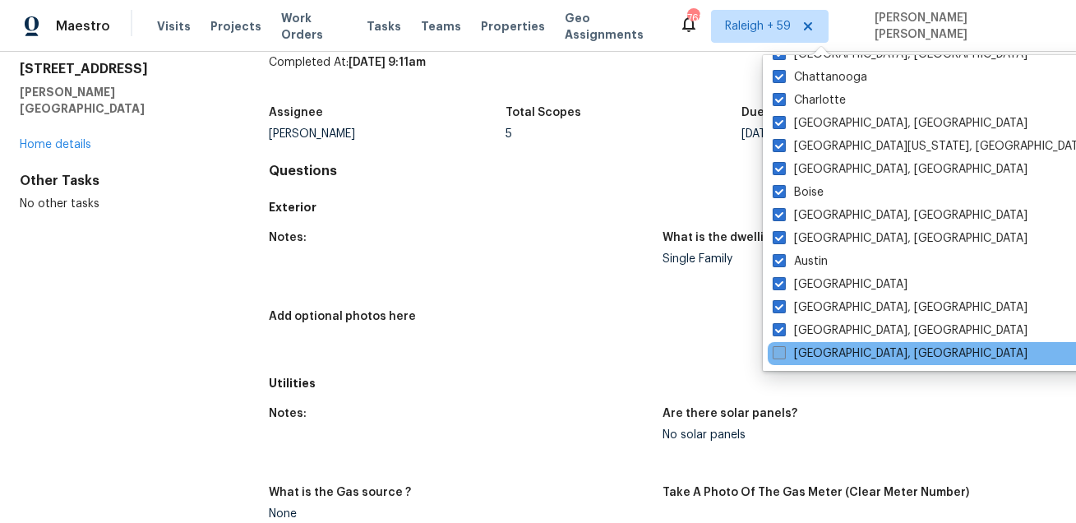
click at [787, 349] on label "Savannah, GA" at bounding box center [899, 353] width 255 height 16
click at [783, 349] on input "Savannah, GA" at bounding box center [777, 350] width 11 height 11
checkbox input "true"
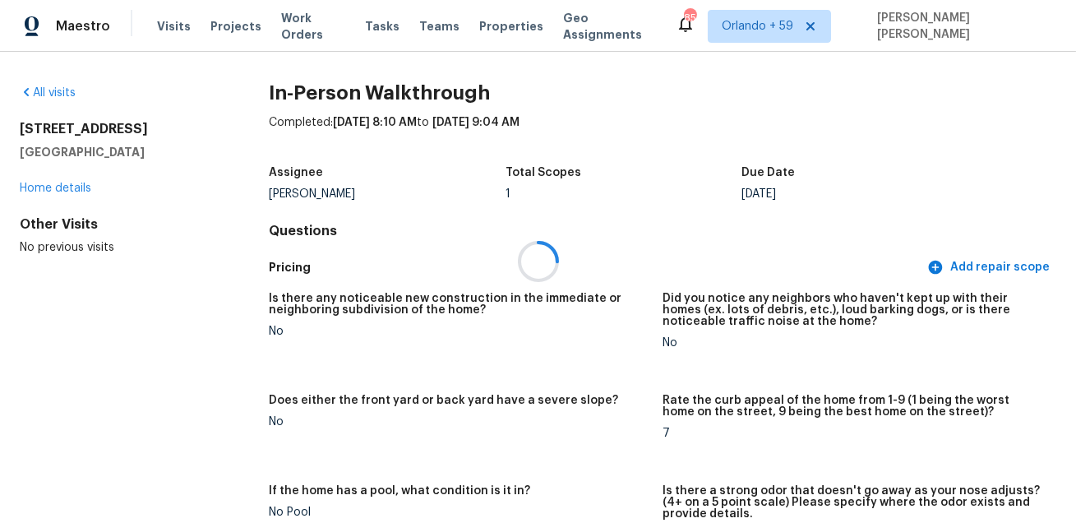
click at [805, 21] on div at bounding box center [538, 261] width 1076 height 523
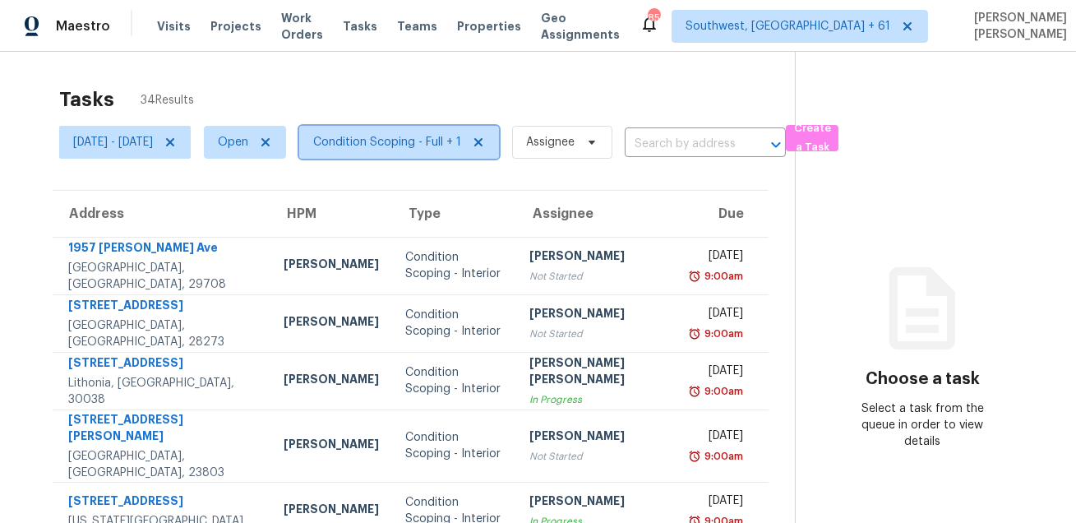
click at [445, 145] on span "Condition Scoping - Full + 1" at bounding box center [387, 142] width 148 height 16
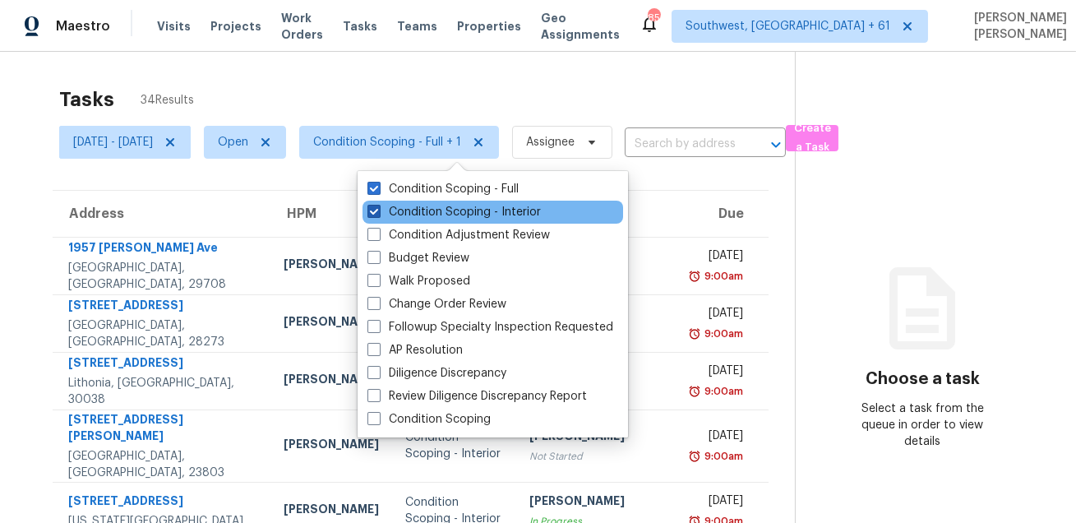
click at [440, 209] on label "Condition Scoping - Interior" at bounding box center [453, 212] width 173 height 16
click at [378, 209] on input "Condition Scoping - Interior" at bounding box center [372, 209] width 11 height 11
checkbox input "false"
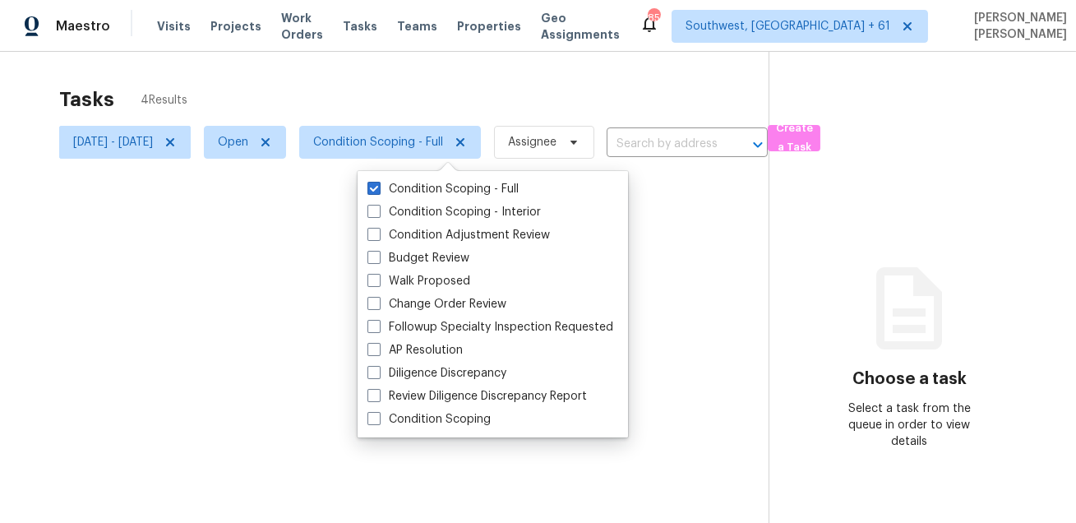
click at [491, 90] on div at bounding box center [538, 261] width 1076 height 523
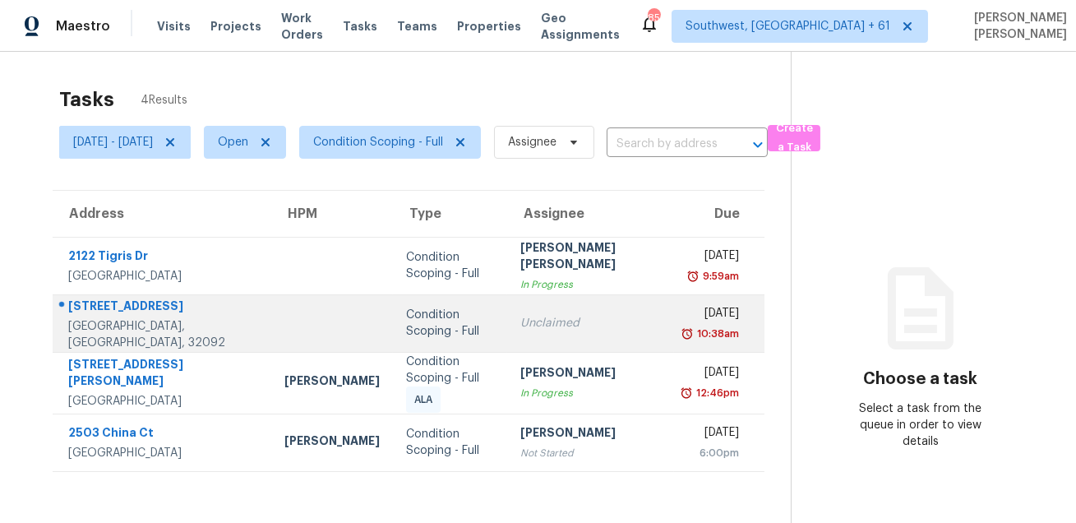
click at [131, 304] on div "[STREET_ADDRESS]" at bounding box center [163, 307] width 190 height 21
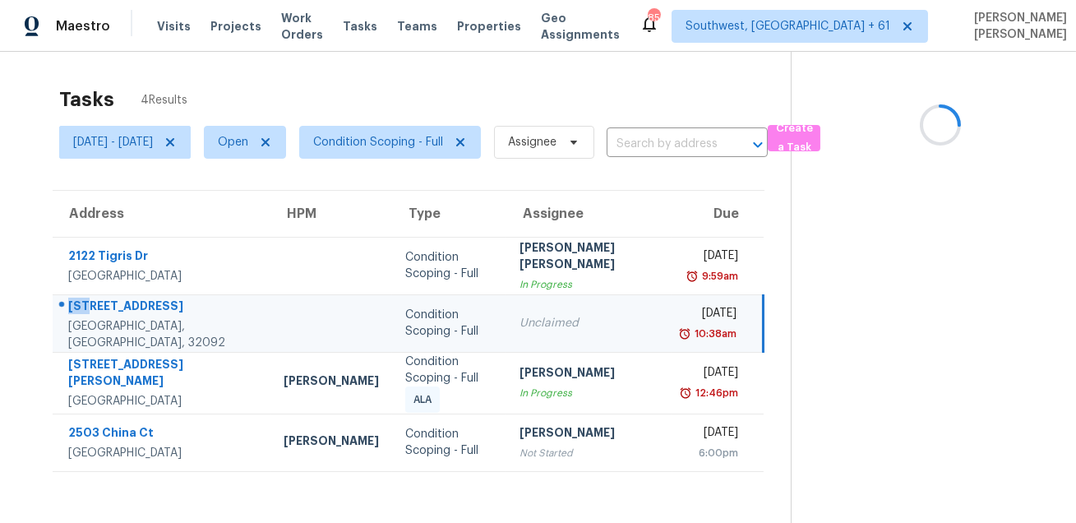
click at [131, 304] on div "[STREET_ADDRESS]" at bounding box center [162, 307] width 189 height 21
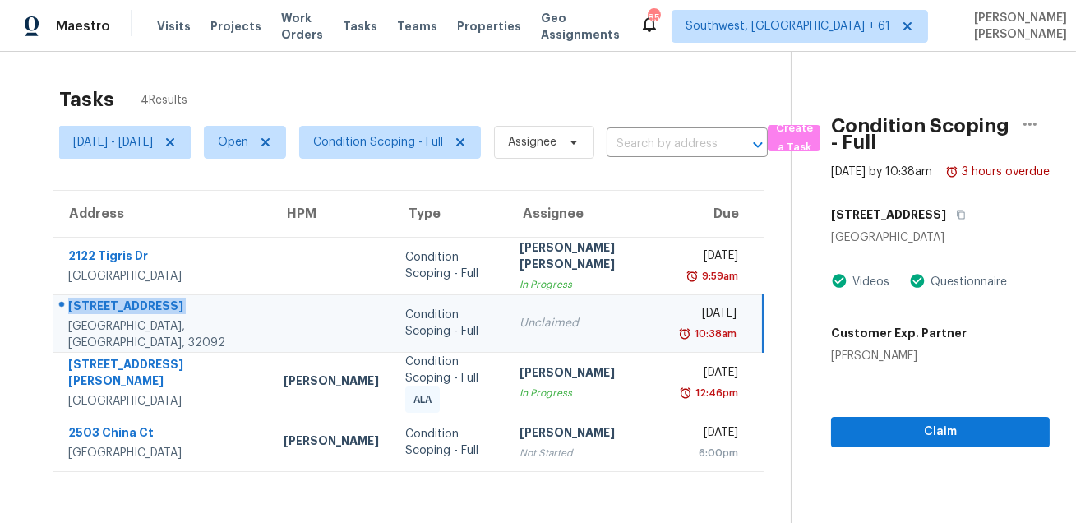
copy div "[STREET_ADDRESS]"
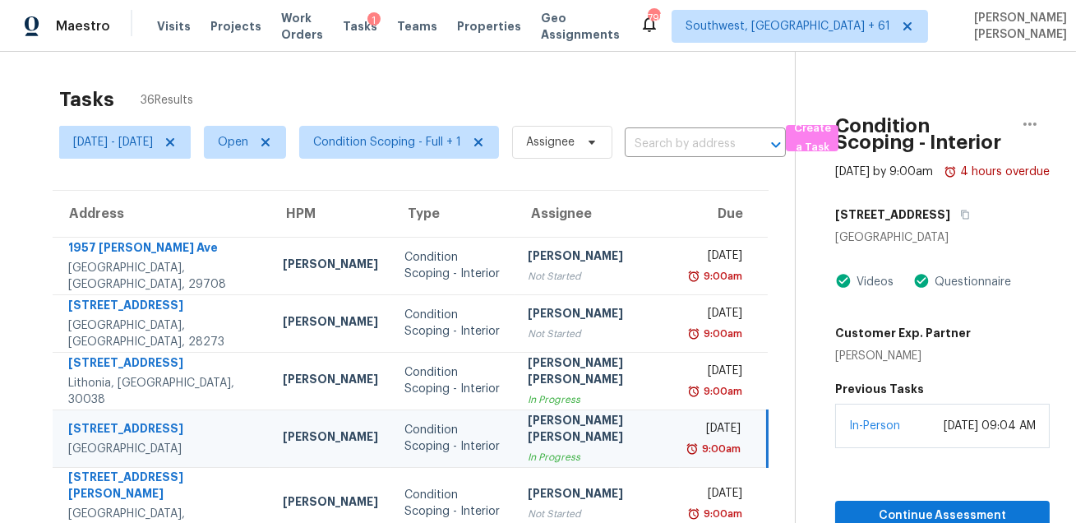
click at [592, 84] on div "Tasks 36 Results" at bounding box center [426, 99] width 735 height 43
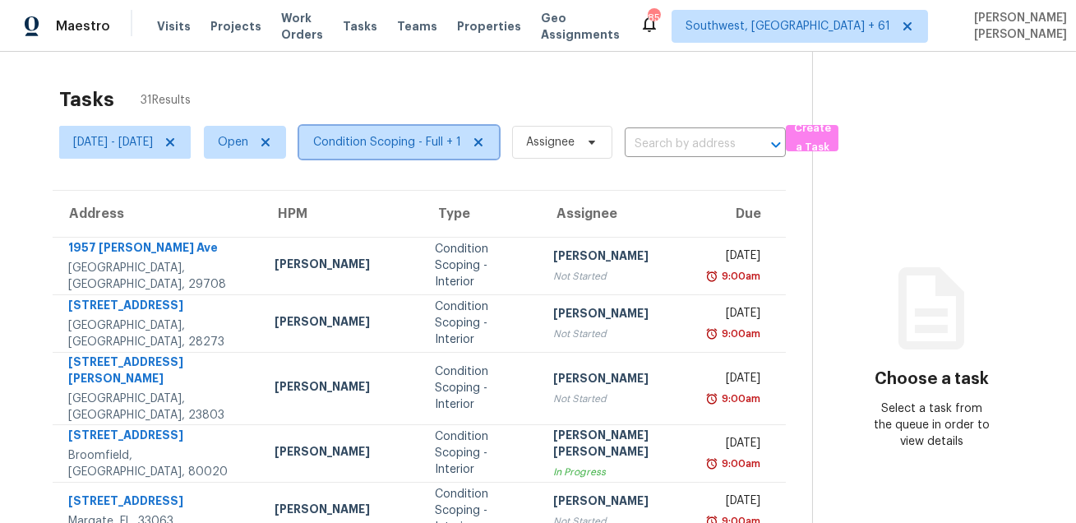
click at [439, 158] on span "Condition Scoping - Full + 1" at bounding box center [399, 142] width 200 height 33
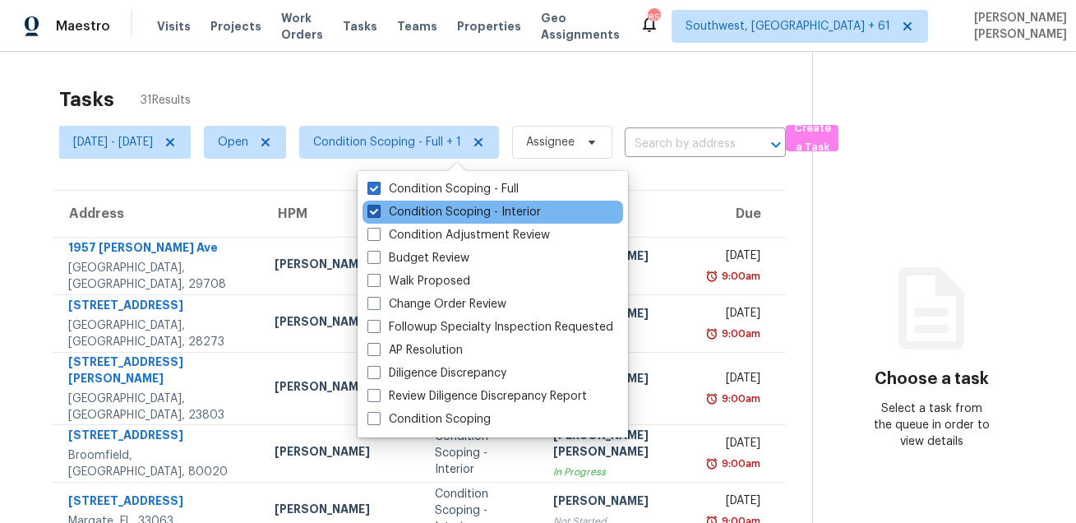
click at [449, 216] on label "Condition Scoping - Interior" at bounding box center [453, 212] width 173 height 16
click at [378, 214] on input "Condition Scoping - Interior" at bounding box center [372, 209] width 11 height 11
checkbox input "false"
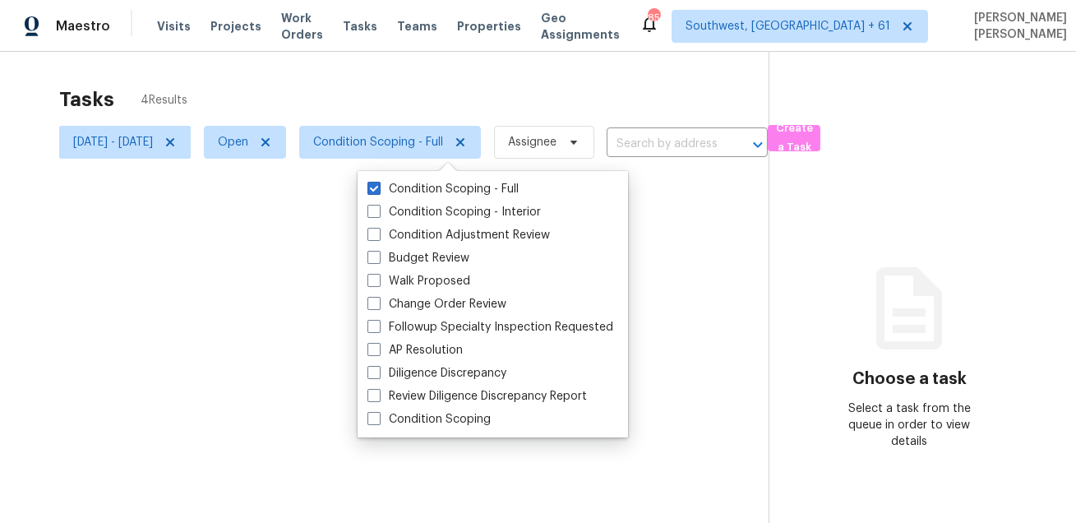
click at [504, 93] on div at bounding box center [538, 261] width 1076 height 523
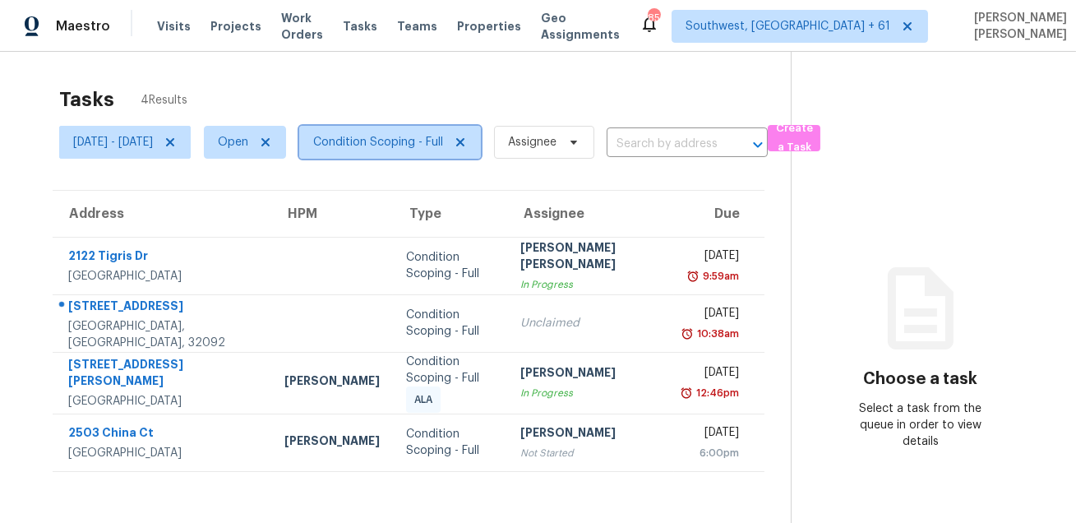
click at [437, 133] on span "Condition Scoping - Full" at bounding box center [390, 142] width 182 height 33
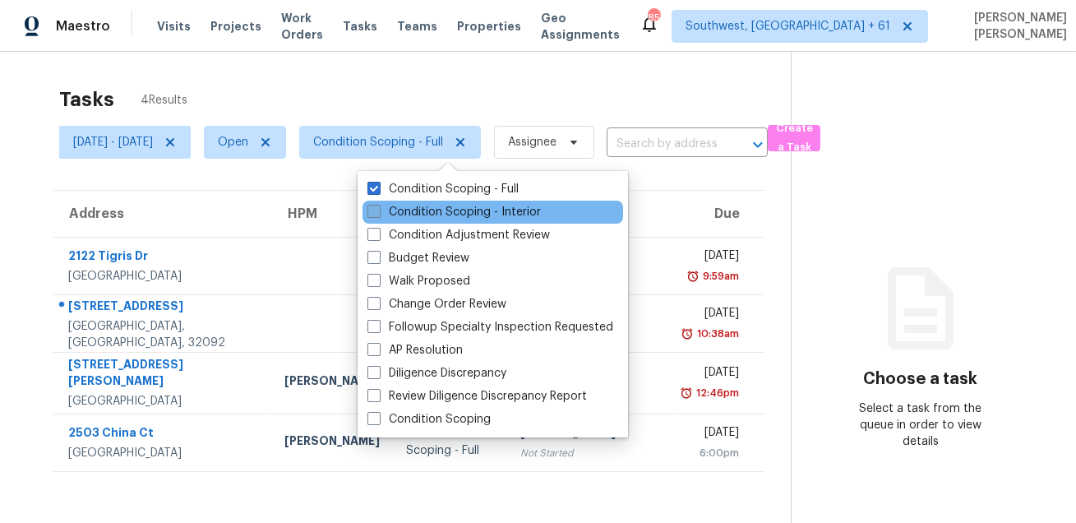
click at [419, 210] on label "Condition Scoping - Interior" at bounding box center [453, 212] width 173 height 16
click at [378, 210] on input "Condition Scoping - Interior" at bounding box center [372, 209] width 11 height 11
checkbox input "true"
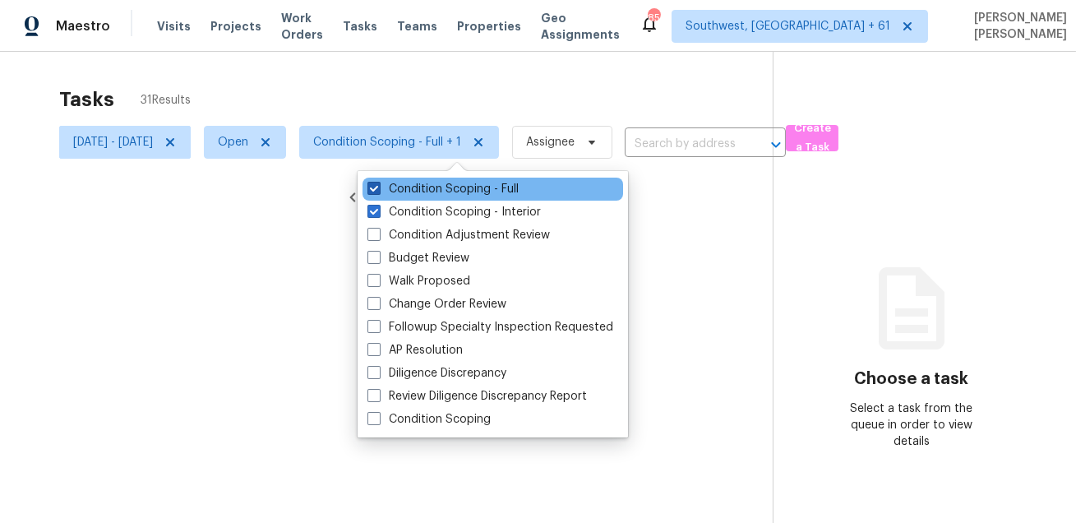
click at [425, 196] on label "Condition Scoping - Full" at bounding box center [442, 189] width 151 height 16
click at [378, 191] on input "Condition Scoping - Full" at bounding box center [372, 186] width 11 height 11
checkbox input "false"
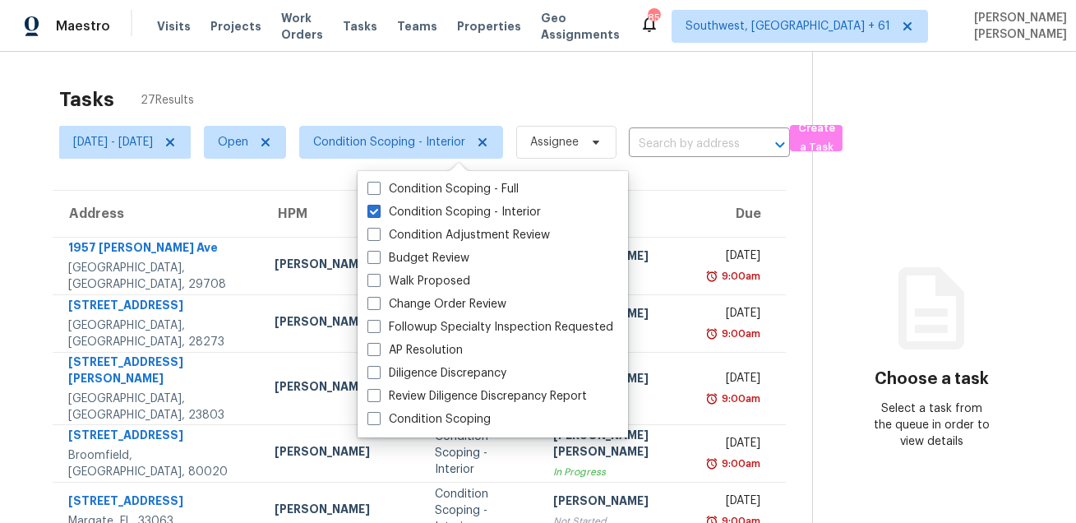
click at [556, 69] on div "Tasks 27 Results [DATE] - [DATE] Open Condition Scoping - Interior Assignee ​ C…" at bounding box center [538, 469] width 1076 height 834
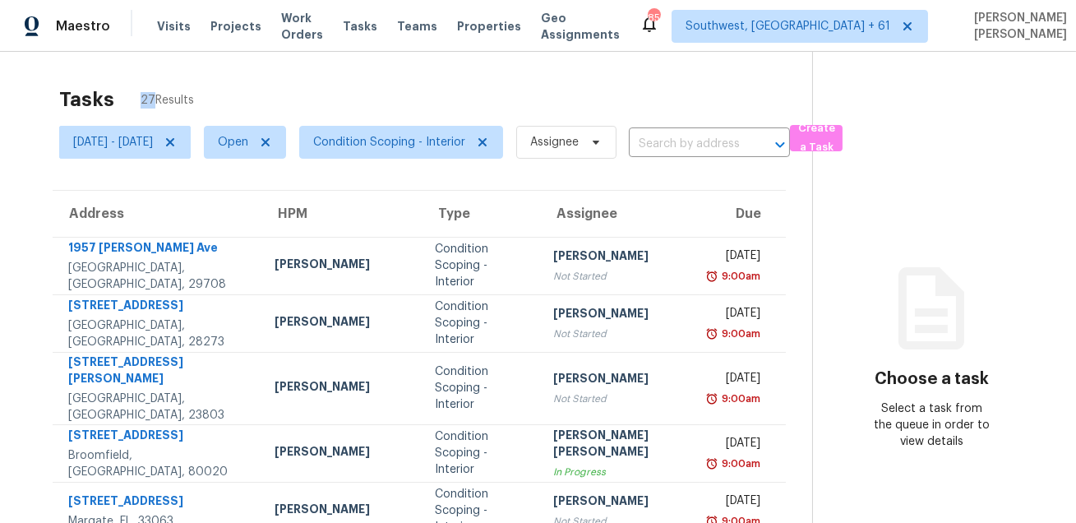
click at [556, 69] on div "Tasks 27 Results [DATE] - [DATE] Open Condition Scoping - Interior Assignee ​ C…" at bounding box center [538, 469] width 1076 height 834
click at [555, 69] on div "Tasks 27 Results [DATE] - [DATE] Open Condition Scoping - Interior Assignee ​ C…" at bounding box center [538, 469] width 1076 height 834
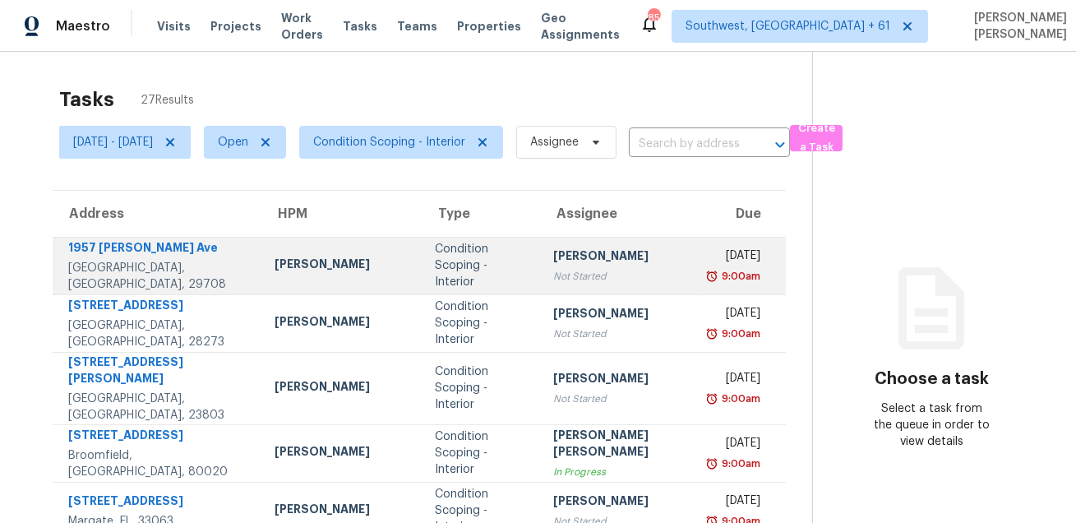
click at [106, 259] on div "1957 [PERSON_NAME] Ave" at bounding box center [158, 249] width 180 height 21
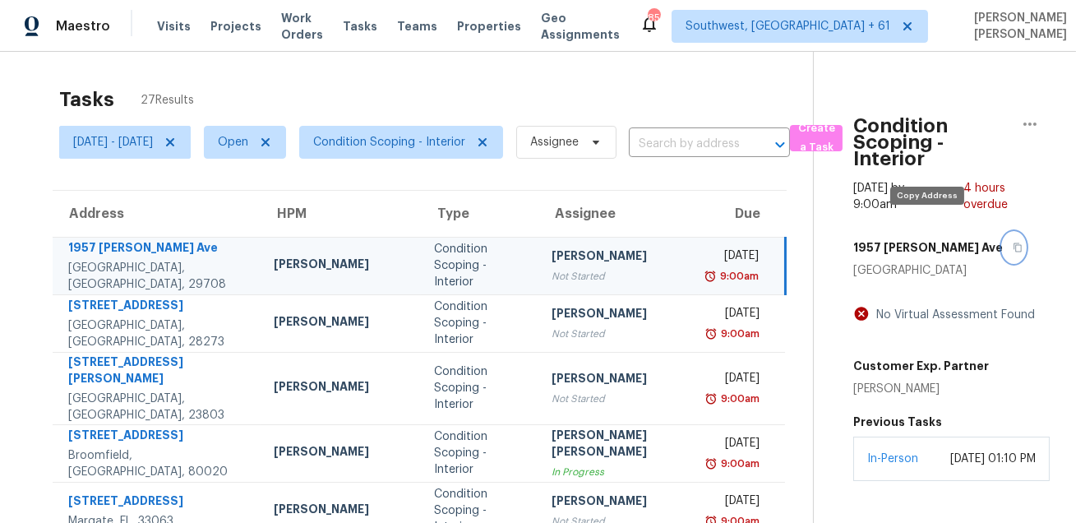
click at [1013, 243] on icon "button" at bounding box center [1017, 247] width 8 height 9
click at [153, 136] on span "[DATE] - [DATE]" at bounding box center [113, 142] width 80 height 16
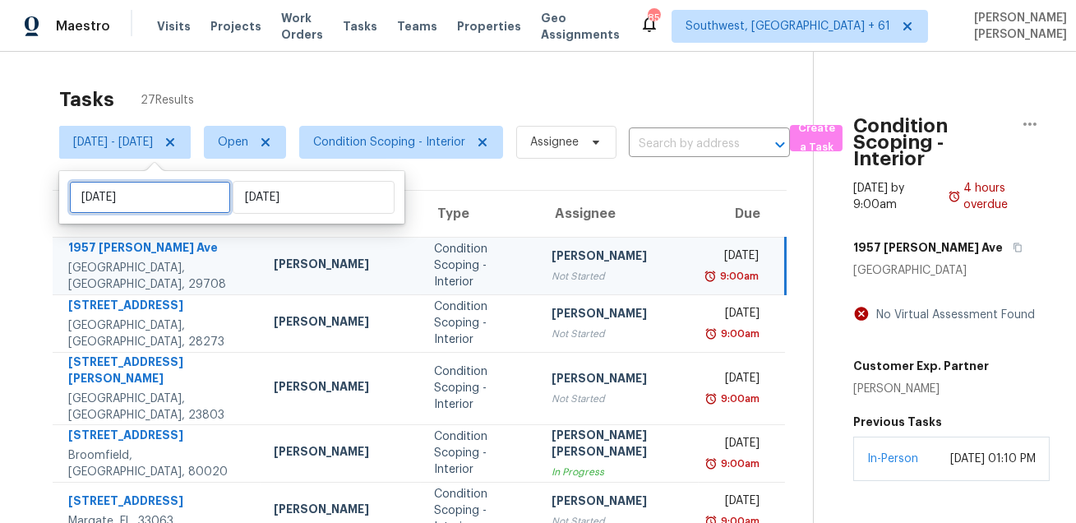
click at [149, 202] on input "[DATE]" at bounding box center [150, 197] width 162 height 33
select select "7"
select select "2025"
select select "8"
select select "2025"
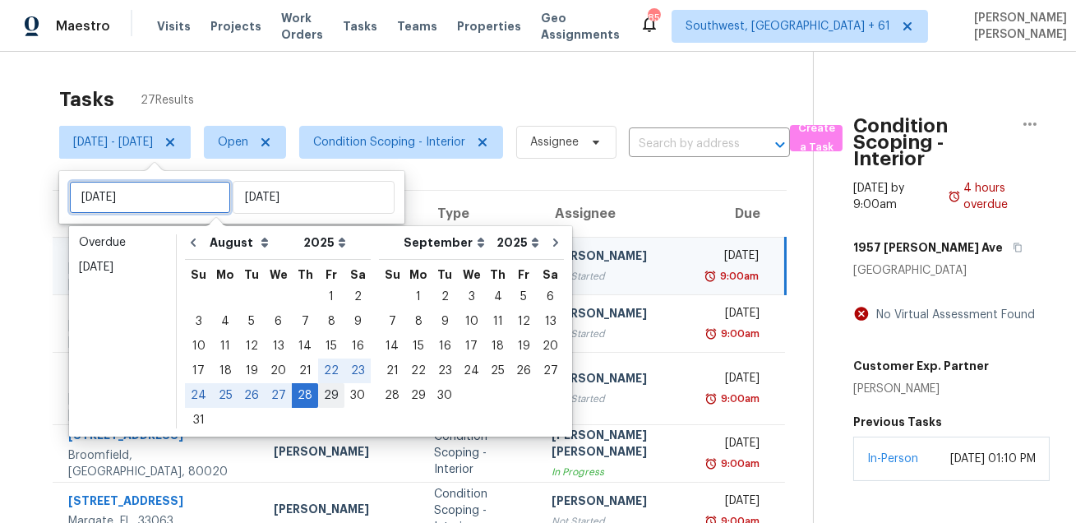
type input "[DATE]"
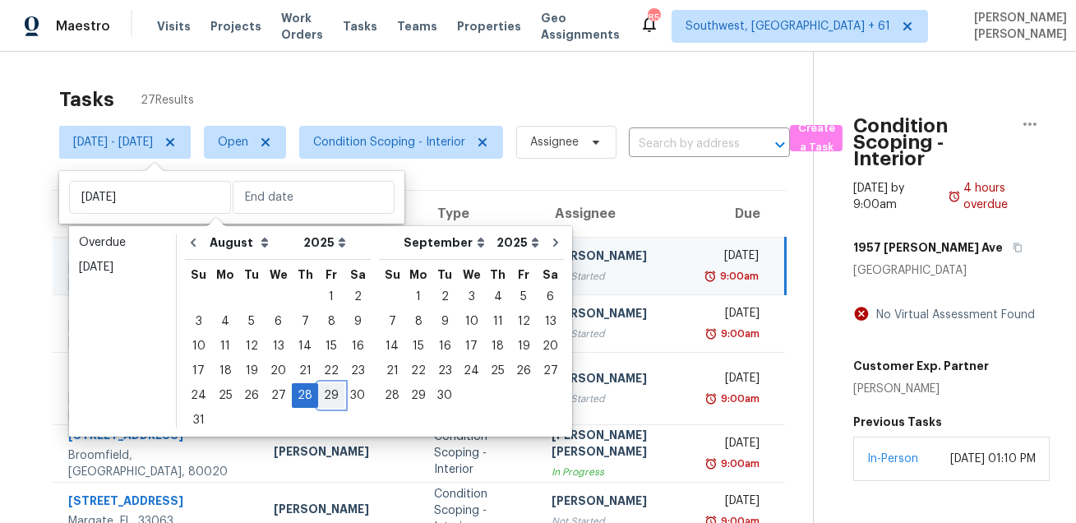
click at [320, 394] on div "29" at bounding box center [331, 395] width 26 height 23
type input "[DATE]"
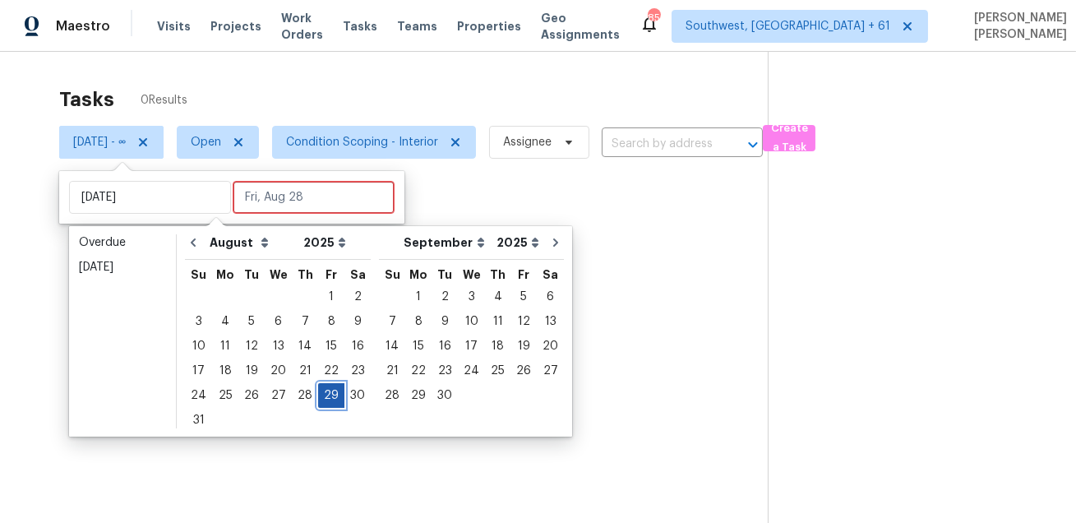
click at [320, 394] on div "29" at bounding box center [331, 395] width 26 height 23
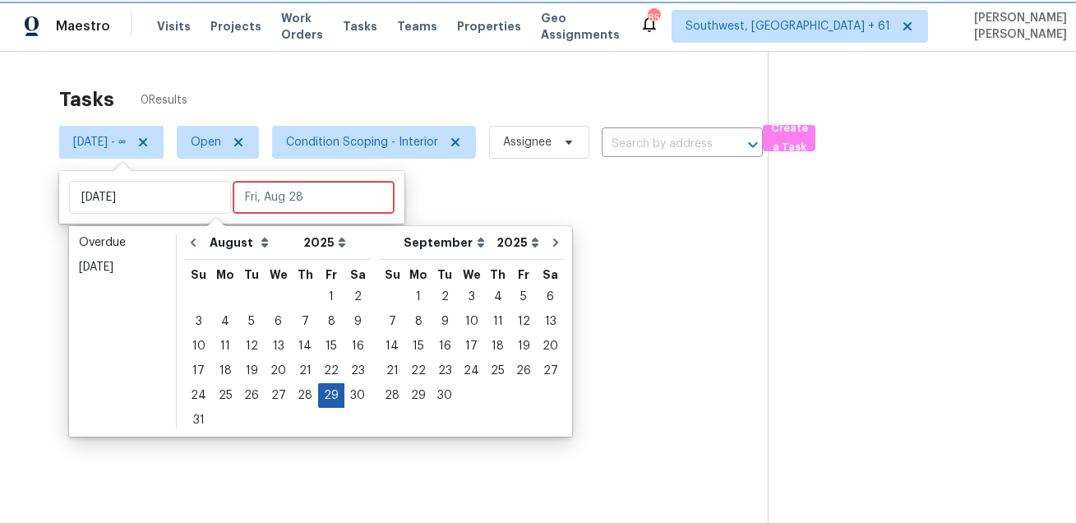
type input "[DATE]"
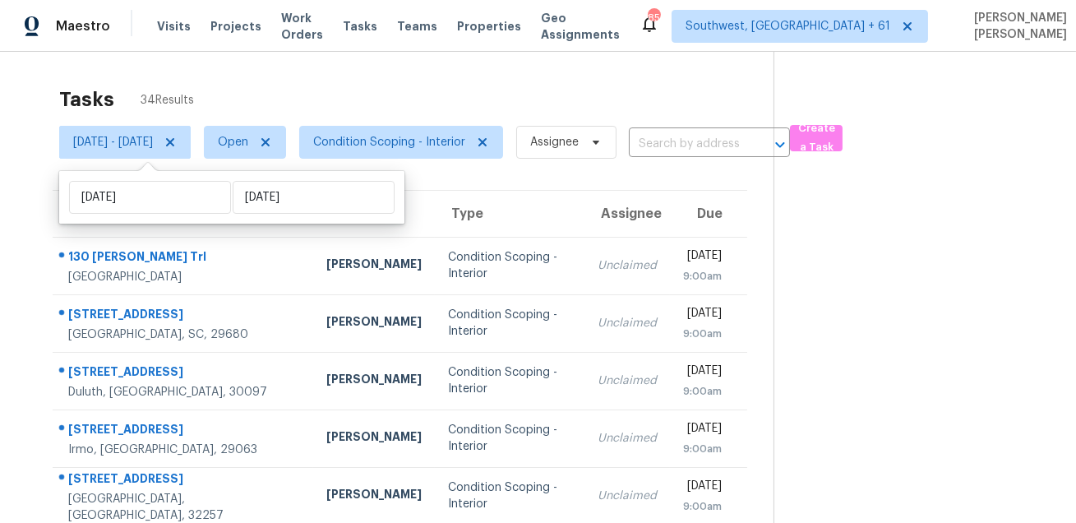
click at [379, 95] on div "Tasks 34 Results" at bounding box center [416, 99] width 714 height 43
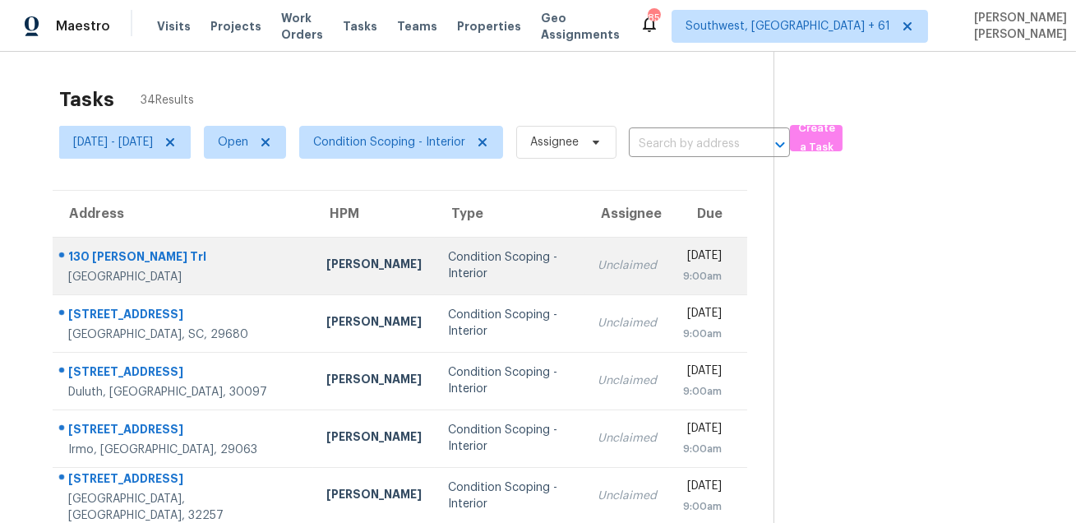
click at [326, 260] on div "[PERSON_NAME]" at bounding box center [373, 266] width 95 height 21
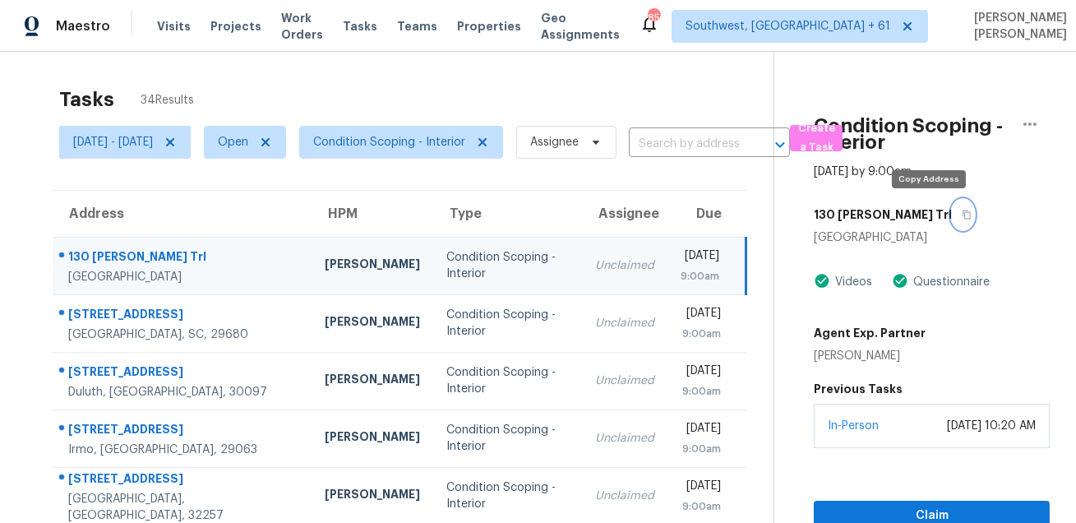
click at [961, 219] on icon "button" at bounding box center [966, 215] width 10 height 10
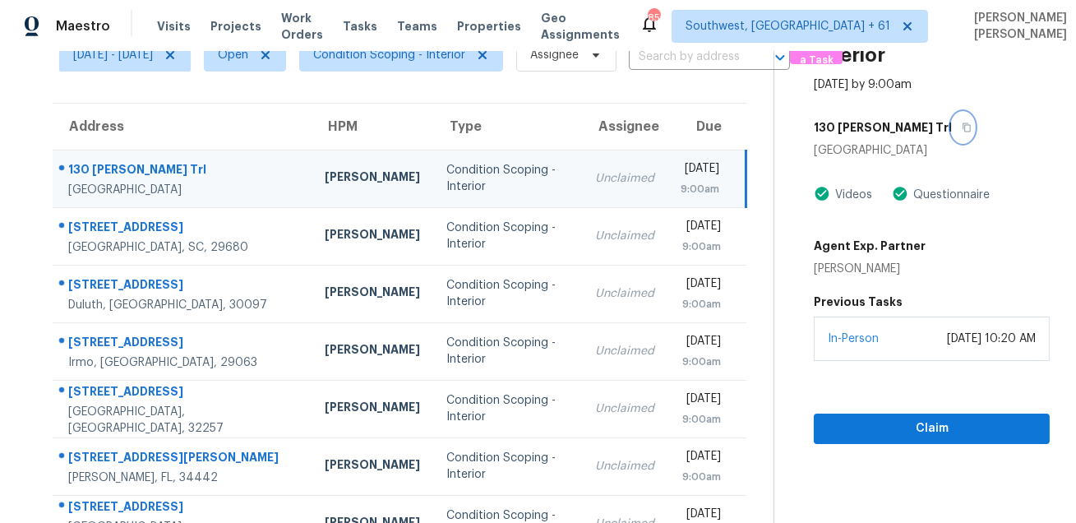
scroll to position [115, 0]
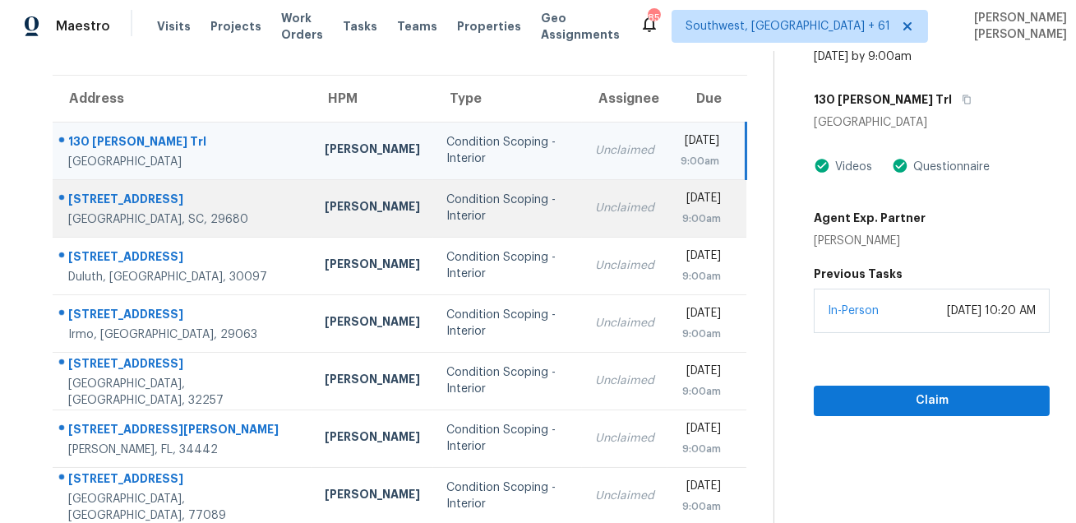
click at [136, 219] on div "[GEOGRAPHIC_DATA], SC, 29680" at bounding box center [183, 219] width 230 height 16
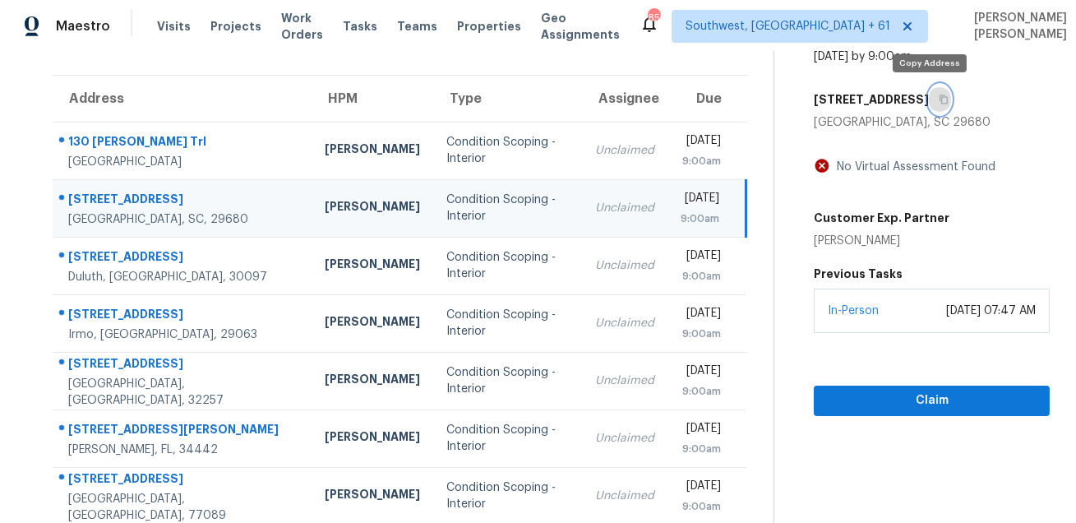
click at [938, 94] on icon "button" at bounding box center [943, 99] width 10 height 10
